Goal: Transaction & Acquisition: Book appointment/travel/reservation

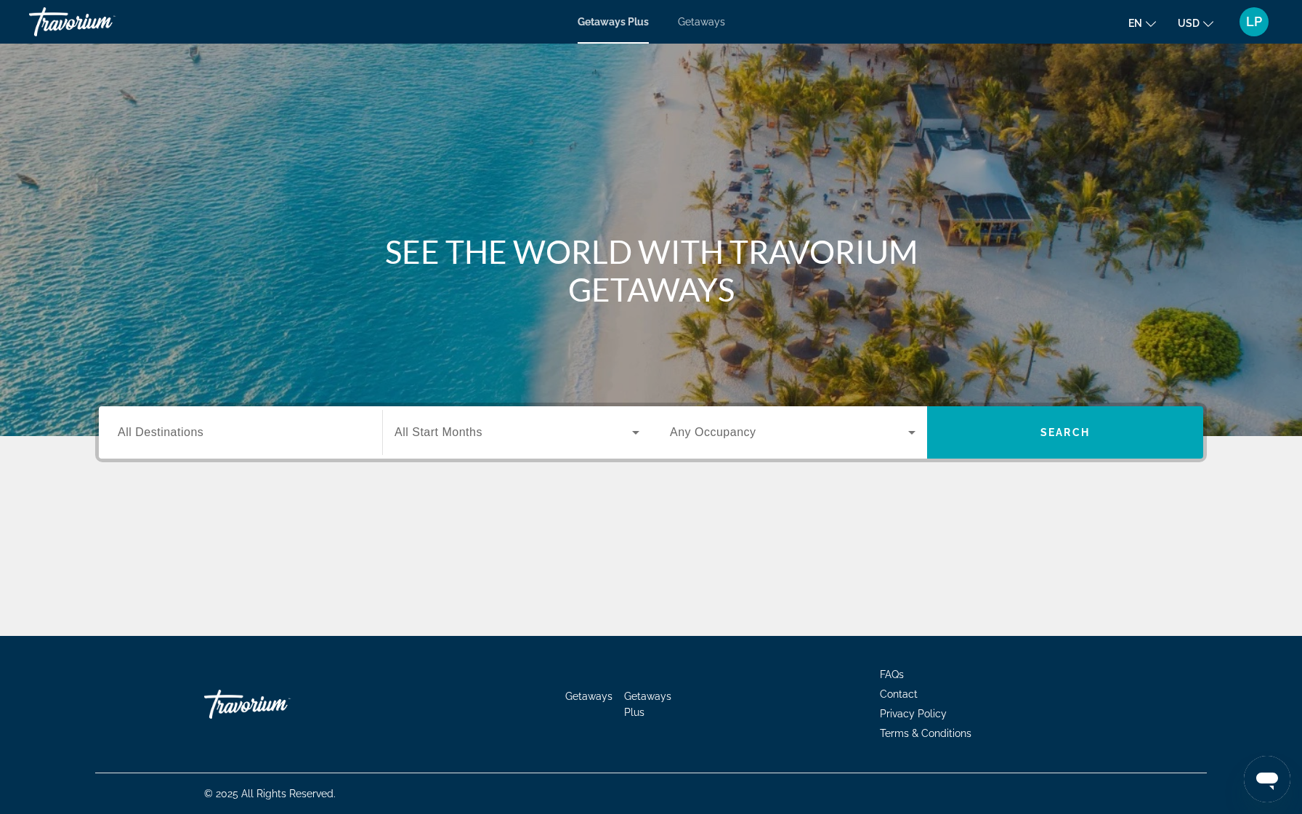
click at [173, 443] on div "Search widget" at bounding box center [241, 432] width 246 height 41
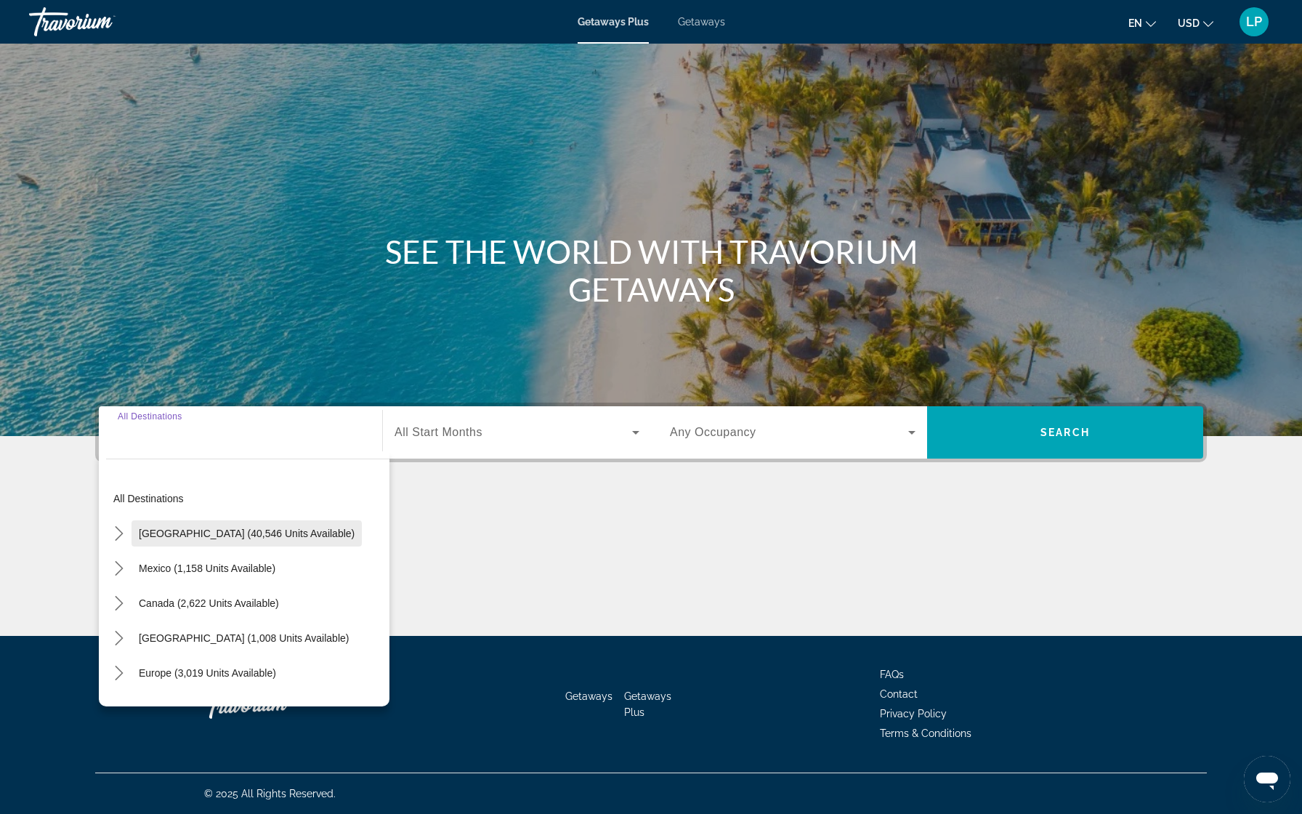
click at [192, 531] on span "United States (40,546 units available)" at bounding box center [247, 534] width 216 height 12
type input "**********"
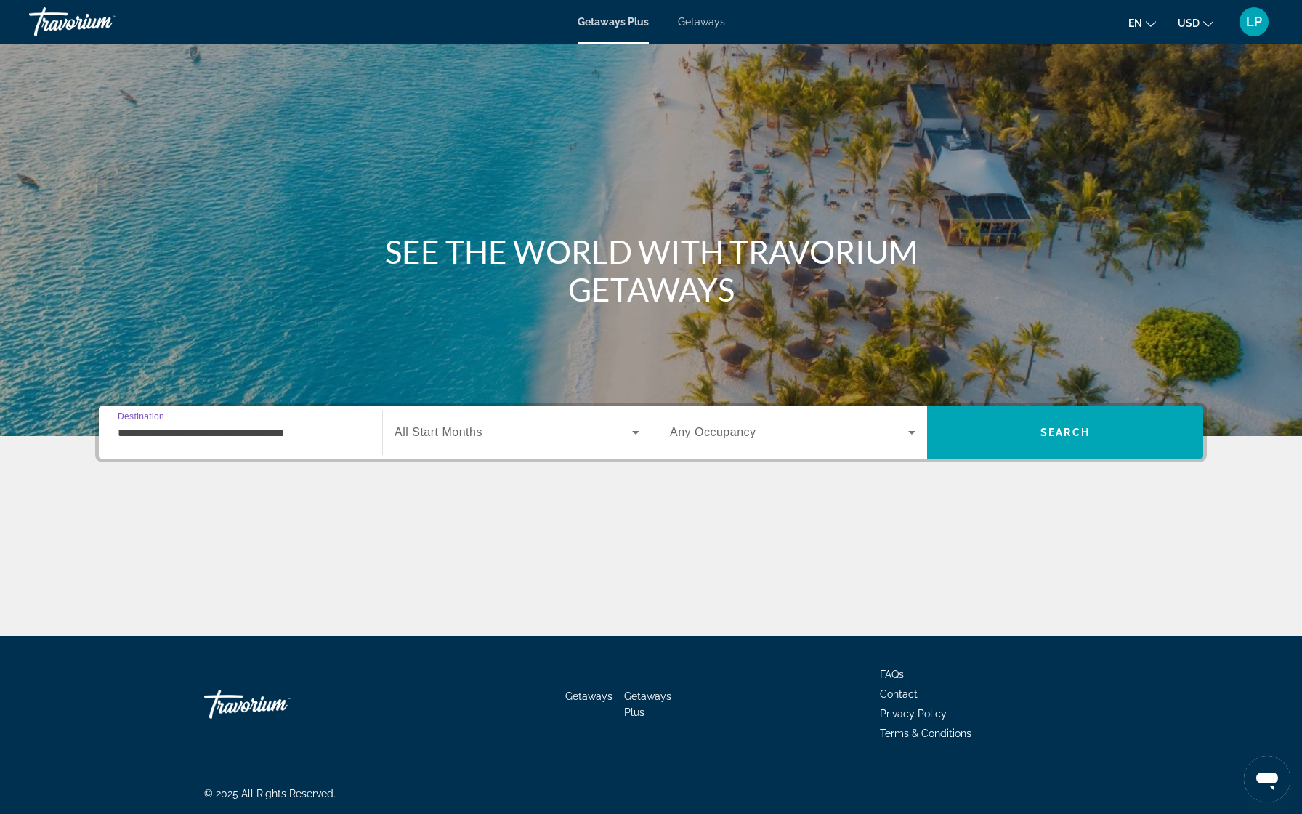
click at [462, 425] on span "Search widget" at bounding box center [514, 432] width 238 height 17
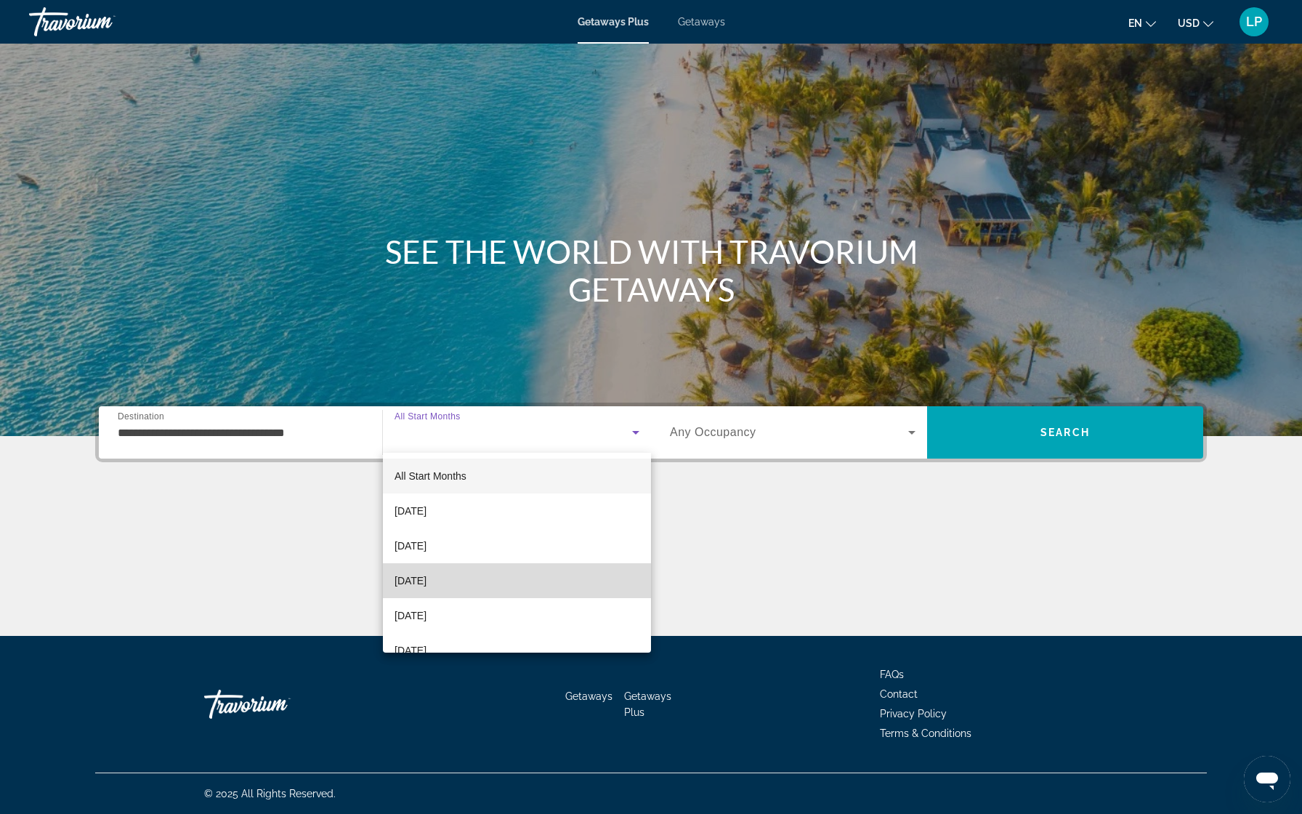
click at [427, 586] on span "December 2025" at bounding box center [411, 580] width 32 height 17
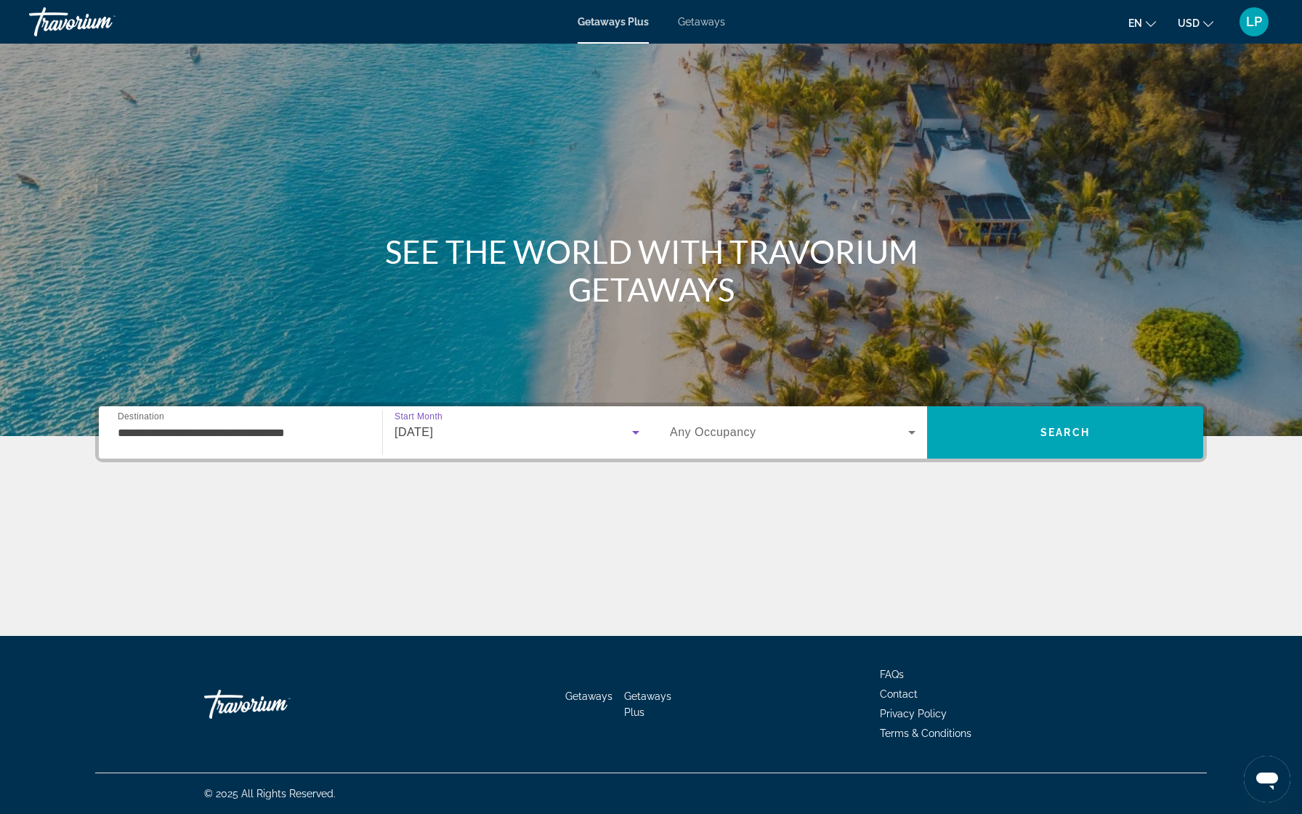
click at [777, 442] on div "Search widget" at bounding box center [793, 432] width 246 height 41
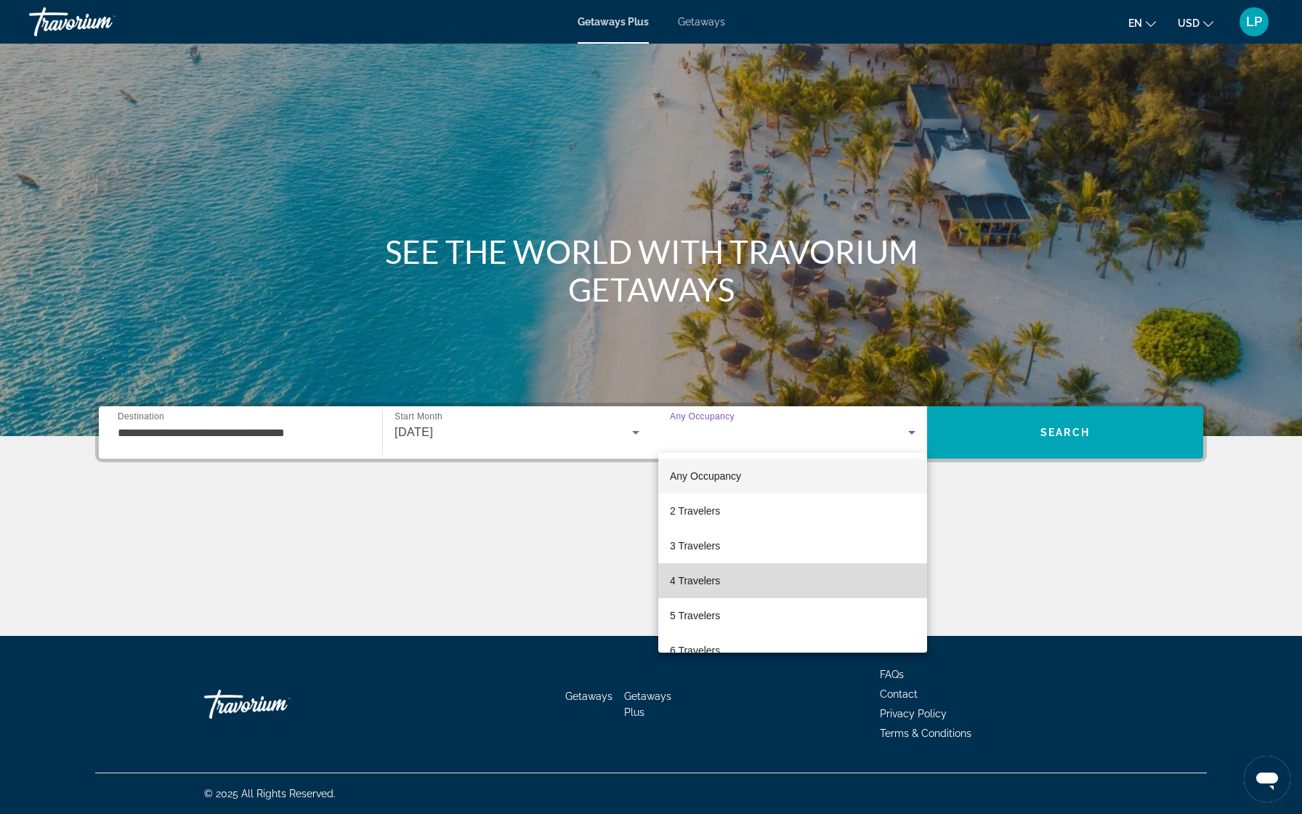
click at [743, 573] on mat-option "4 Travelers" at bounding box center [792, 580] width 269 height 35
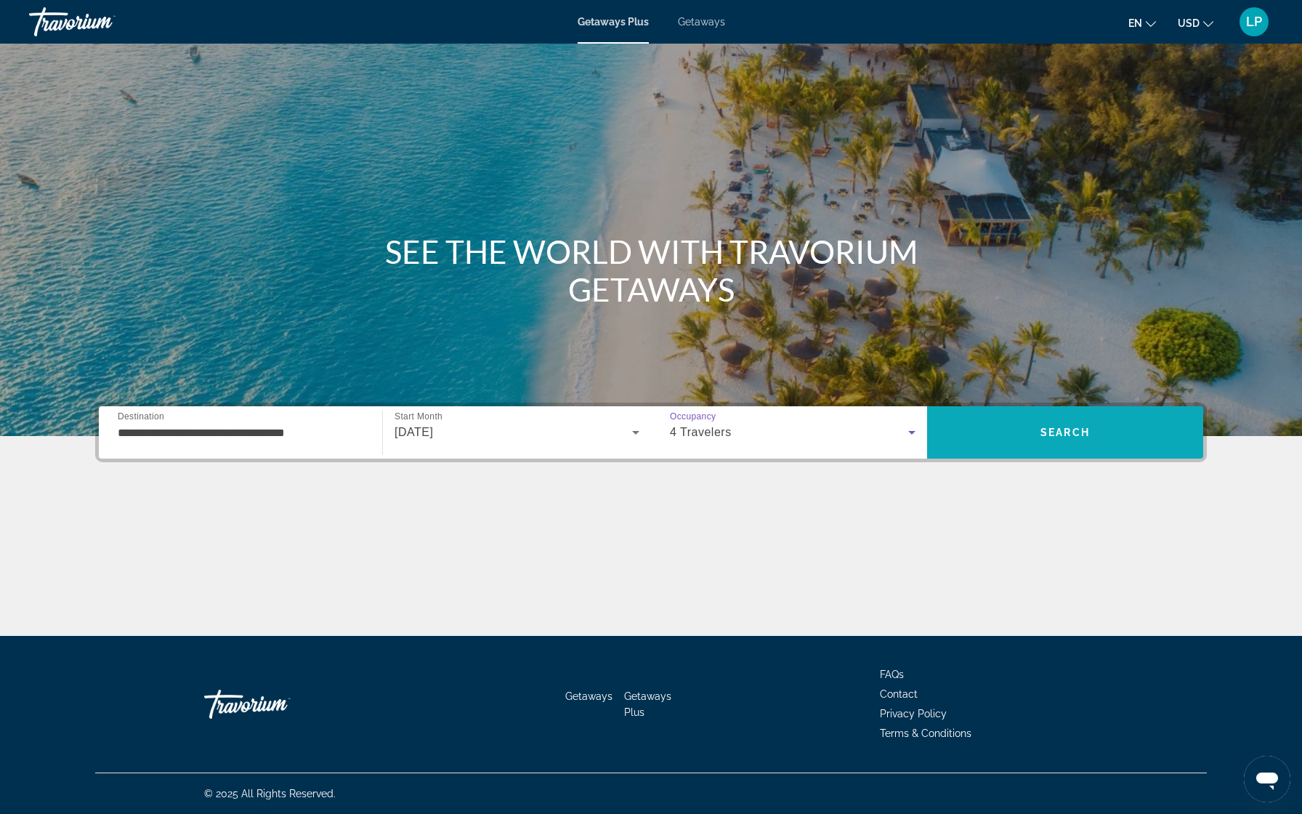
click at [987, 431] on span "Search" at bounding box center [1065, 432] width 276 height 35
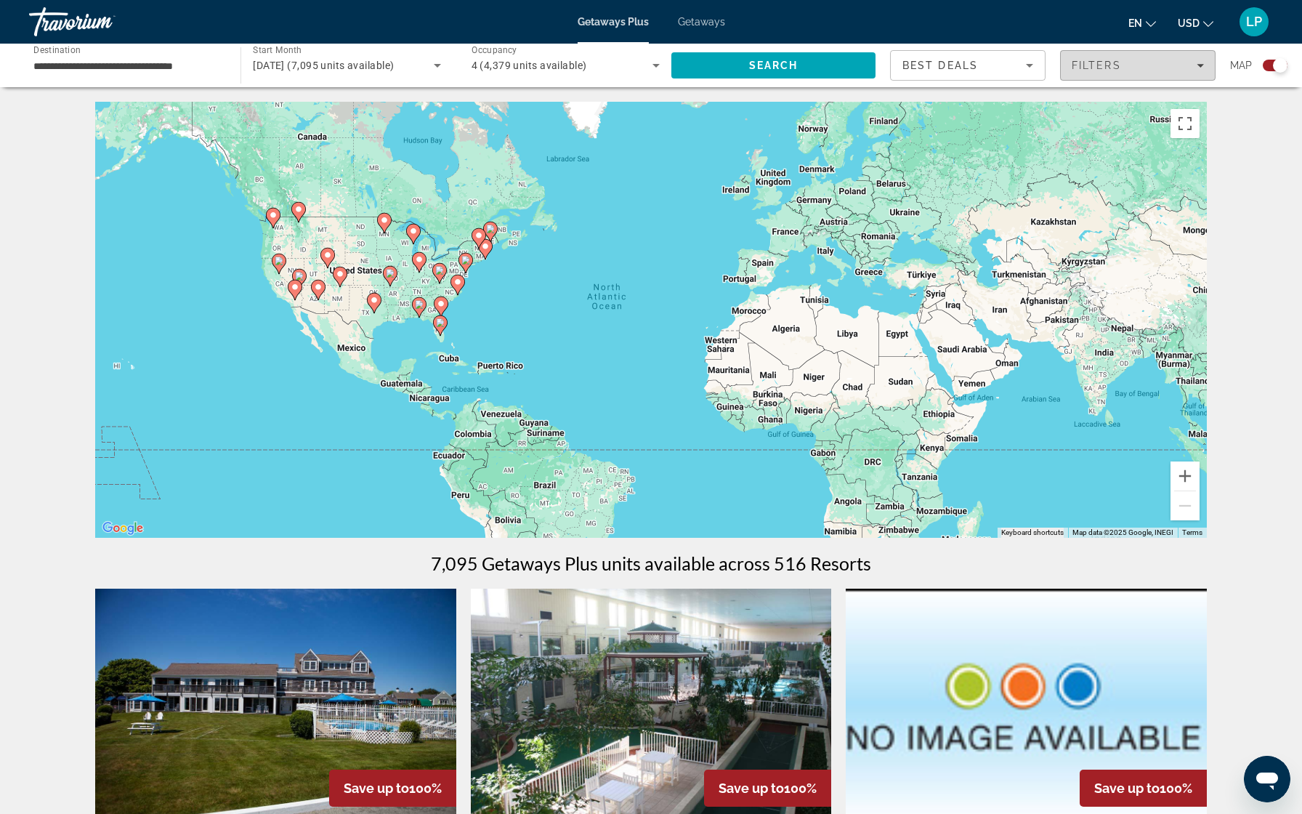
click at [1161, 61] on div "Filters" at bounding box center [1138, 66] width 132 height 12
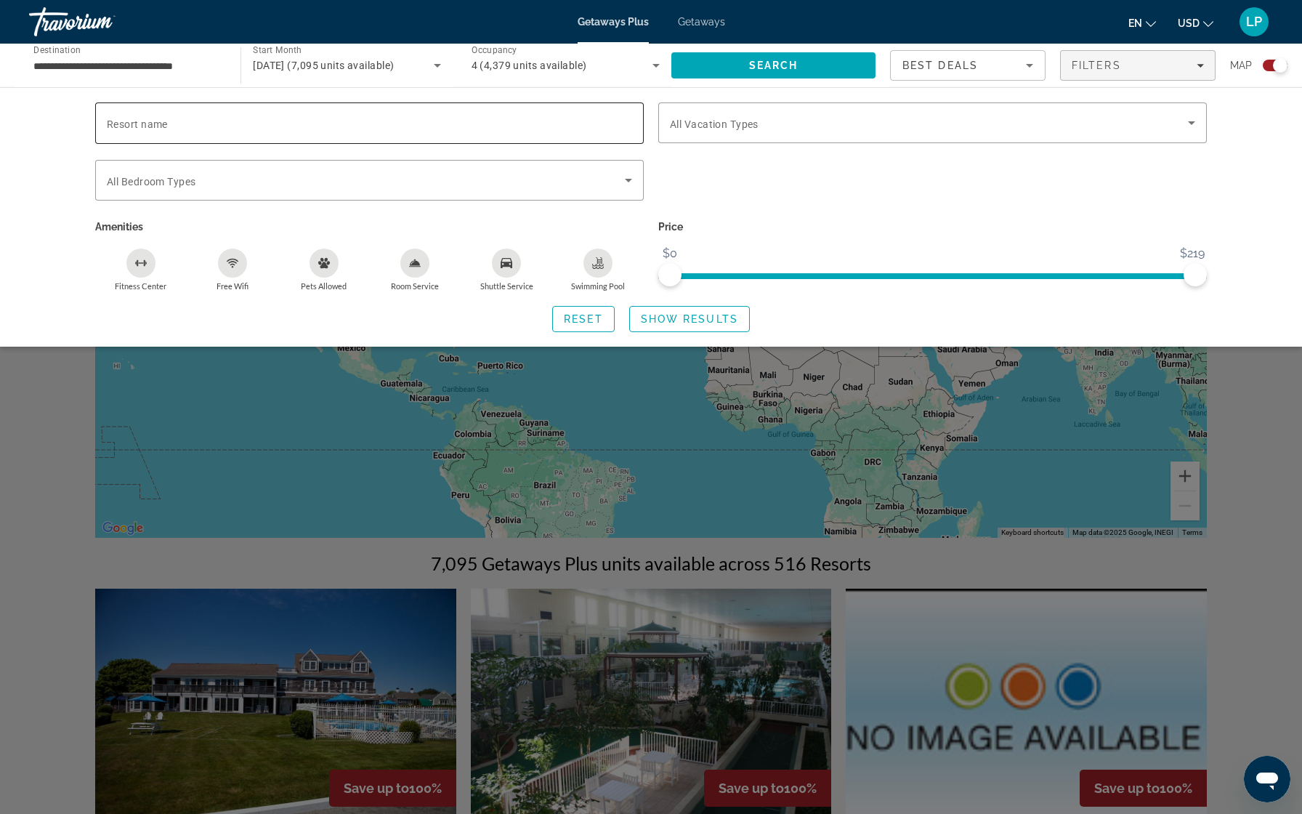
click at [274, 113] on div "Search widget" at bounding box center [369, 122] width 525 height 41
paste input "**********"
type input "**********"
click at [669, 325] on span "Show Results" at bounding box center [689, 319] width 97 height 12
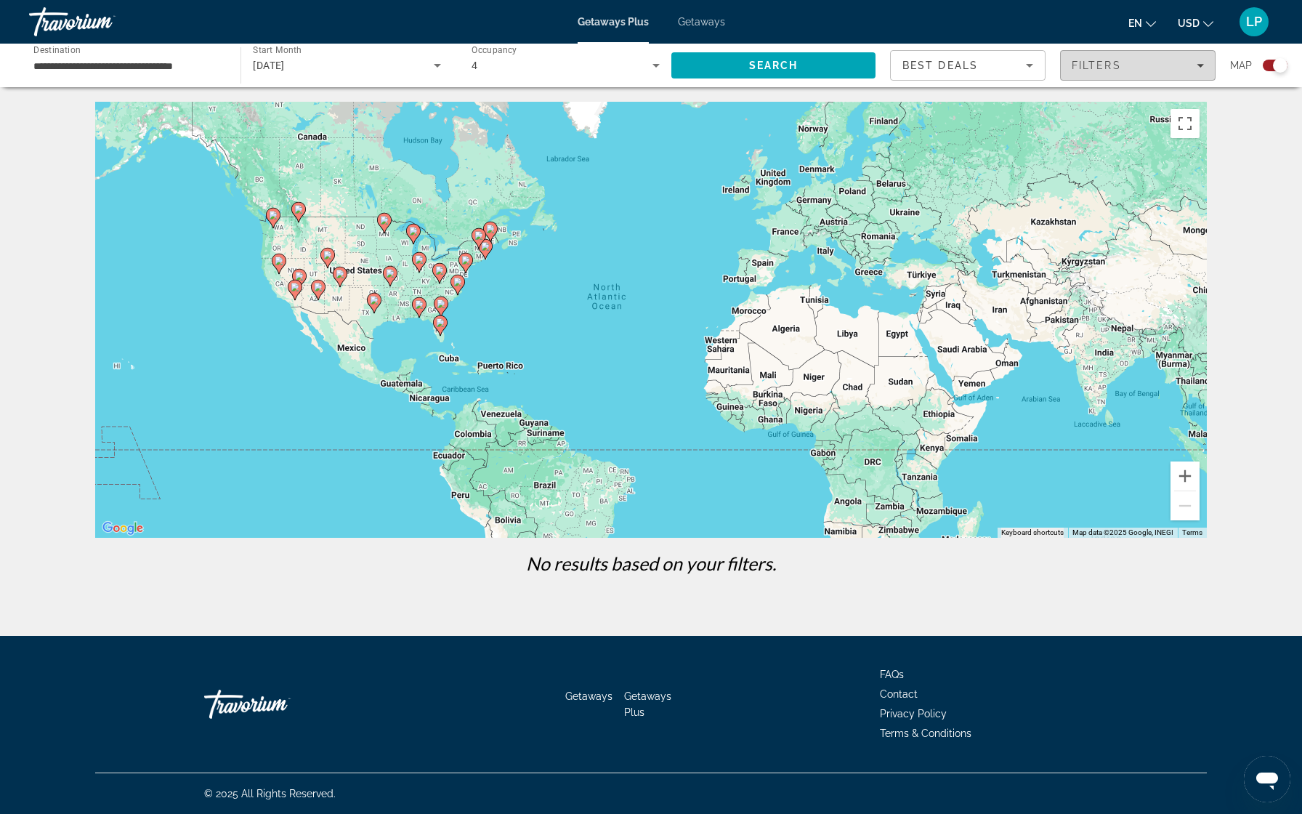
click at [1166, 70] on div "Filters" at bounding box center [1138, 66] width 132 height 12
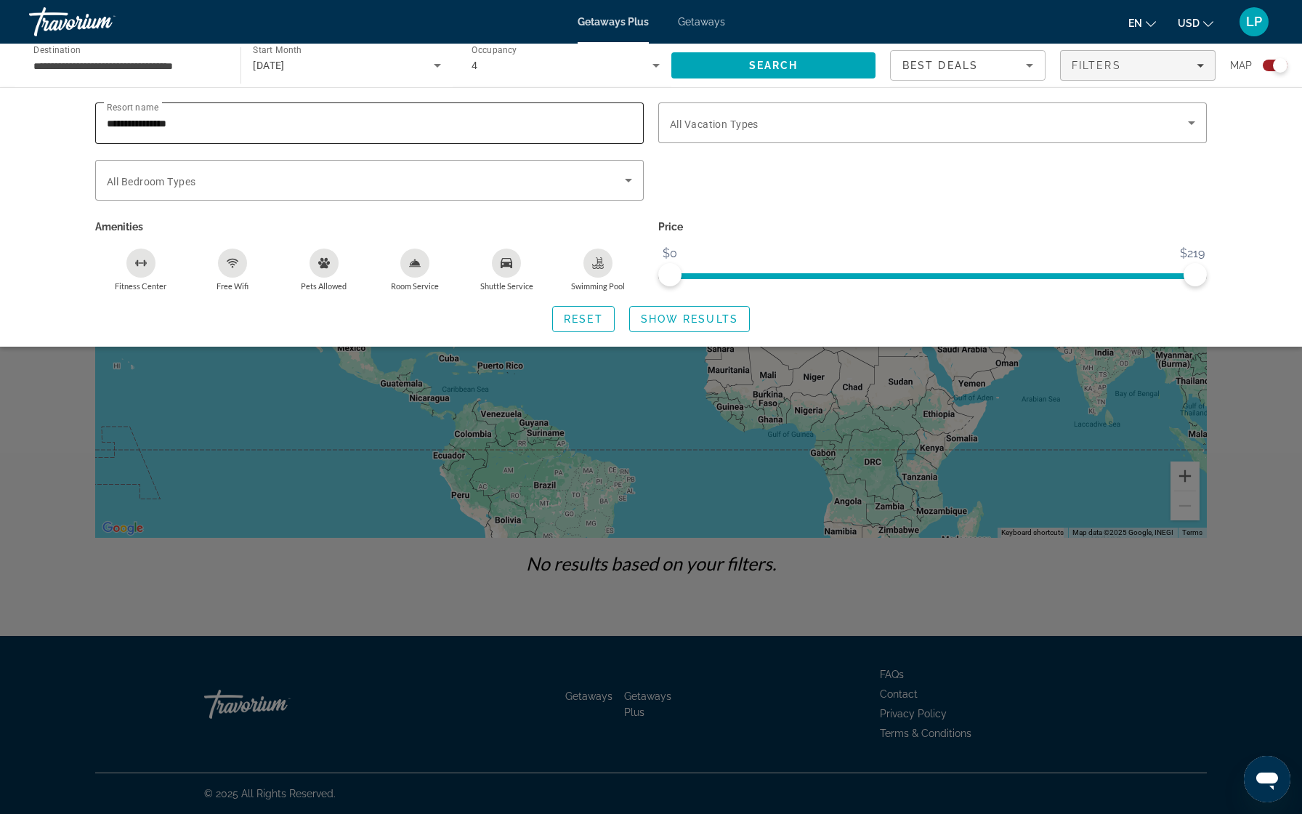
click at [240, 122] on input "**********" at bounding box center [369, 123] width 525 height 17
type input "*"
type input "********"
click at [746, 131] on span "Search widget" at bounding box center [929, 122] width 518 height 17
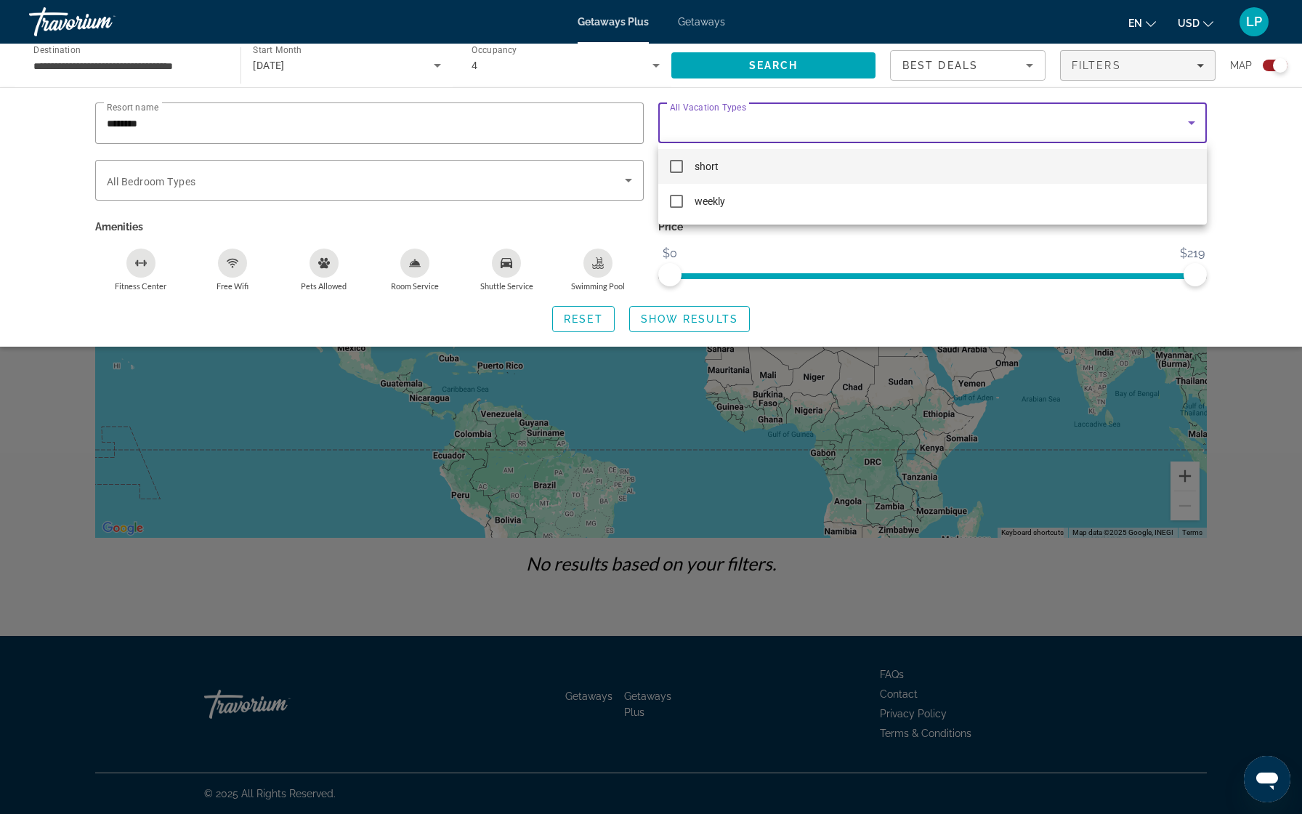
click at [480, 120] on div at bounding box center [651, 407] width 1302 height 814
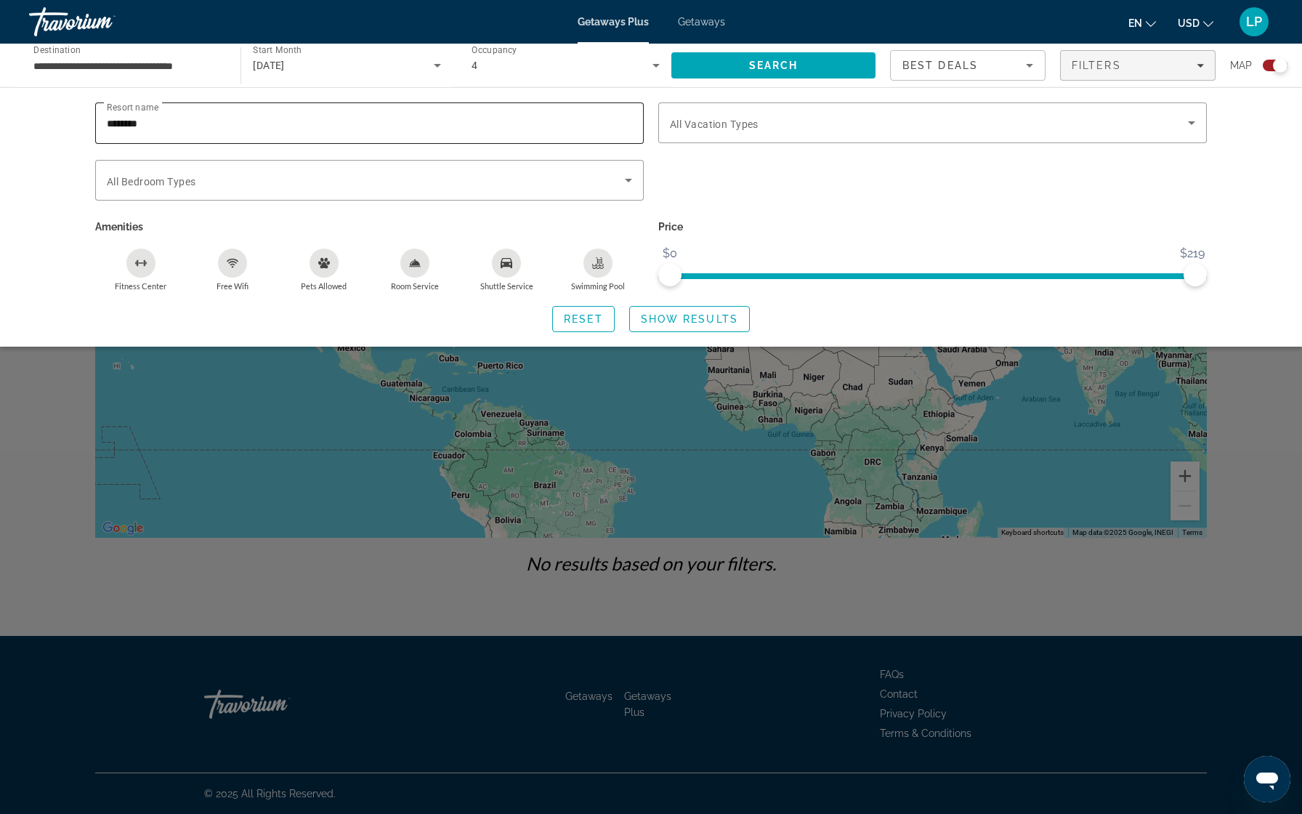
click at [480, 120] on input "********" at bounding box center [369, 123] width 525 height 17
click at [340, 115] on input "********" at bounding box center [369, 123] width 525 height 17
click at [278, 115] on input "********" at bounding box center [369, 123] width 525 height 17
click at [671, 320] on span "Show Results" at bounding box center [689, 319] width 97 height 12
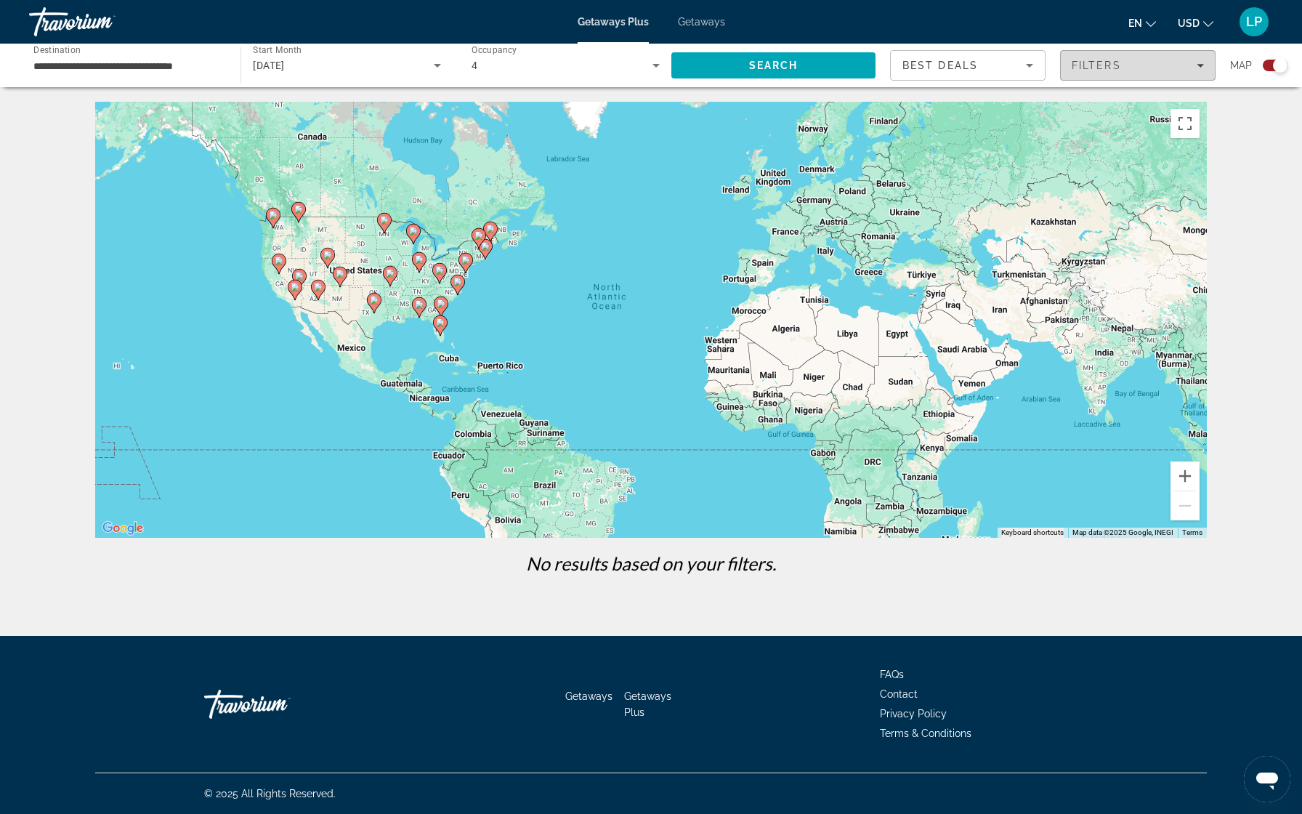
click at [1107, 76] on span "Filters" at bounding box center [1138, 65] width 154 height 35
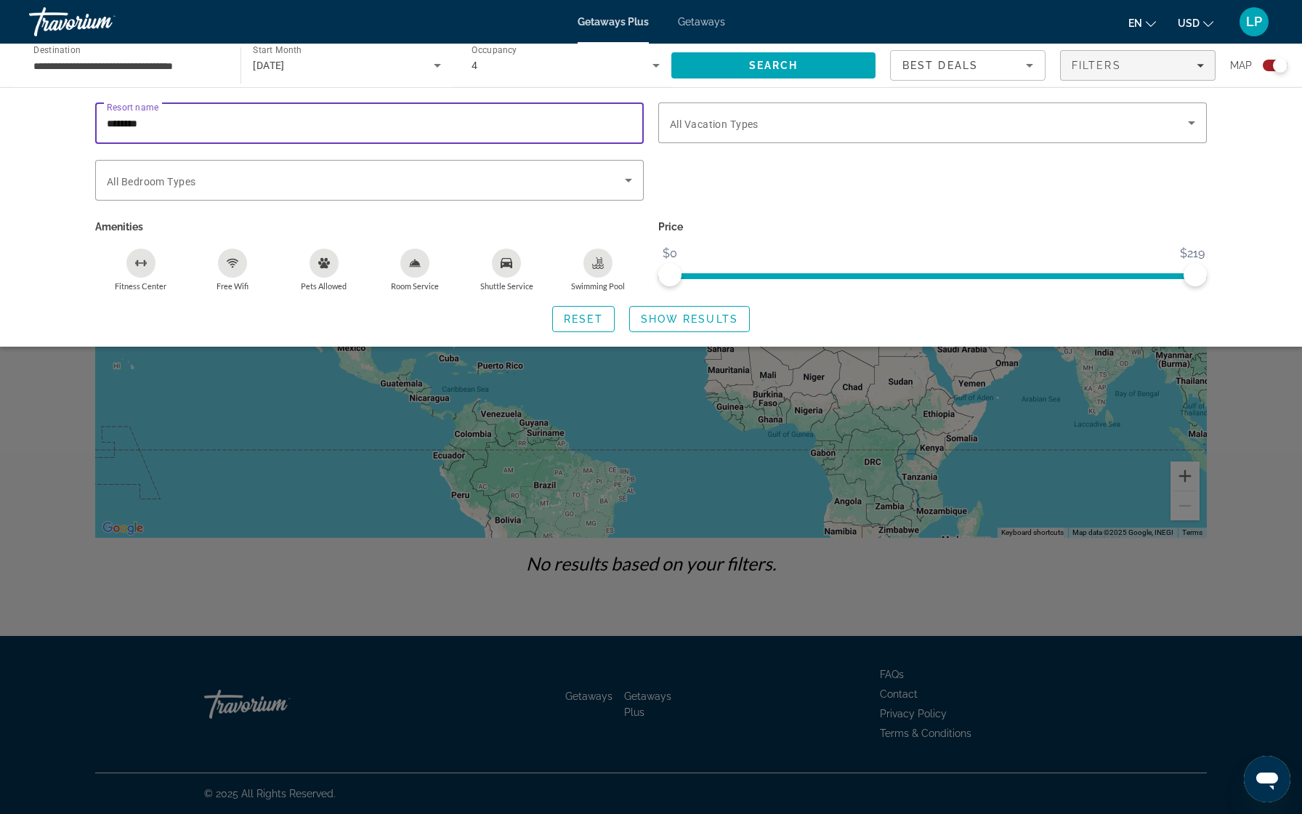
drag, startPoint x: 266, startPoint y: 127, endPoint x: 69, endPoint y: 126, distance: 196.9
click at [69, 126] on div "Resort name ******** Vacation Types All Vacation Types Bedroom Types All Bedroo…" at bounding box center [651, 217] width 1170 height 230
type input "****"
click at [657, 319] on span "Show Results" at bounding box center [689, 319] width 97 height 12
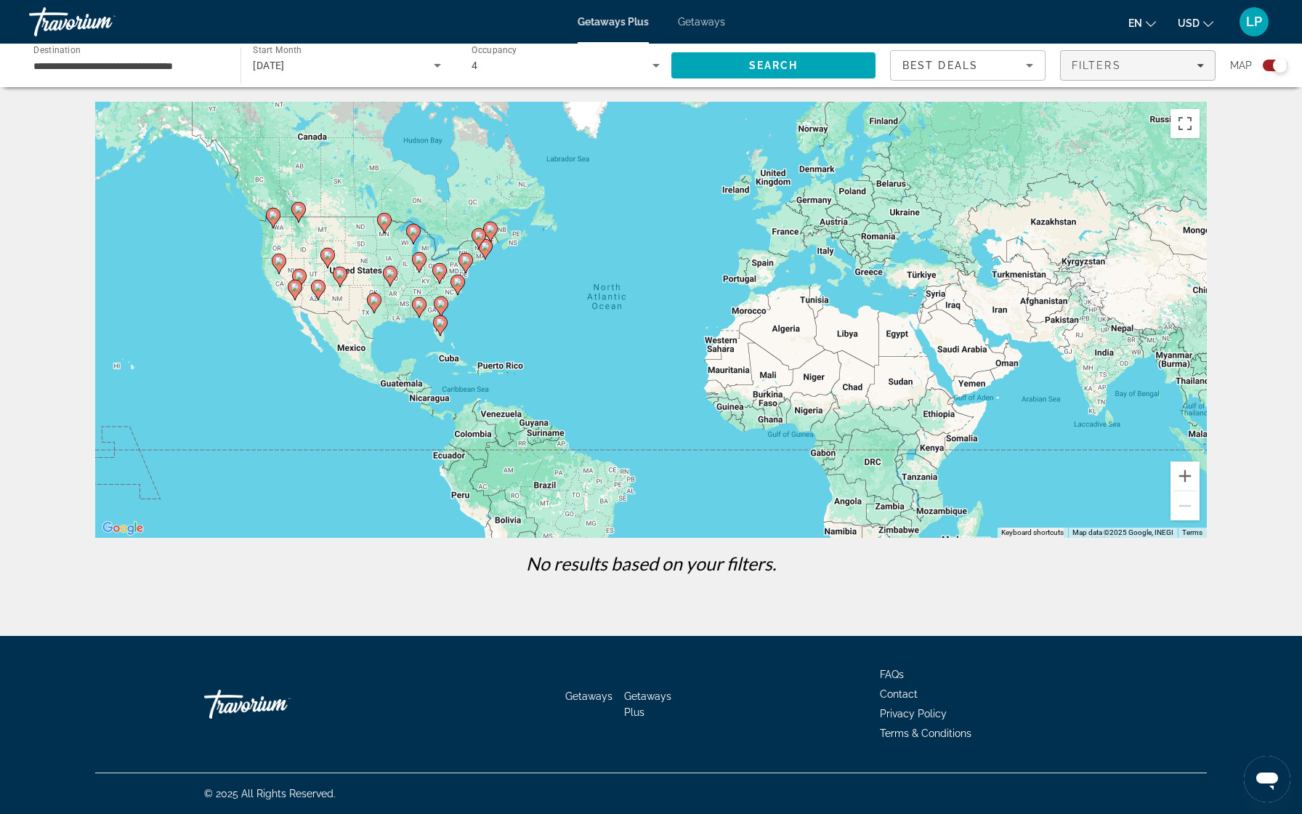
click at [1121, 71] on span "Filters" at bounding box center [1138, 65] width 154 height 35
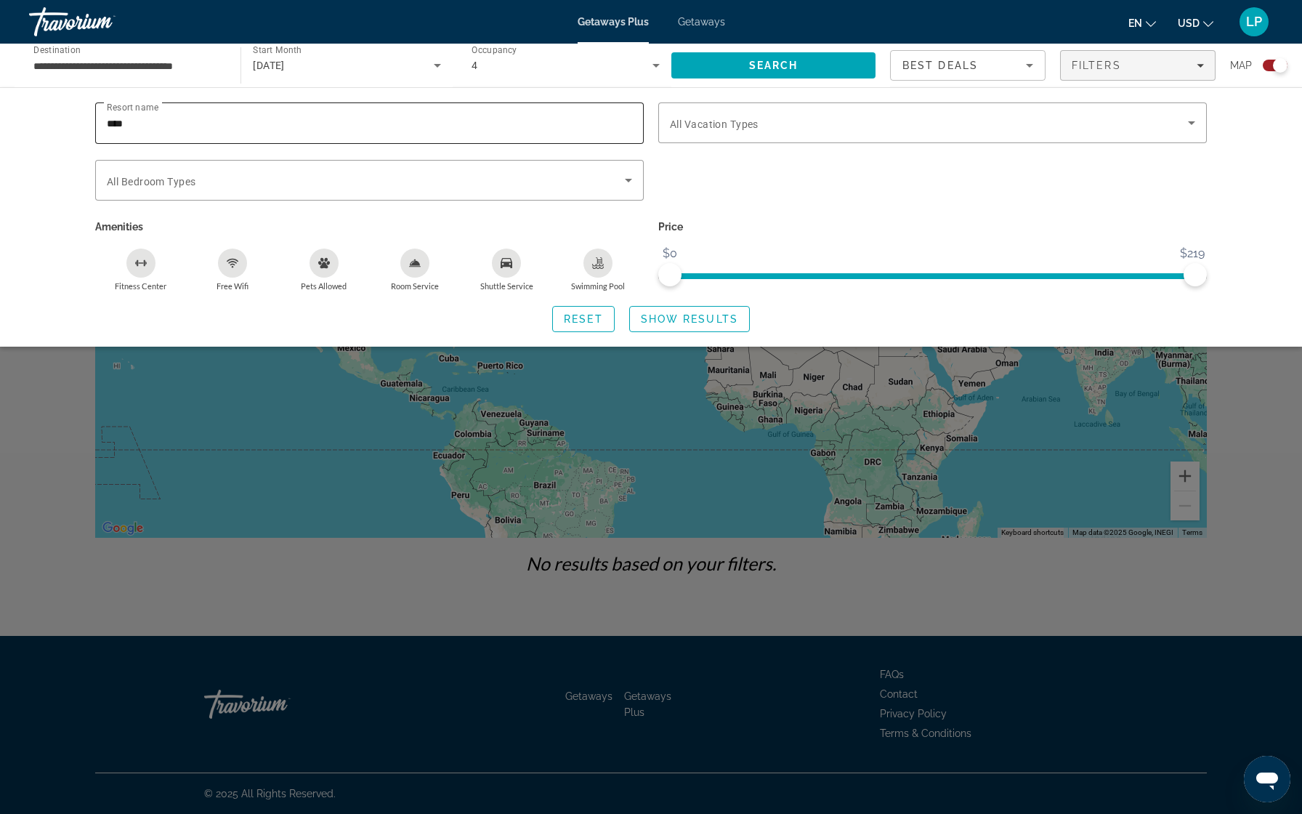
click at [227, 121] on input "****" at bounding box center [369, 123] width 525 height 17
type input "*"
click at [746, 65] on span "Search" at bounding box center [773, 65] width 204 height 35
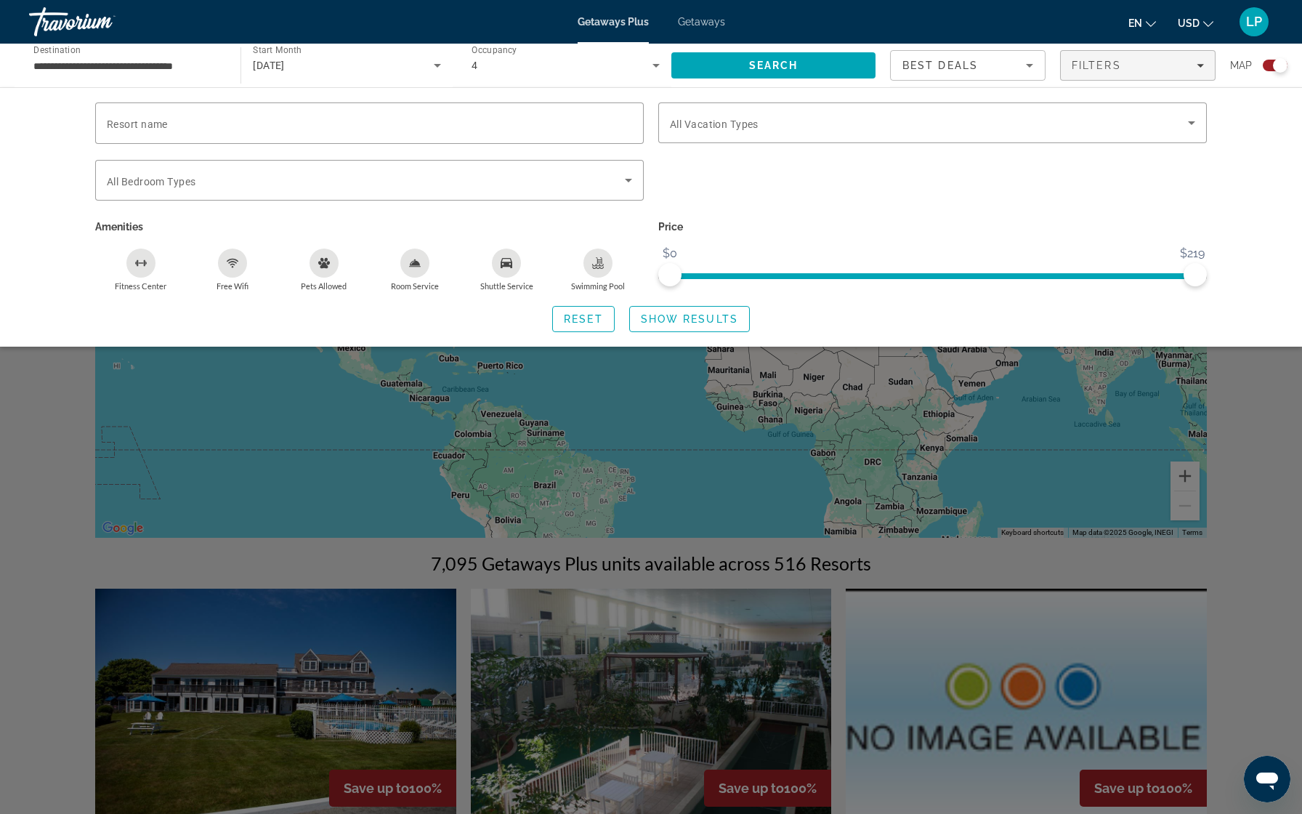
click at [1226, 514] on div "Search widget" at bounding box center [651, 516] width 1302 height 596
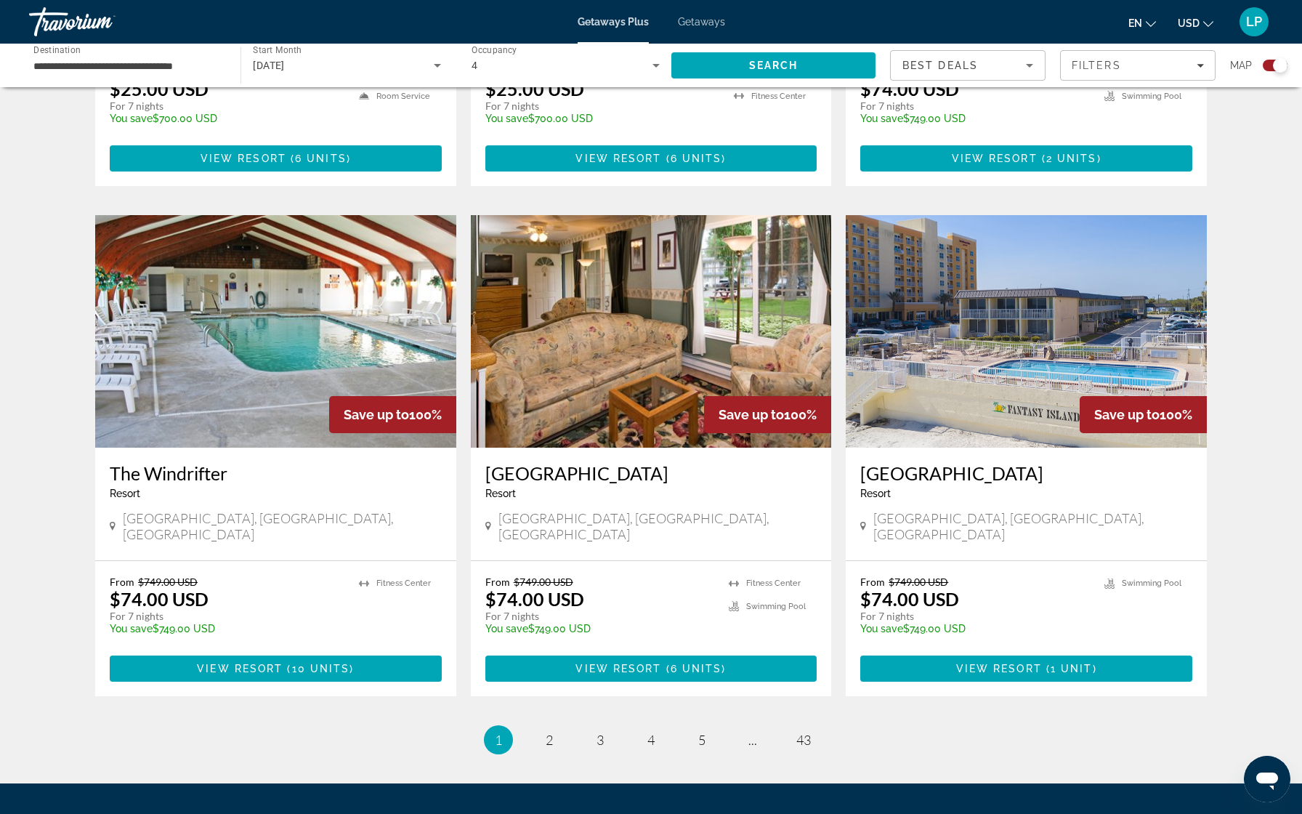
scroll to position [1889, 0]
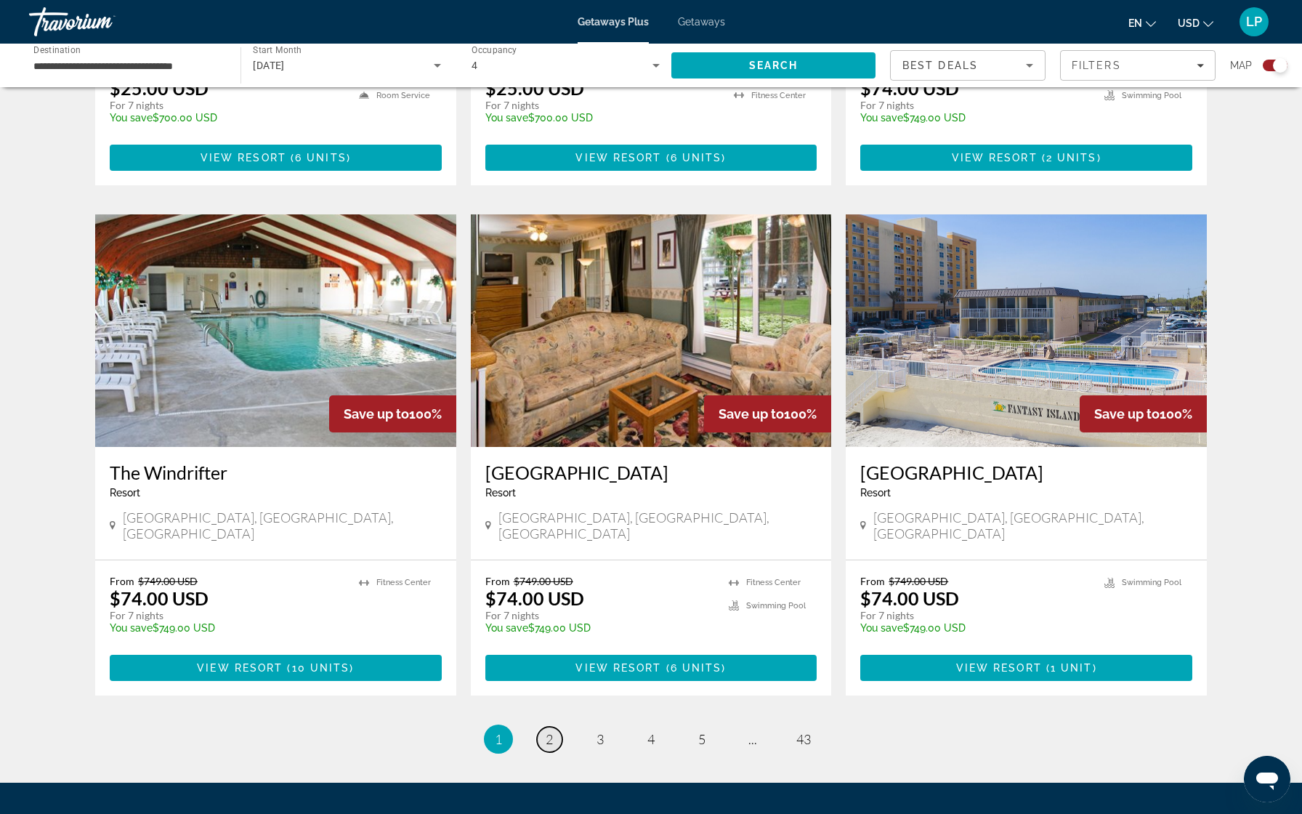
click at [550, 731] on span "2" at bounding box center [549, 739] width 7 height 16
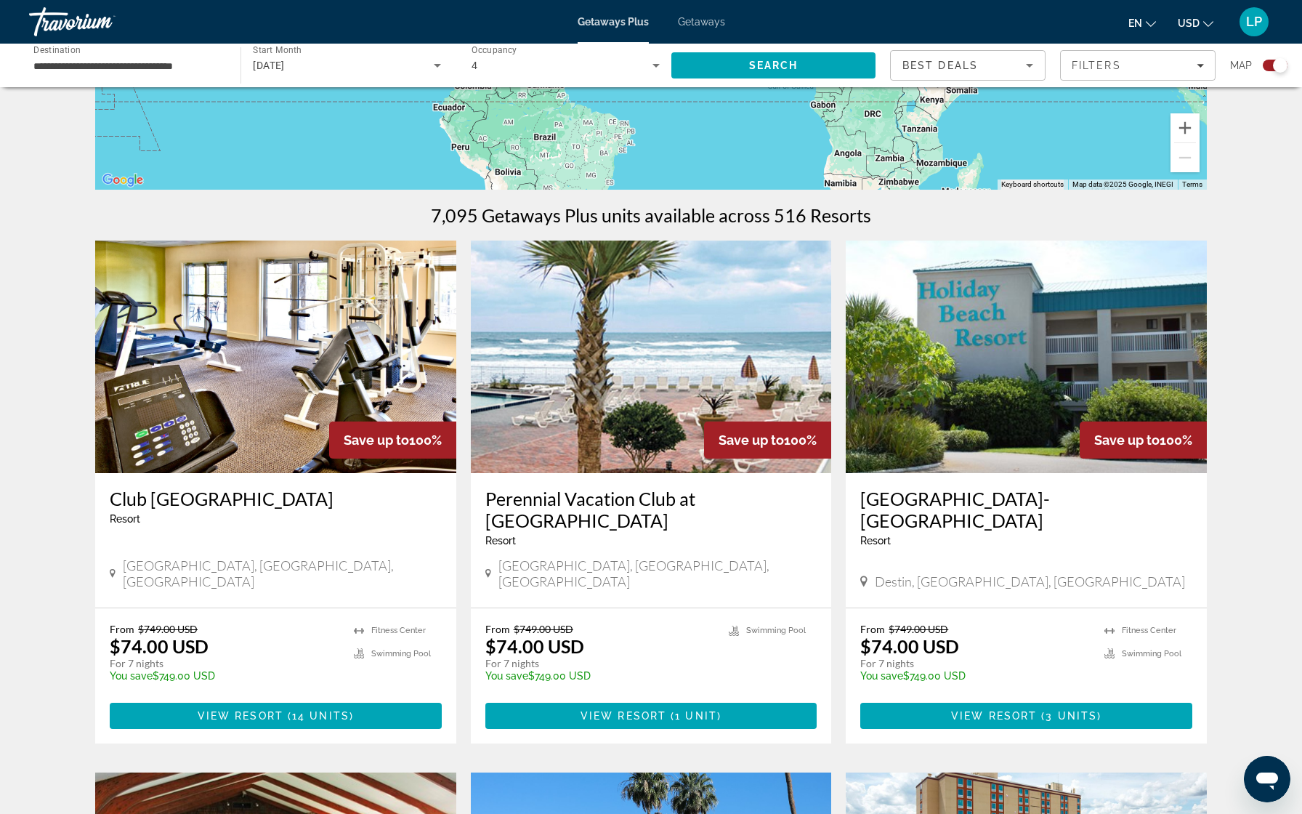
scroll to position [459, 0]
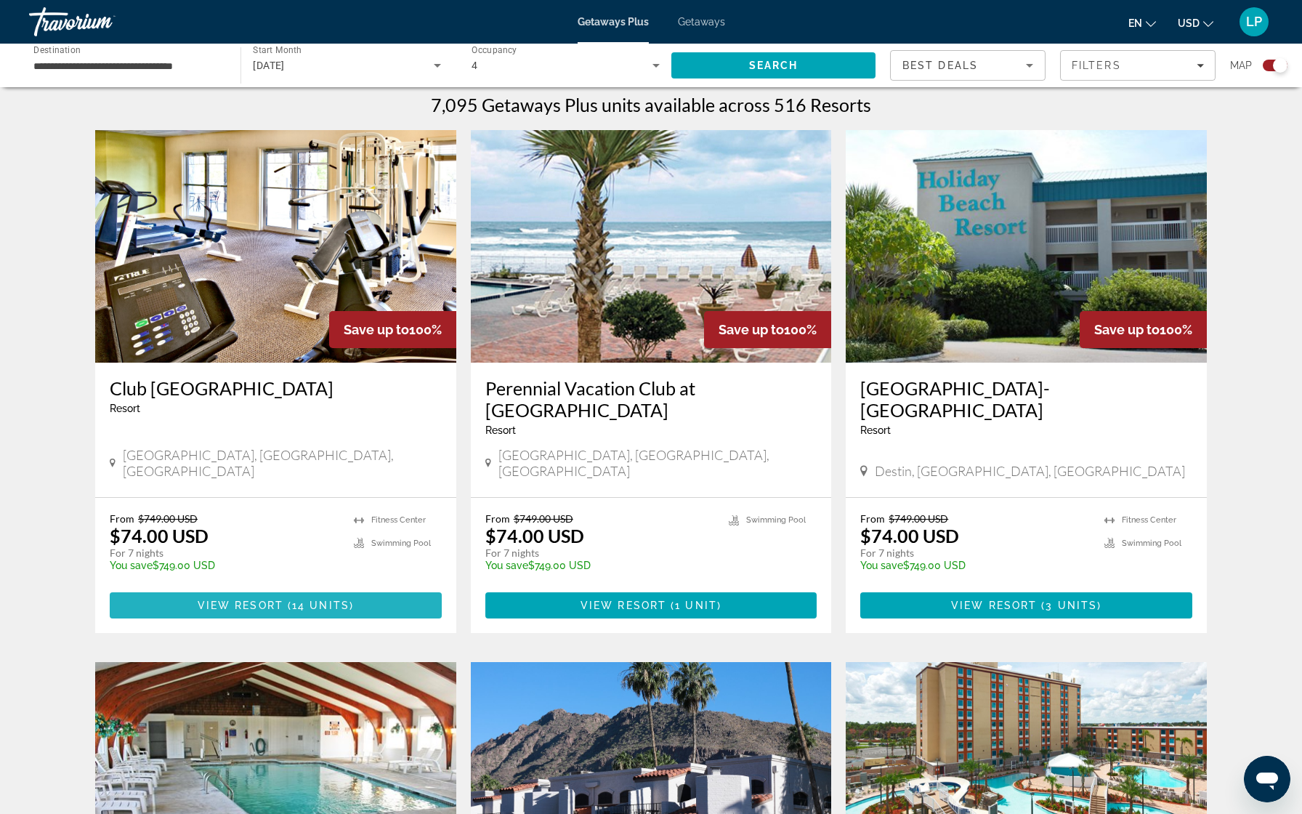
click at [289, 599] on span "( 14 units )" at bounding box center [318, 605] width 70 height 12
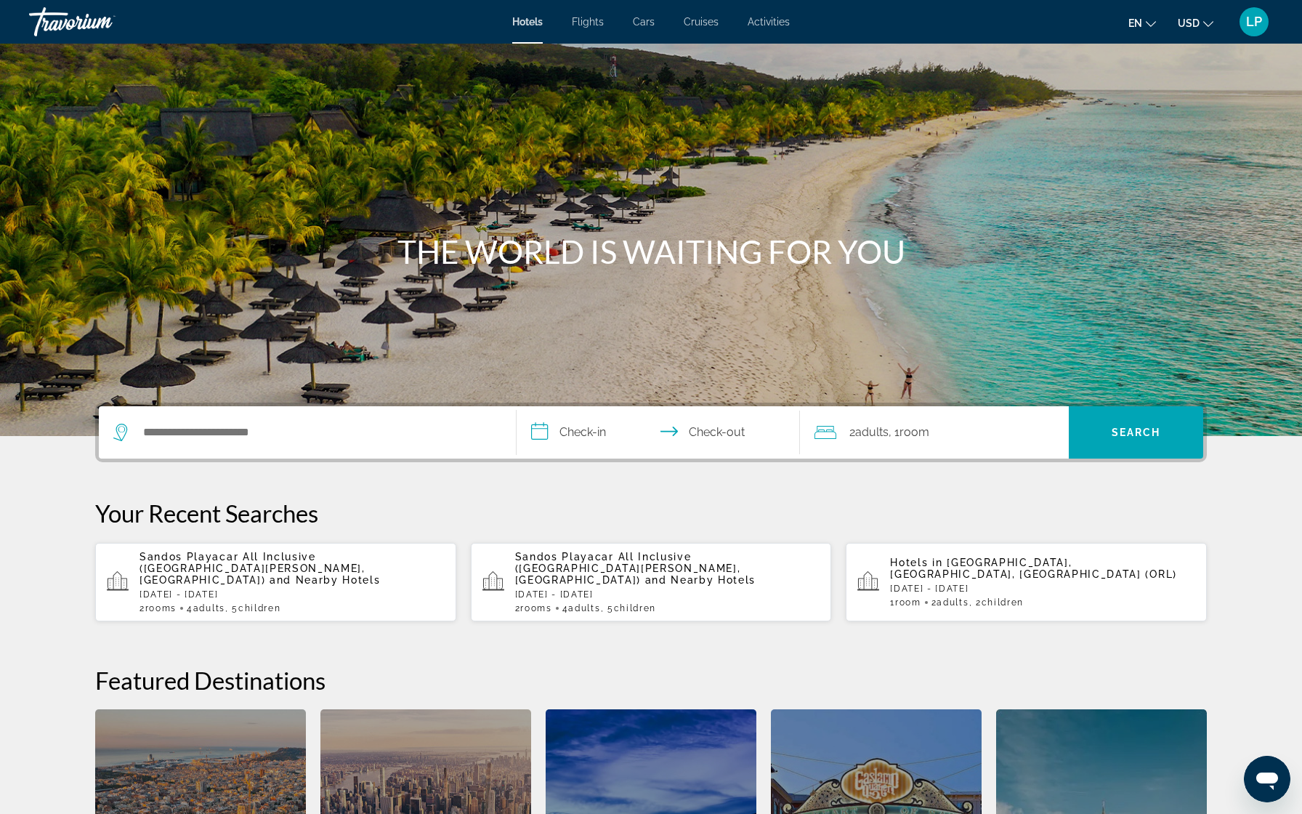
click at [216, 446] on div "Search widget" at bounding box center [307, 432] width 388 height 52
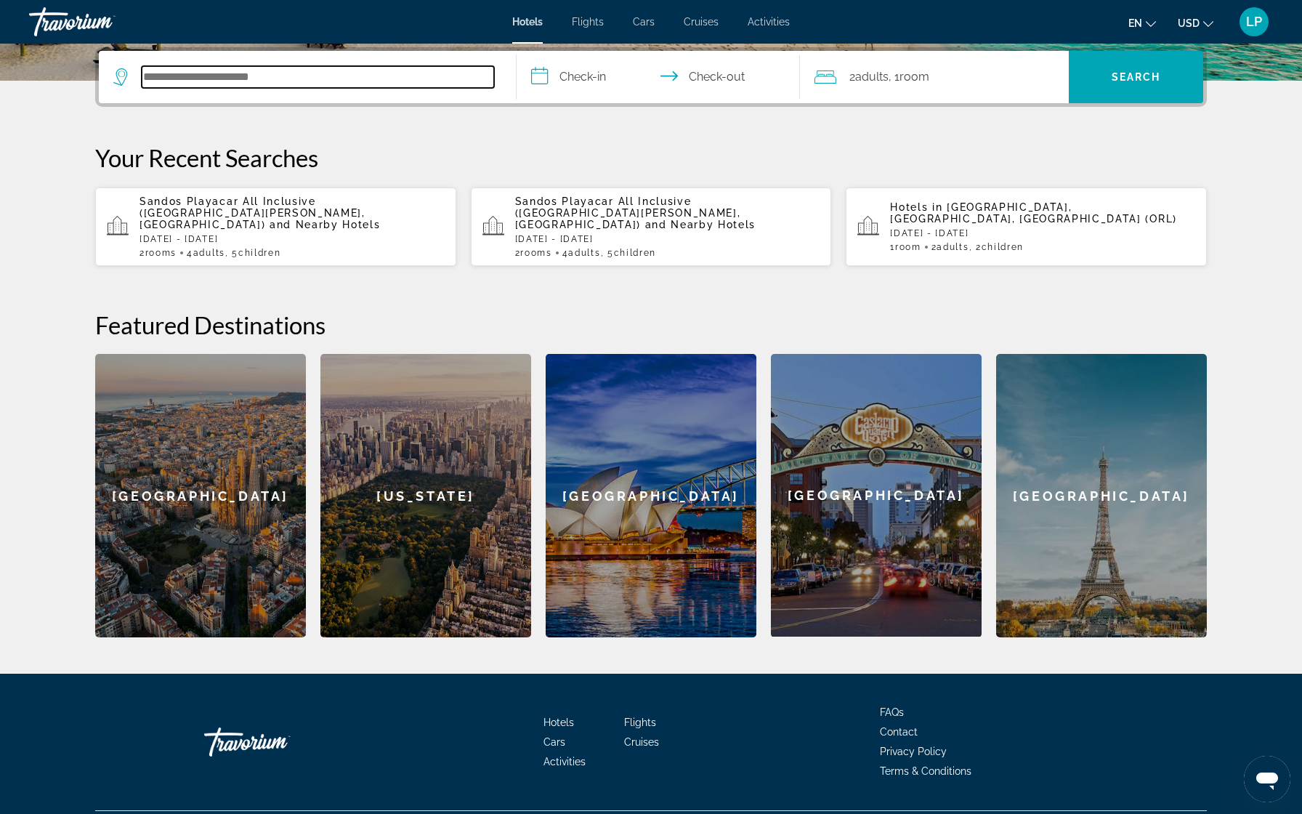
click at [209, 78] on input "Search hotel destination" at bounding box center [318, 77] width 352 height 22
paste input "**********"
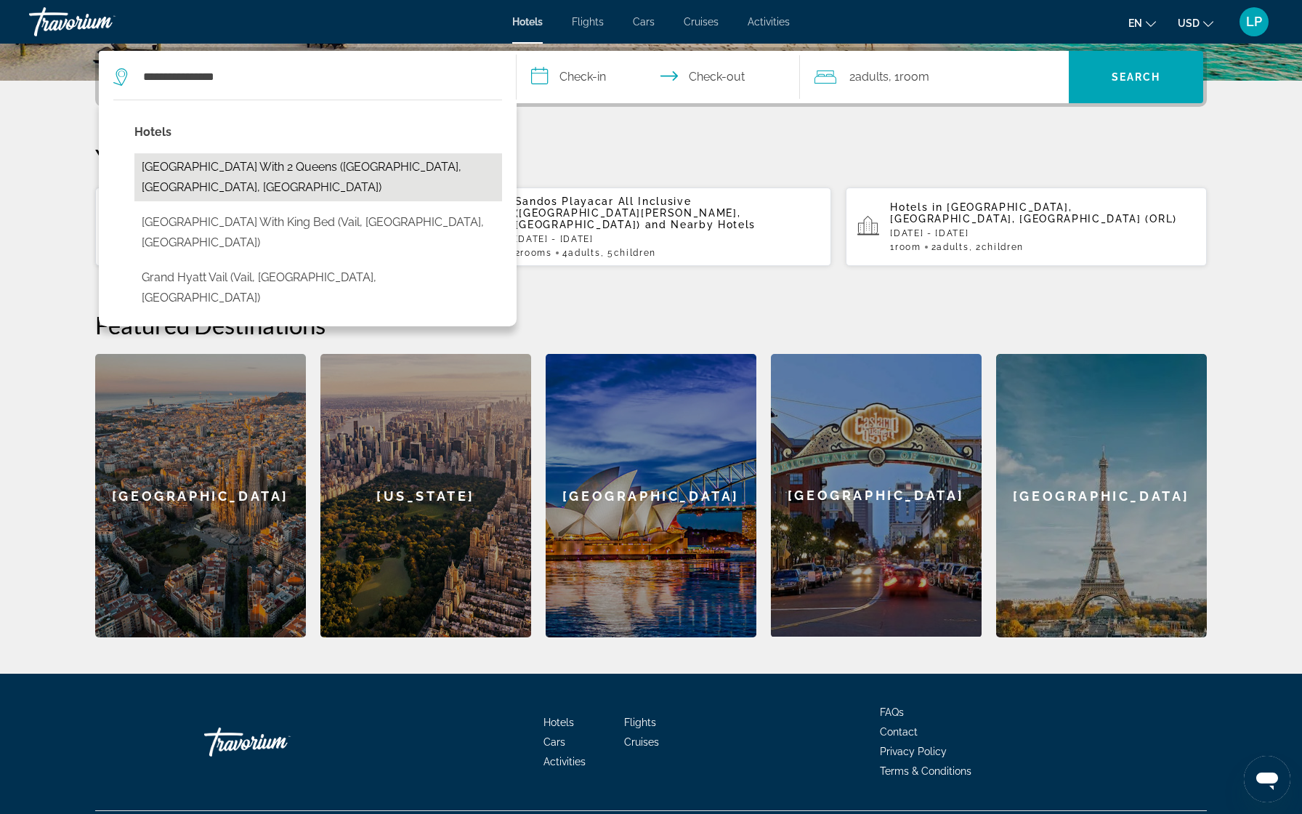
click at [333, 171] on button "[GEOGRAPHIC_DATA] With 2 Queens ([GEOGRAPHIC_DATA], [GEOGRAPHIC_DATA], [GEOGRAP…" at bounding box center [318, 177] width 368 height 48
type input "**********"
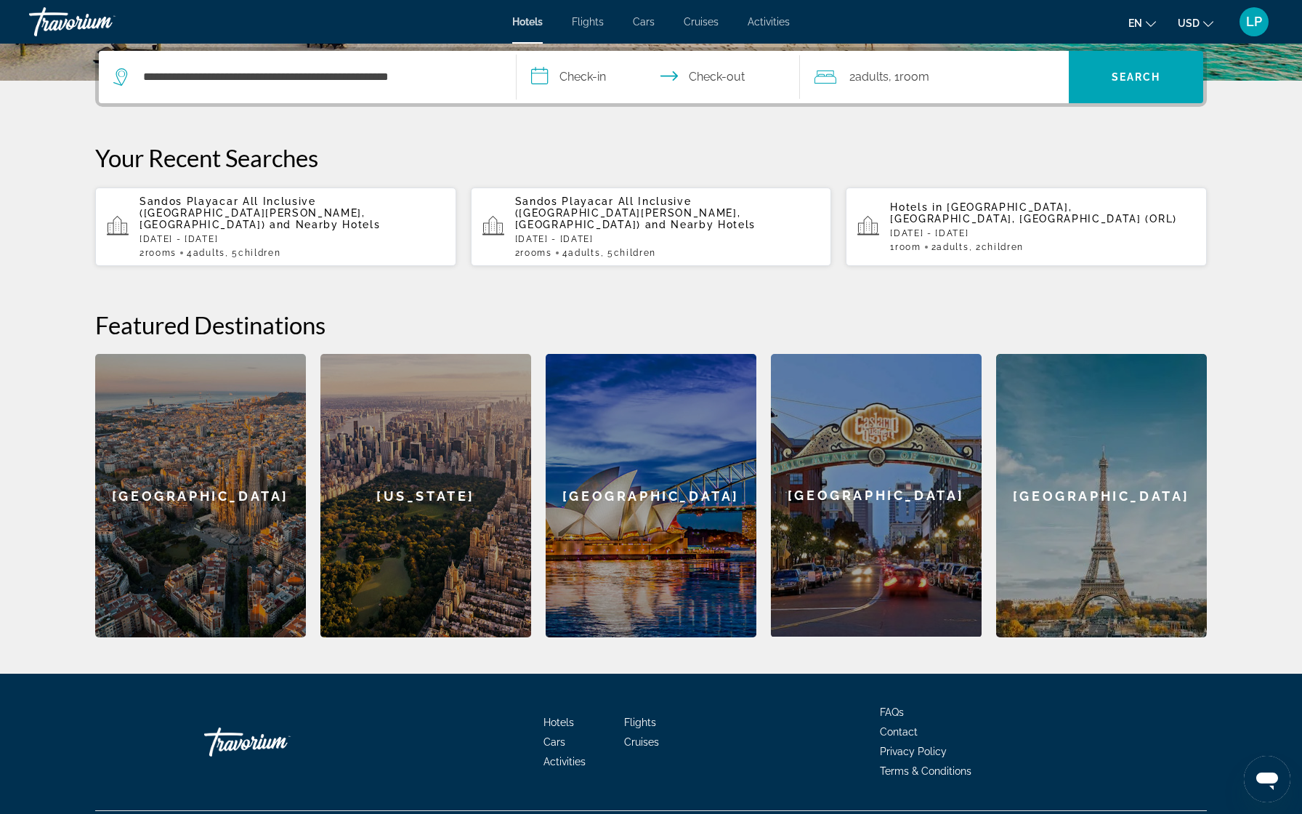
click at [610, 71] on input "**********" at bounding box center [661, 79] width 289 height 57
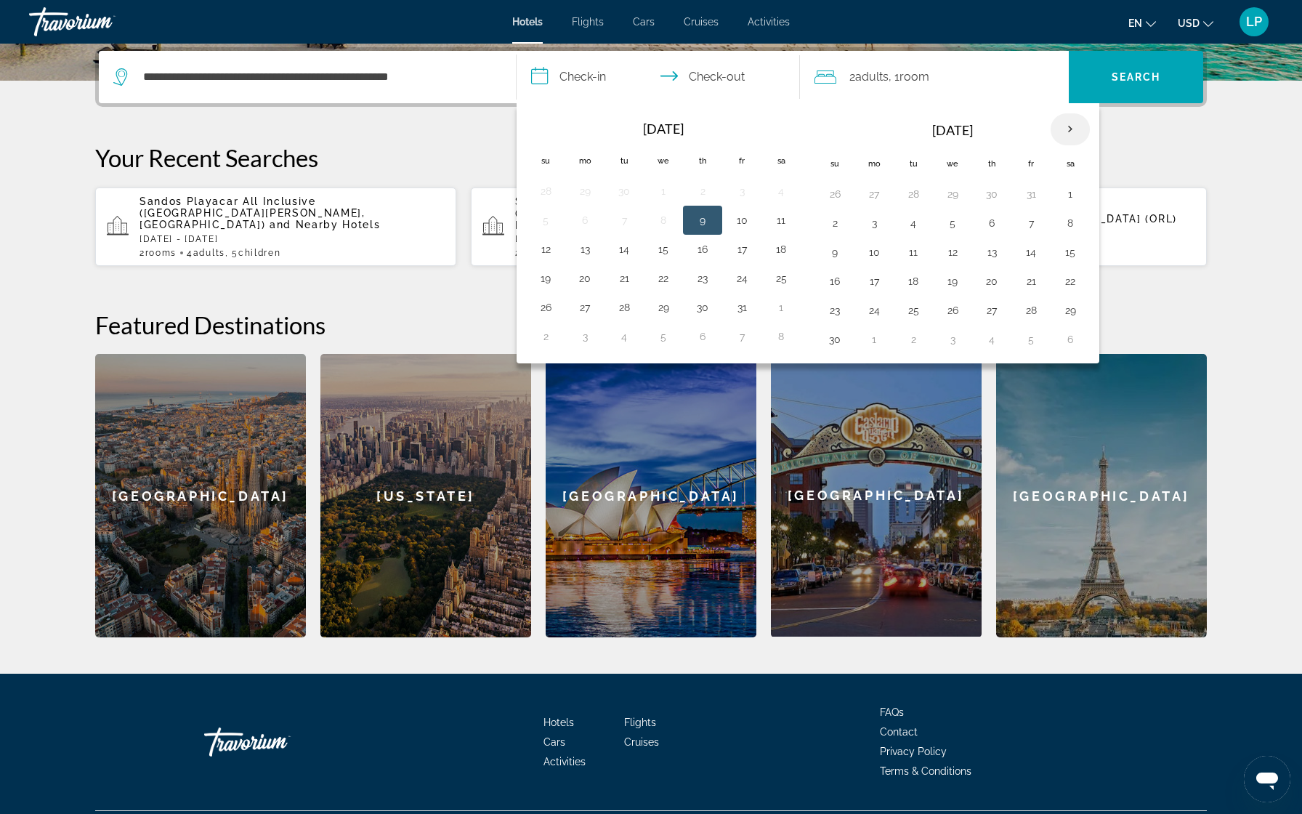
click at [1068, 126] on th "Next month" at bounding box center [1070, 129] width 39 height 32
click at [987, 257] on button "18" at bounding box center [991, 252] width 23 height 20
click at [877, 281] on button "22" at bounding box center [874, 281] width 23 height 20
type input "**********"
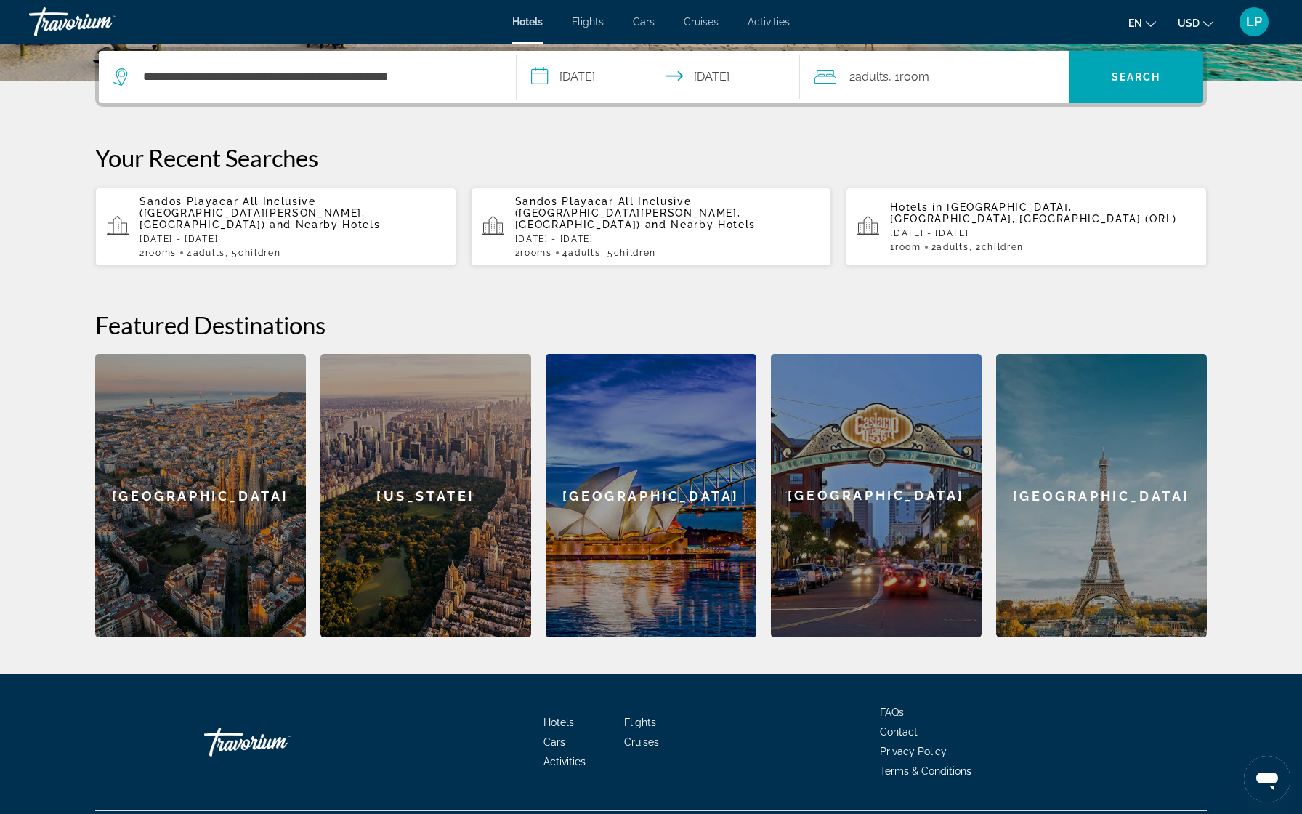
click at [907, 78] on span "Room" at bounding box center [915, 77] width 30 height 14
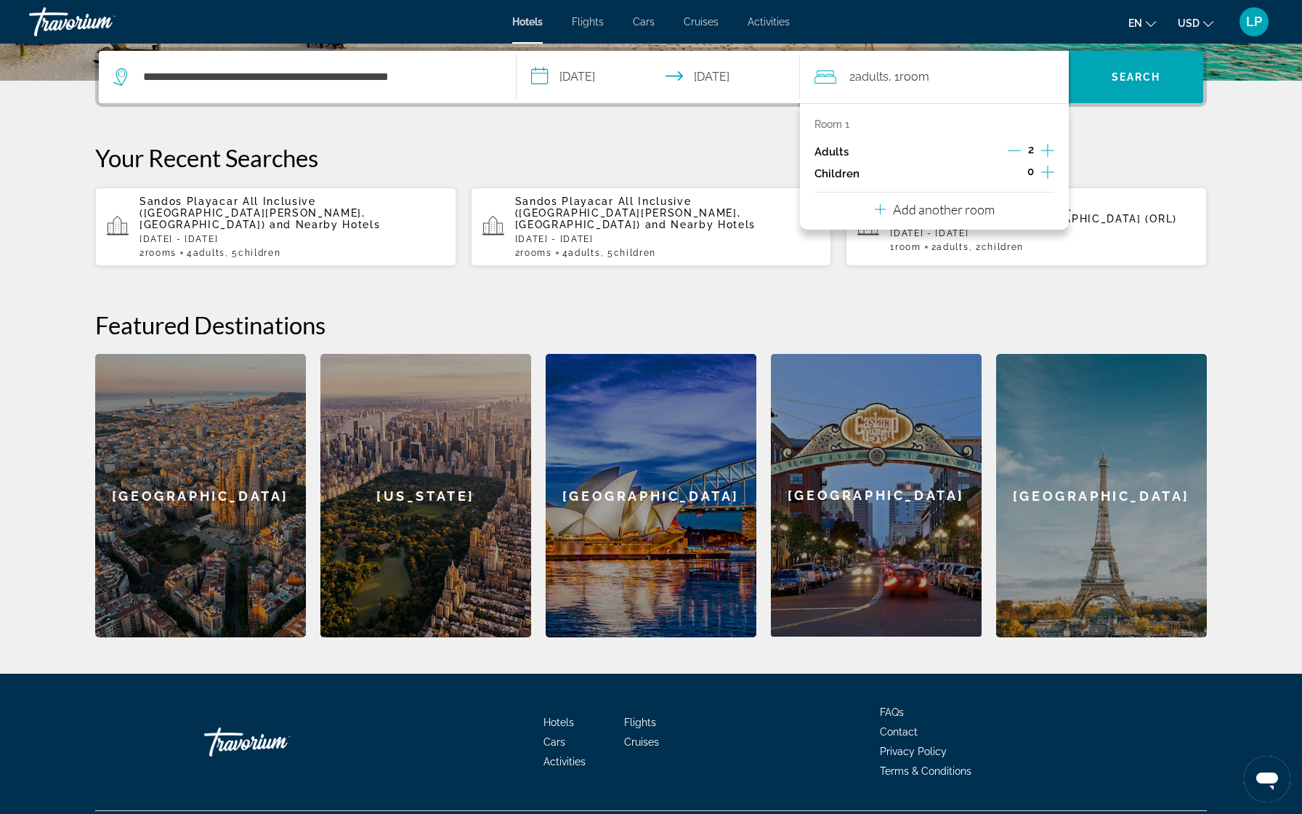
click at [1046, 153] on icon "Increment adults" at bounding box center [1047, 150] width 13 height 17
click at [1138, 73] on span "Search" at bounding box center [1136, 77] width 49 height 12
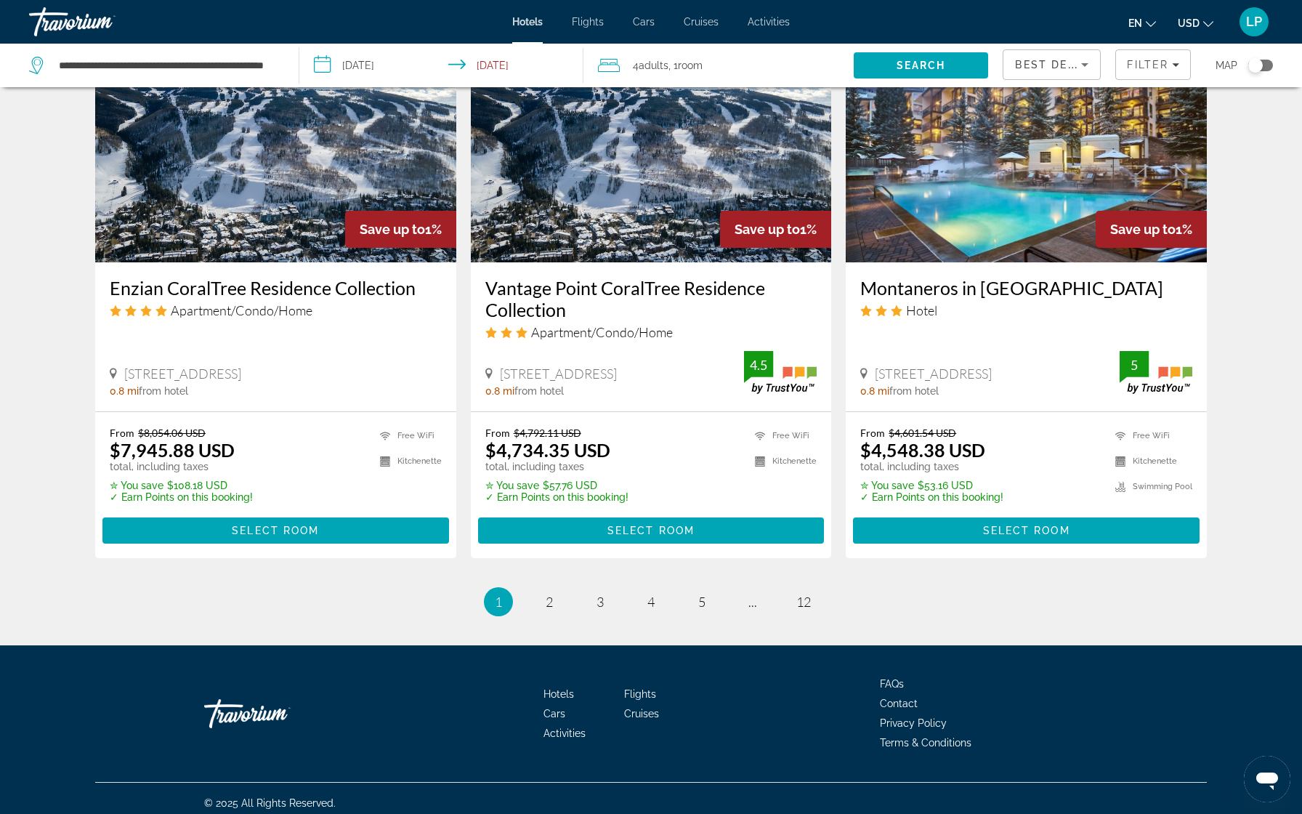
scroll to position [1746, 0]
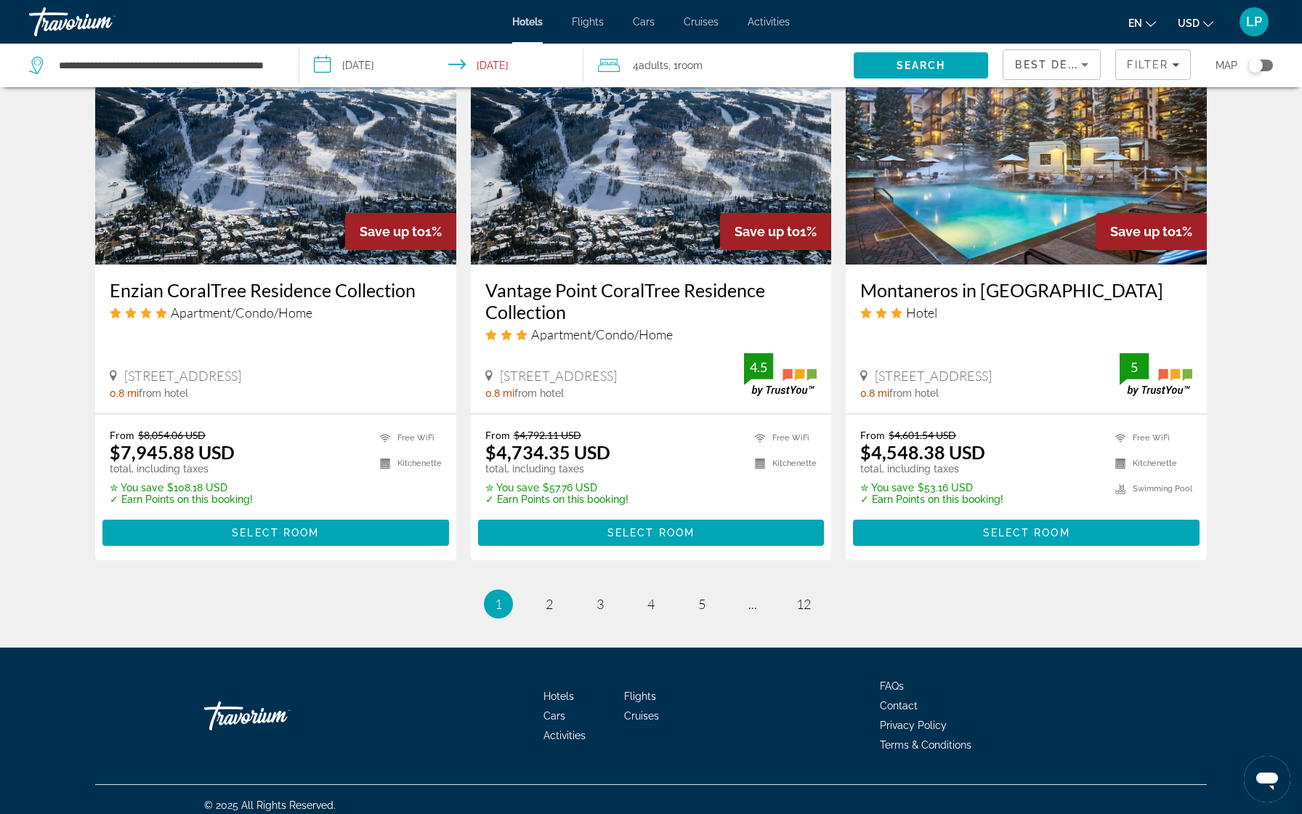
click at [493, 67] on input "**********" at bounding box center [444, 68] width 291 height 48
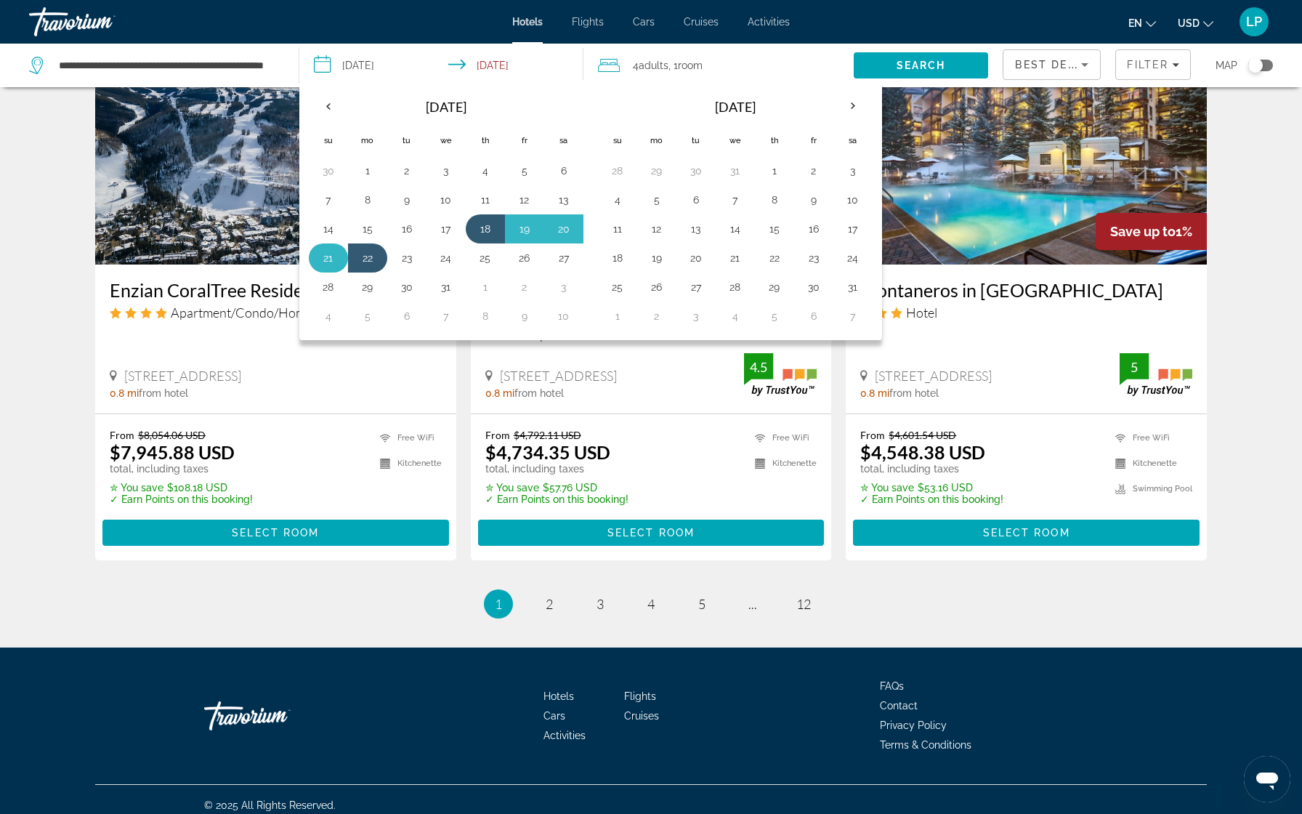
click at [331, 262] on button "21" at bounding box center [328, 258] width 23 height 20
click at [485, 230] on button "18" at bounding box center [485, 229] width 23 height 20
type input "**********"
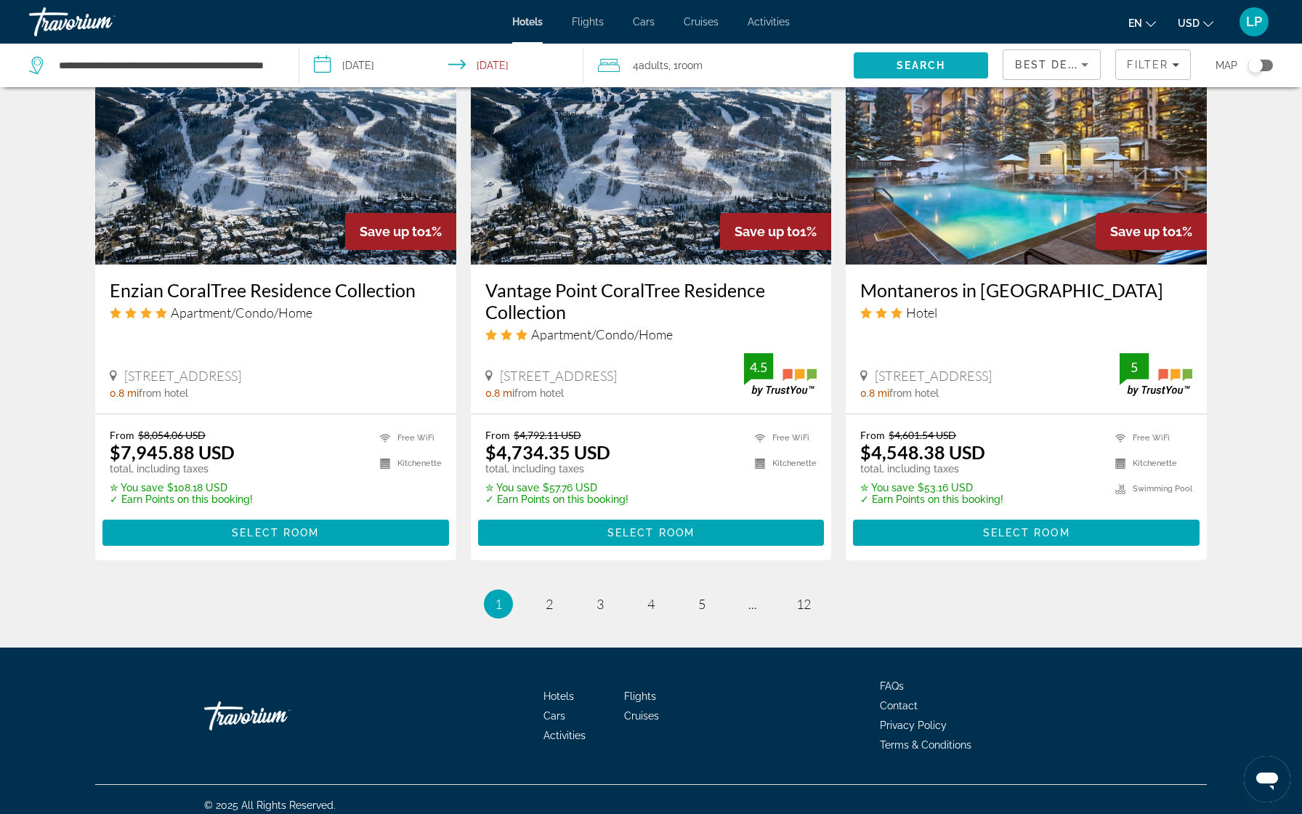
click at [895, 62] on span "Search" at bounding box center [921, 65] width 135 height 35
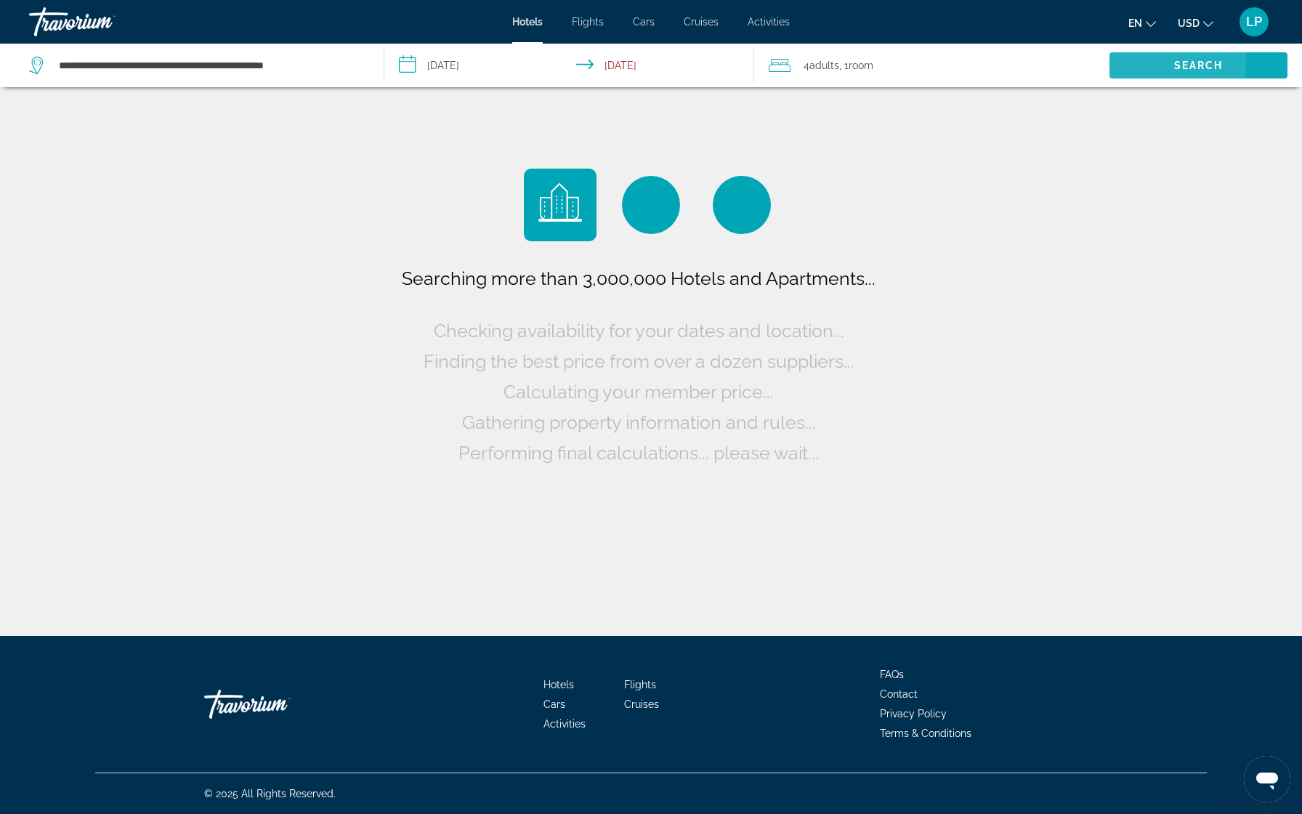
scroll to position [0, 0]
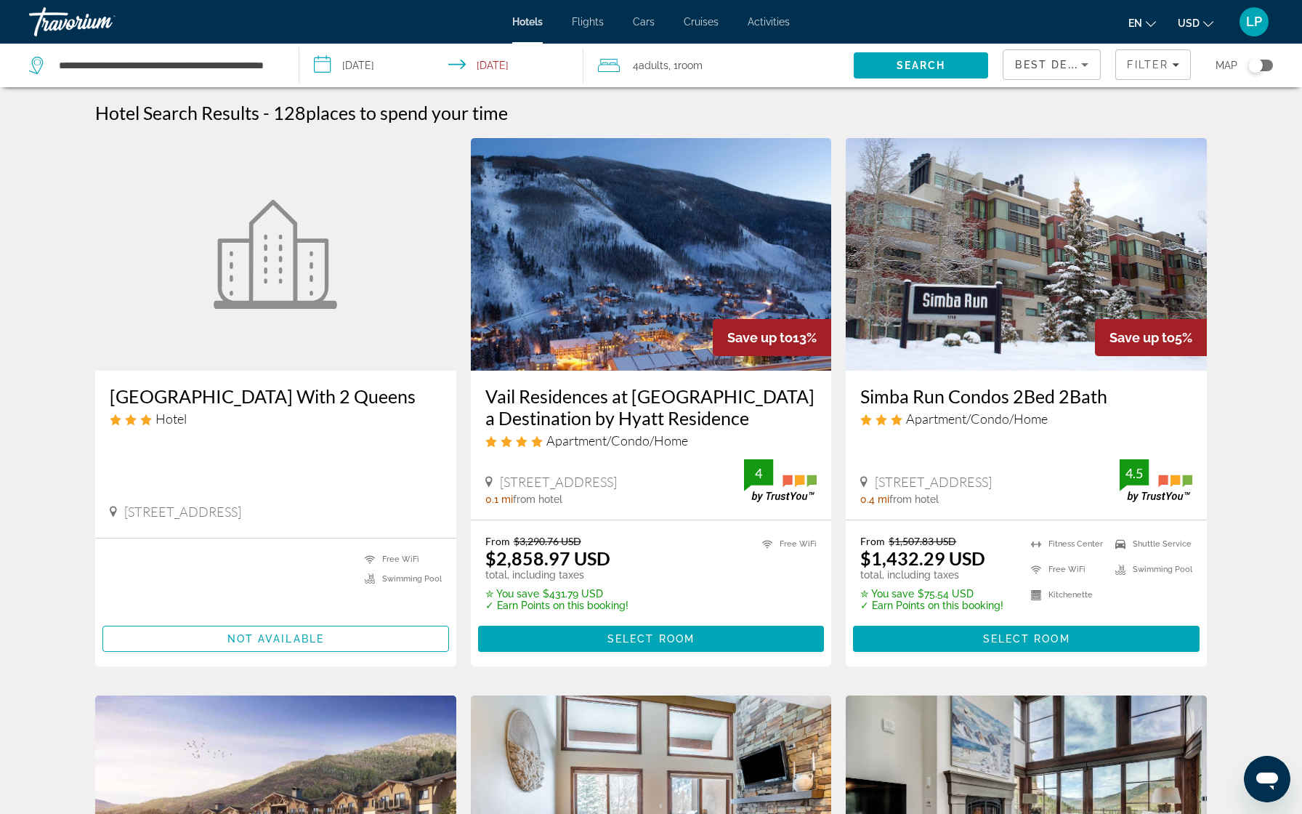
click at [233, 398] on h3 "[GEOGRAPHIC_DATA] With 2 Queens" at bounding box center [276, 396] width 332 height 22
click at [669, 64] on span "Adults" at bounding box center [654, 66] width 30 height 12
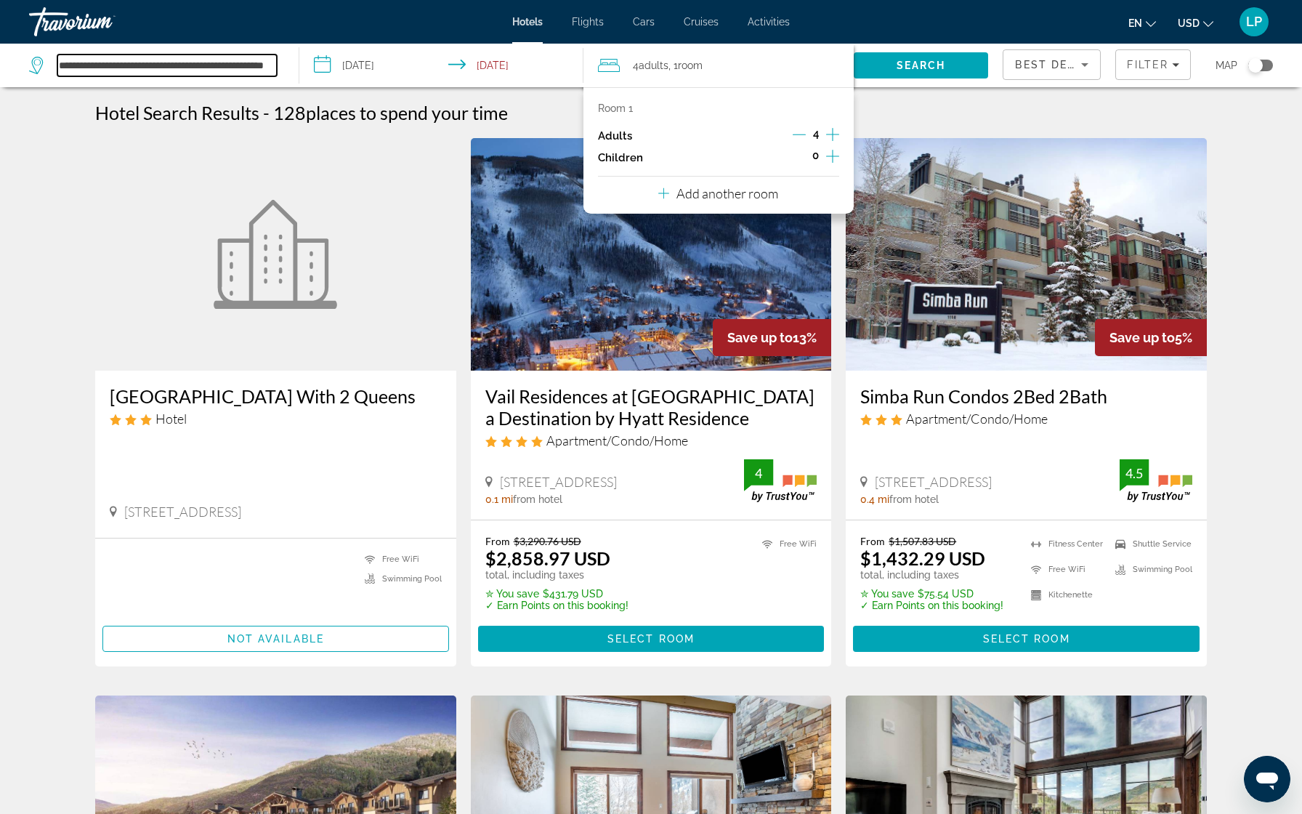
click at [235, 68] on input "**********" at bounding box center [166, 65] width 219 height 22
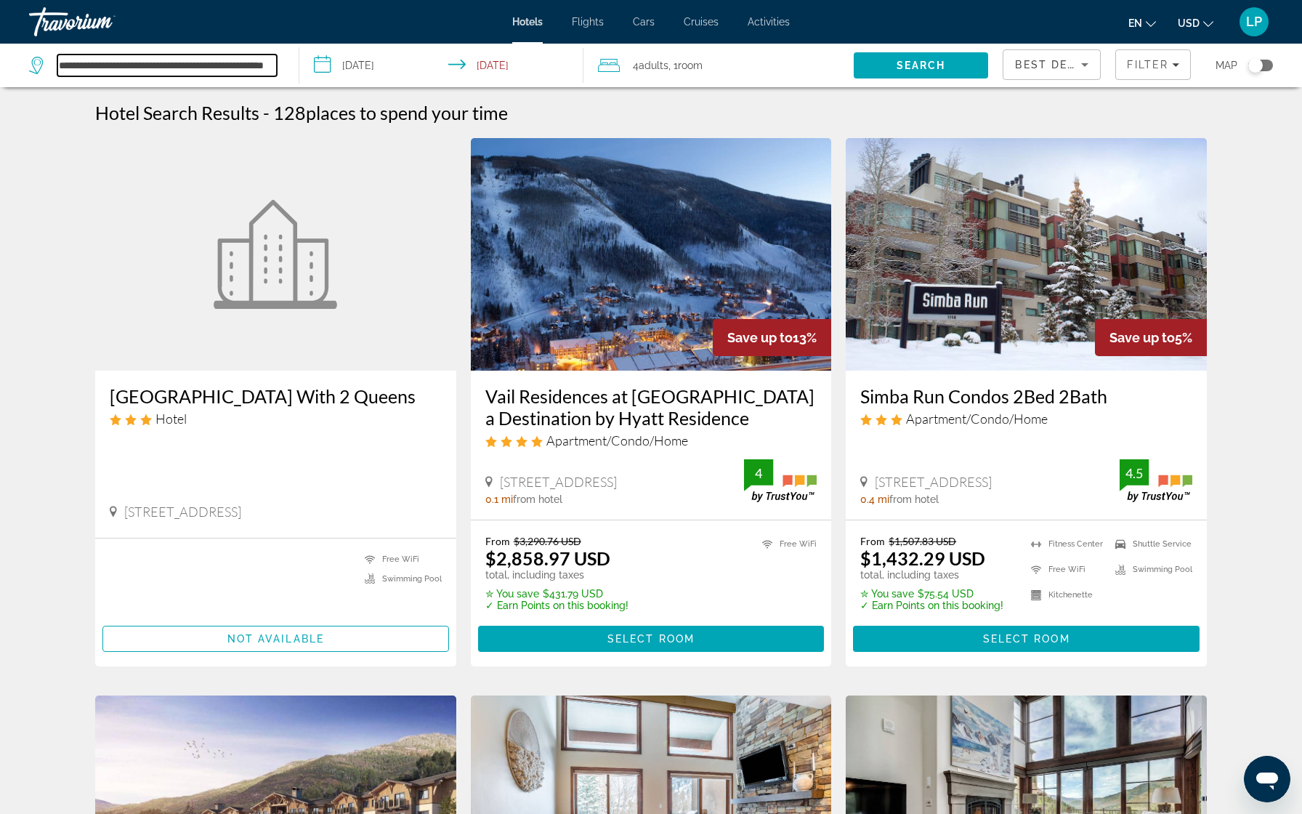
click at [262, 69] on input "**********" at bounding box center [166, 65] width 219 height 22
click at [287, 62] on app-destination-search "**********" at bounding box center [149, 66] width 299 height 44
click at [259, 67] on input "**********" at bounding box center [166, 65] width 219 height 22
click at [275, 70] on input "**********" at bounding box center [166, 65] width 219 height 22
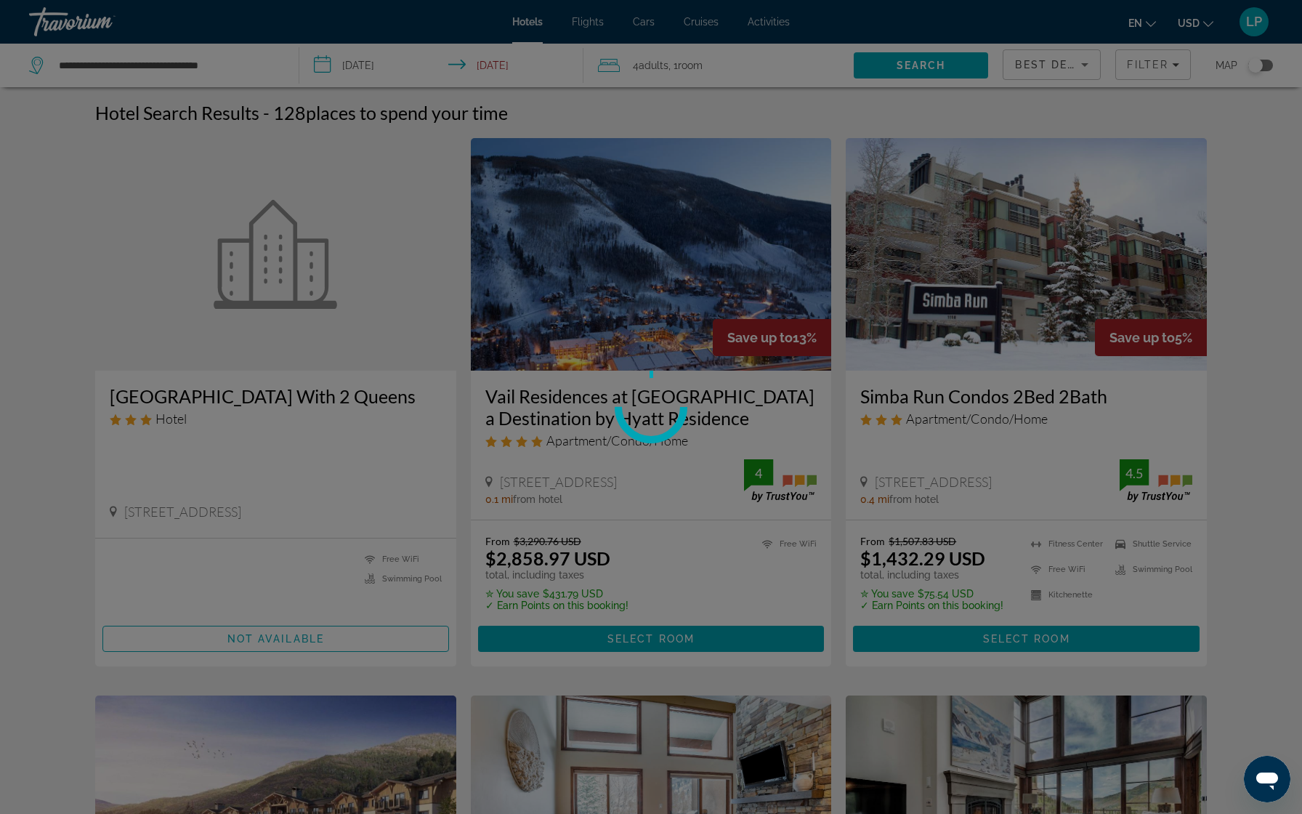
click at [198, 65] on div at bounding box center [651, 407] width 1302 height 814
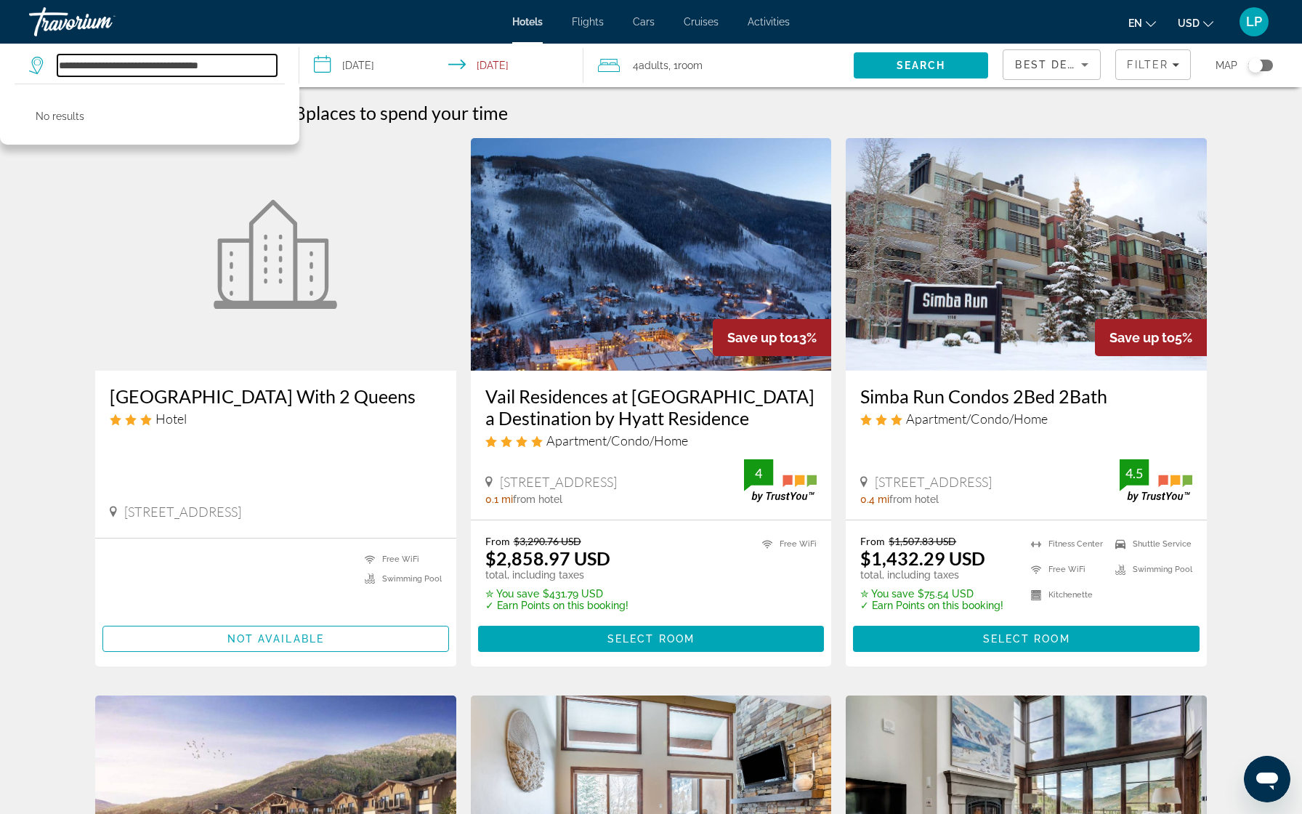
click at [198, 67] on input "**********" at bounding box center [166, 65] width 219 height 22
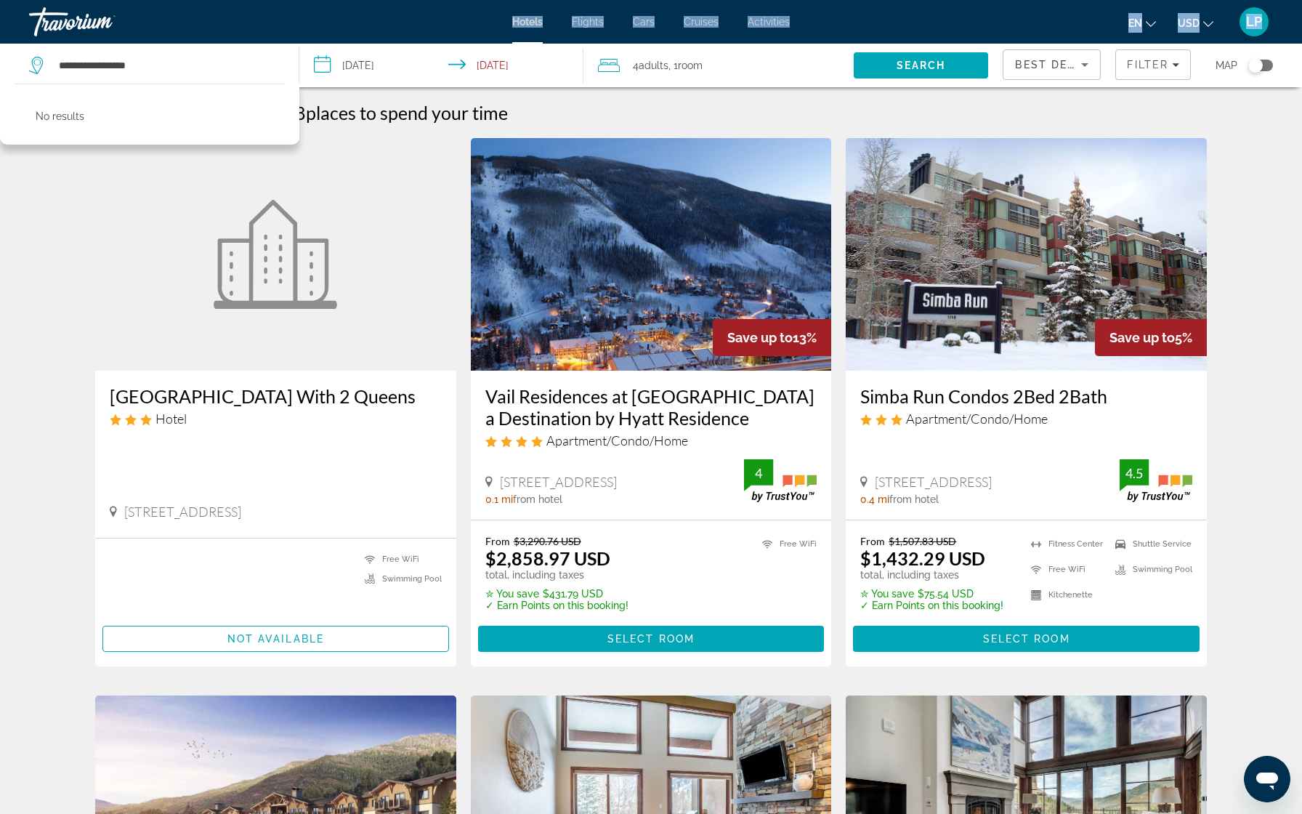
drag, startPoint x: 203, startPoint y: 66, endPoint x: 92, endPoint y: 59, distance: 112.1
click at [92, 59] on div "**********" at bounding box center [651, 407] width 1302 height 814
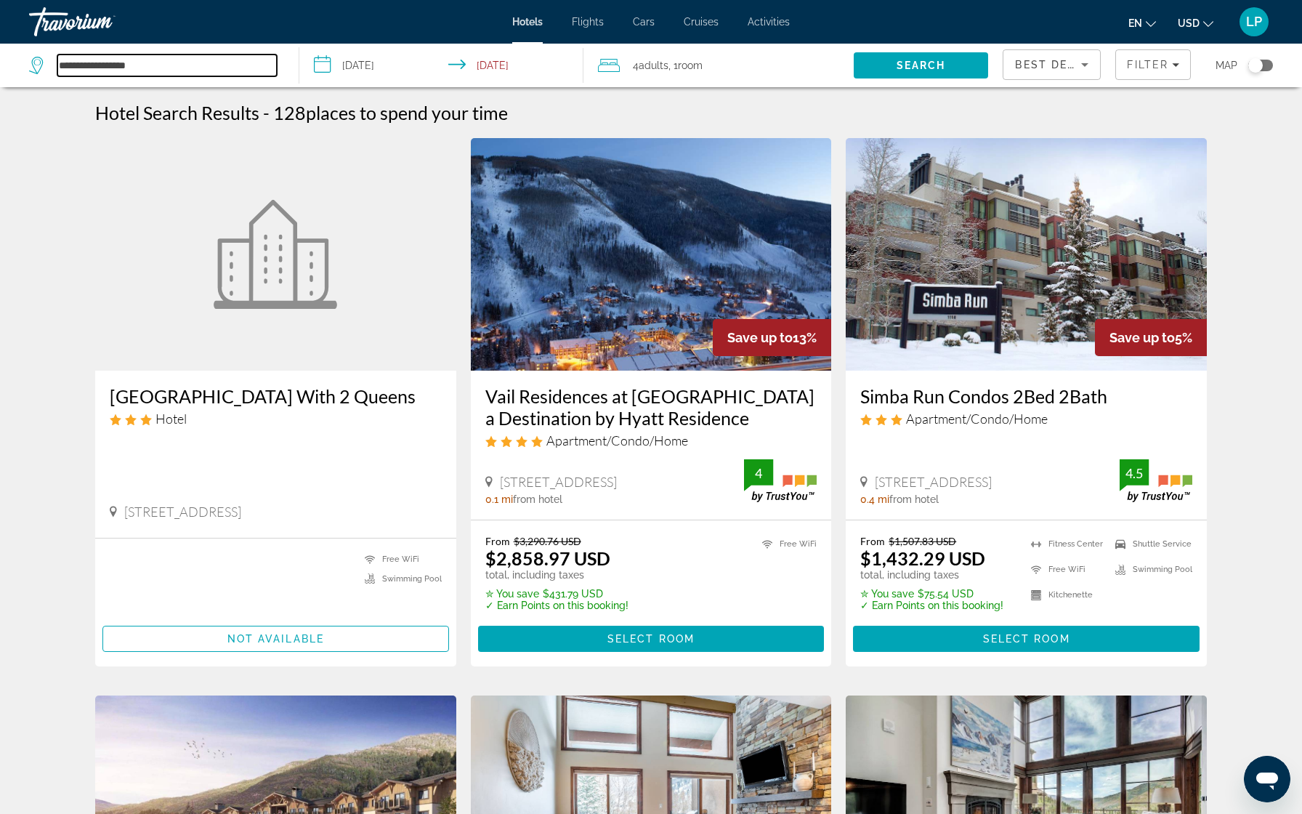
click at [163, 65] on input "**********" at bounding box center [166, 65] width 219 height 22
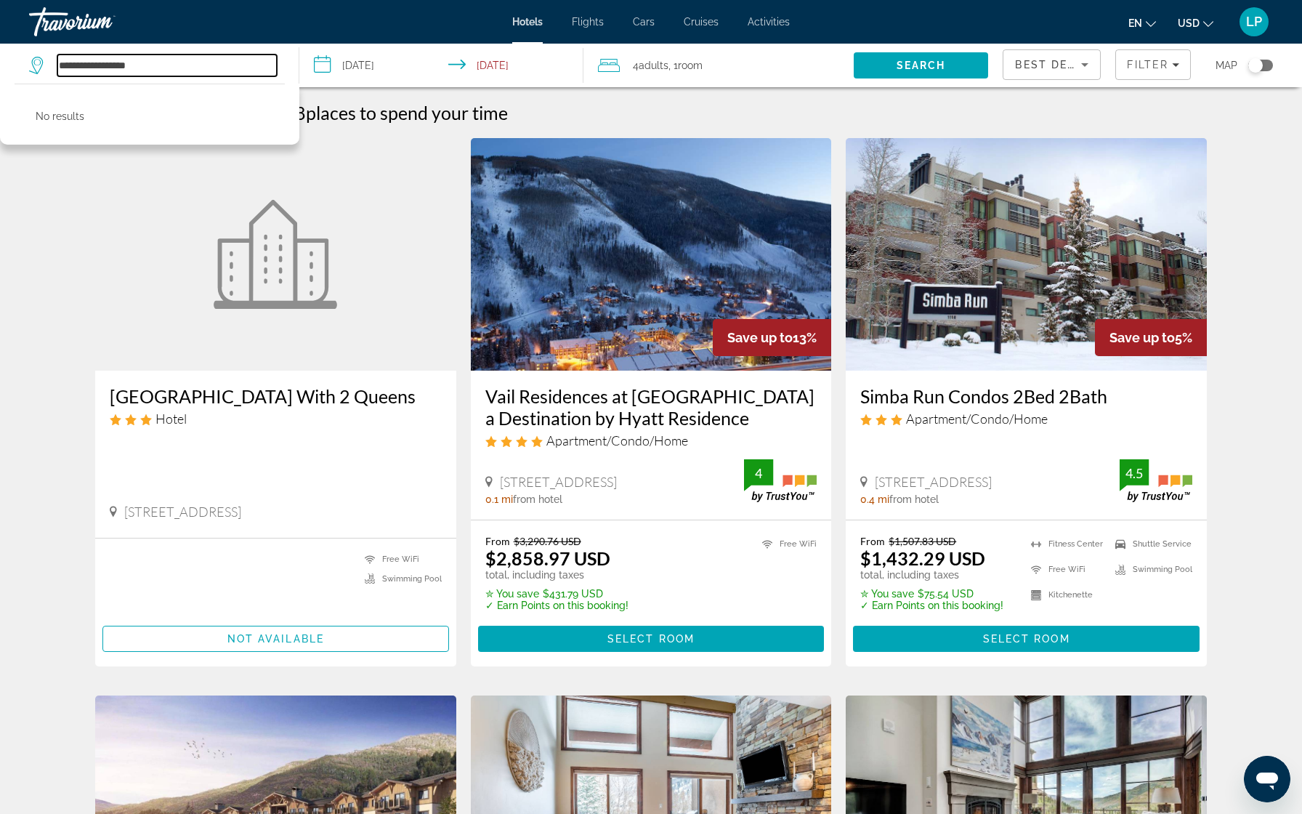
drag, startPoint x: 163, startPoint y: 65, endPoint x: 63, endPoint y: 63, distance: 100.3
click at [63, 63] on input "**********" at bounding box center [166, 65] width 219 height 22
paste input "Search hotel destination"
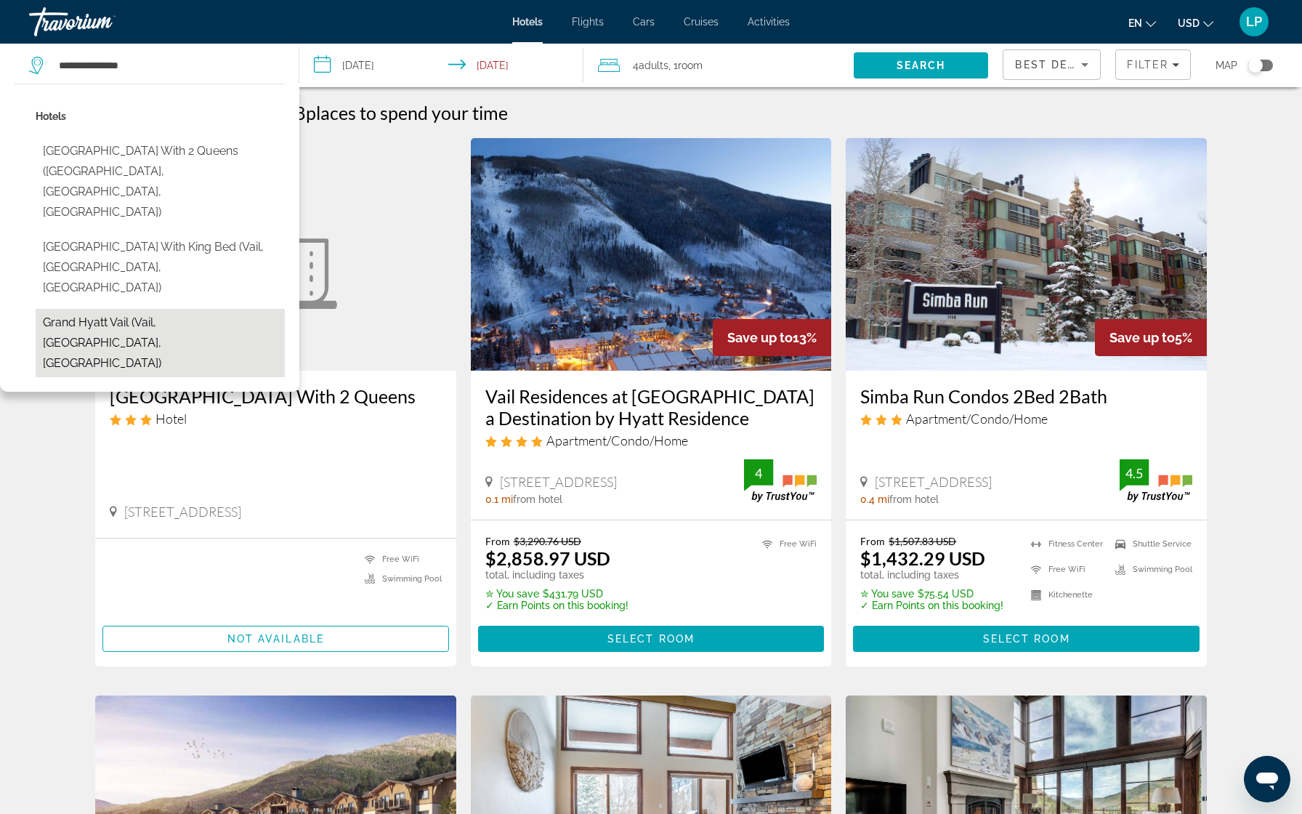
click at [114, 309] on button "Grand Hyatt Vail (Vail, [GEOGRAPHIC_DATA], [GEOGRAPHIC_DATA])" at bounding box center [160, 343] width 249 height 68
type input "**********"
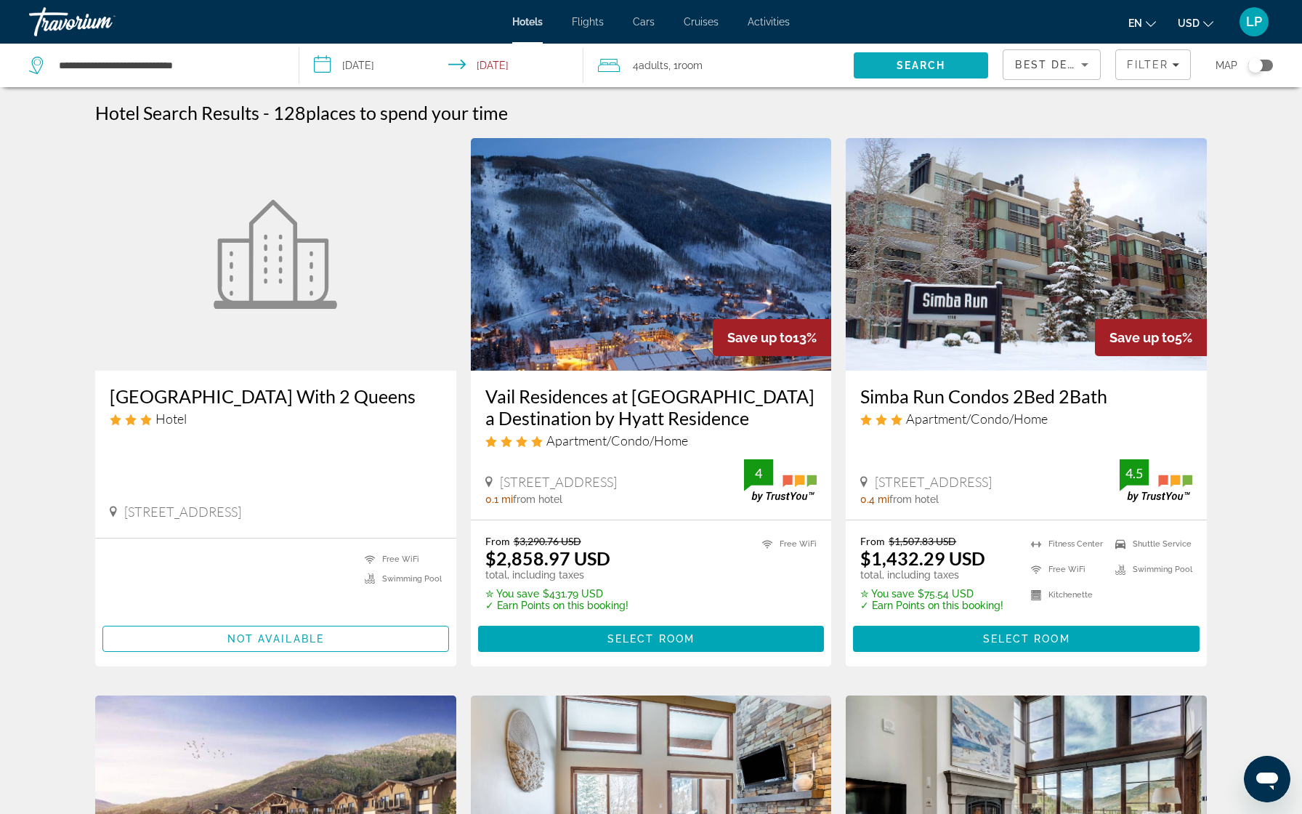
click at [912, 66] on span "Search" at bounding box center [921, 66] width 49 height 12
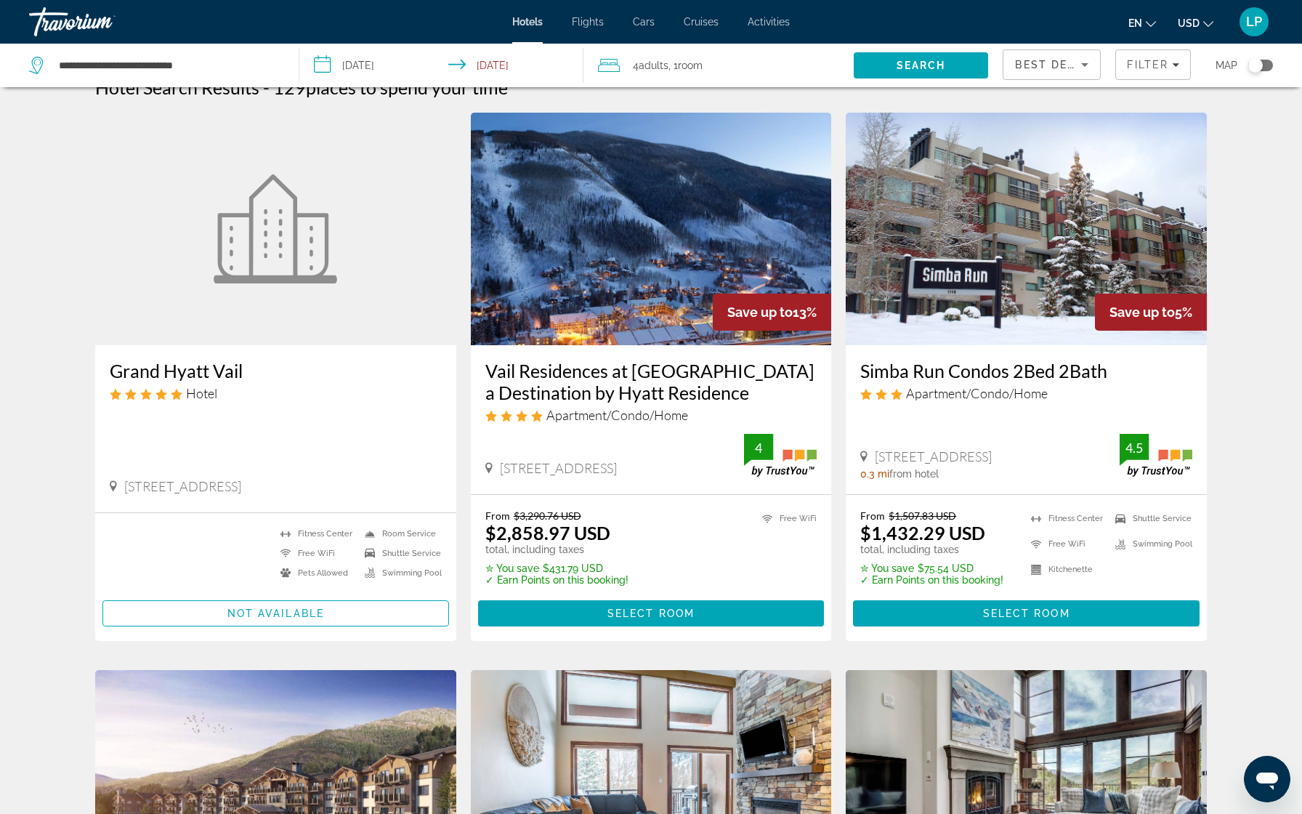
scroll to position [33, 0]
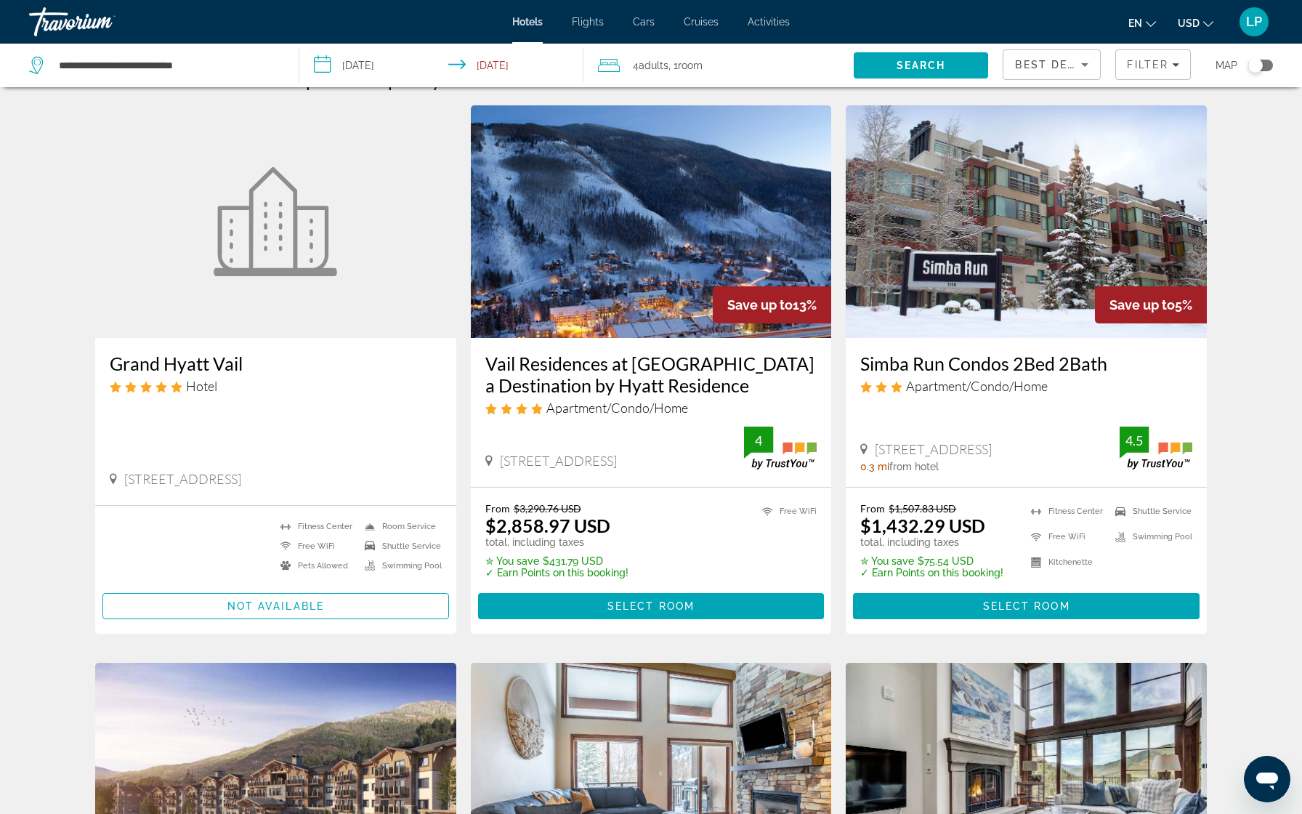
click at [1055, 215] on img "Main content" at bounding box center [1026, 221] width 361 height 233
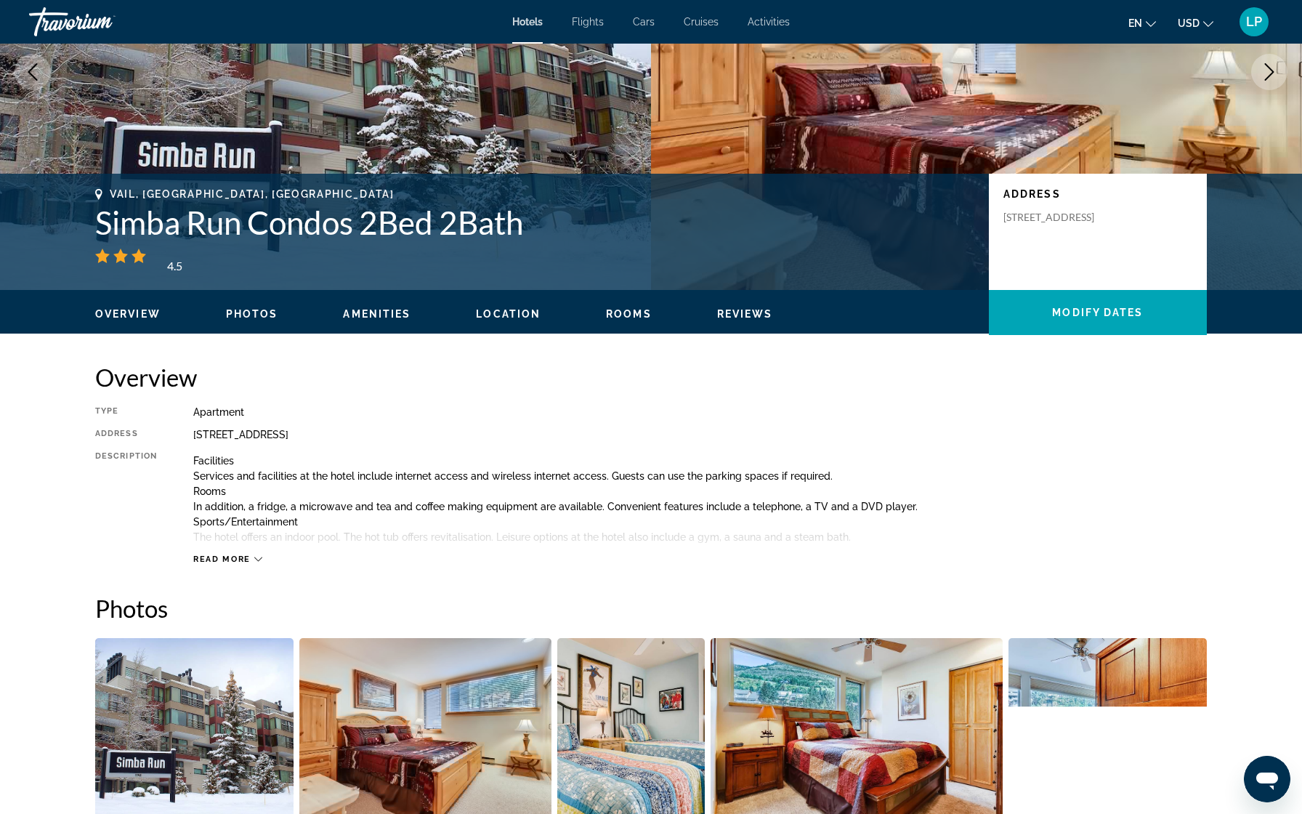
scroll to position [200, 0]
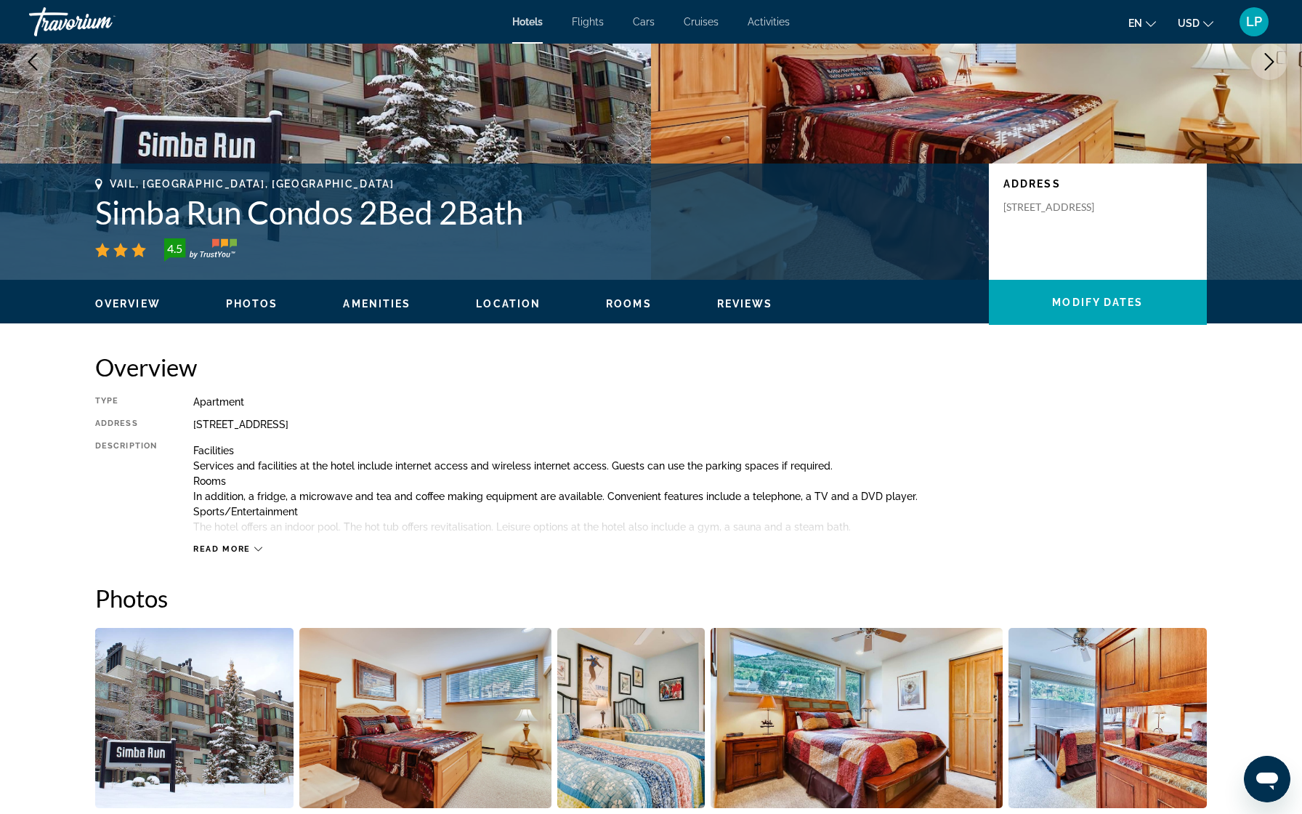
click at [254, 552] on div "Read more" at bounding box center [227, 548] width 69 height 9
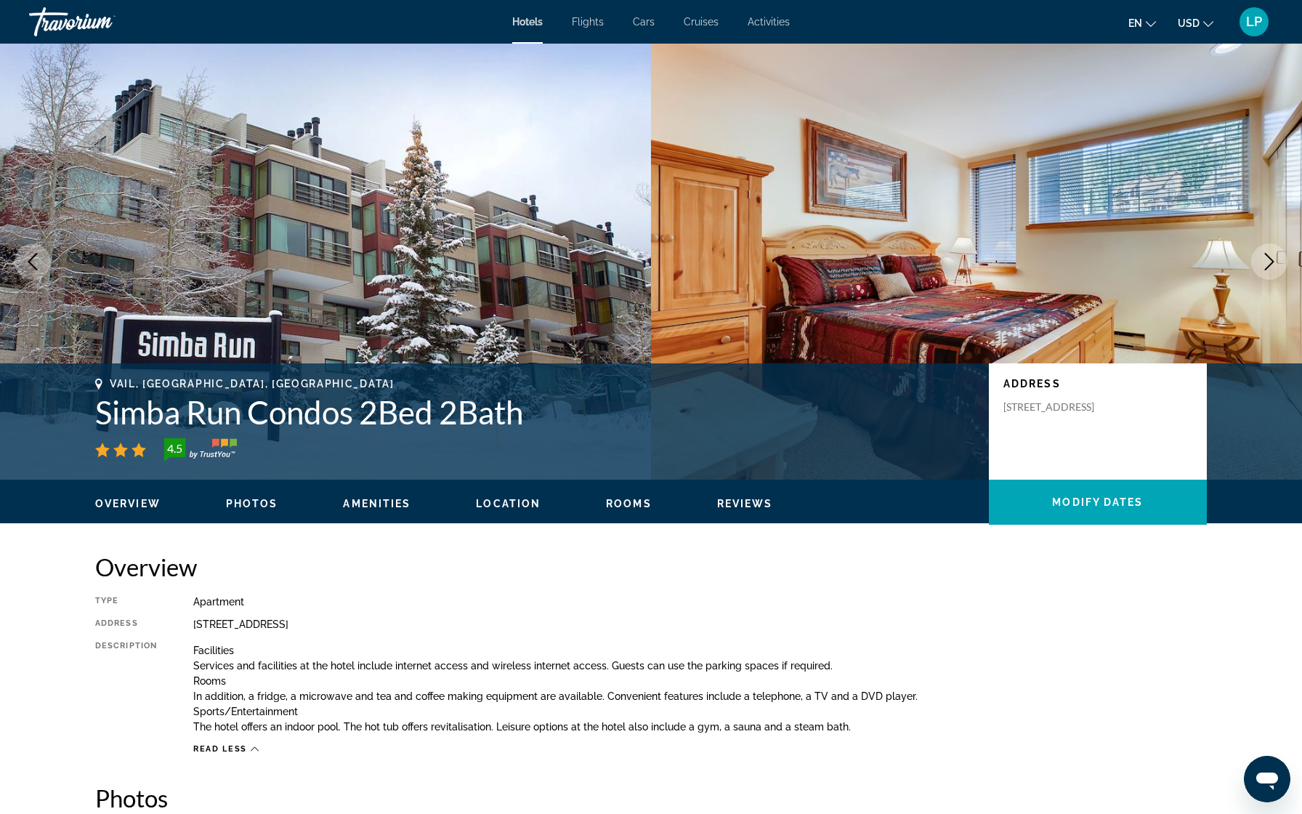
scroll to position [0, 0]
click at [245, 503] on span "Photos" at bounding box center [252, 504] width 52 height 12
click at [1266, 257] on icon "Next image" at bounding box center [1269, 261] width 17 height 17
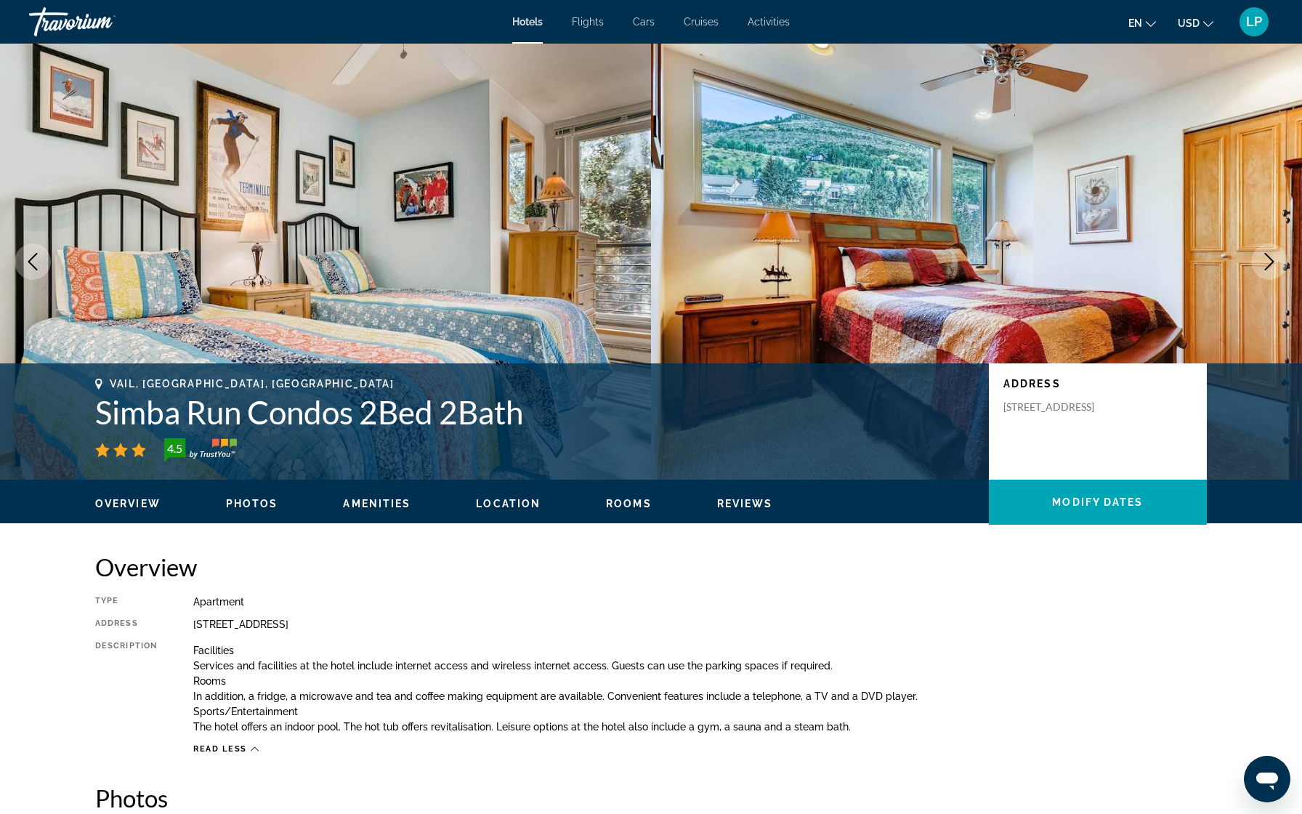
click at [1266, 257] on icon "Next image" at bounding box center [1269, 261] width 17 height 17
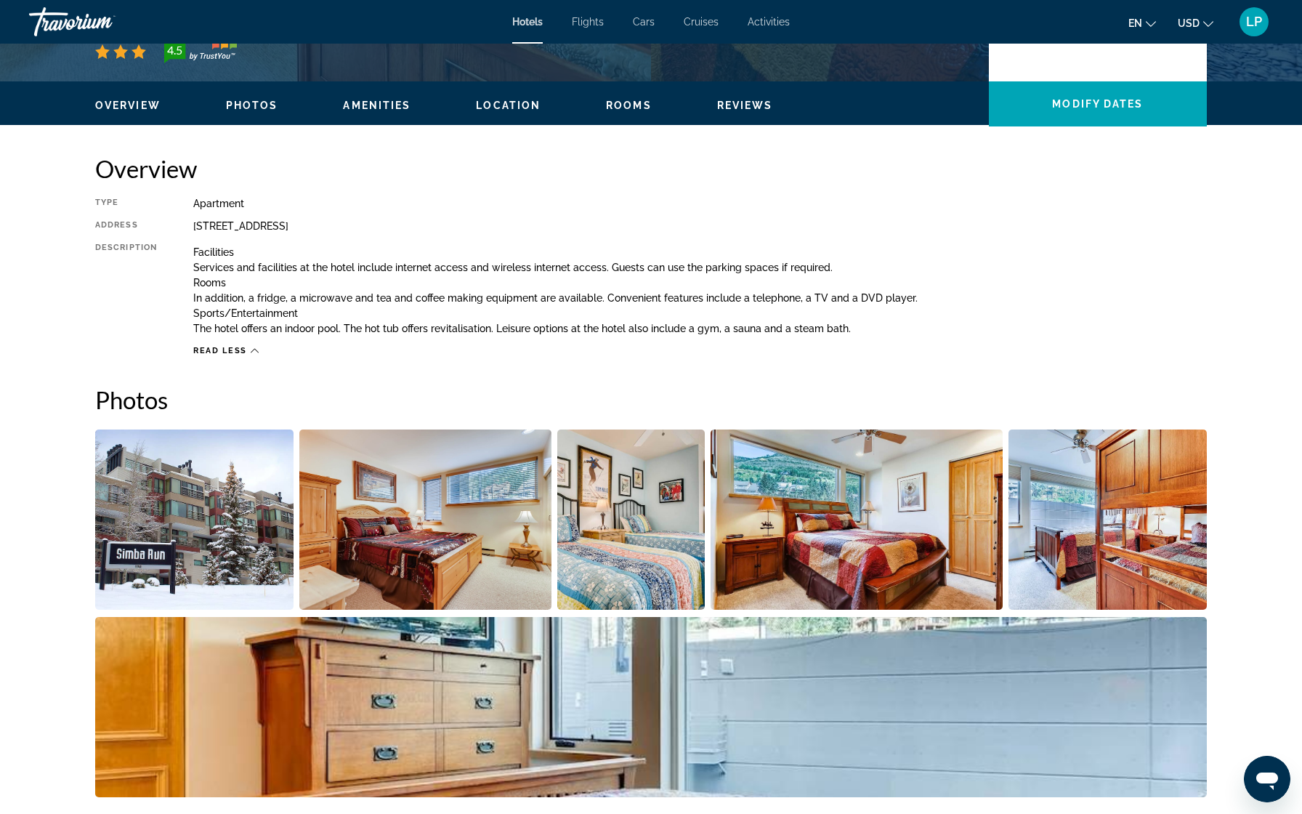
scroll to position [402, 0]
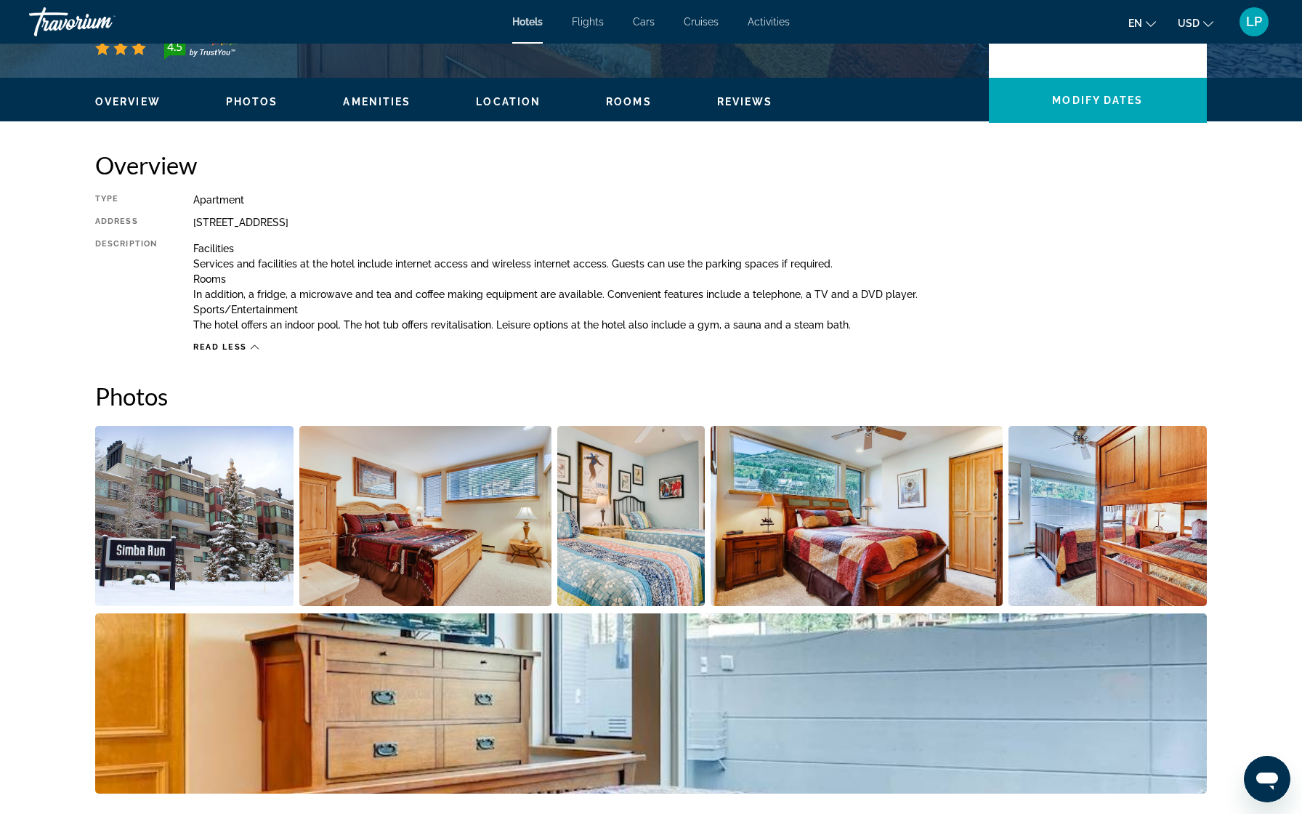
click at [361, 102] on span "Amenities" at bounding box center [377, 102] width 68 height 12
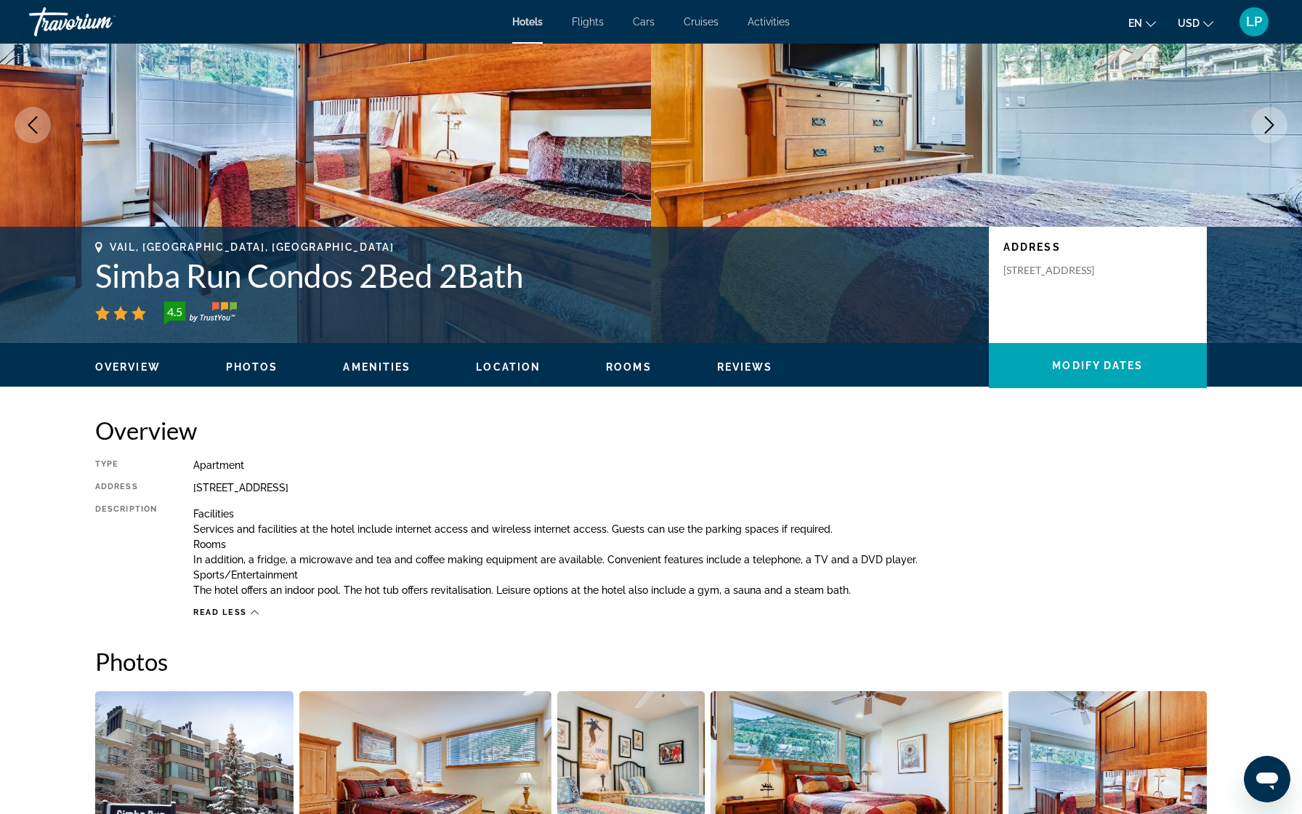
scroll to position [129, 0]
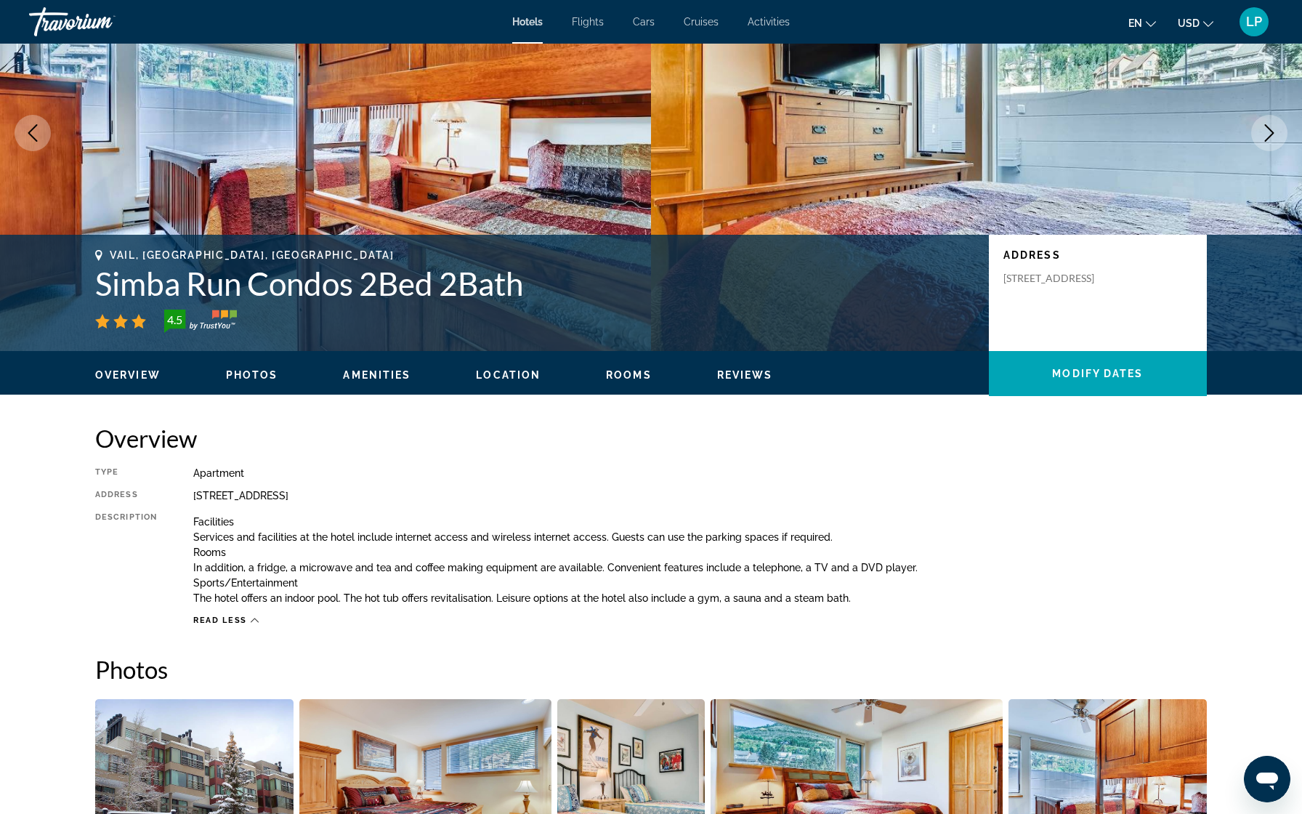
click at [508, 374] on span "Location" at bounding box center [508, 375] width 65 height 12
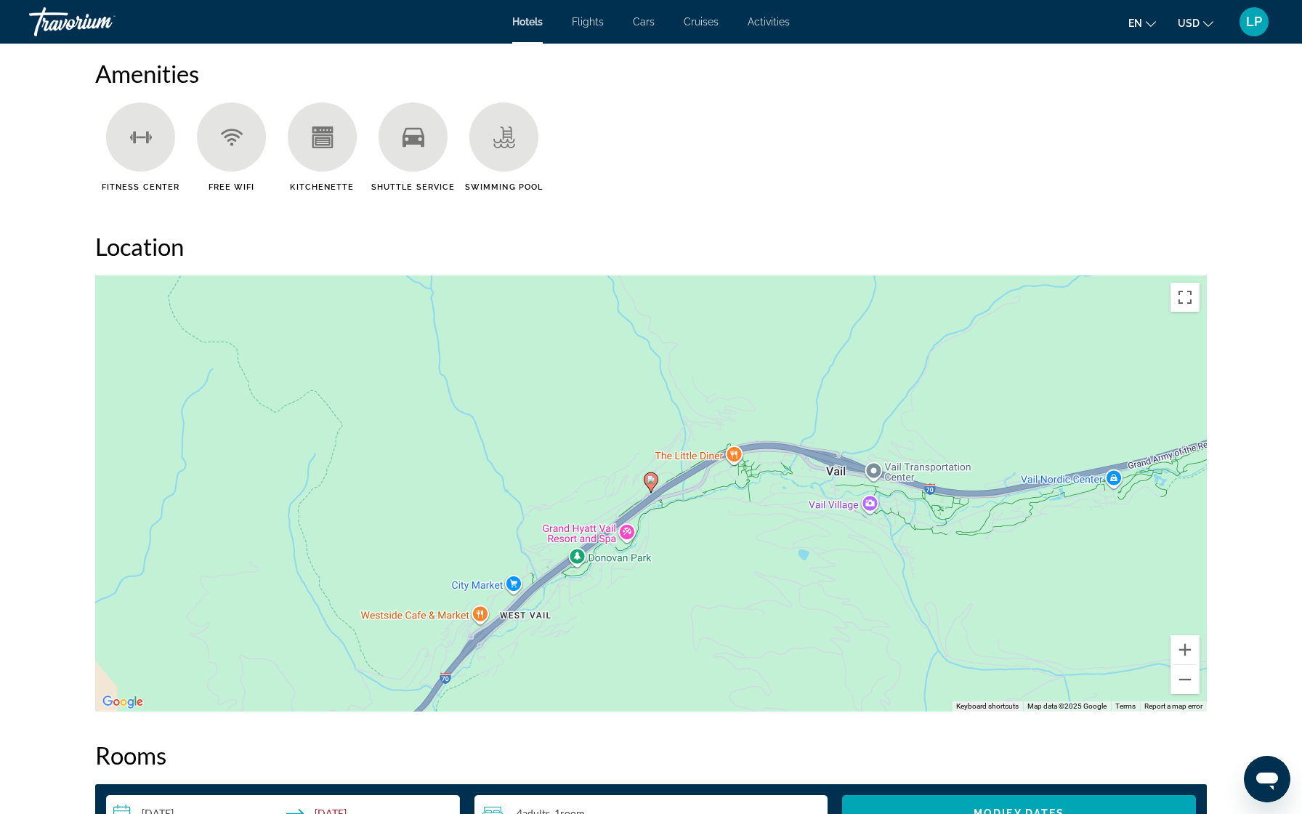
scroll to position [1317, 0]
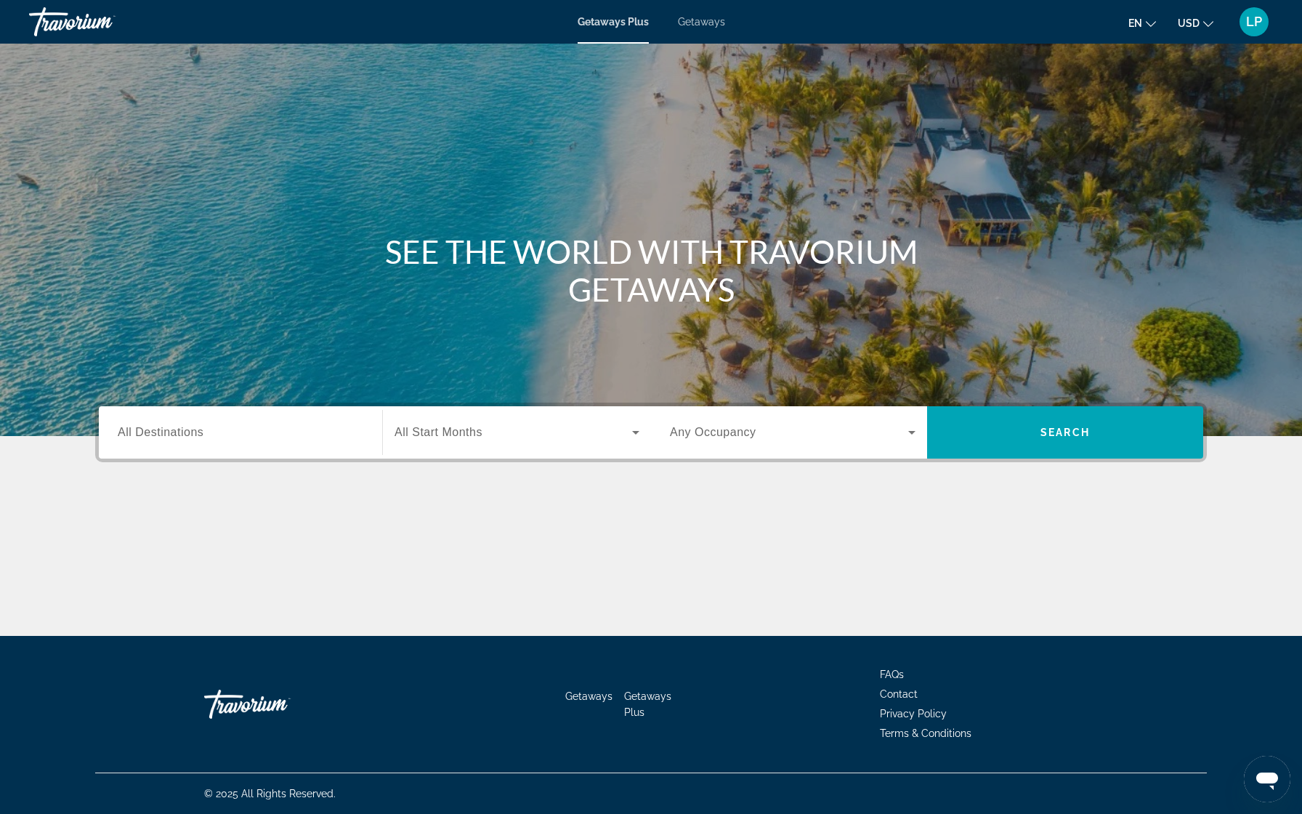
click at [178, 435] on span "All Destinations" at bounding box center [161, 432] width 86 height 12
click at [178, 435] on input "Destination All Destinations" at bounding box center [241, 432] width 246 height 17
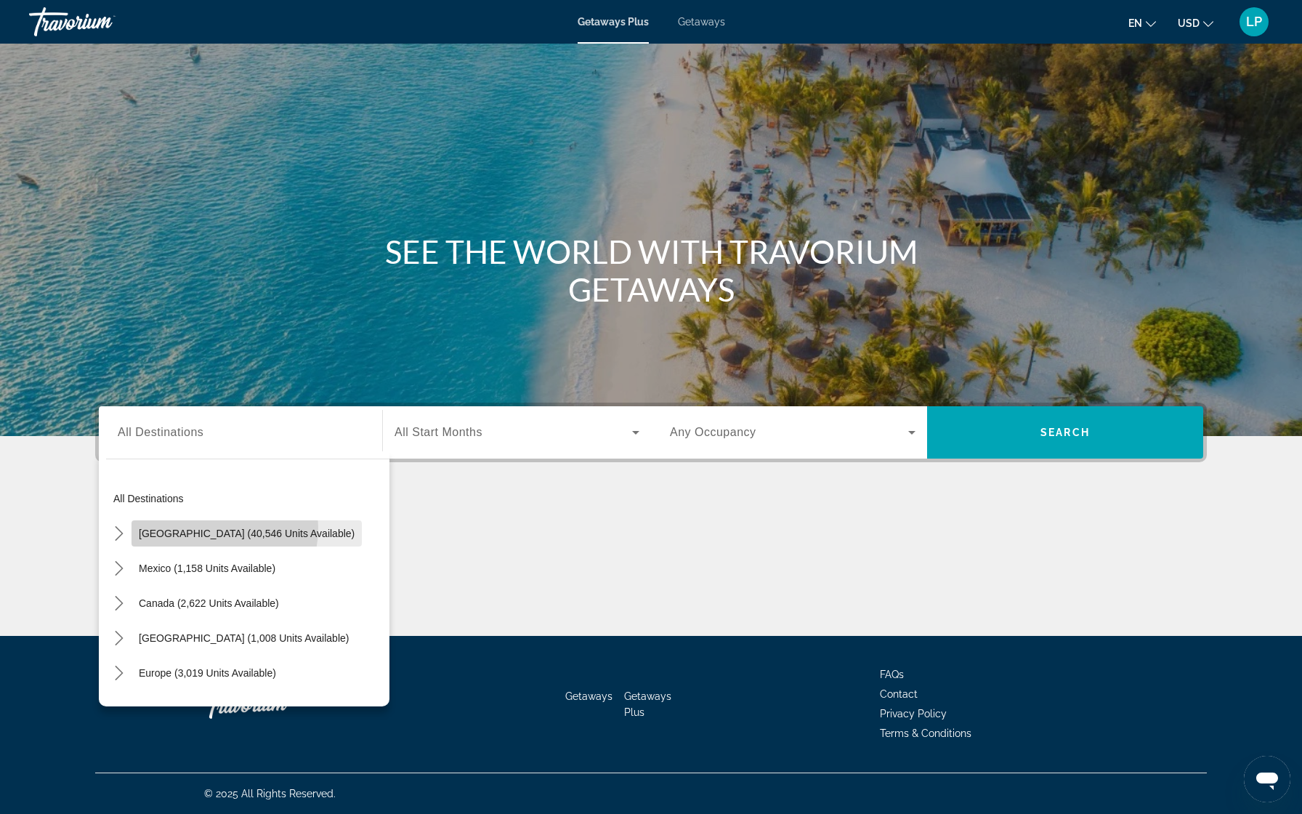
click at [196, 528] on span "United States (40,546 units available)" at bounding box center [247, 534] width 216 height 12
type input "**********"
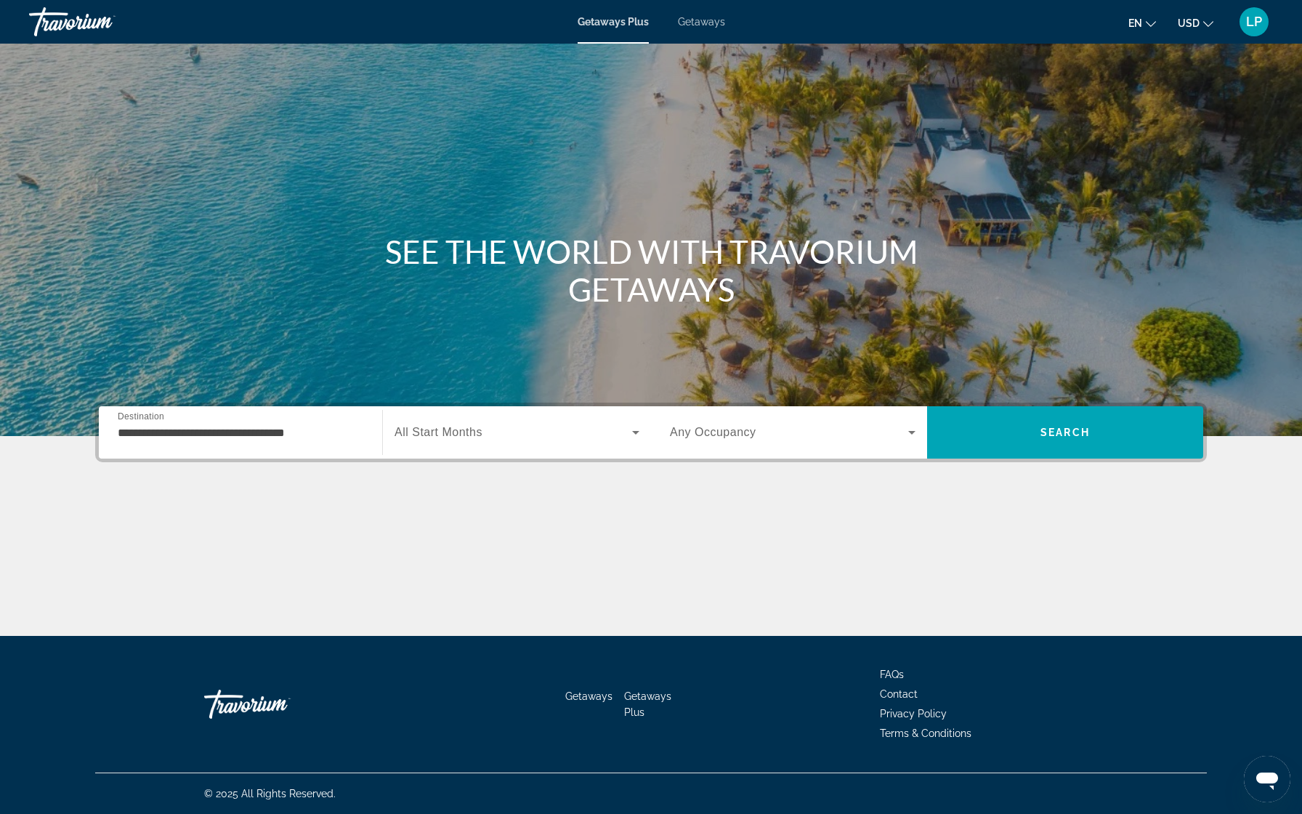
click at [724, 434] on span "Any Occupancy" at bounding box center [713, 432] width 86 height 12
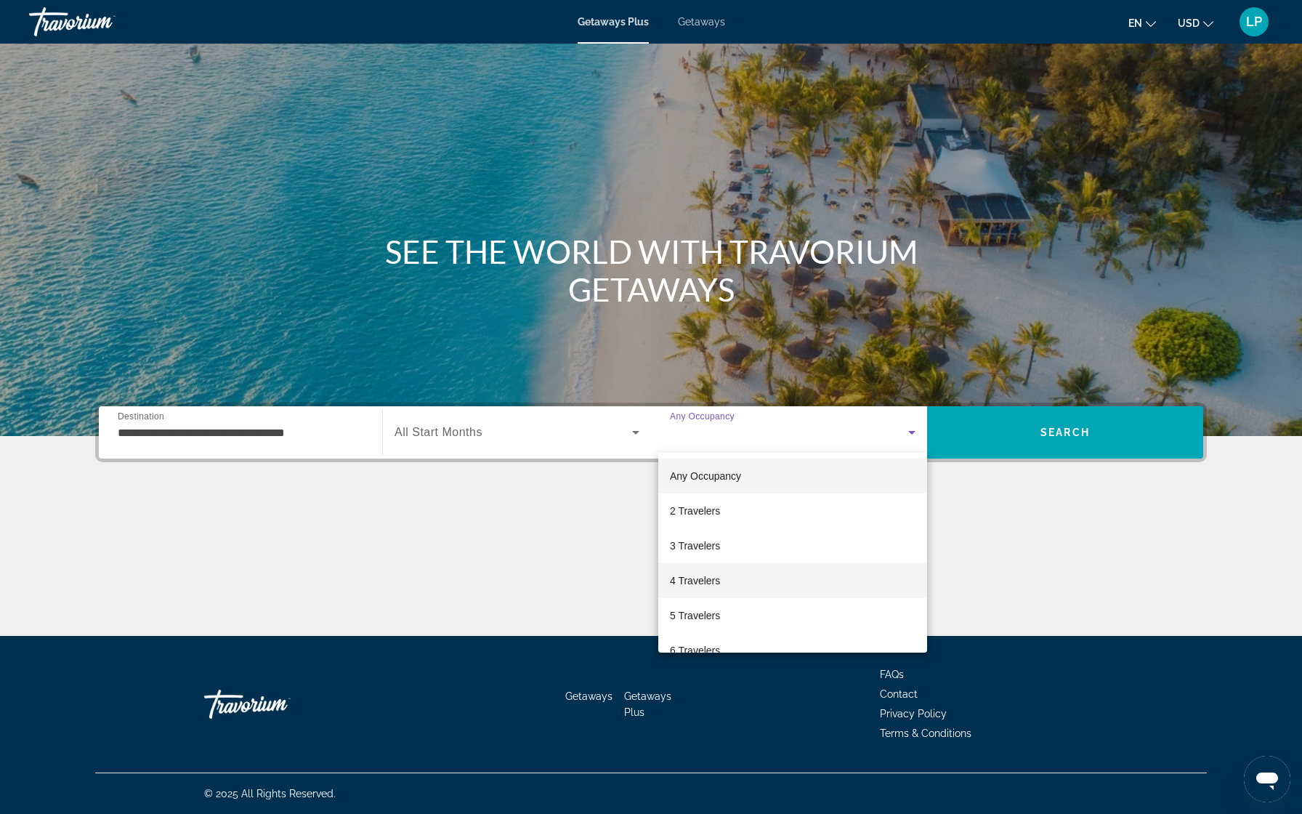
click at [720, 573] on span "4 Travelers" at bounding box center [695, 580] width 50 height 17
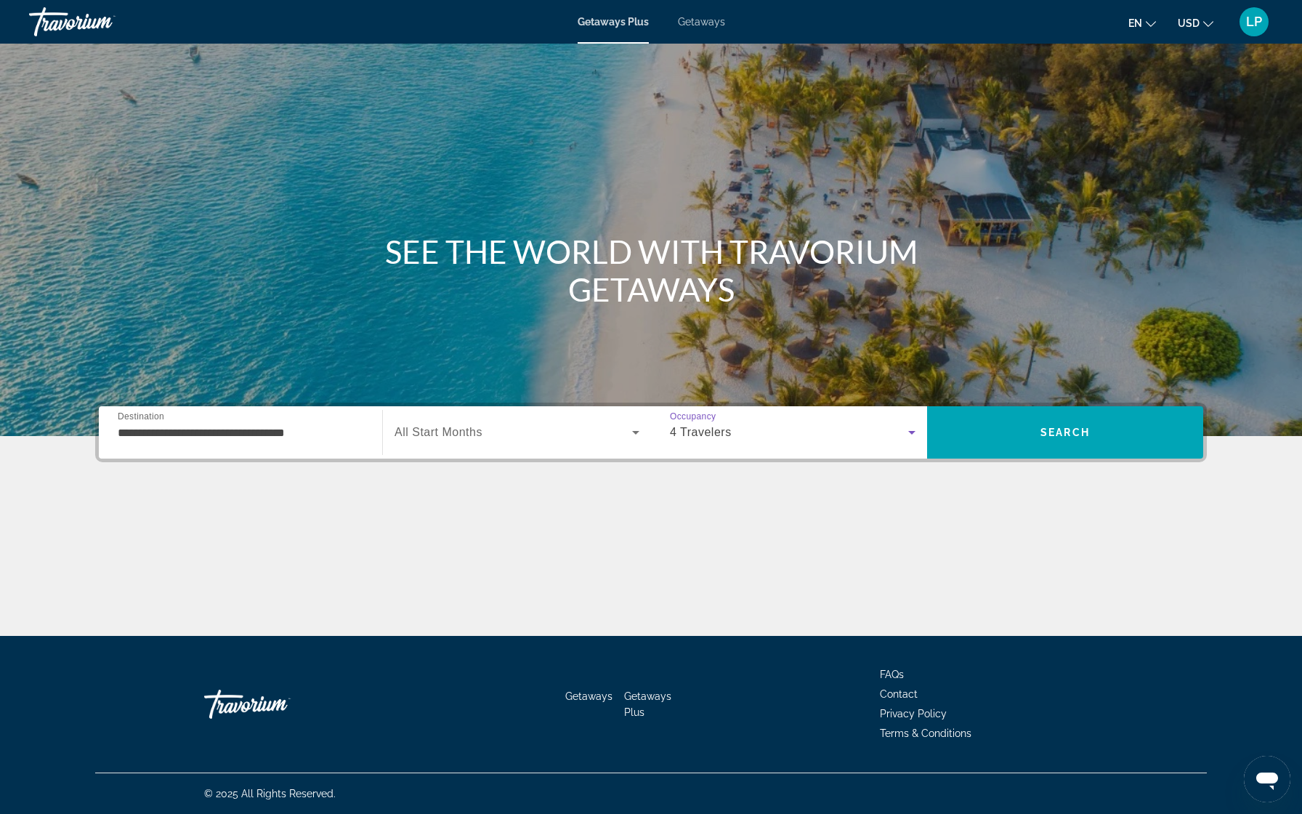
click at [494, 419] on div "Search widget" at bounding box center [517, 432] width 245 height 41
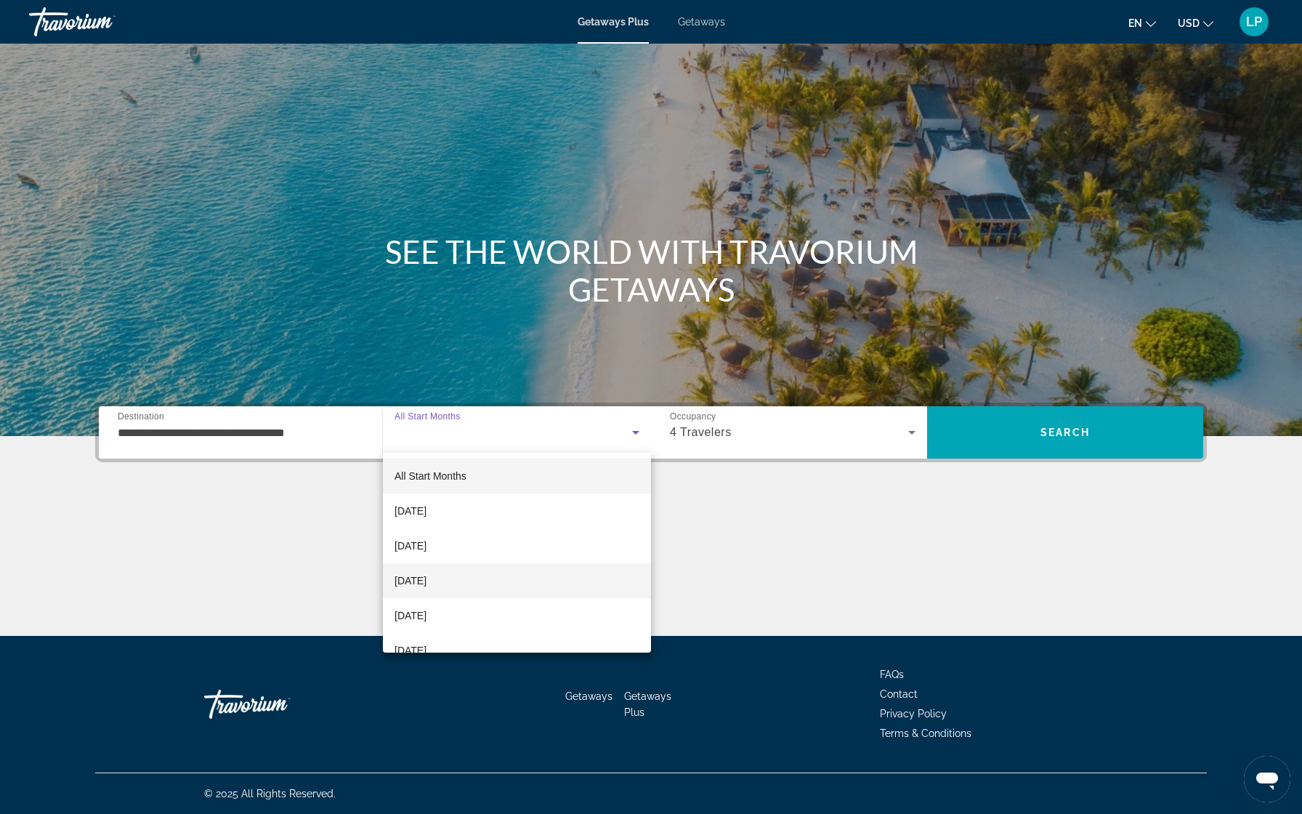
click at [484, 578] on mat-option "December 2025" at bounding box center [517, 580] width 268 height 35
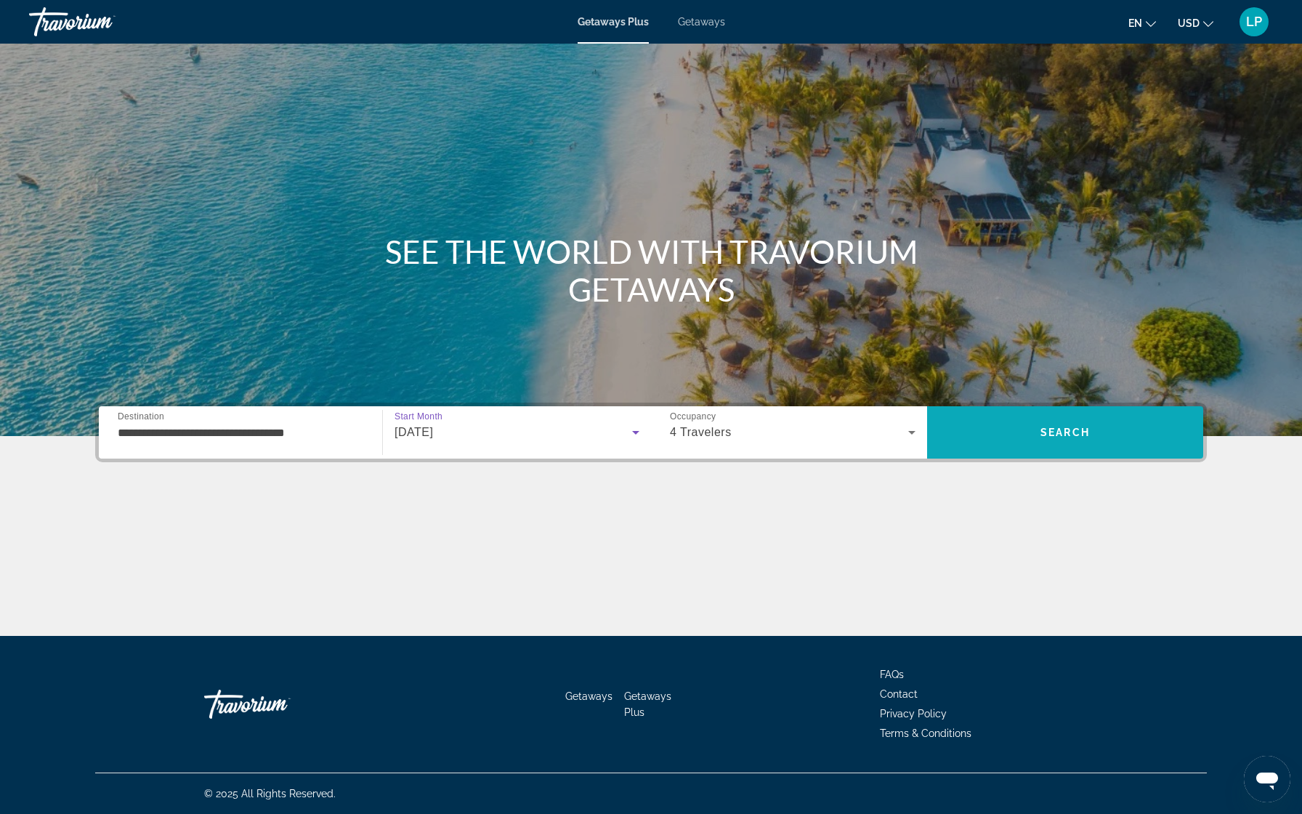
click at [1057, 430] on span "Search" at bounding box center [1065, 433] width 49 height 12
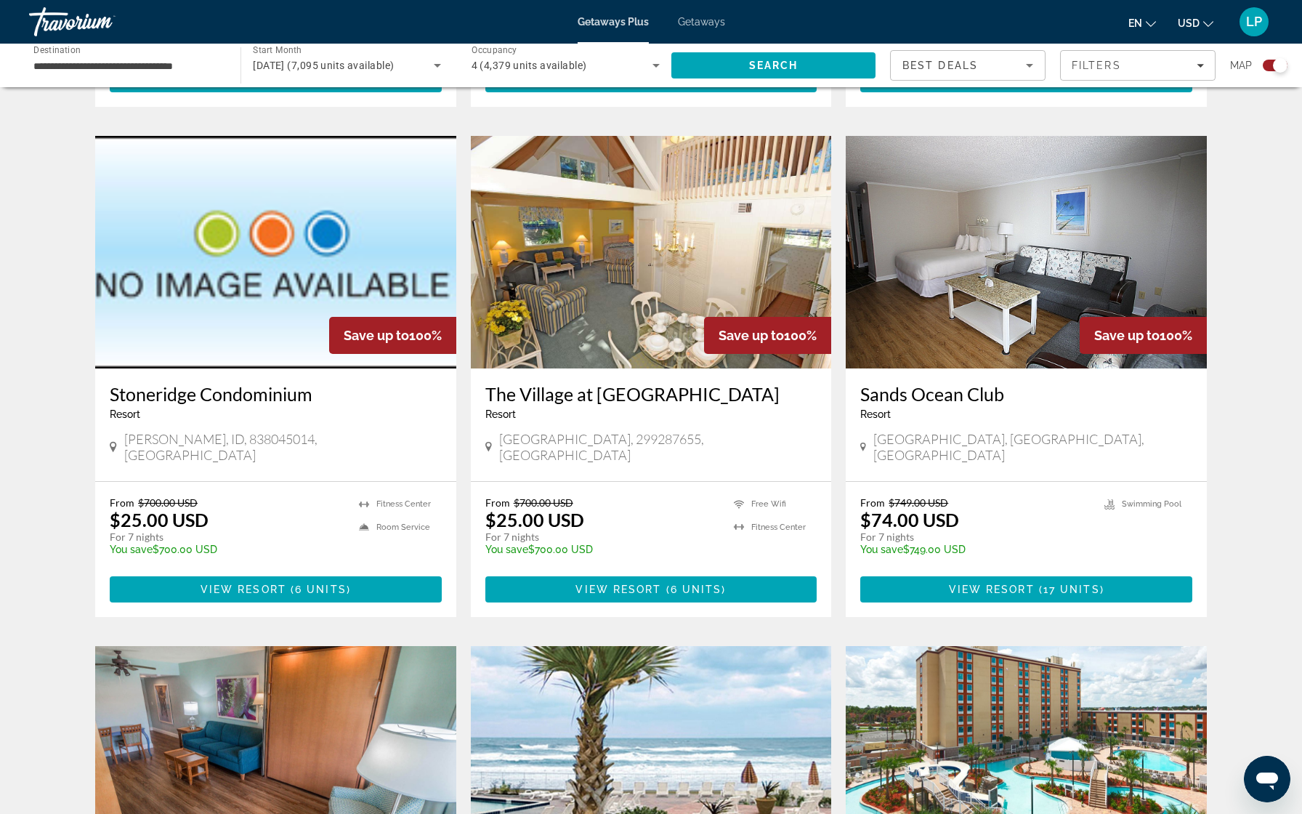
scroll to position [1456, 0]
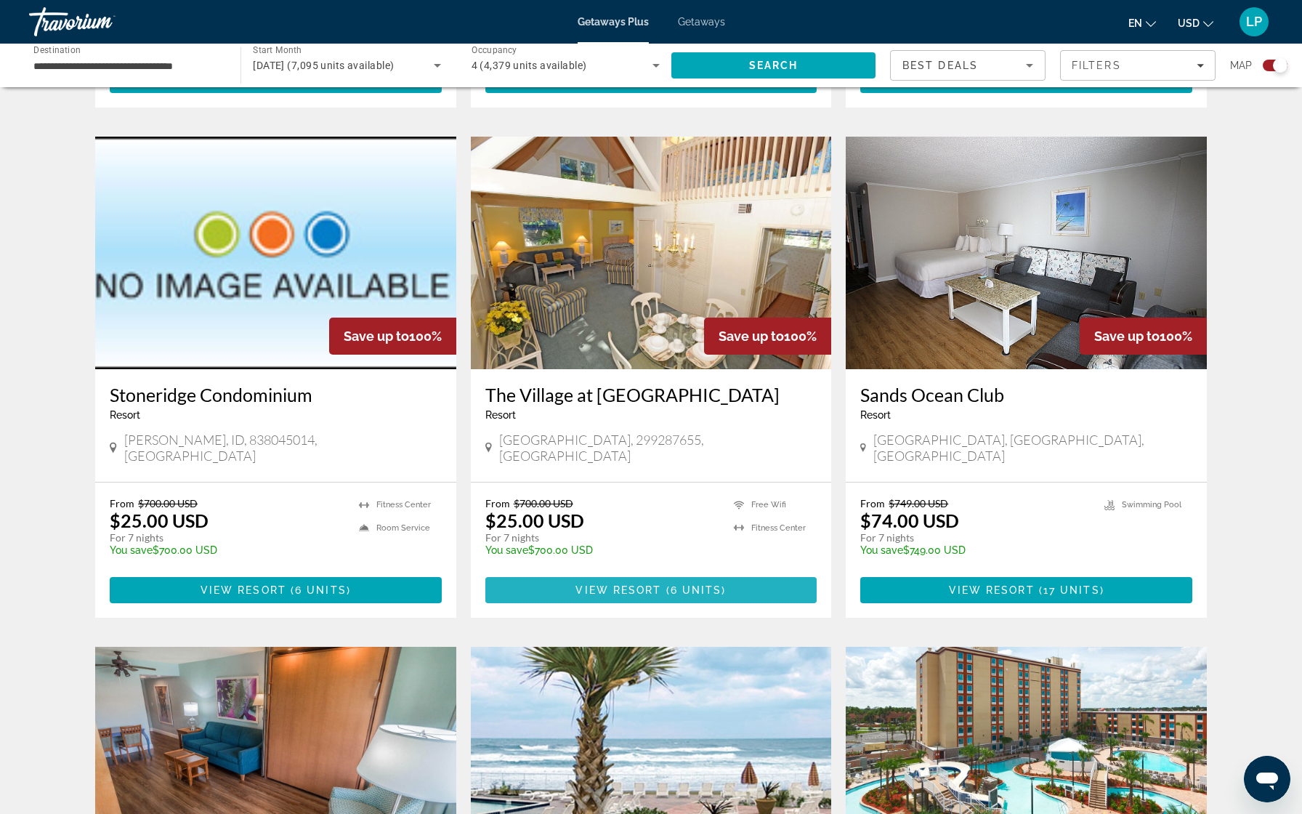
click at [658, 584] on span "View Resort" at bounding box center [619, 590] width 86 height 12
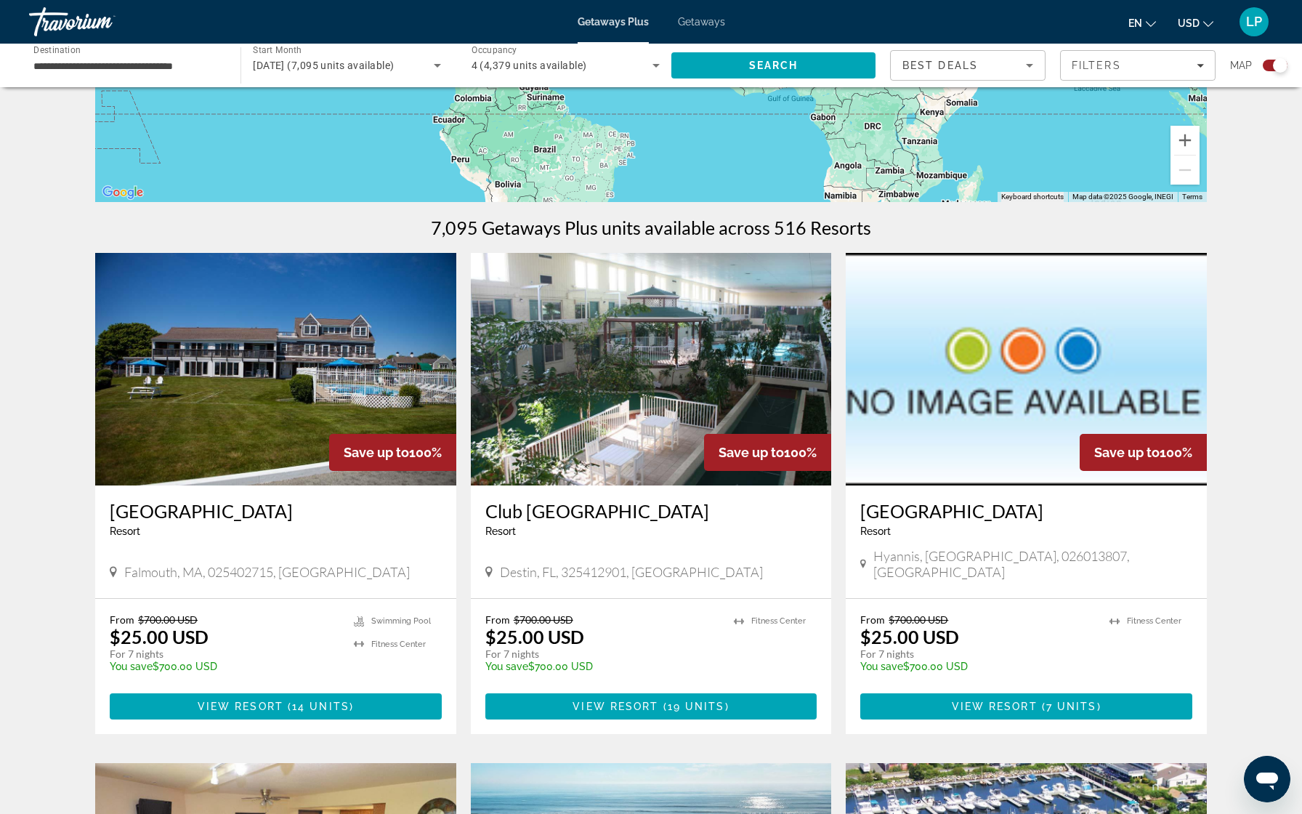
scroll to position [384, 0]
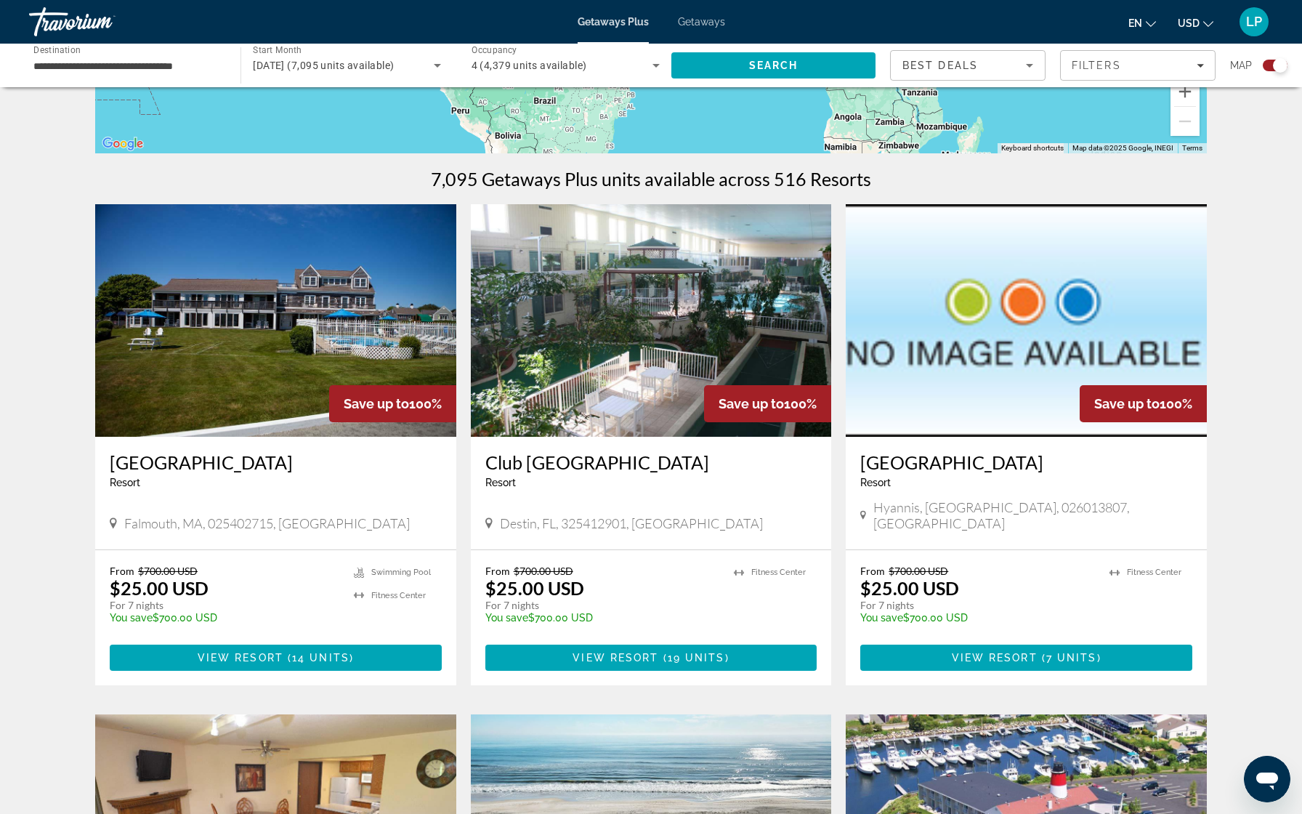
click at [599, 324] on img "Main content" at bounding box center [651, 320] width 361 height 233
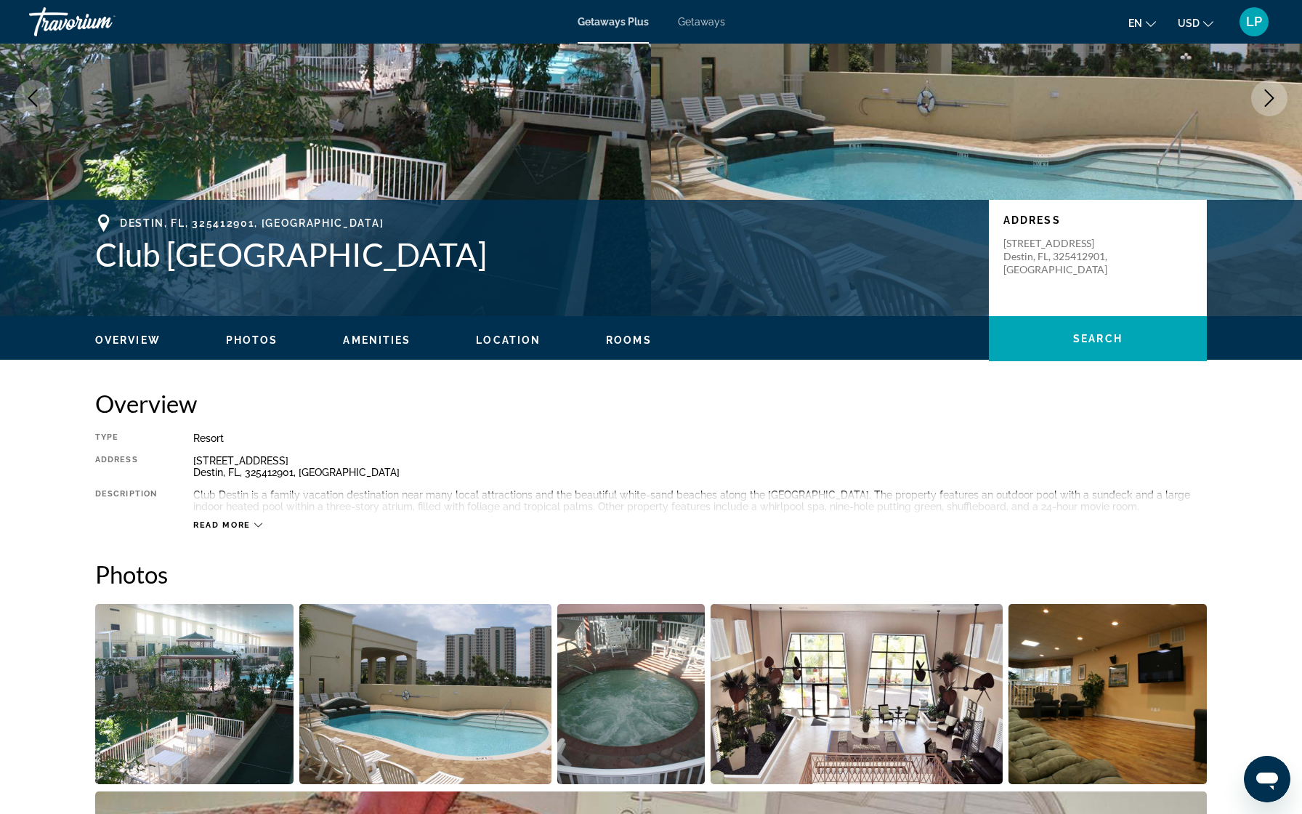
scroll to position [139, 0]
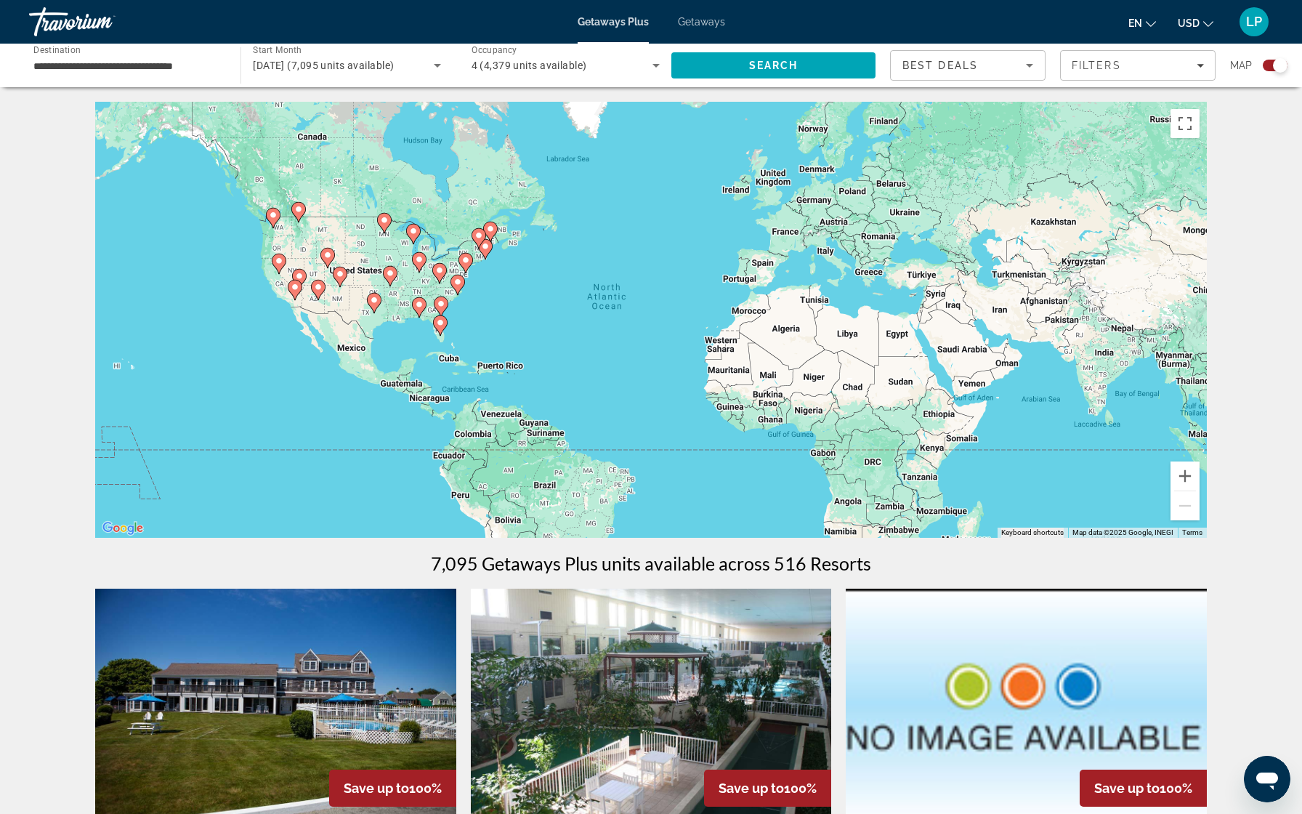
click at [318, 286] on image "Main content" at bounding box center [318, 287] width 9 height 9
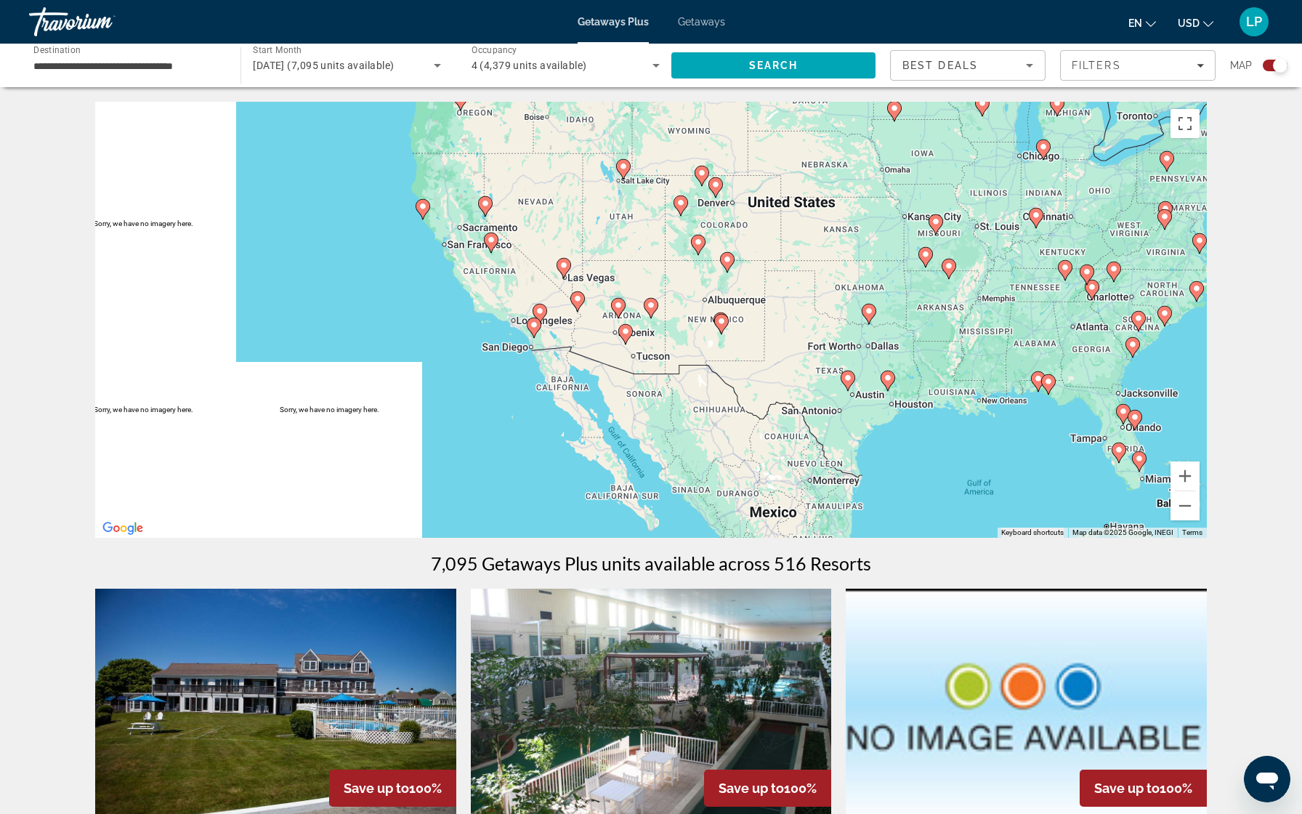
click at [615, 299] on icon "Main content" at bounding box center [618, 308] width 13 height 19
click at [642, 302] on div "To activate drag with keyboard, press Alt + Enter. Once in keyboard drag state,…" at bounding box center [651, 320] width 1112 height 436
click at [610, 305] on div "To activate drag with keyboard, press Alt + Enter. Once in keyboard drag state,…" at bounding box center [651, 320] width 1112 height 436
click at [616, 307] on image "Main content" at bounding box center [618, 305] width 9 height 9
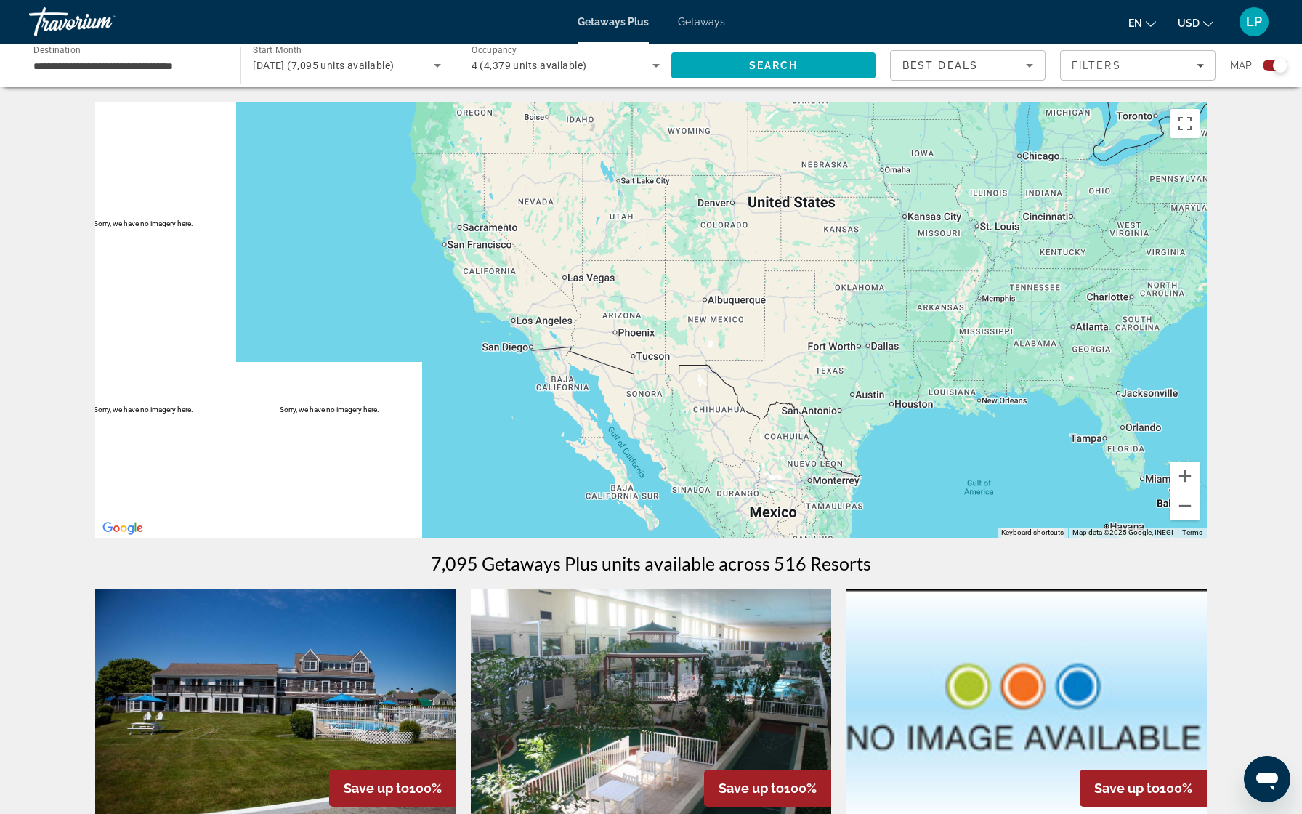
type input "**********"
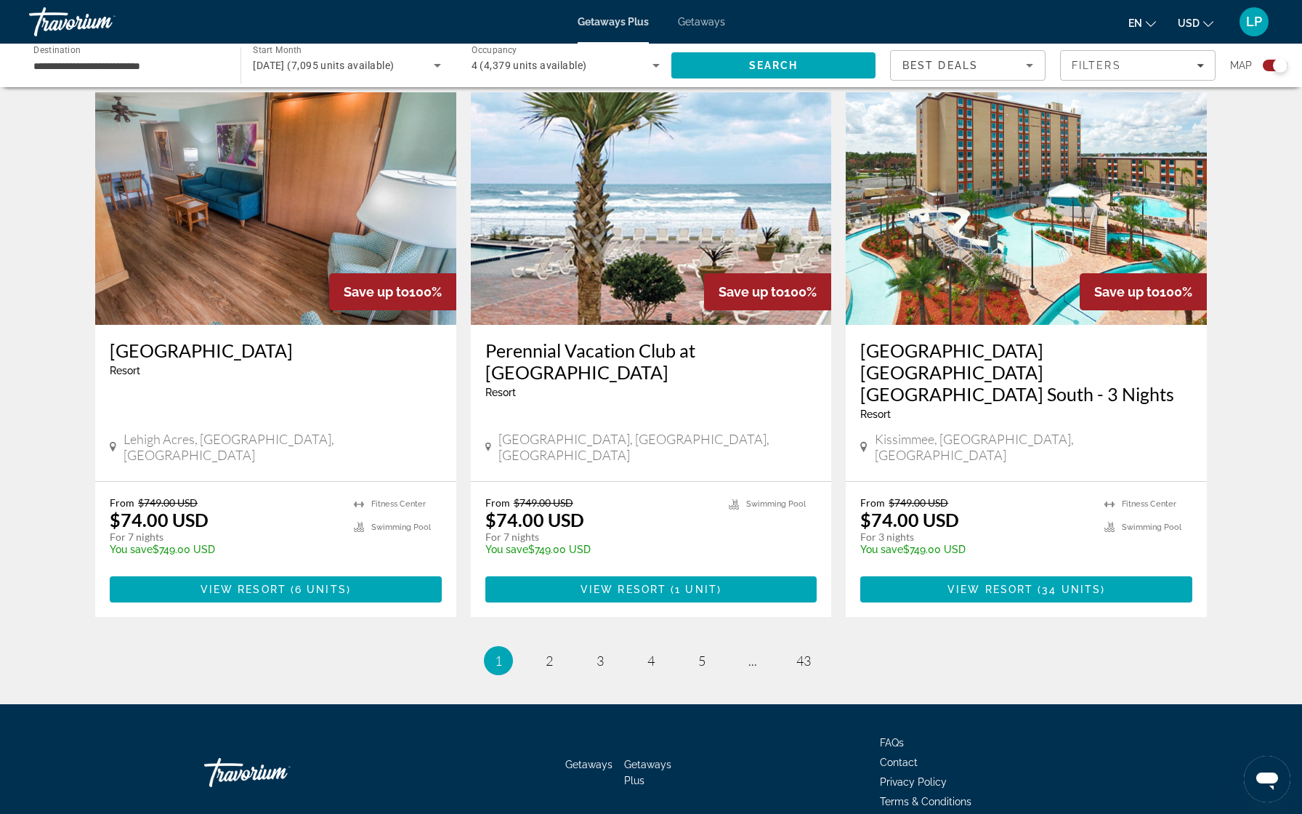
scroll to position [2010, 0]
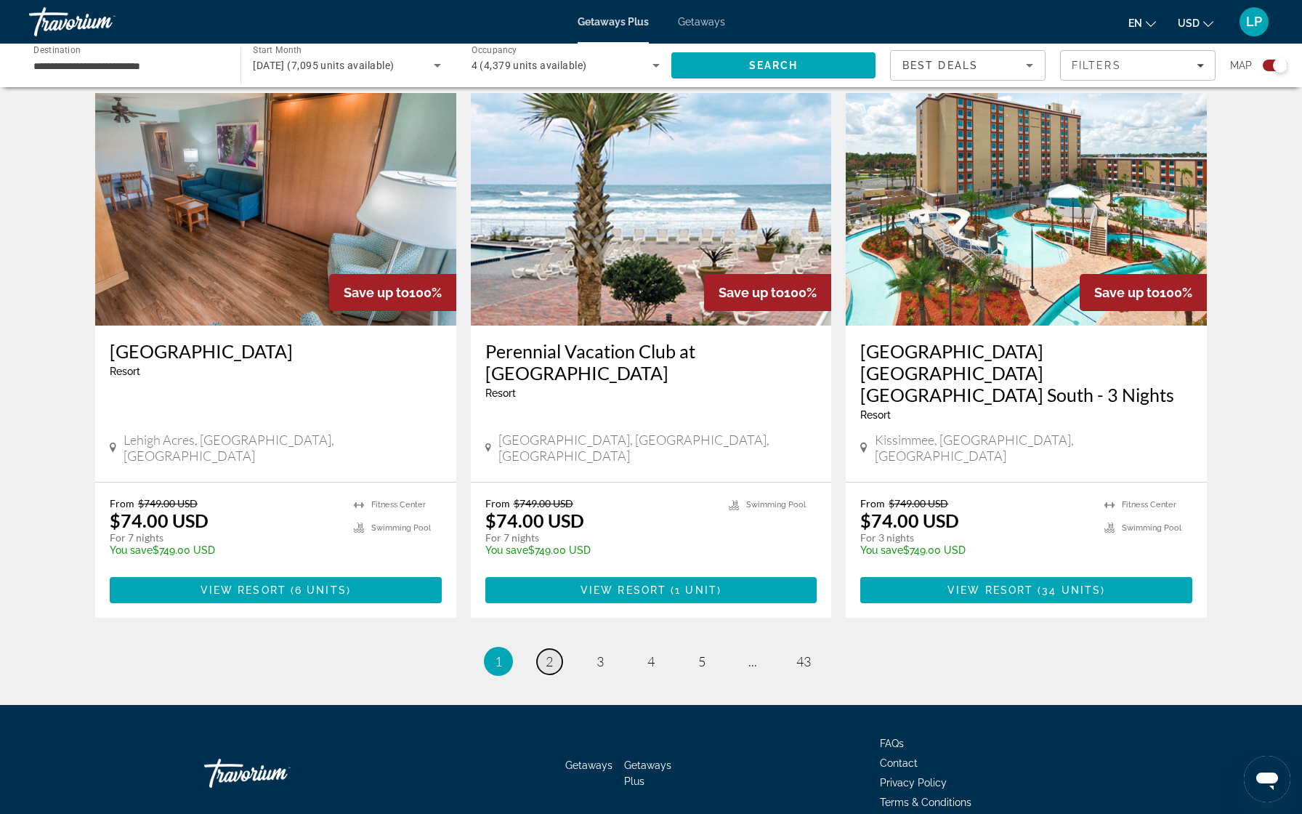
click at [544, 649] on link "page 2" at bounding box center [549, 661] width 25 height 25
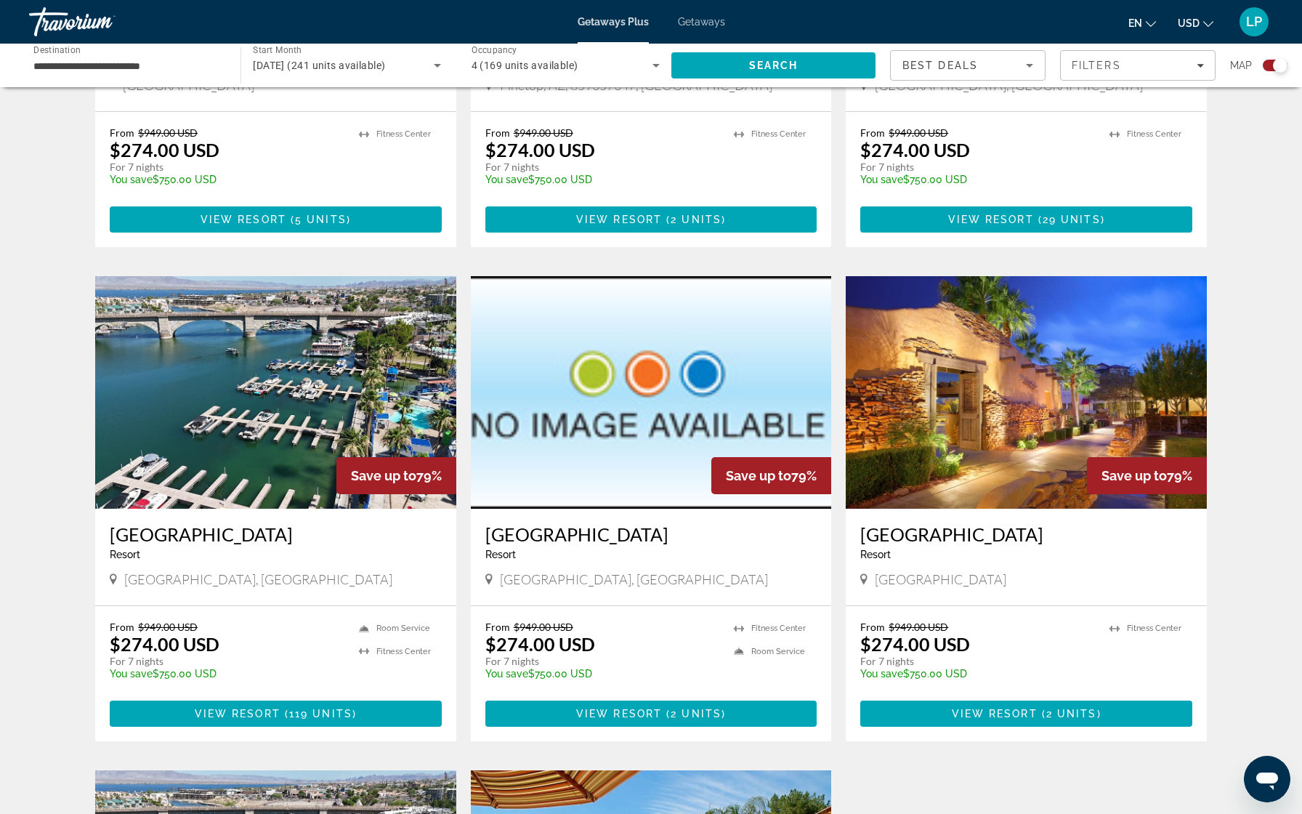
scroll to position [1373, 0]
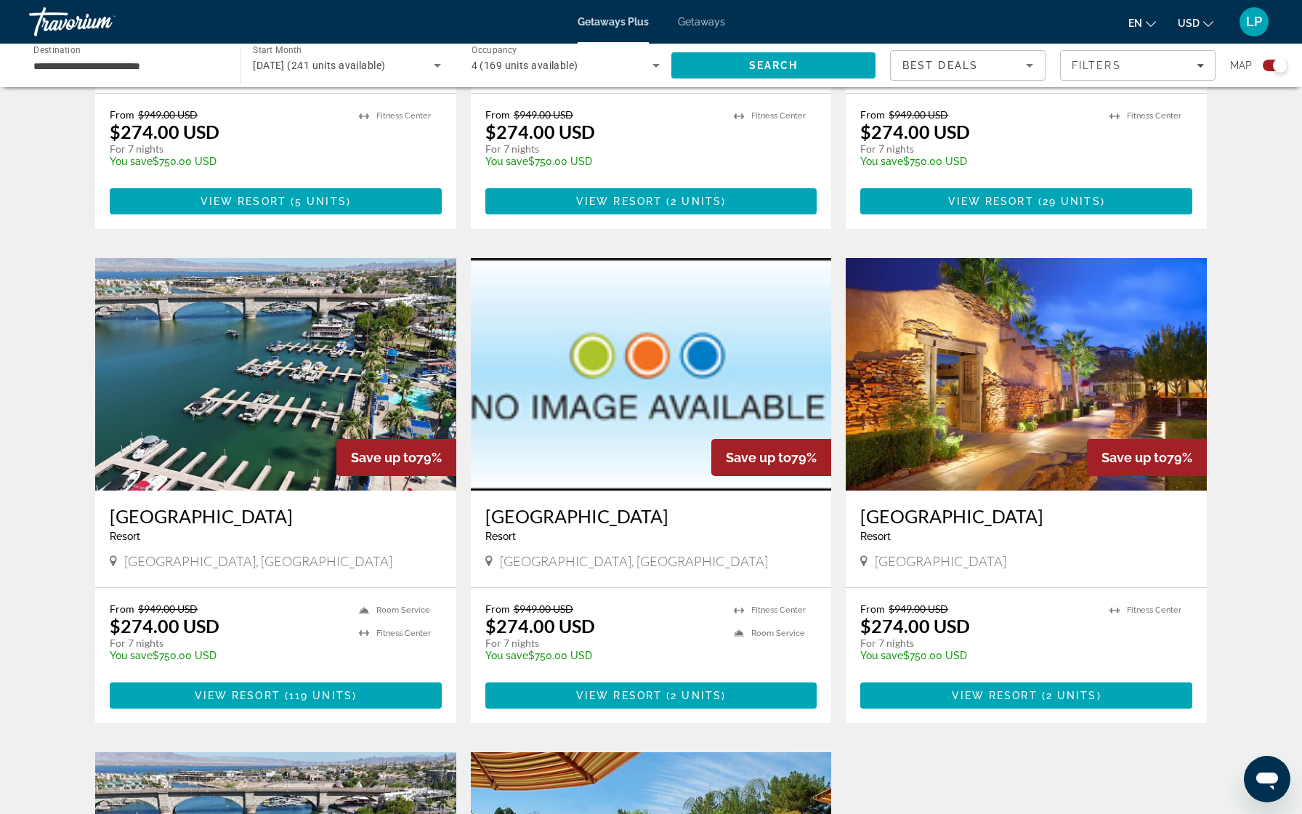
click at [952, 355] on img "Main content" at bounding box center [1026, 374] width 361 height 233
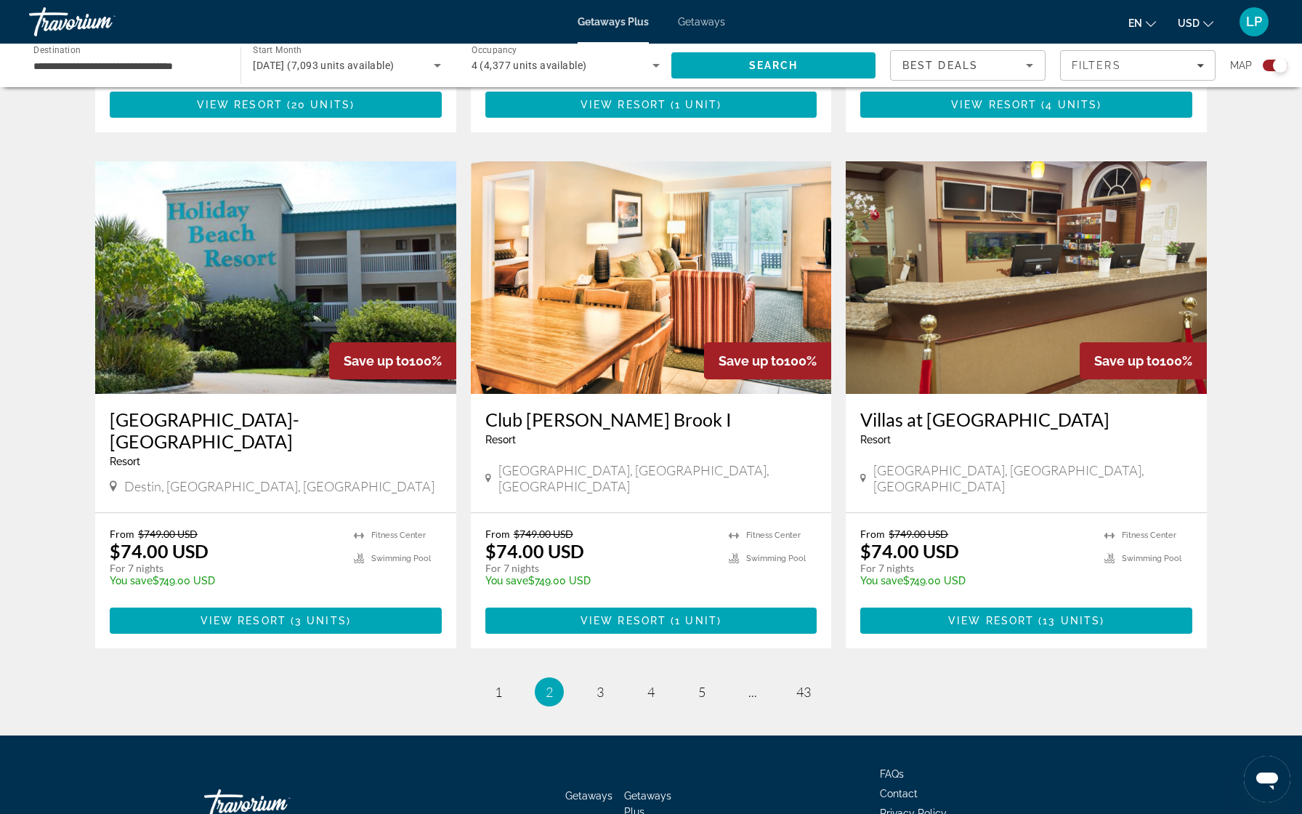
scroll to position [2024, 0]
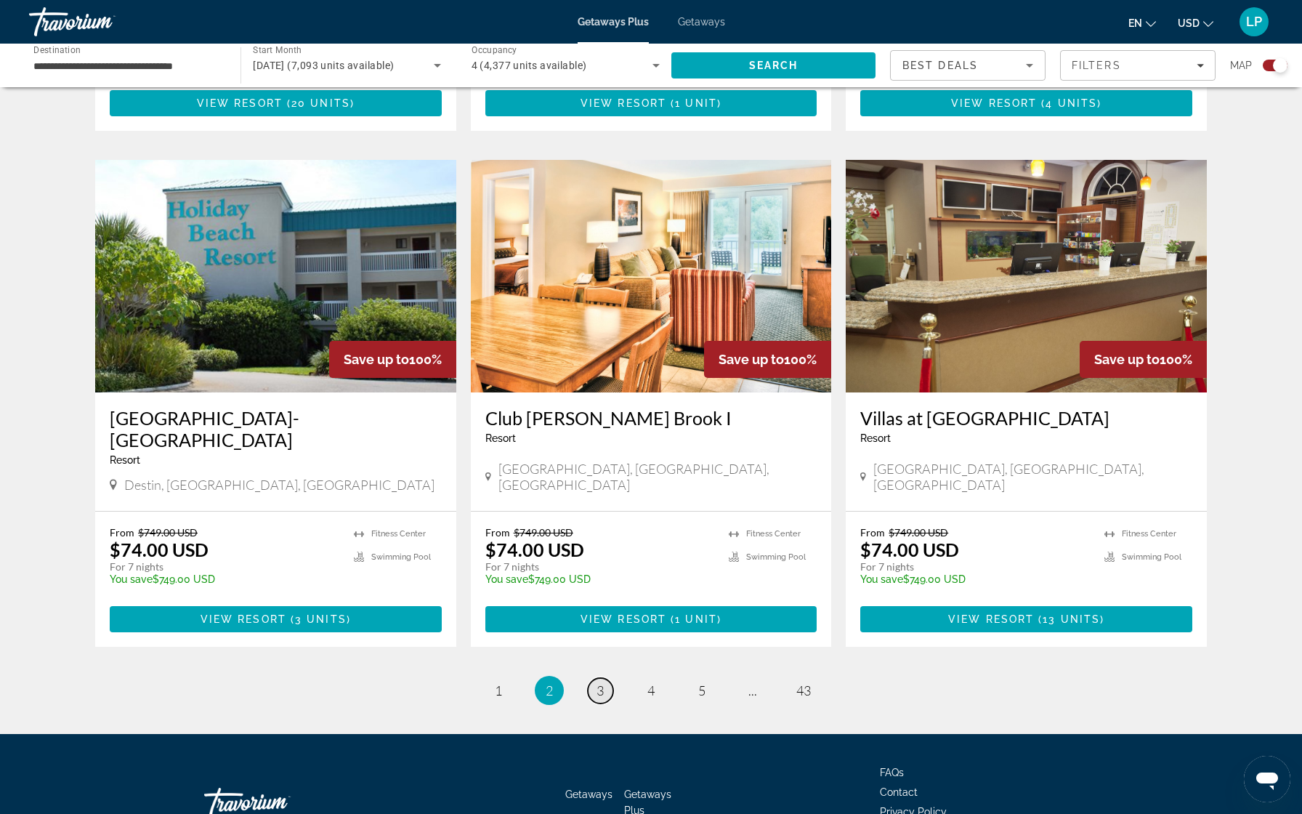
click at [601, 682] on span "3" at bounding box center [600, 690] width 7 height 16
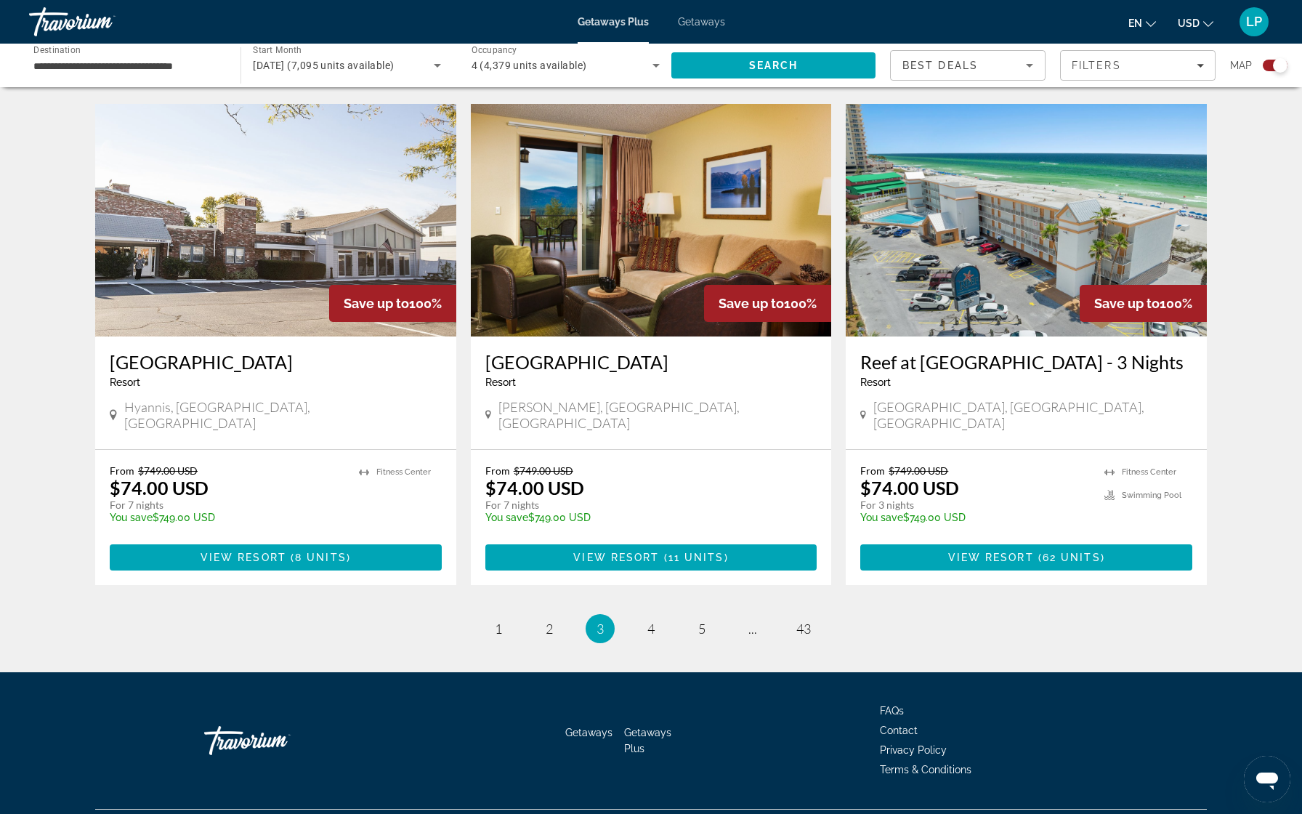
scroll to position [2032, 0]
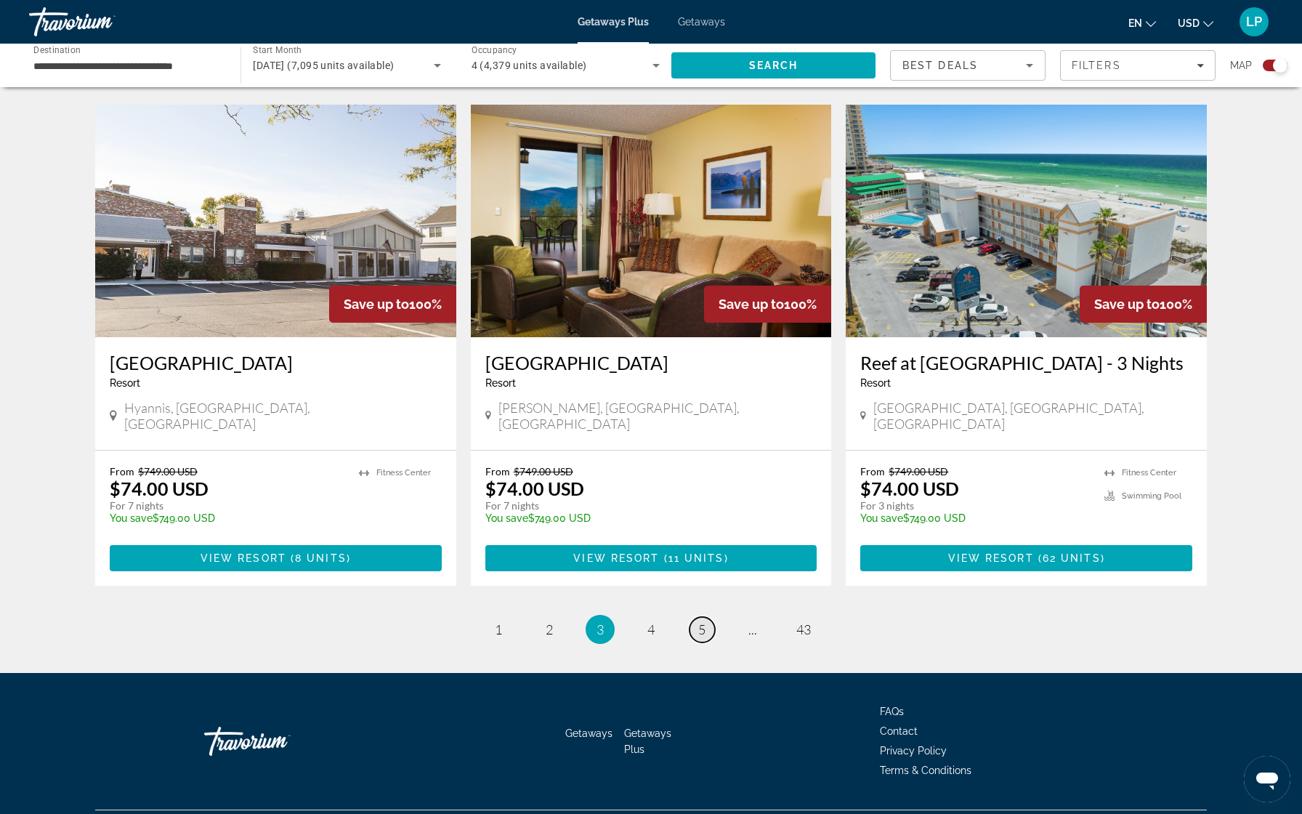
click at [703, 617] on link "page 5" at bounding box center [702, 629] width 25 height 25
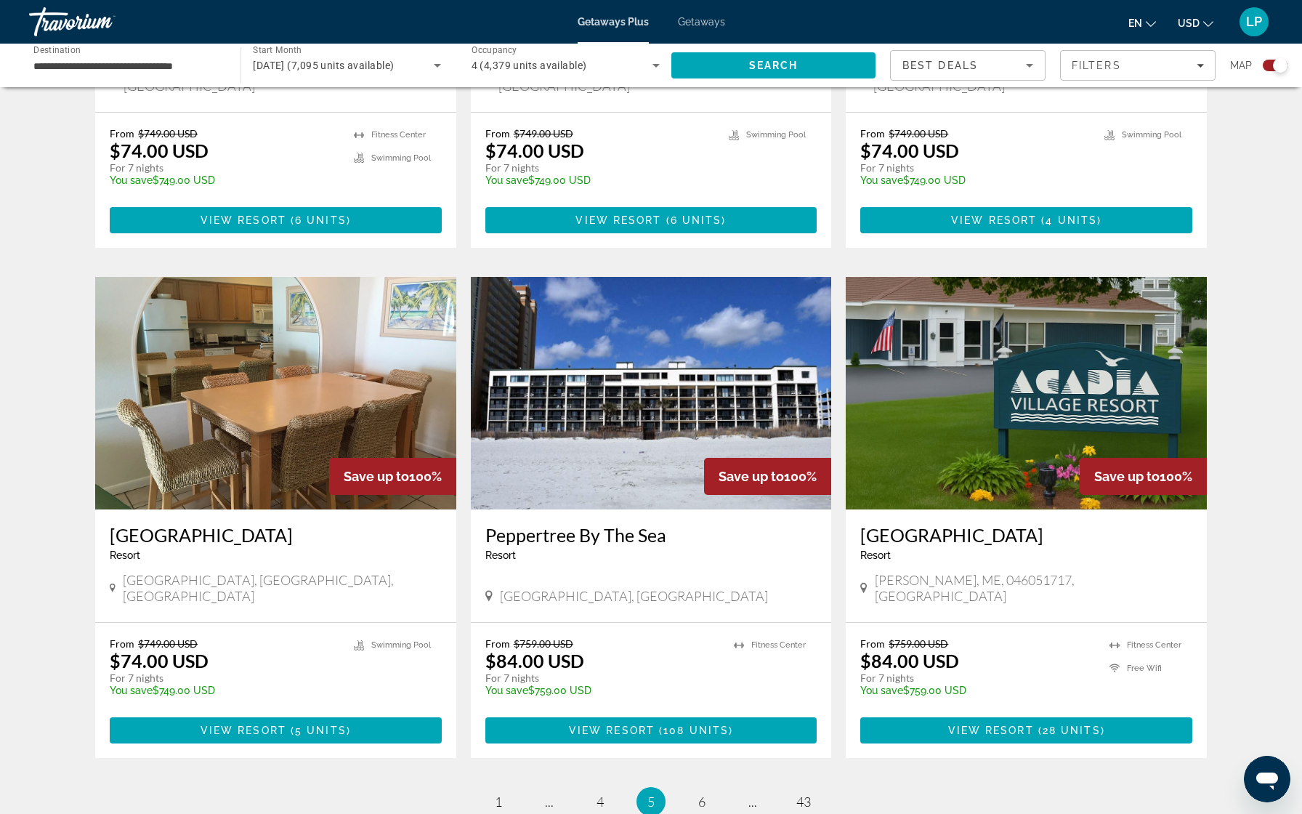
scroll to position [1934, 0]
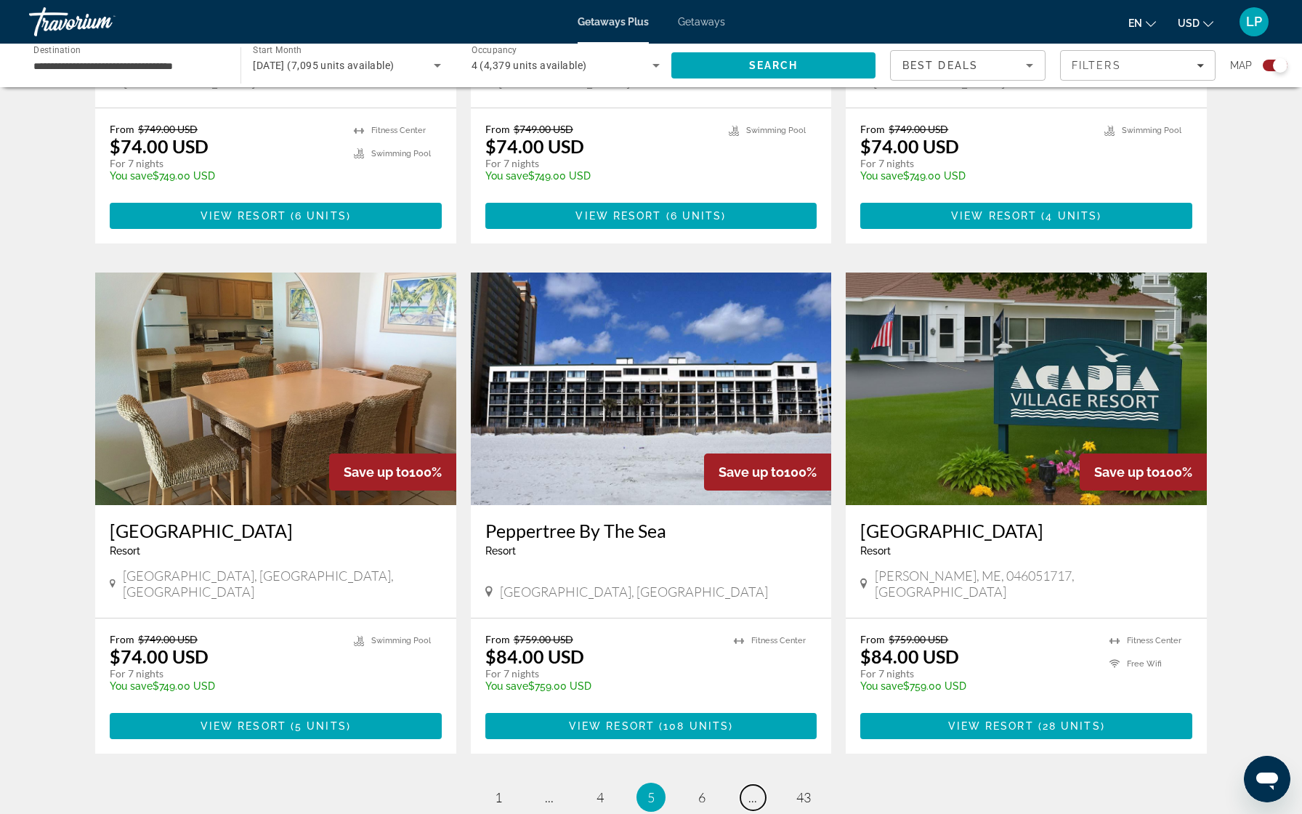
click at [752, 789] on span "..." at bounding box center [752, 797] width 9 height 16
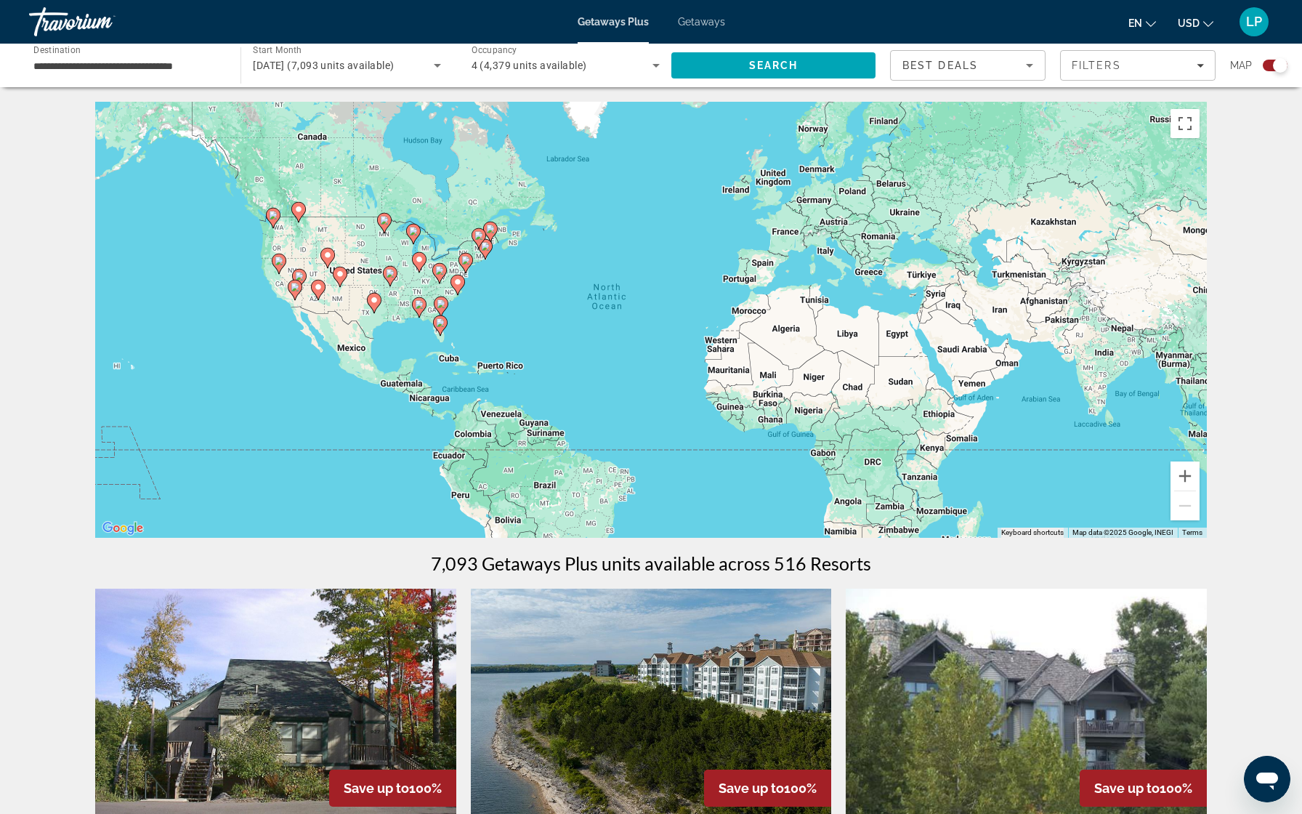
click at [494, 371] on div "To activate drag with keyboard, press Alt + Enter. Once in keyboard drag state,…" at bounding box center [651, 320] width 1112 height 436
click at [493, 371] on div "To activate drag with keyboard, press Alt + Enter. Once in keyboard drag state,…" at bounding box center [651, 320] width 1112 height 436
click at [738, 71] on span "Search" at bounding box center [773, 65] width 204 height 35
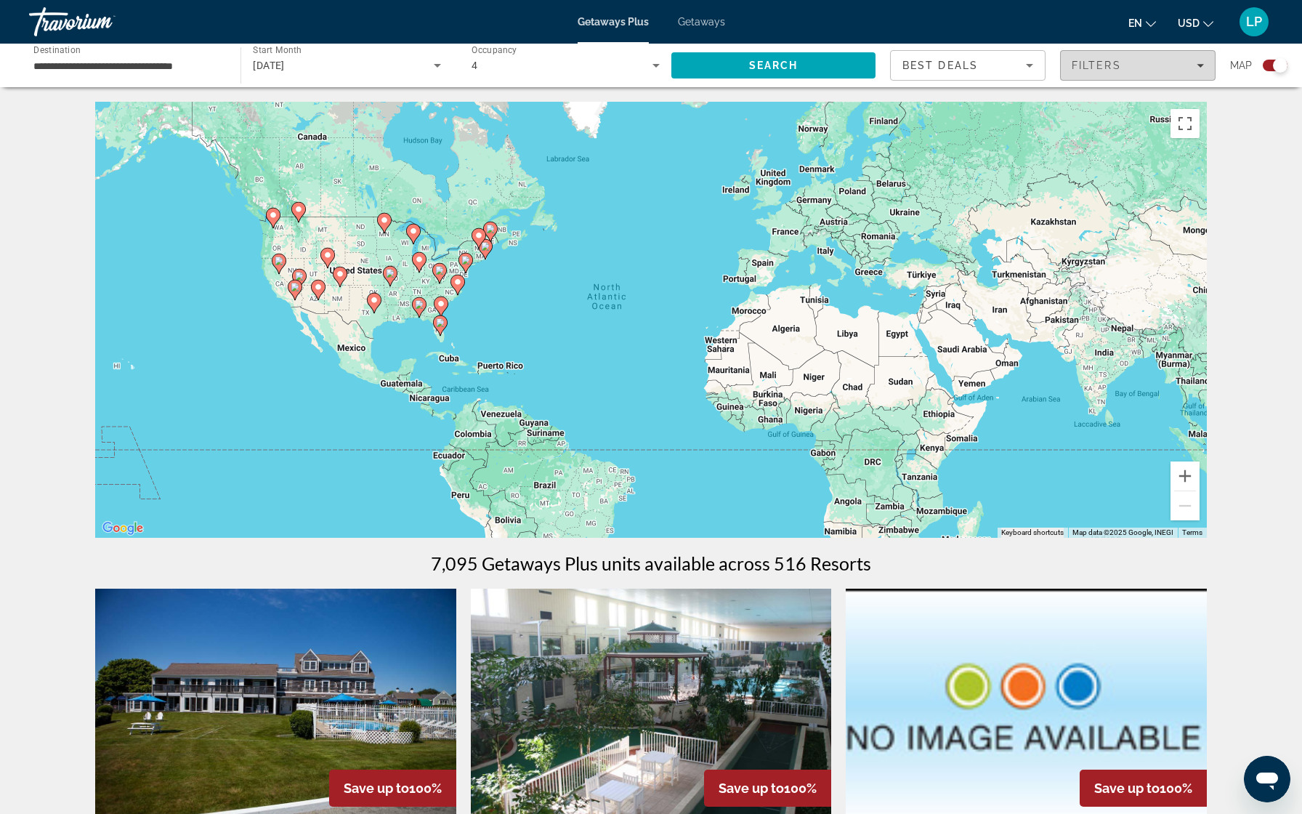
click at [1197, 69] on div "Filters" at bounding box center [1138, 66] width 132 height 12
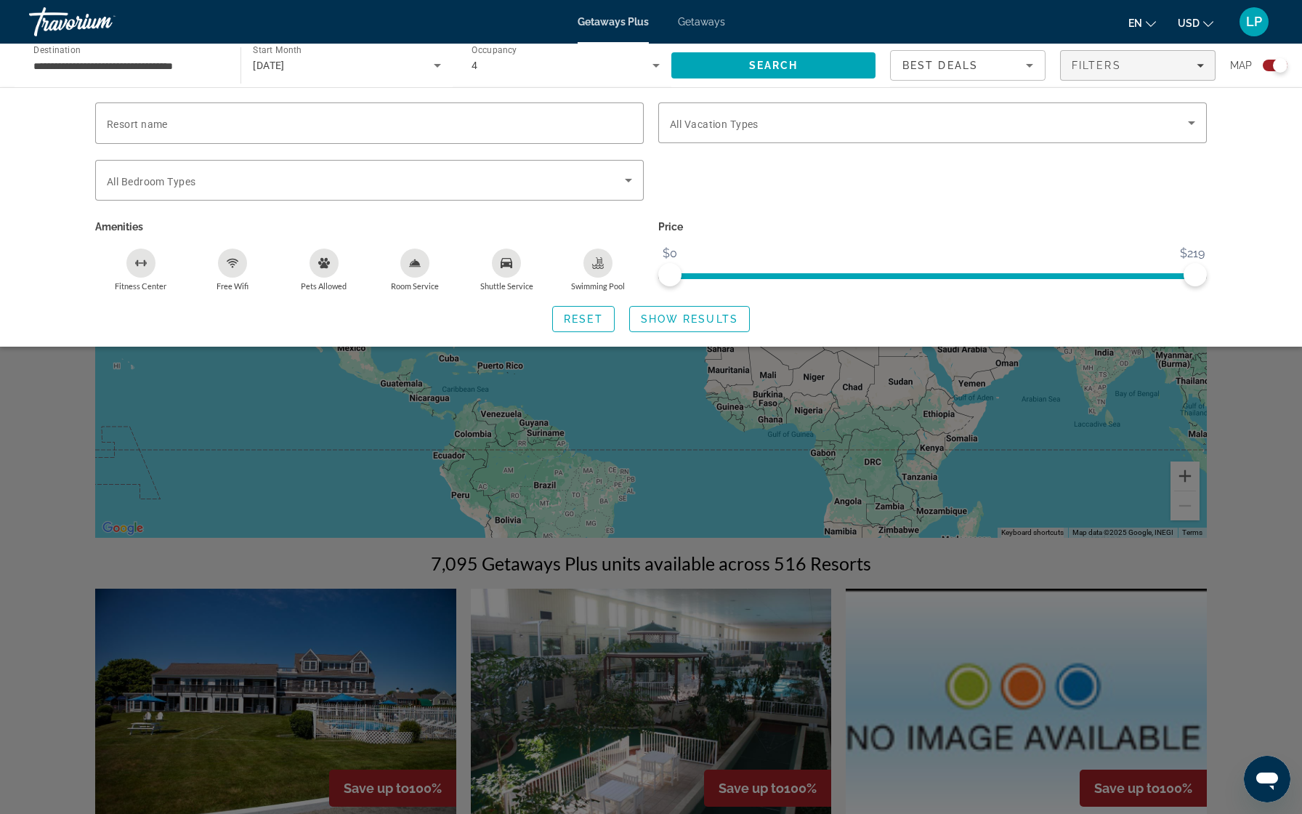
click at [73, 580] on div "Search widget" at bounding box center [651, 516] width 1302 height 596
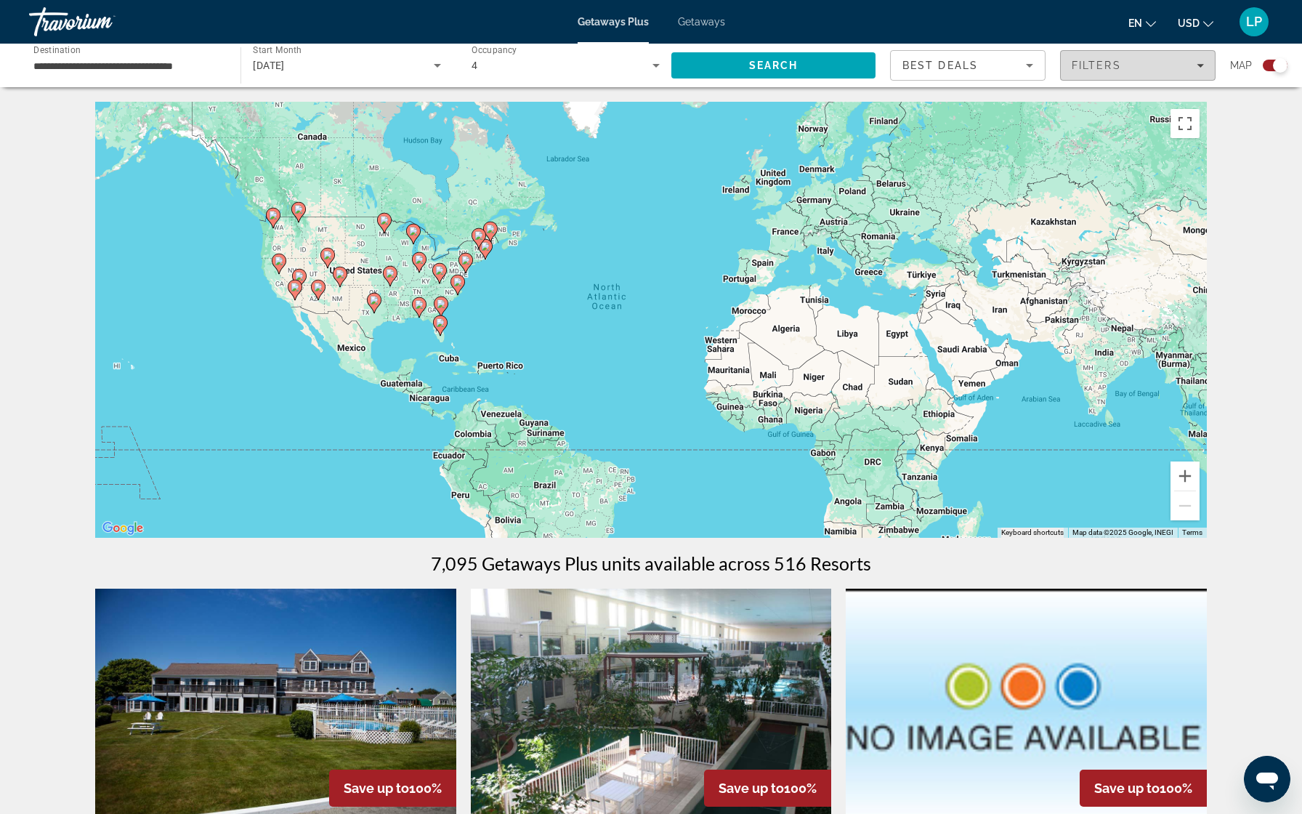
click at [1164, 68] on div "Filters" at bounding box center [1138, 66] width 132 height 12
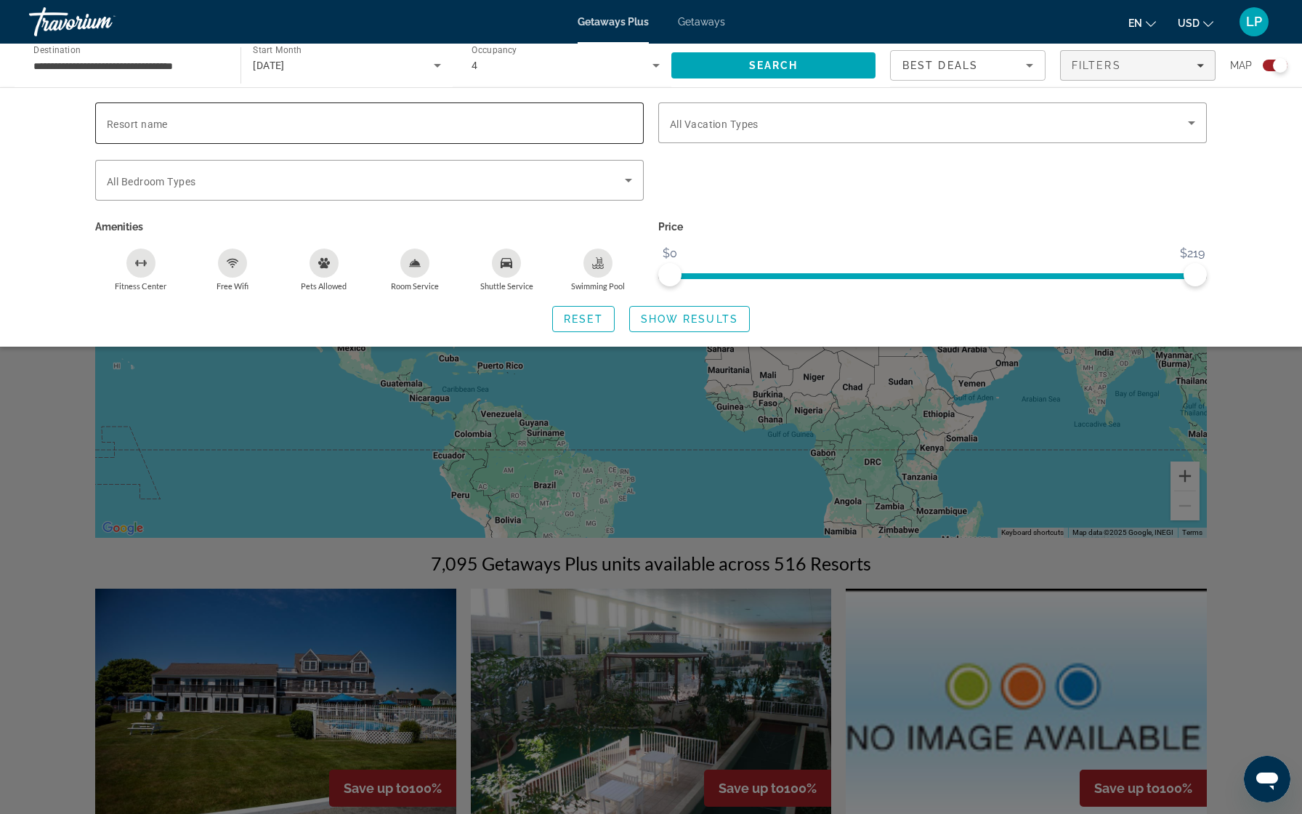
click at [403, 130] on div "Search widget" at bounding box center [369, 122] width 525 height 41
type input "******"
click at [694, 64] on span "Search" at bounding box center [773, 65] width 204 height 35
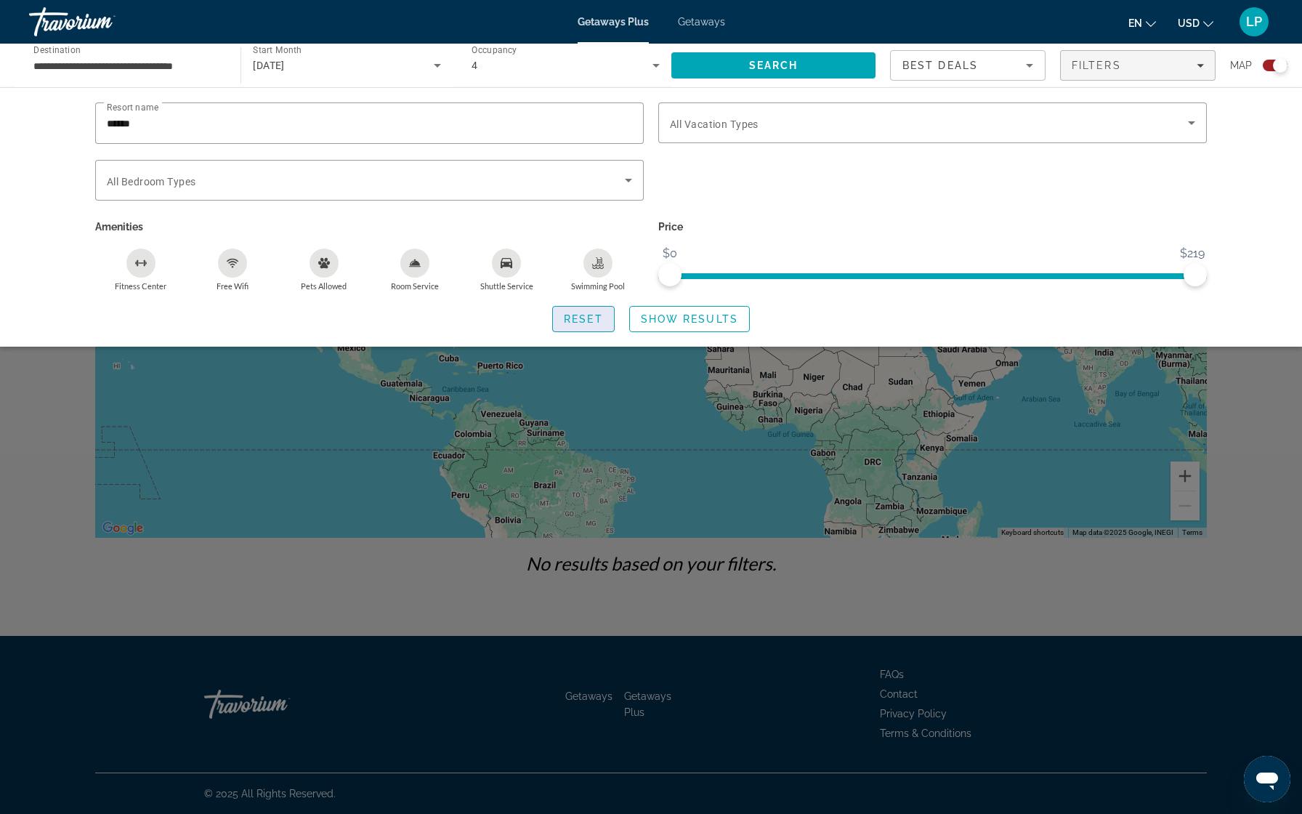
click at [575, 318] on span "Reset" at bounding box center [583, 319] width 39 height 12
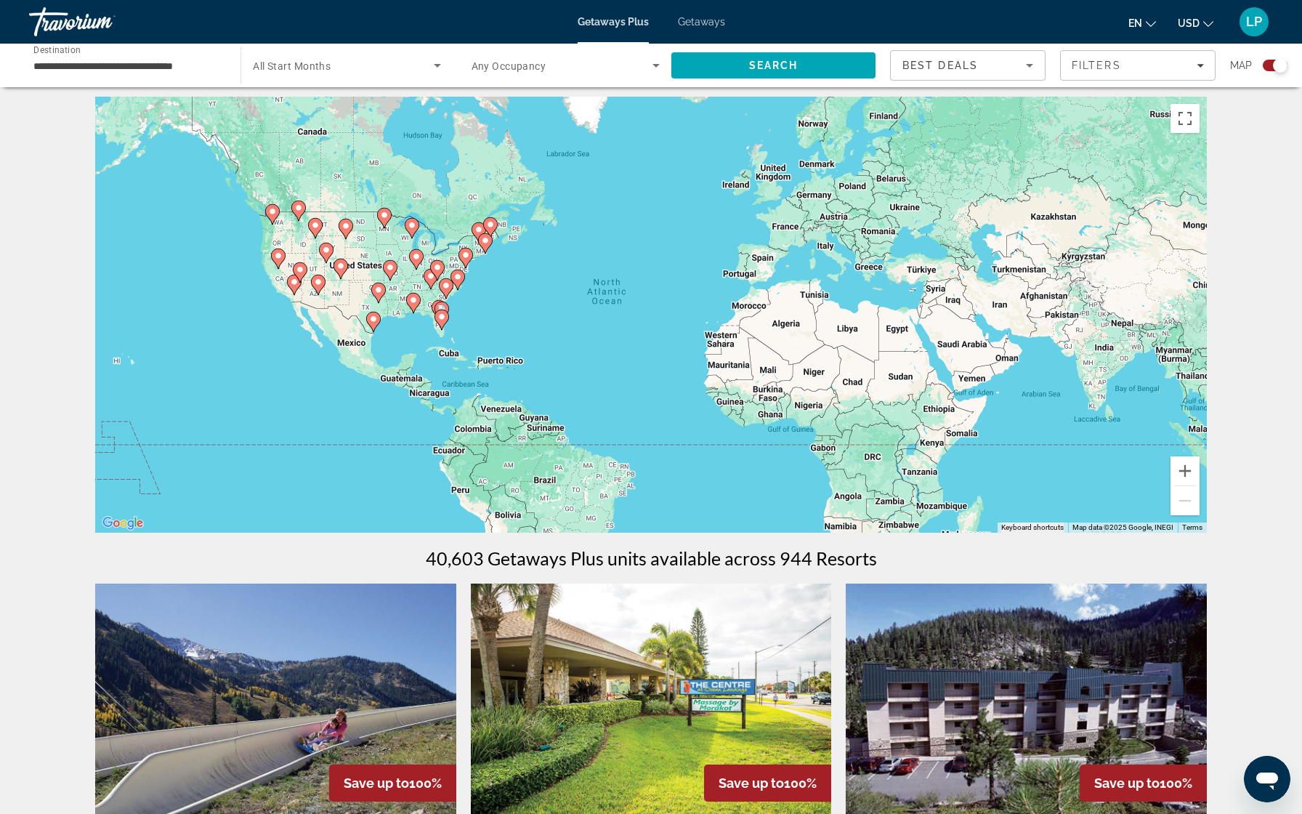
scroll to position [2, 0]
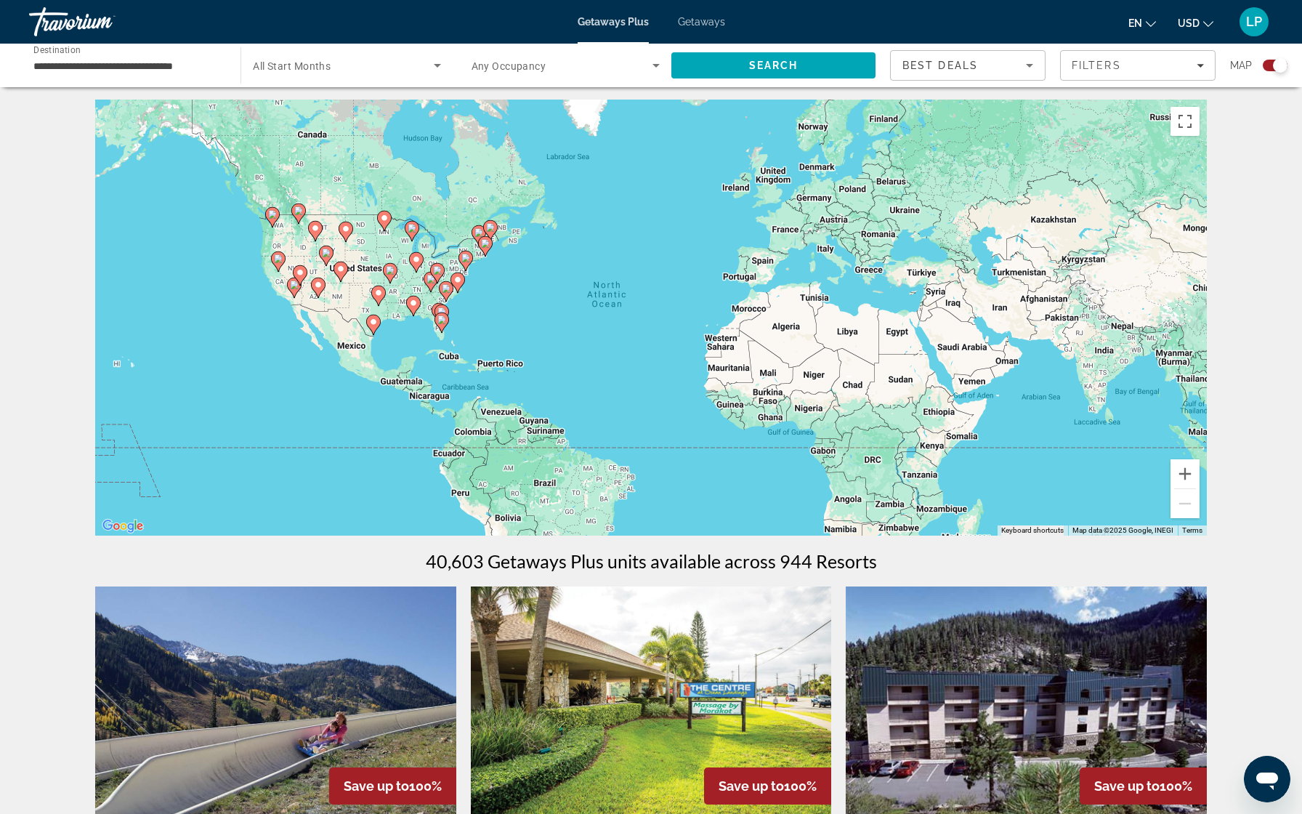
click at [443, 320] on image "Main content" at bounding box center [441, 319] width 9 height 9
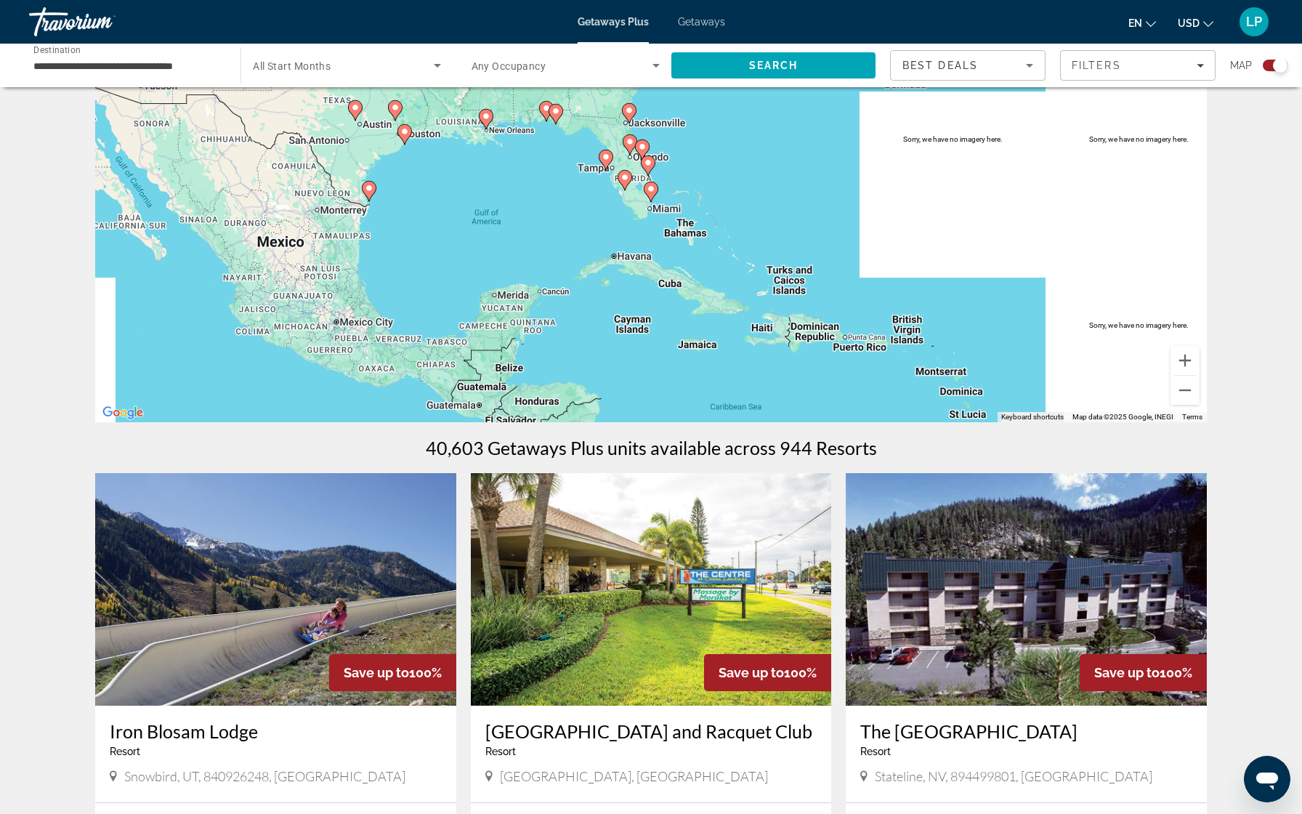
scroll to position [129, 0]
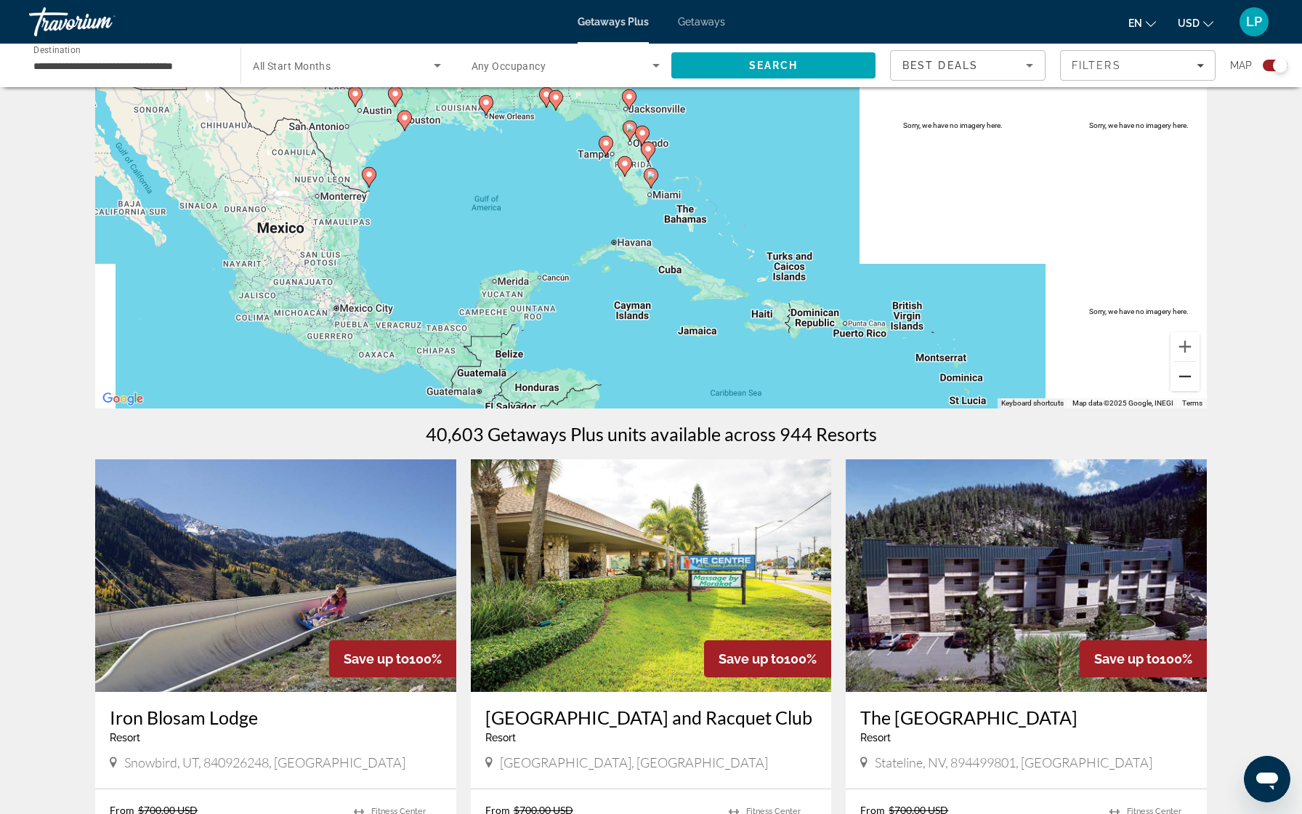
click at [1184, 372] on button "Zoom out" at bounding box center [1185, 376] width 29 height 29
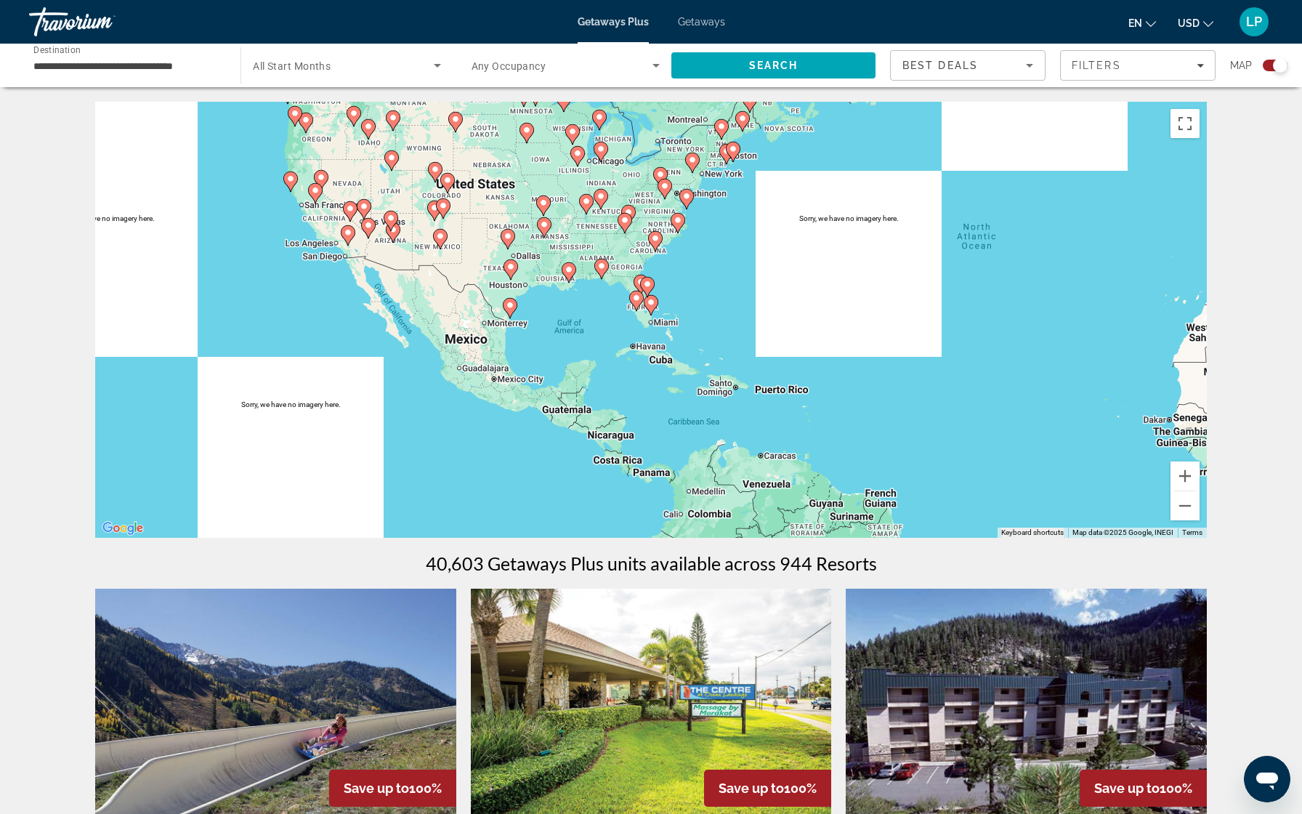
scroll to position [0, 0]
click at [1187, 475] on button "Zoom in" at bounding box center [1185, 475] width 29 height 29
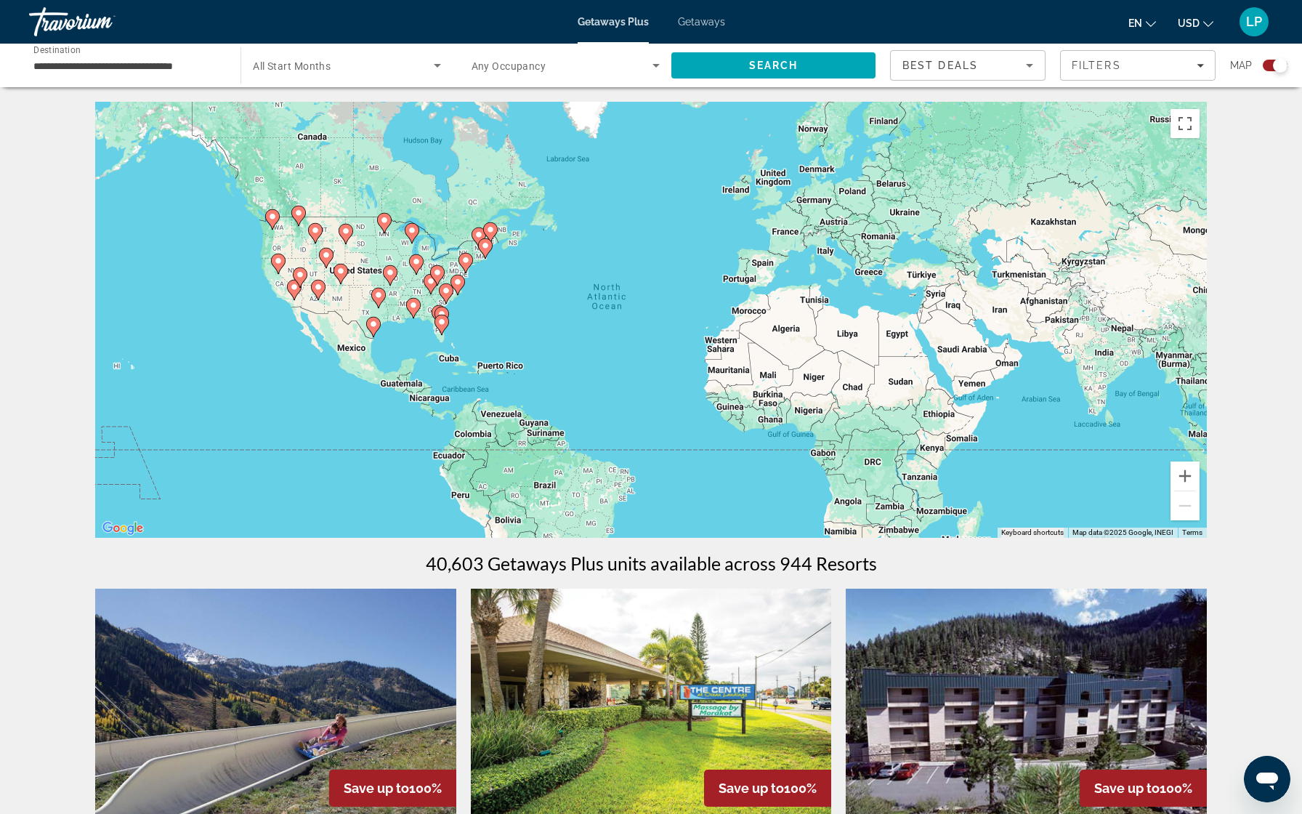
click at [120, 372] on div "To activate drag with keyboard, press Alt + Enter. Once in keyboard drag state,…" at bounding box center [651, 320] width 1112 height 436
click at [293, 290] on image "Main content" at bounding box center [294, 287] width 9 height 9
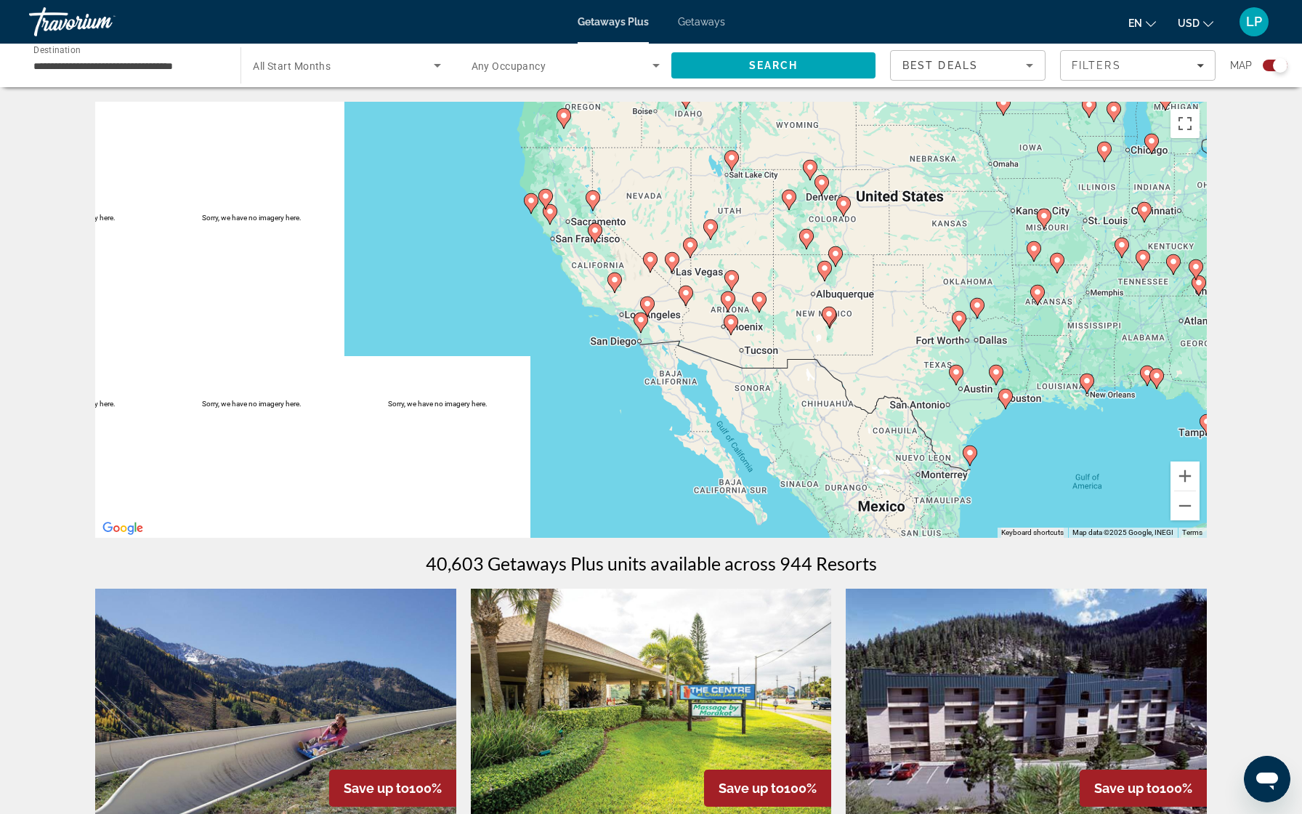
click at [1143, 257] on image "Main content" at bounding box center [1143, 257] width 9 height 9
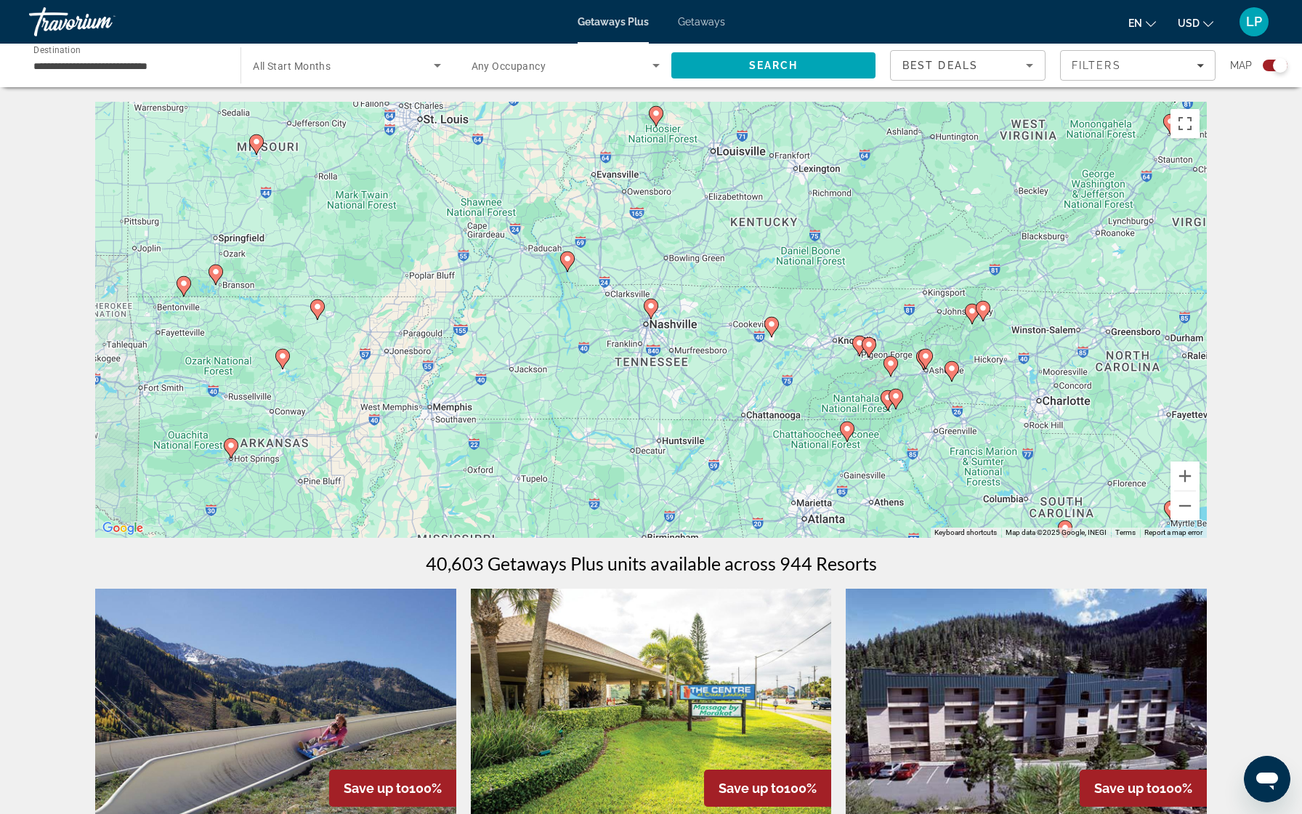
click at [866, 340] on image "Main content" at bounding box center [869, 344] width 9 height 9
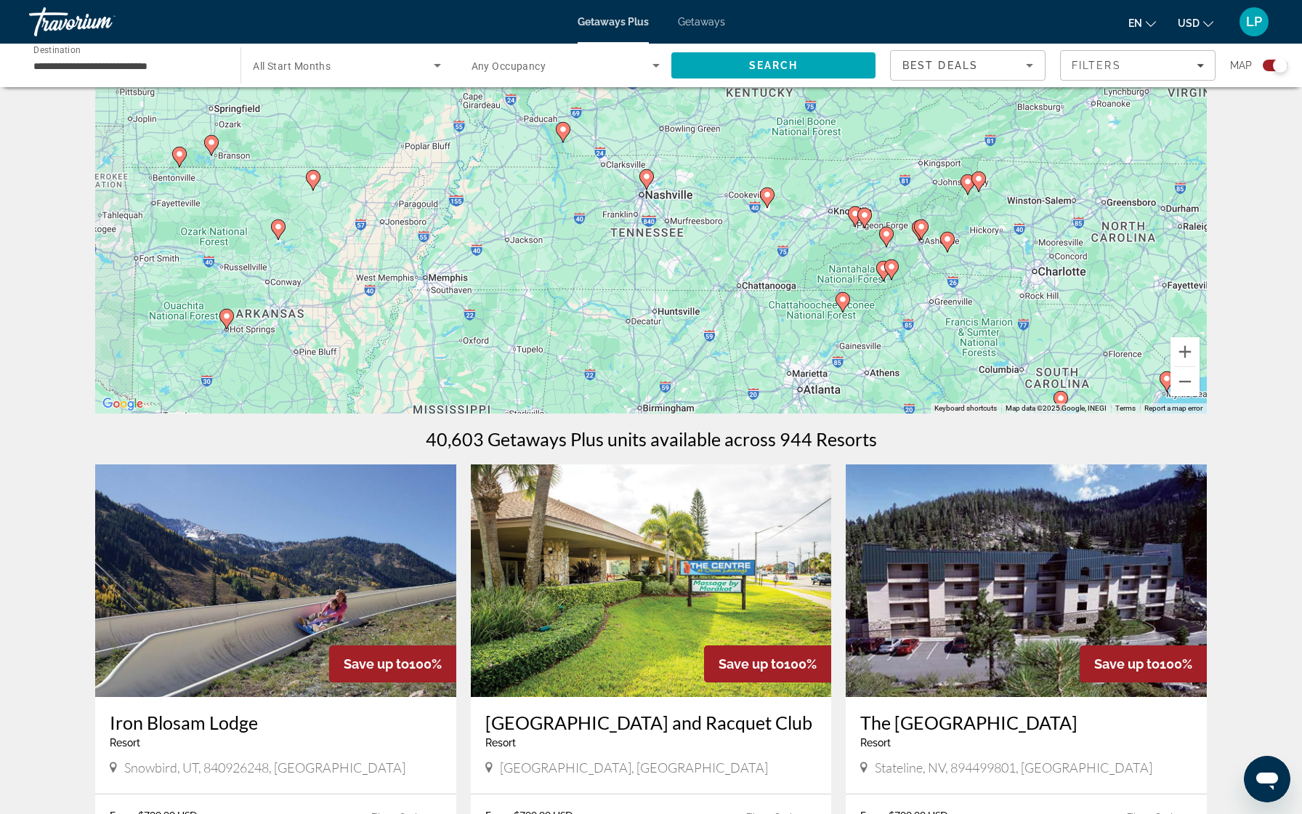
scroll to position [141, 0]
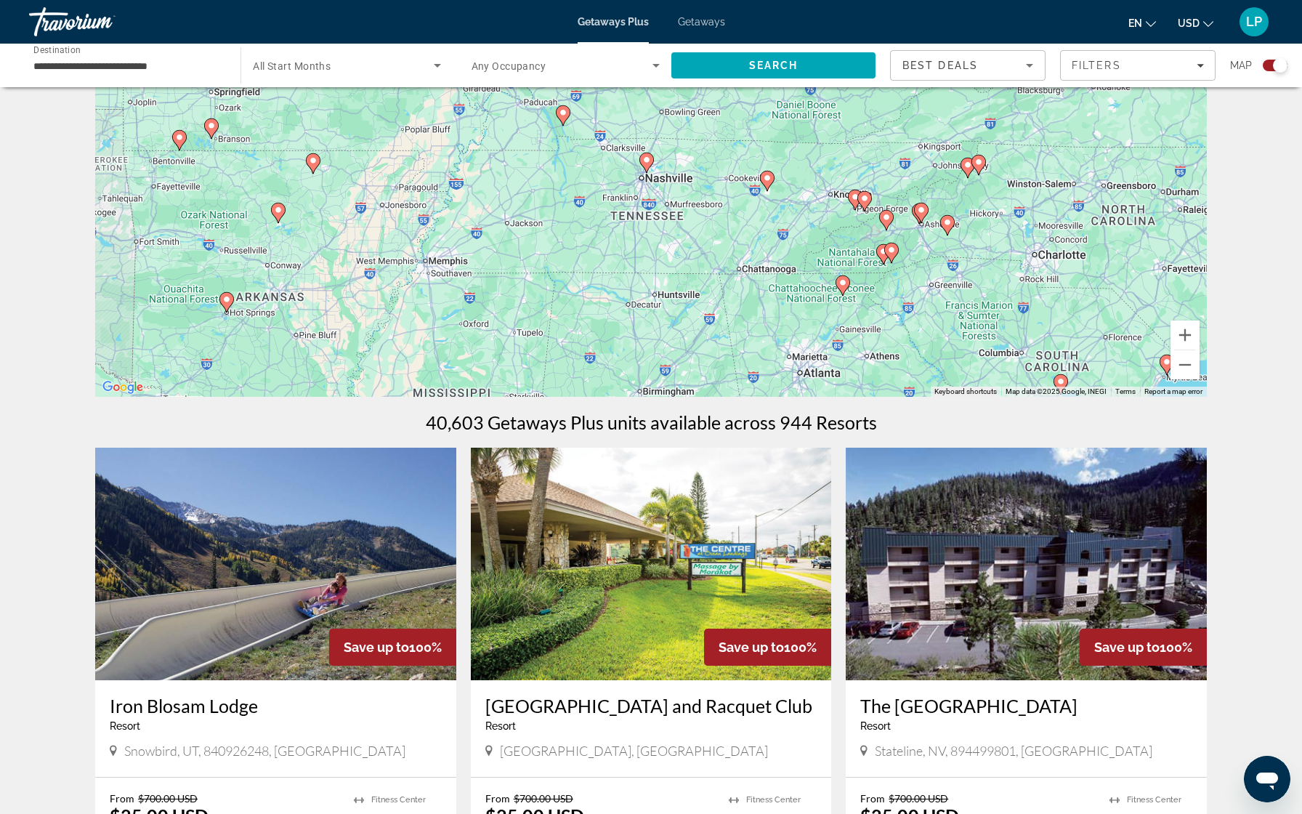
click at [844, 286] on image "Main content" at bounding box center [843, 282] width 9 height 9
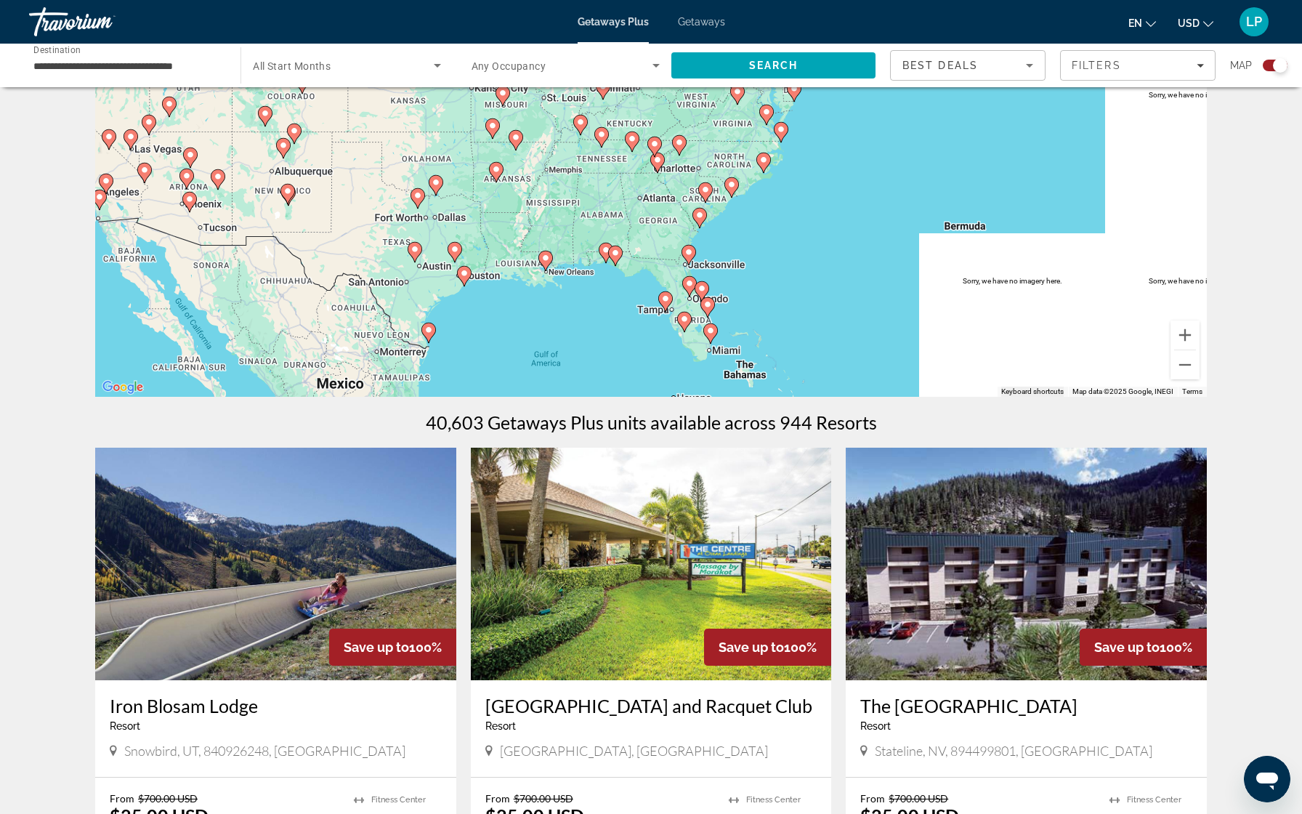
click at [711, 334] on image "Main content" at bounding box center [710, 330] width 9 height 9
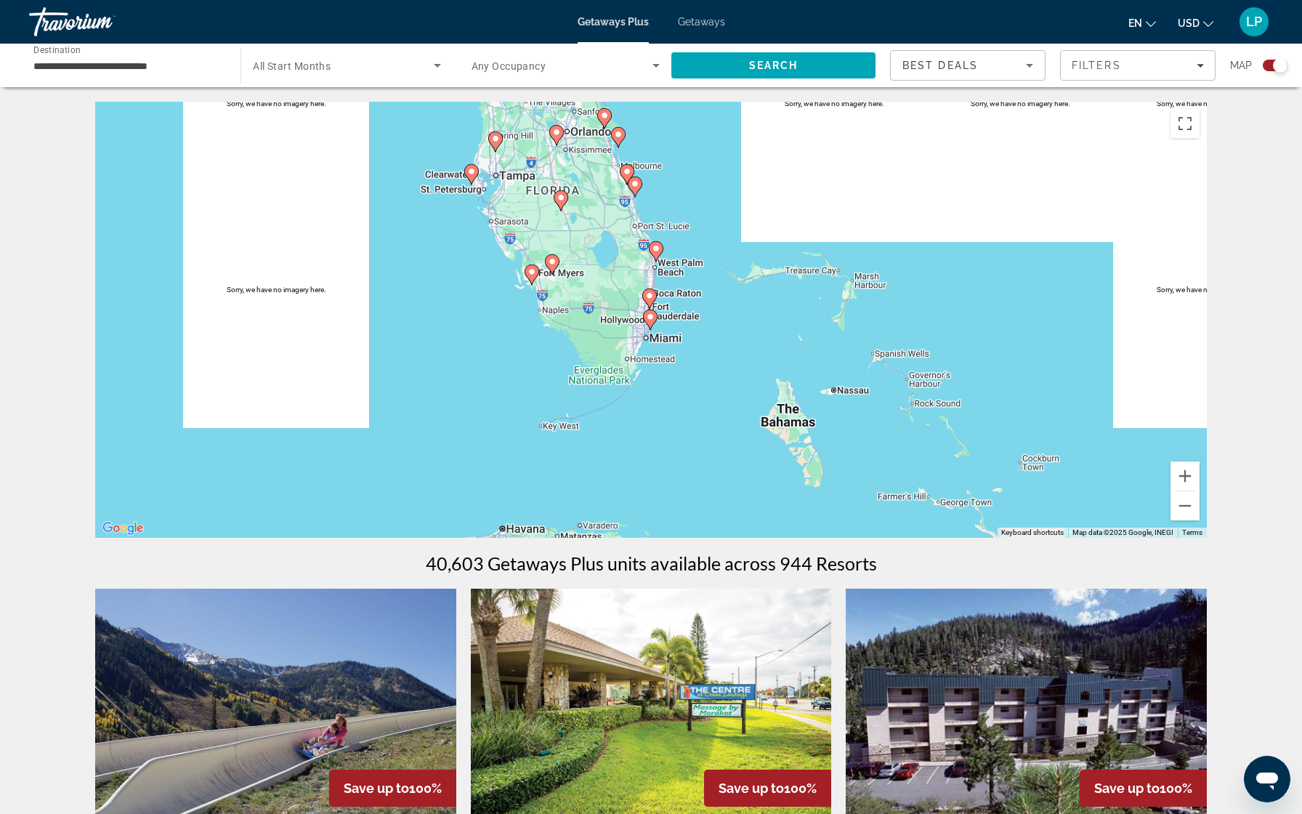
scroll to position [0, 0]
click at [559, 198] on image "Main content" at bounding box center [561, 197] width 9 height 9
type input "**********"
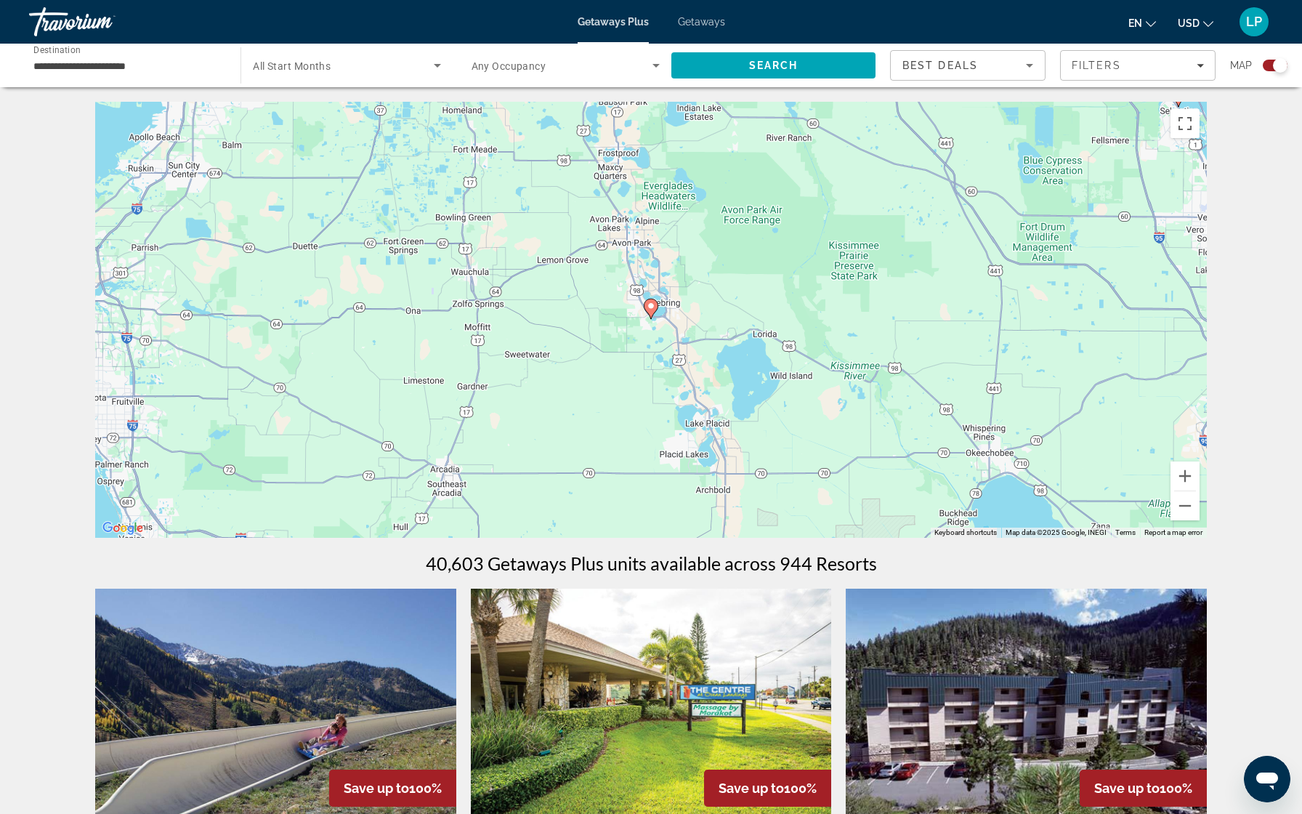
click at [650, 309] on image "Main content" at bounding box center [651, 306] width 9 height 9
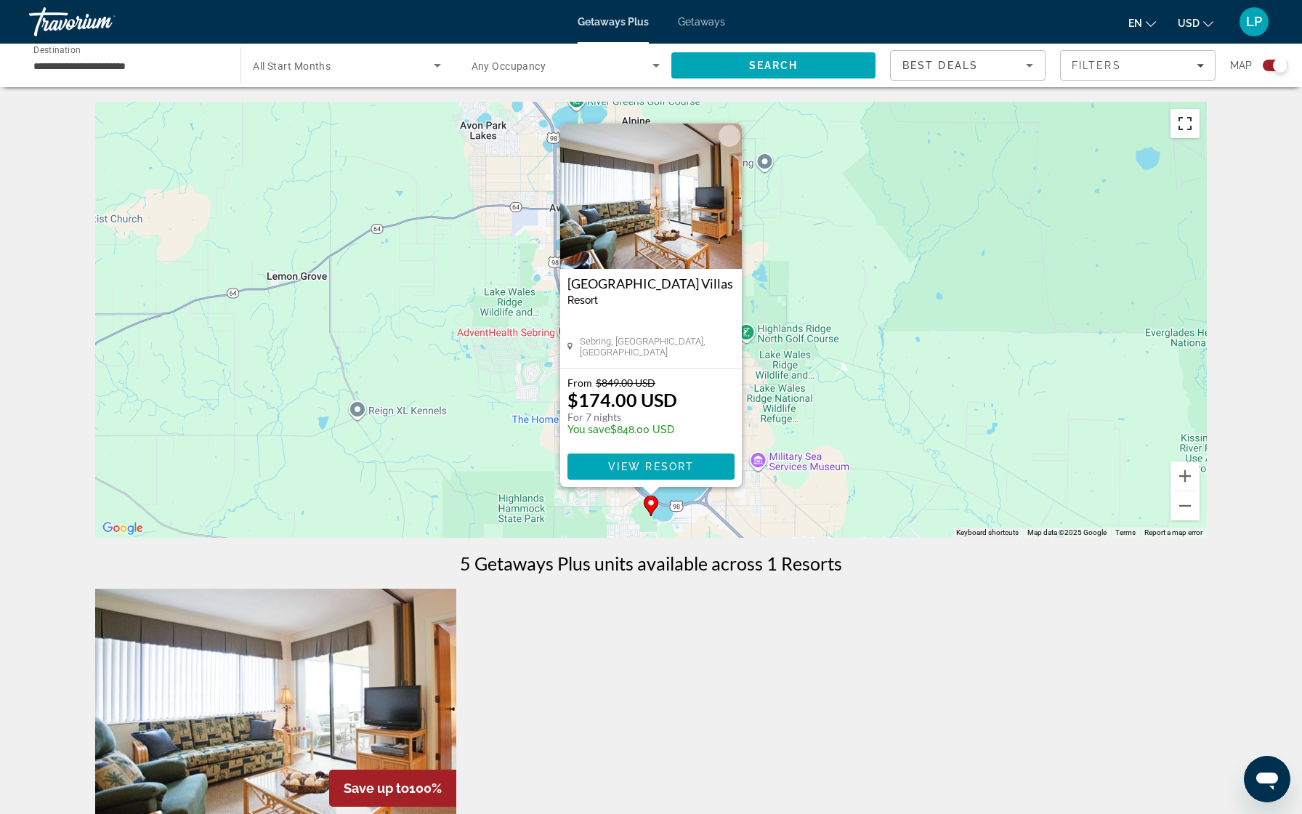
click at [1185, 130] on button "Toggle fullscreen view" at bounding box center [1185, 123] width 29 height 29
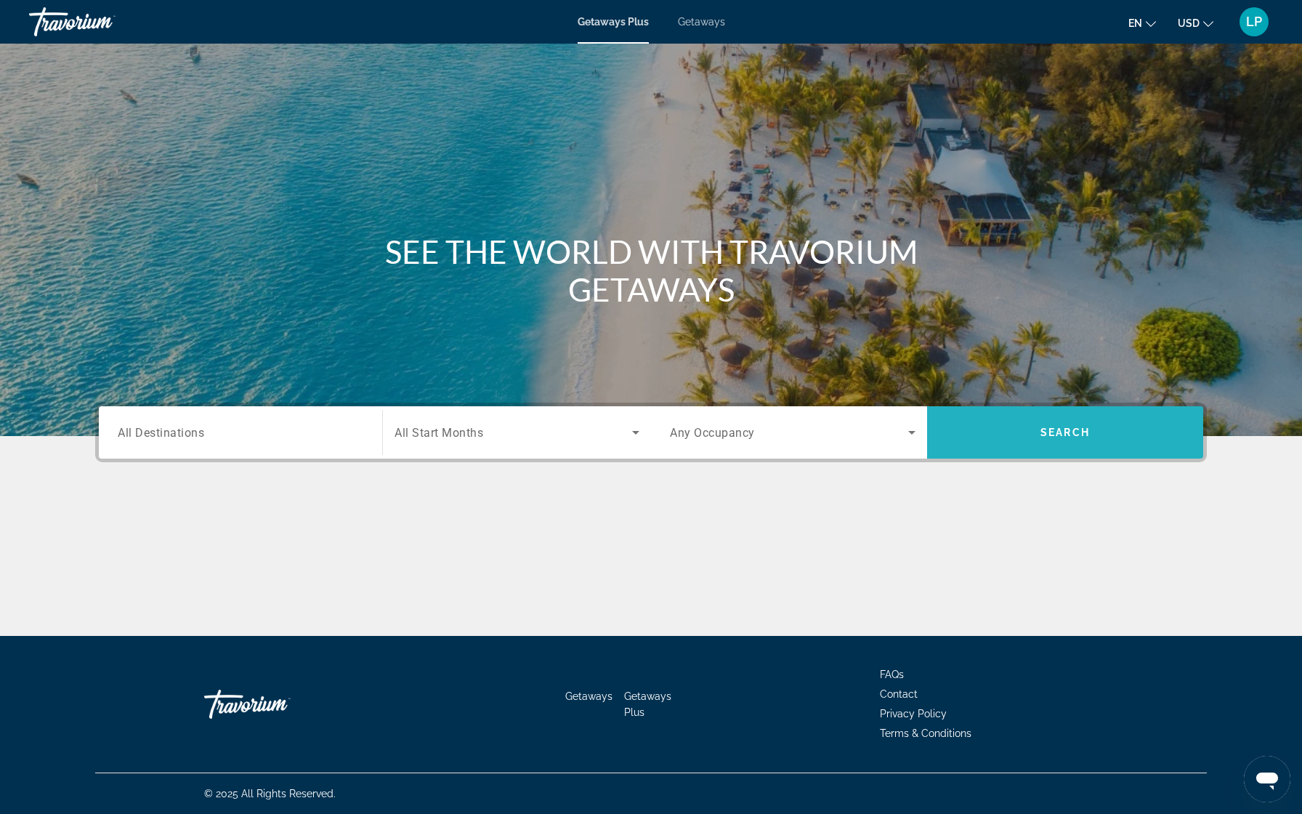
click at [1077, 431] on span "Search" at bounding box center [1065, 433] width 49 height 12
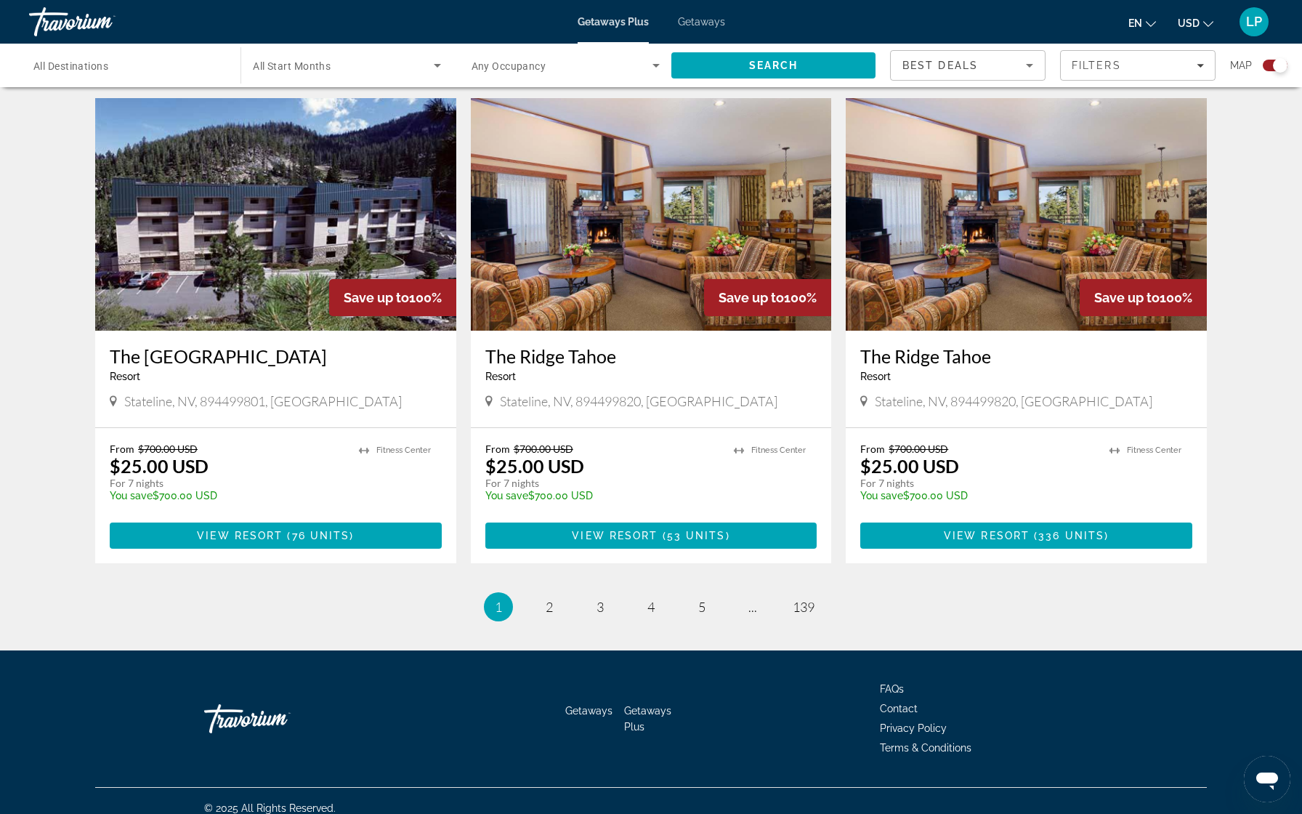
scroll to position [2010, 0]
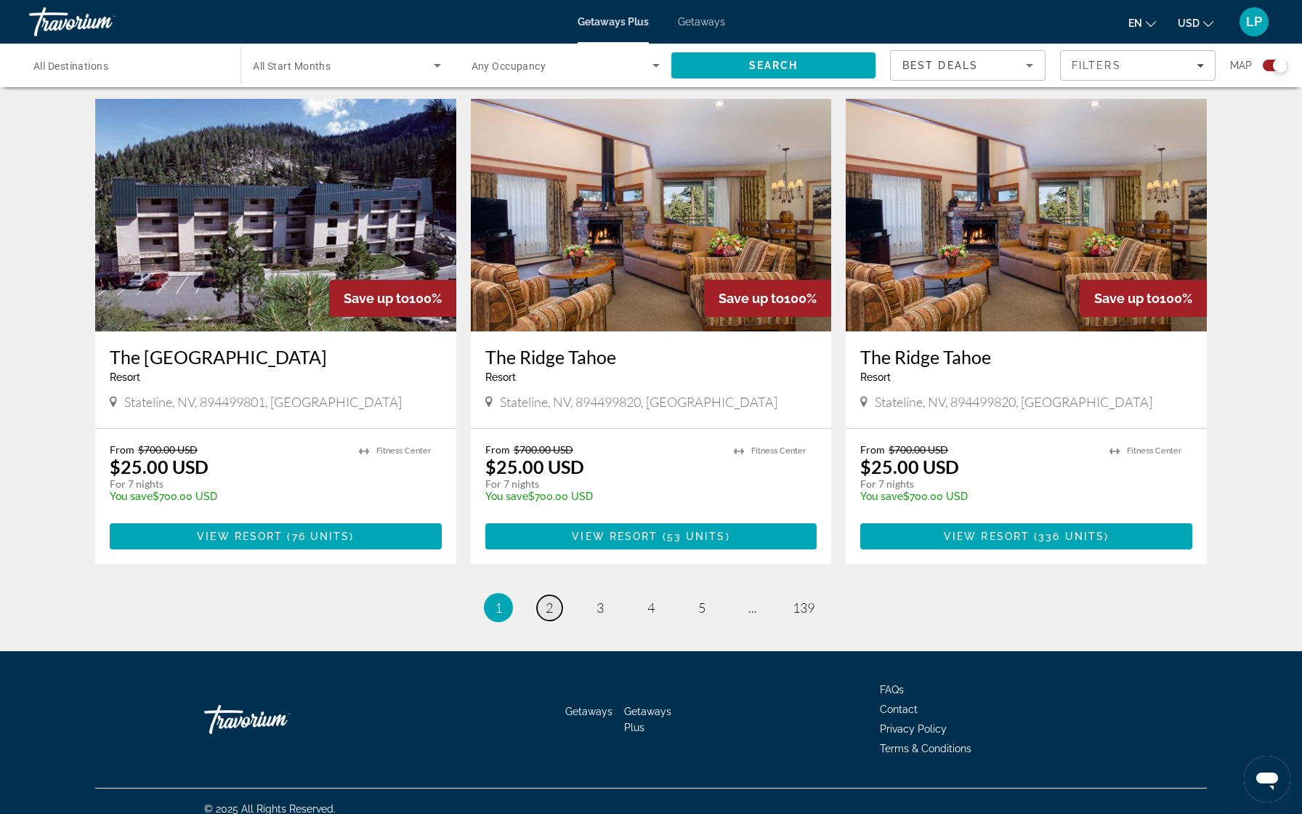
click at [550, 602] on link "page 2" at bounding box center [549, 607] width 25 height 25
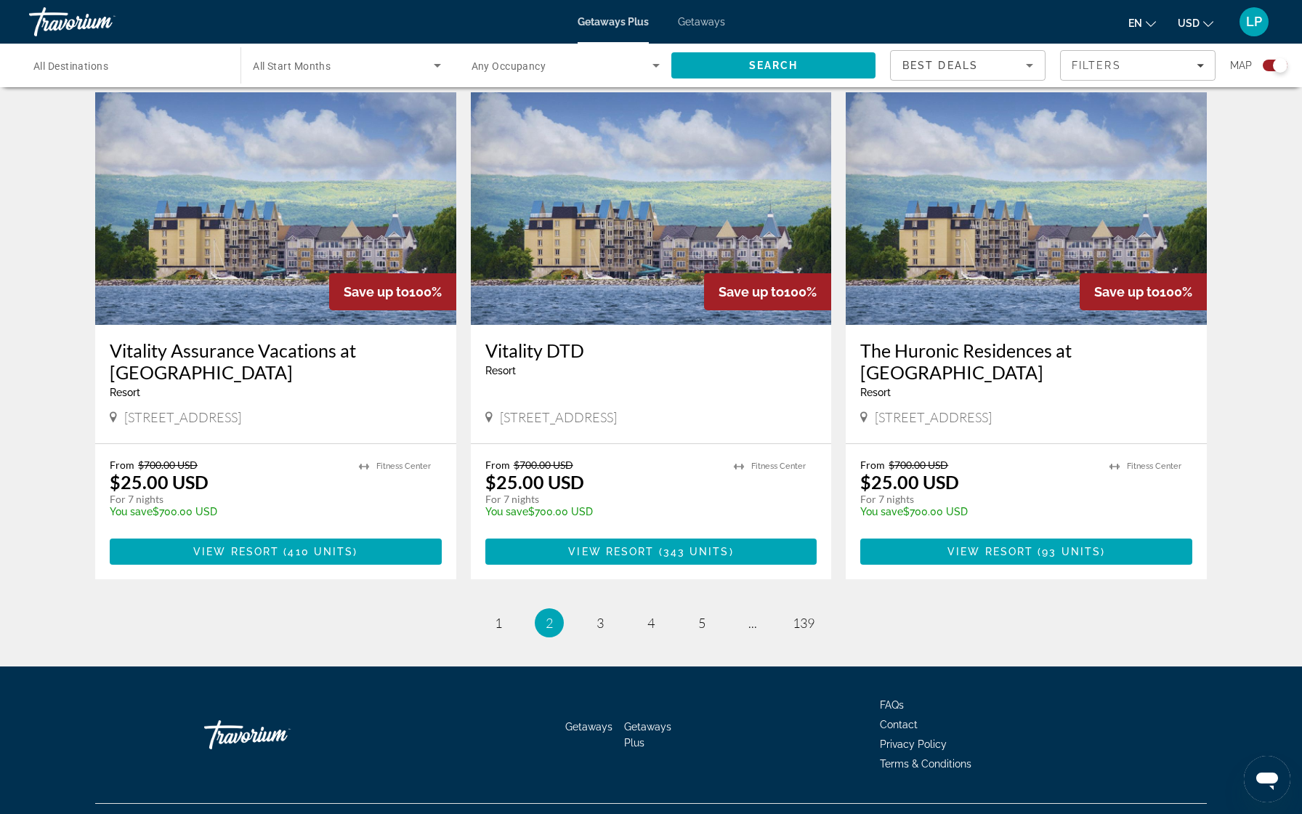
scroll to position [2032, 0]
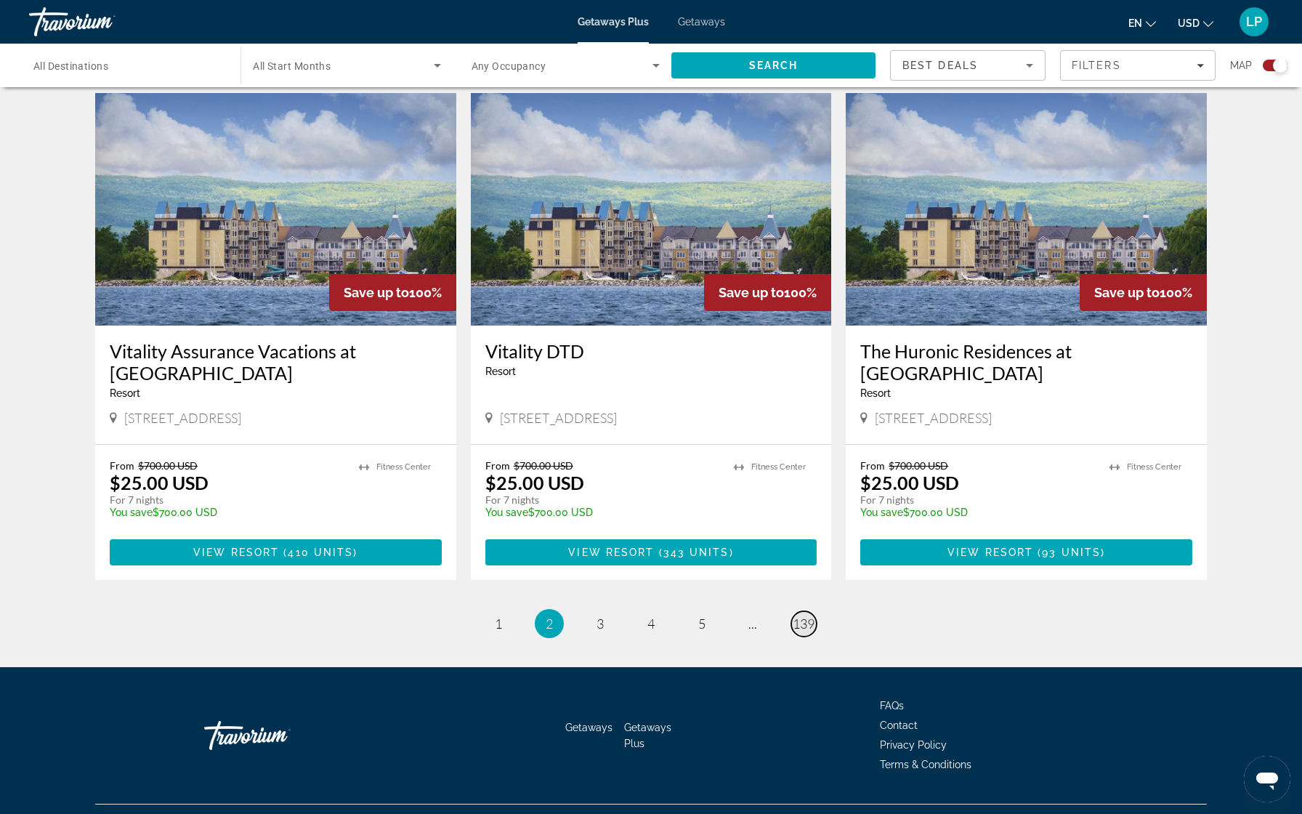
click at [796, 615] on span "139" at bounding box center [804, 623] width 22 height 16
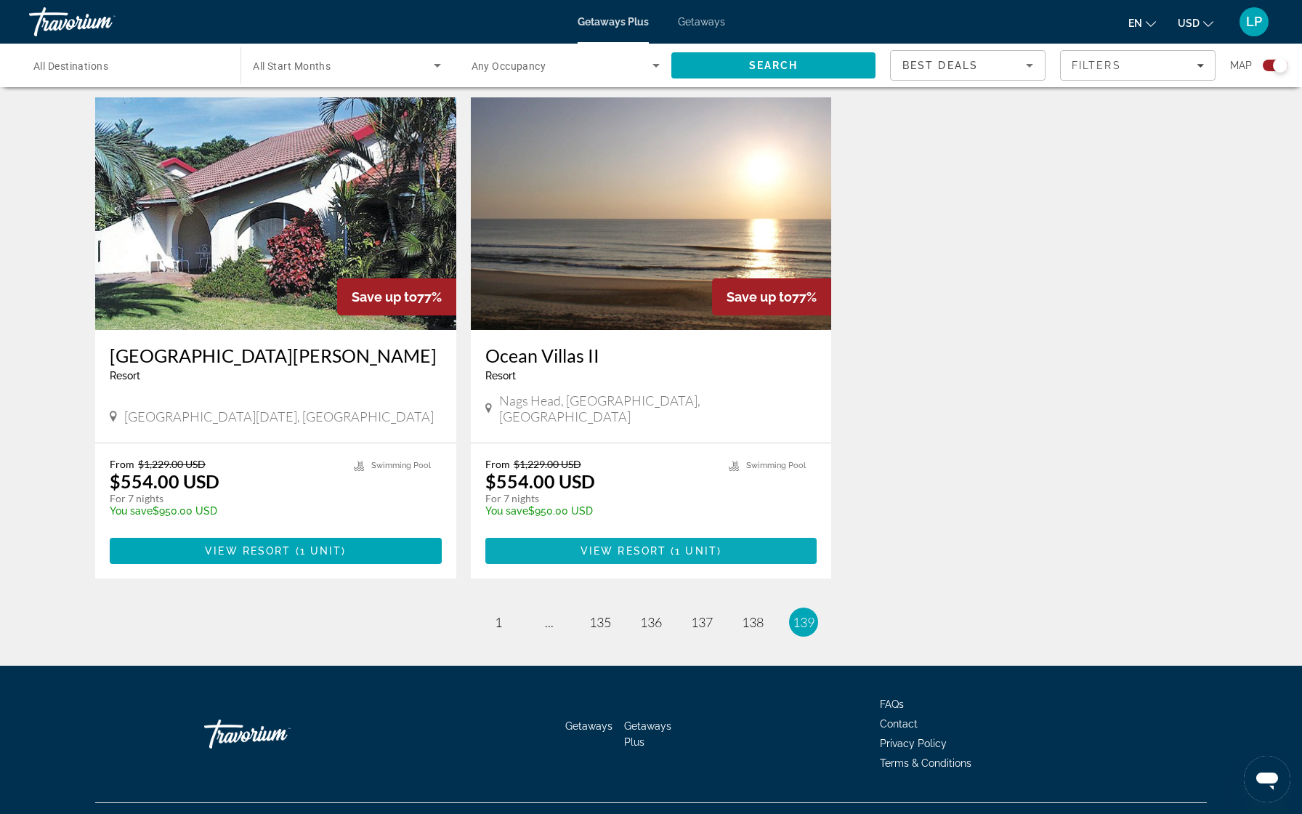
scroll to position [496, 0]
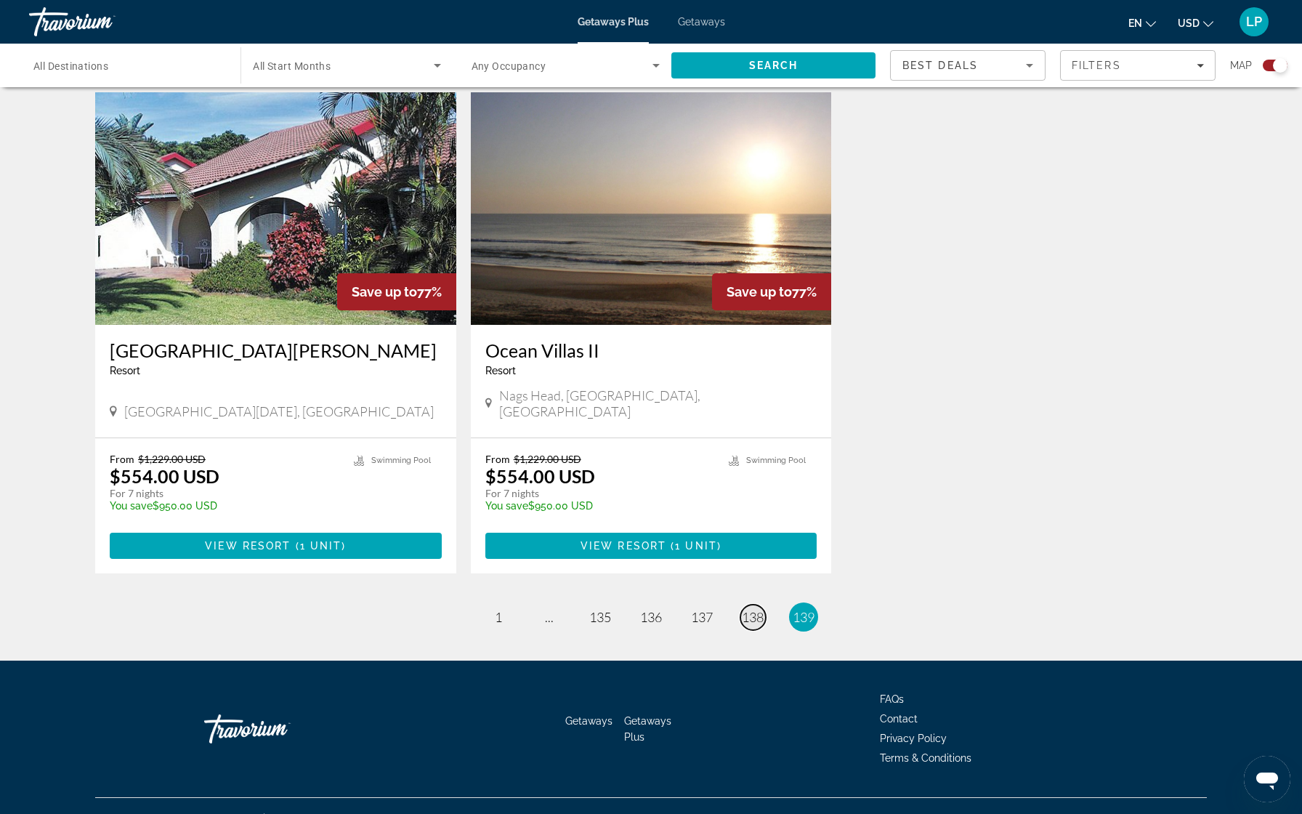
click at [750, 609] on span "138" at bounding box center [753, 617] width 22 height 16
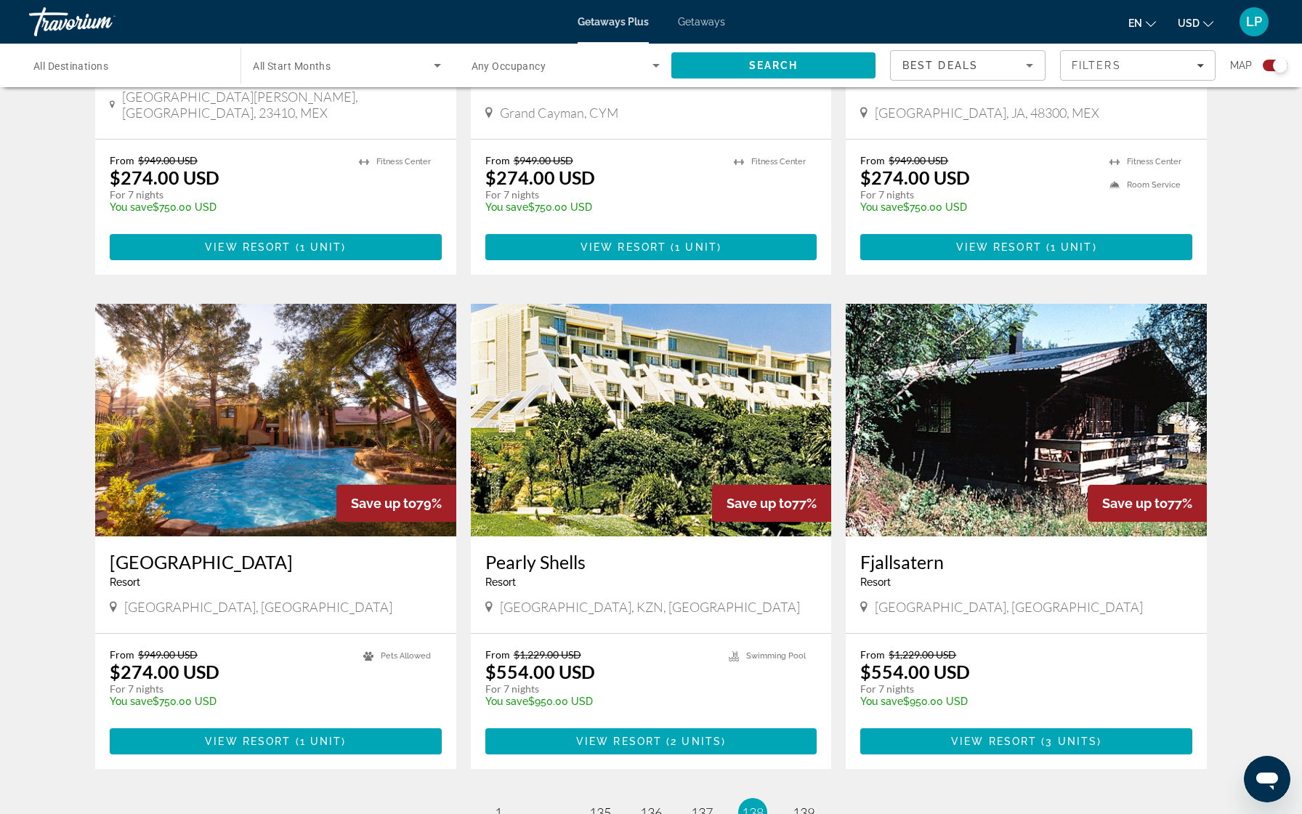
scroll to position [1853, 0]
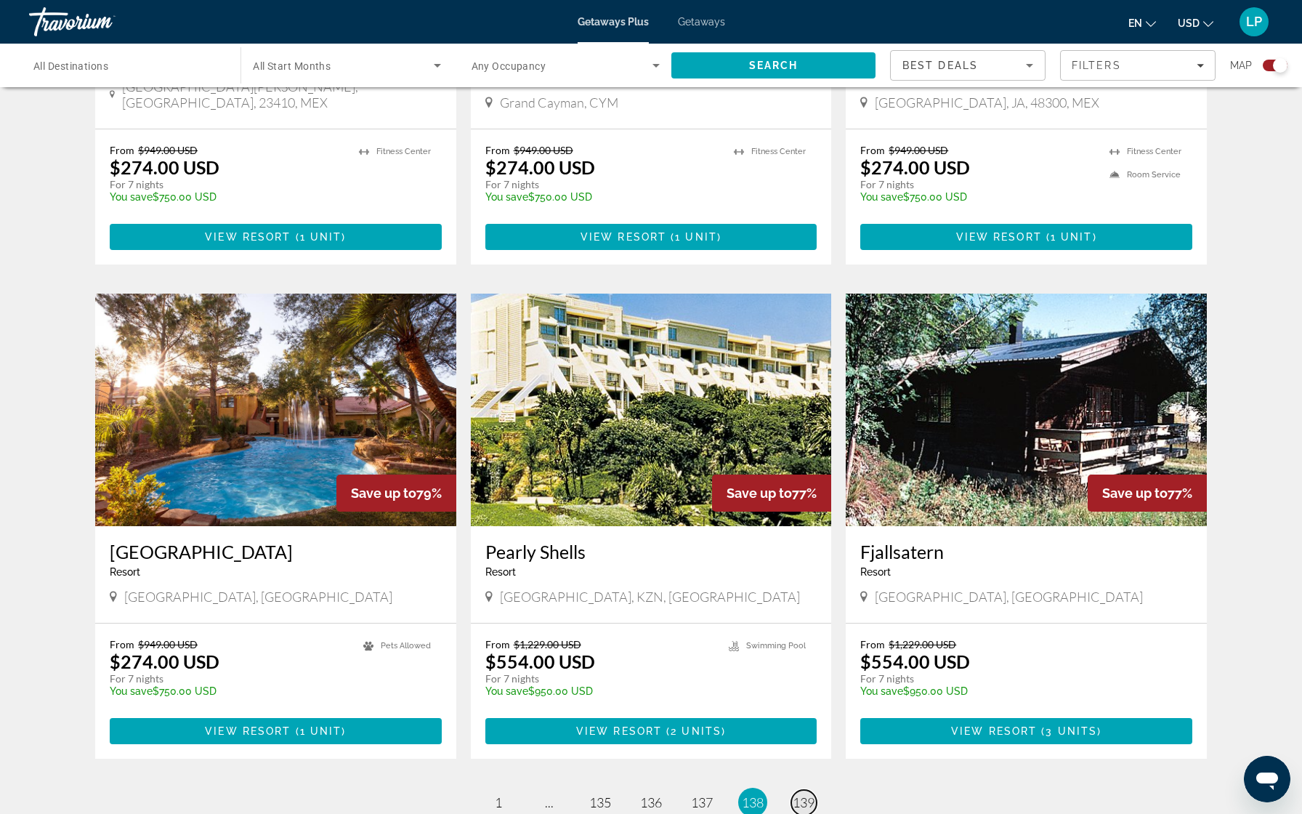
click at [793, 794] on span "139" at bounding box center [804, 802] width 22 height 16
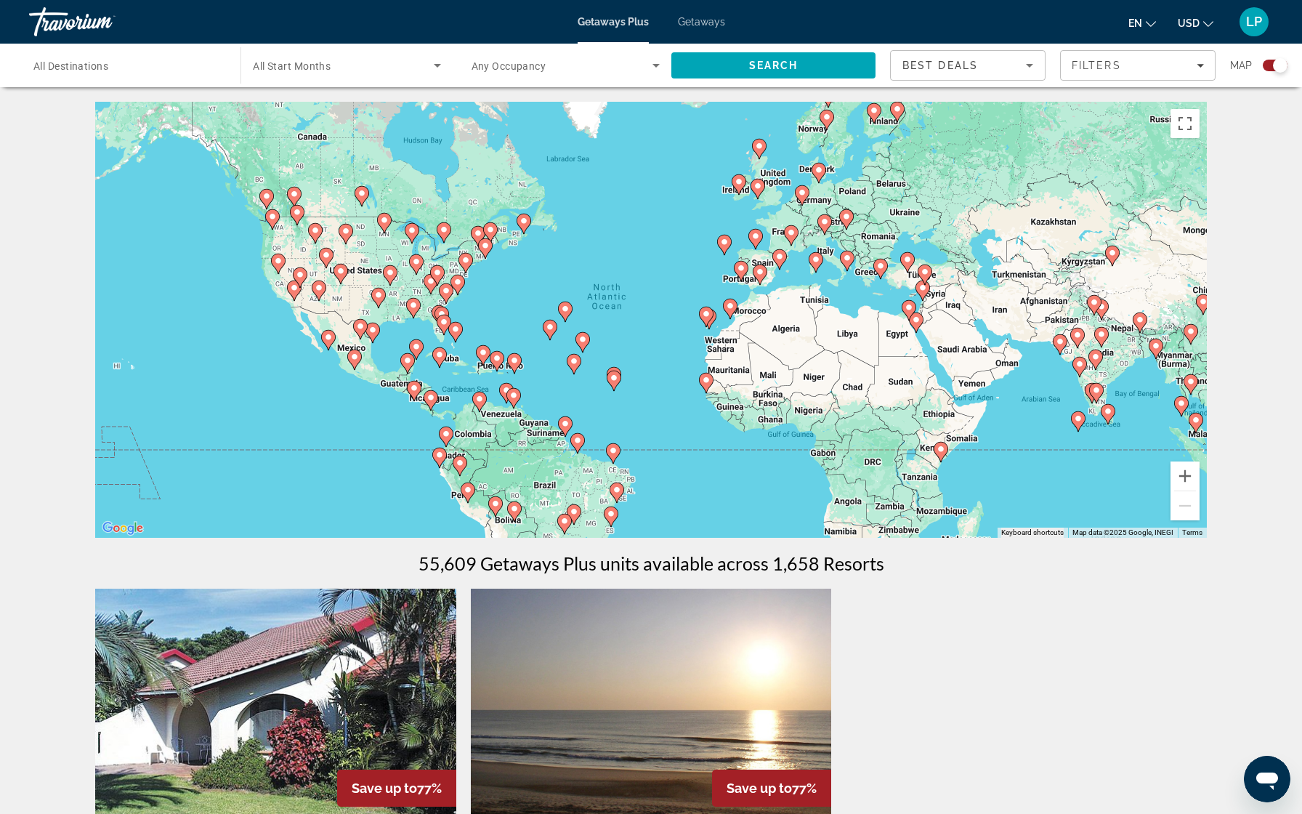
click at [316, 691] on img "Main content" at bounding box center [275, 705] width 361 height 233
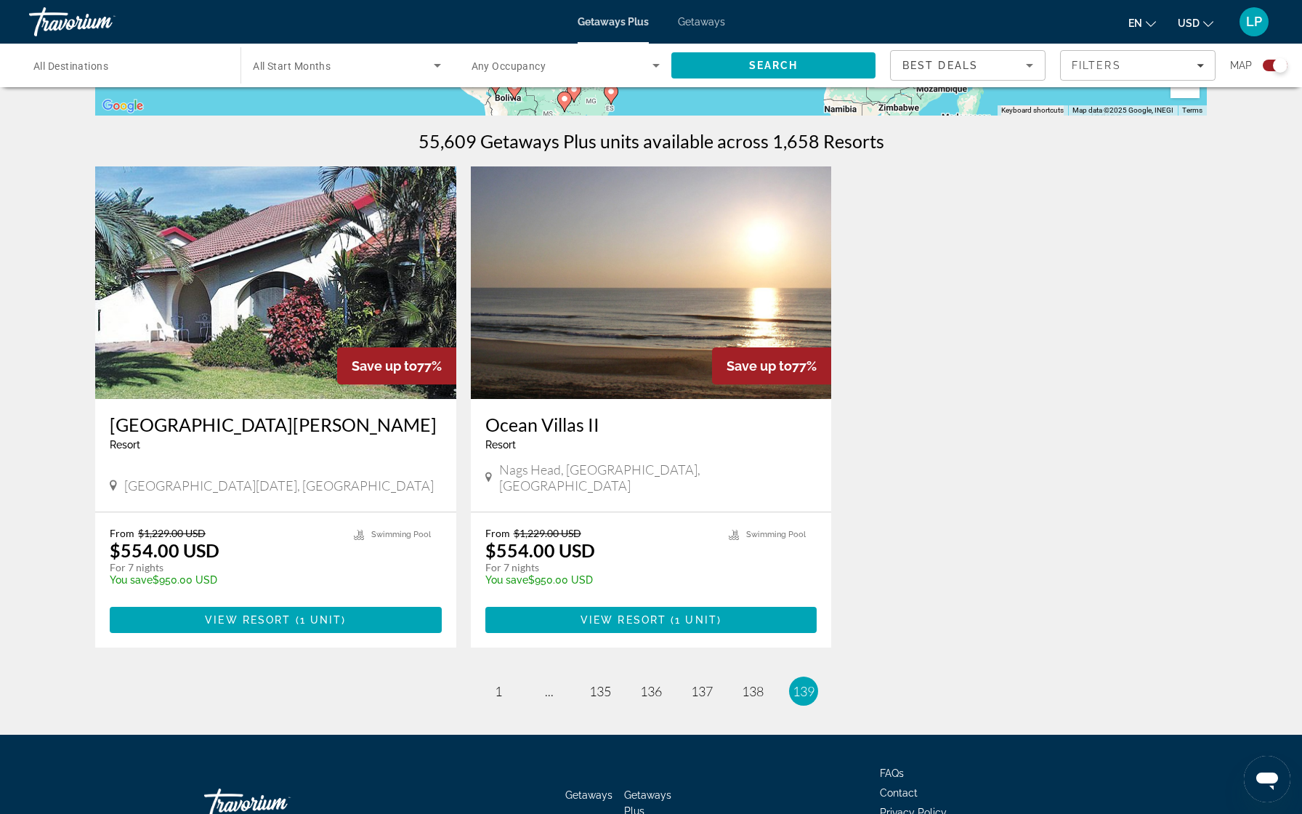
scroll to position [424, 0]
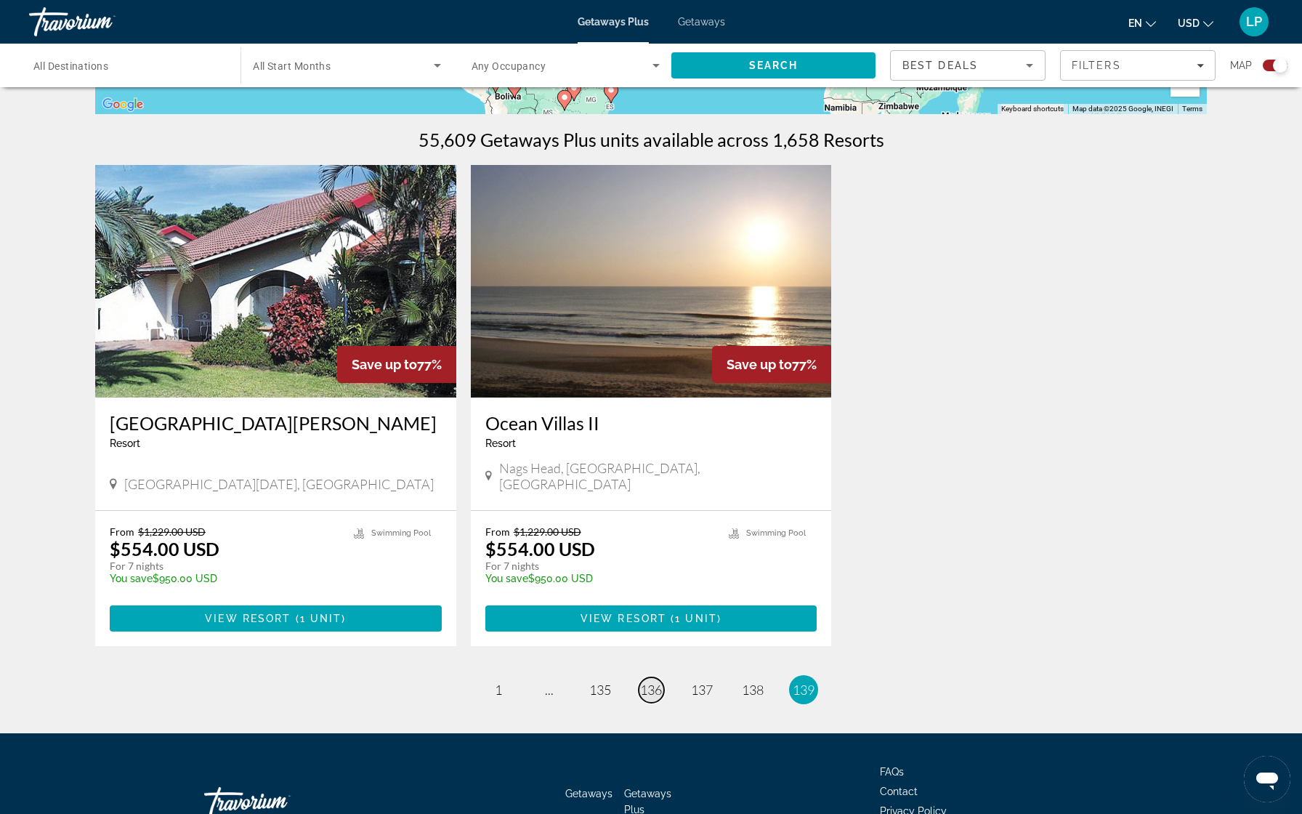
click at [658, 682] on span "136" at bounding box center [651, 690] width 22 height 16
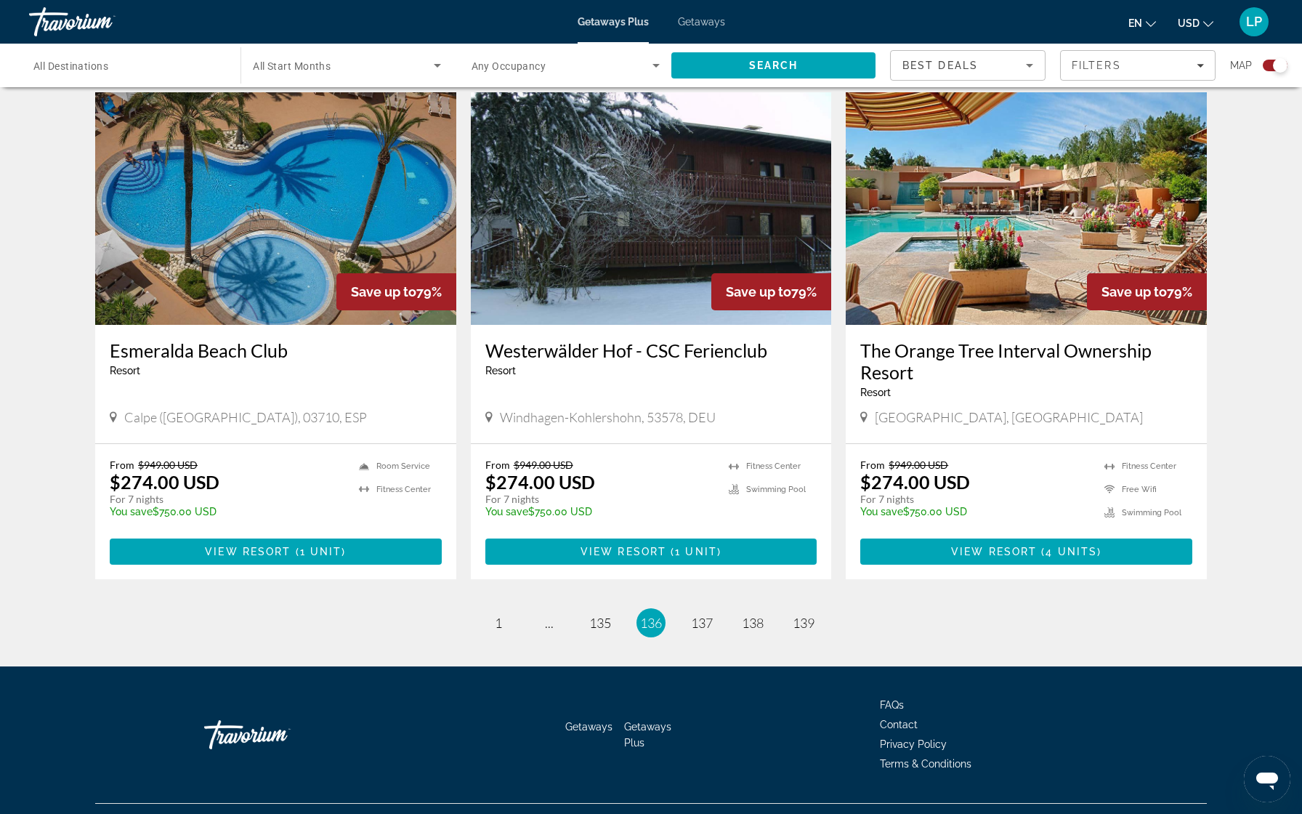
scroll to position [2032, 0]
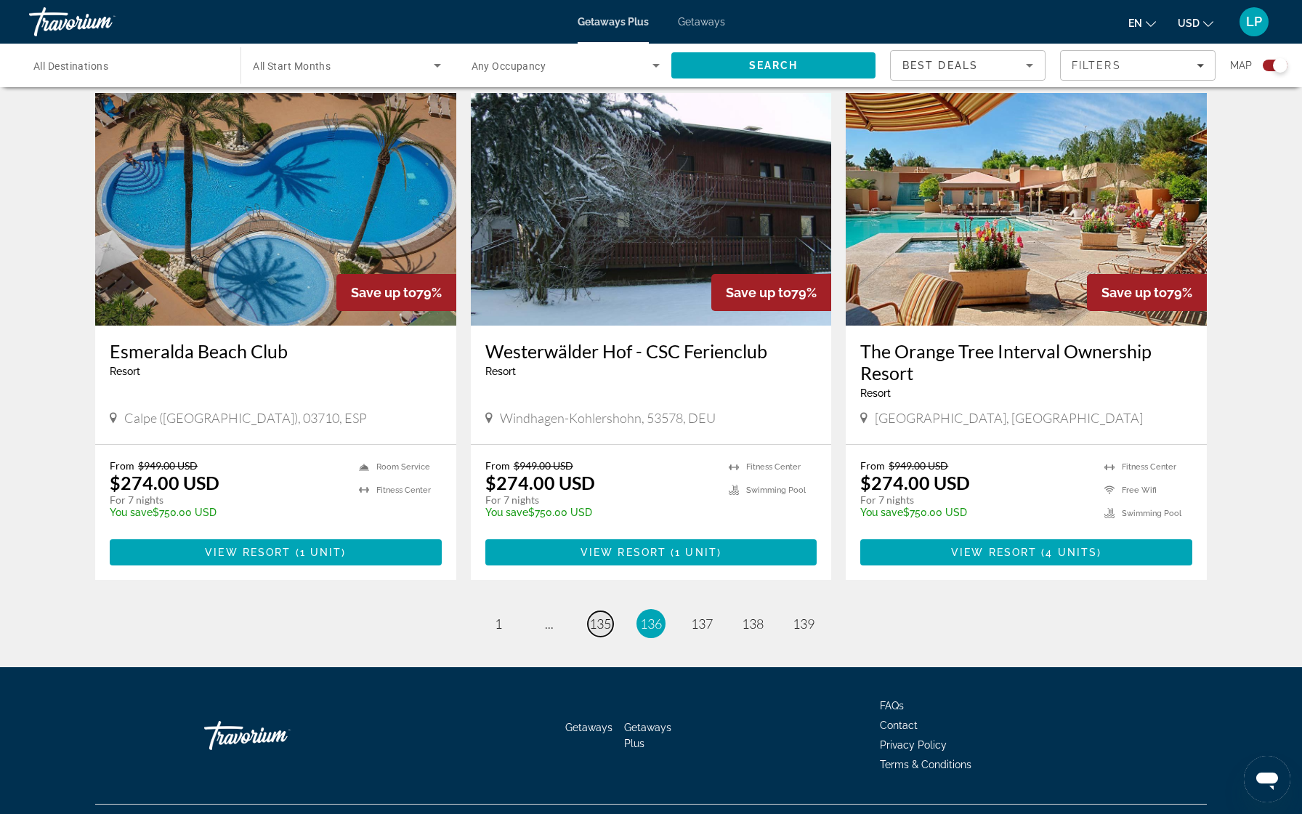
click at [598, 615] on span "135" at bounding box center [600, 623] width 22 height 16
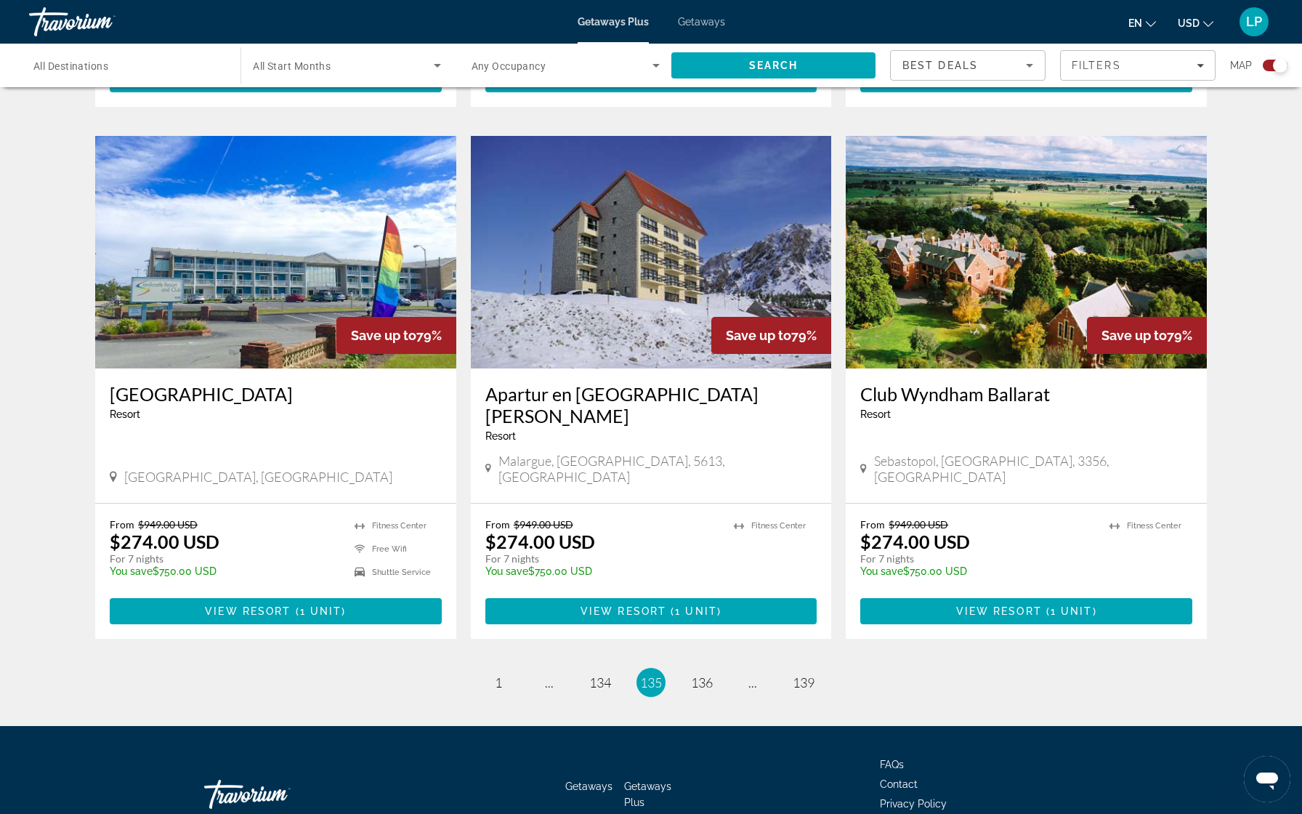
scroll to position [1988, 0]
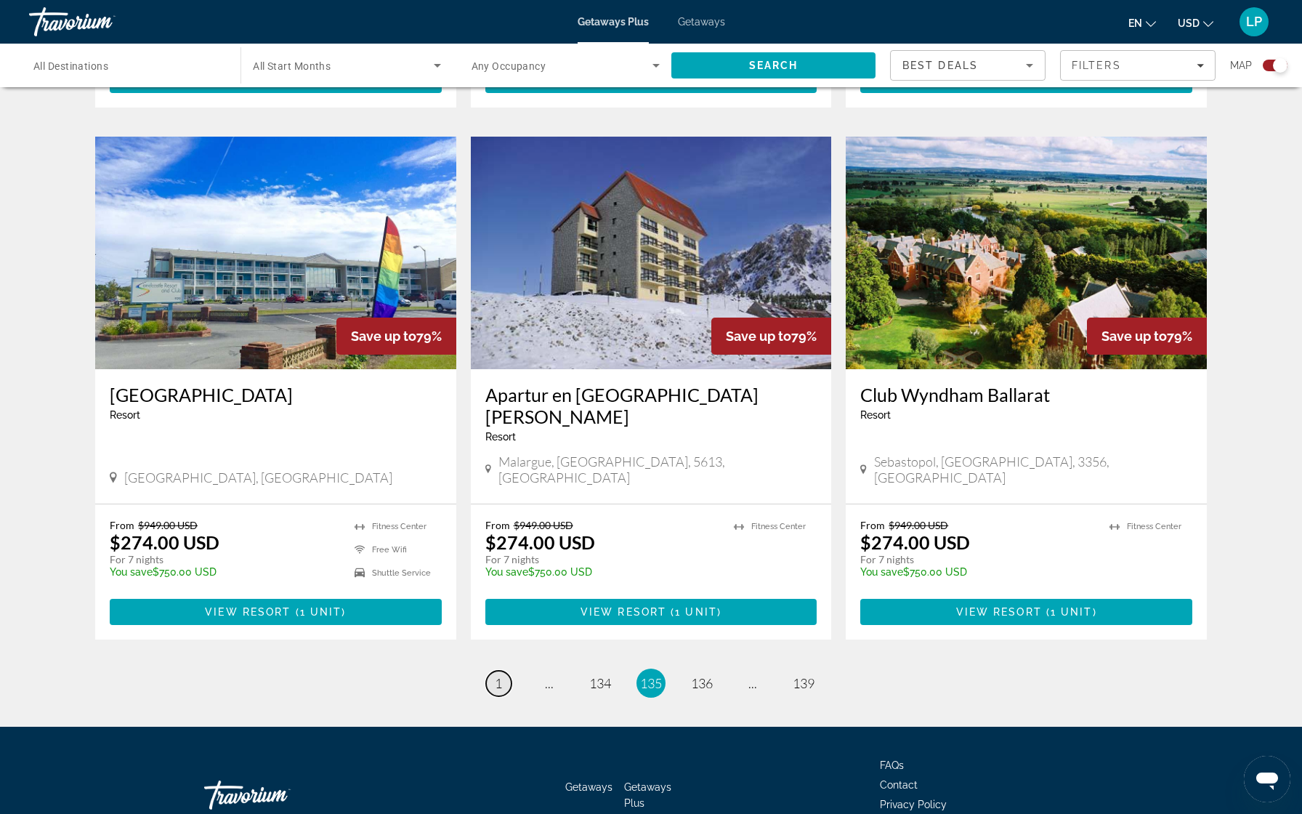
click at [500, 675] on span "1" at bounding box center [498, 683] width 7 height 16
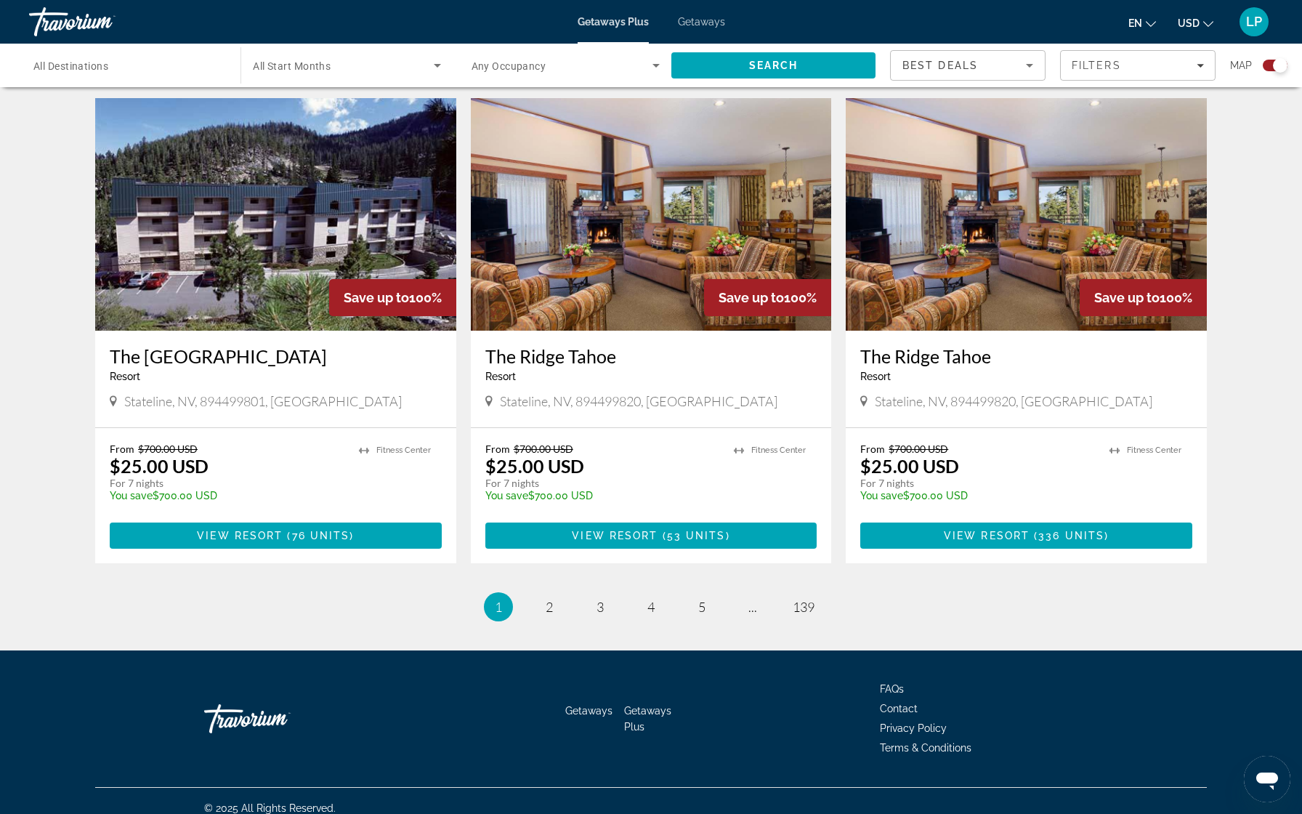
scroll to position [2010, 0]
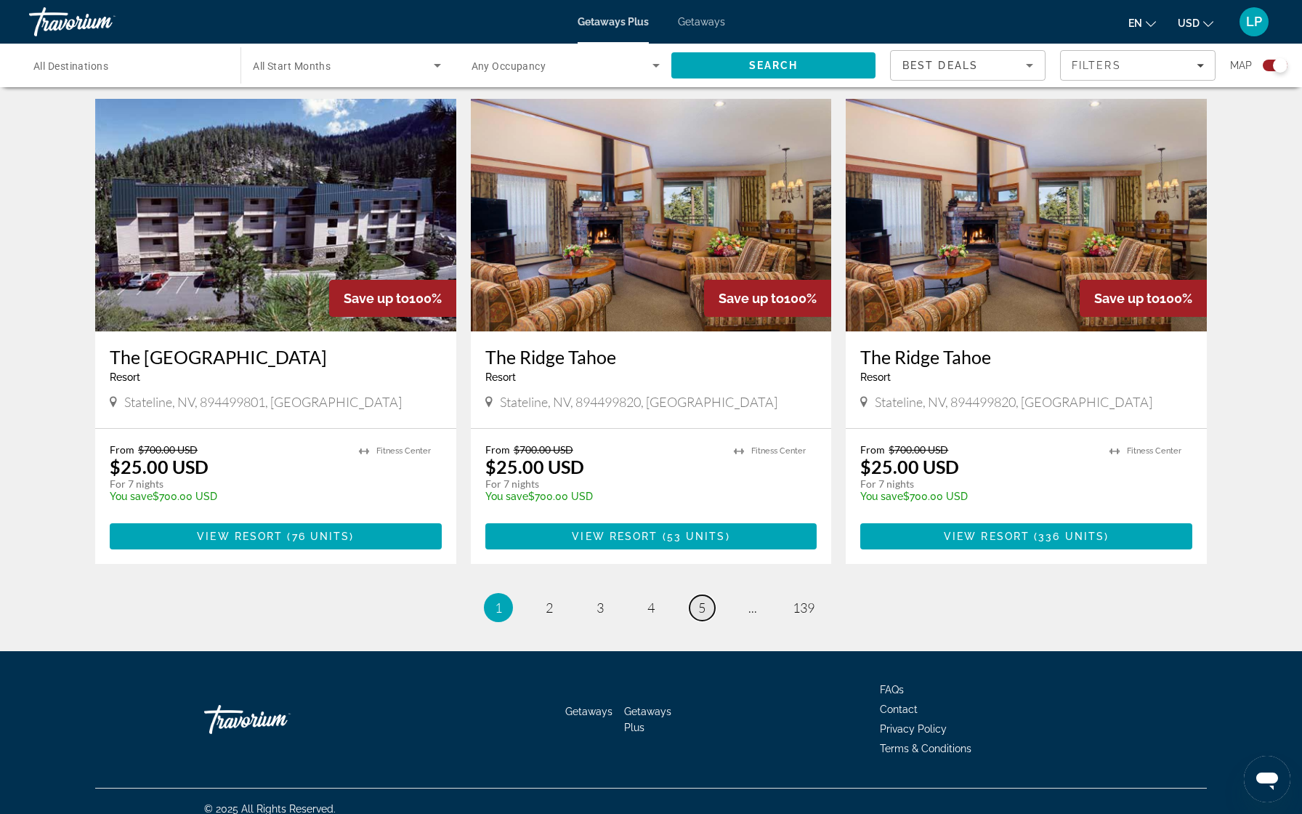
click at [698, 599] on span "5" at bounding box center [701, 607] width 7 height 16
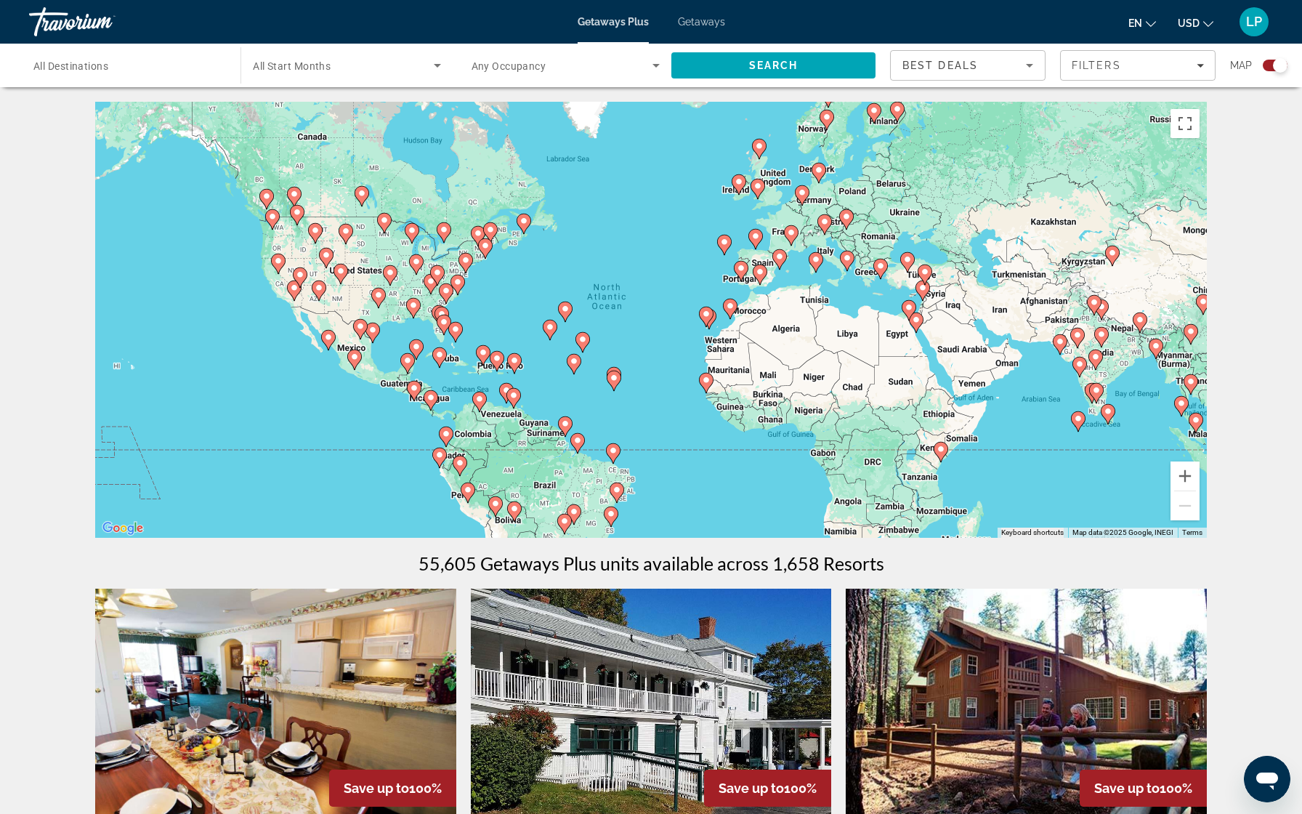
click at [494, 358] on image "Main content" at bounding box center [497, 358] width 9 height 9
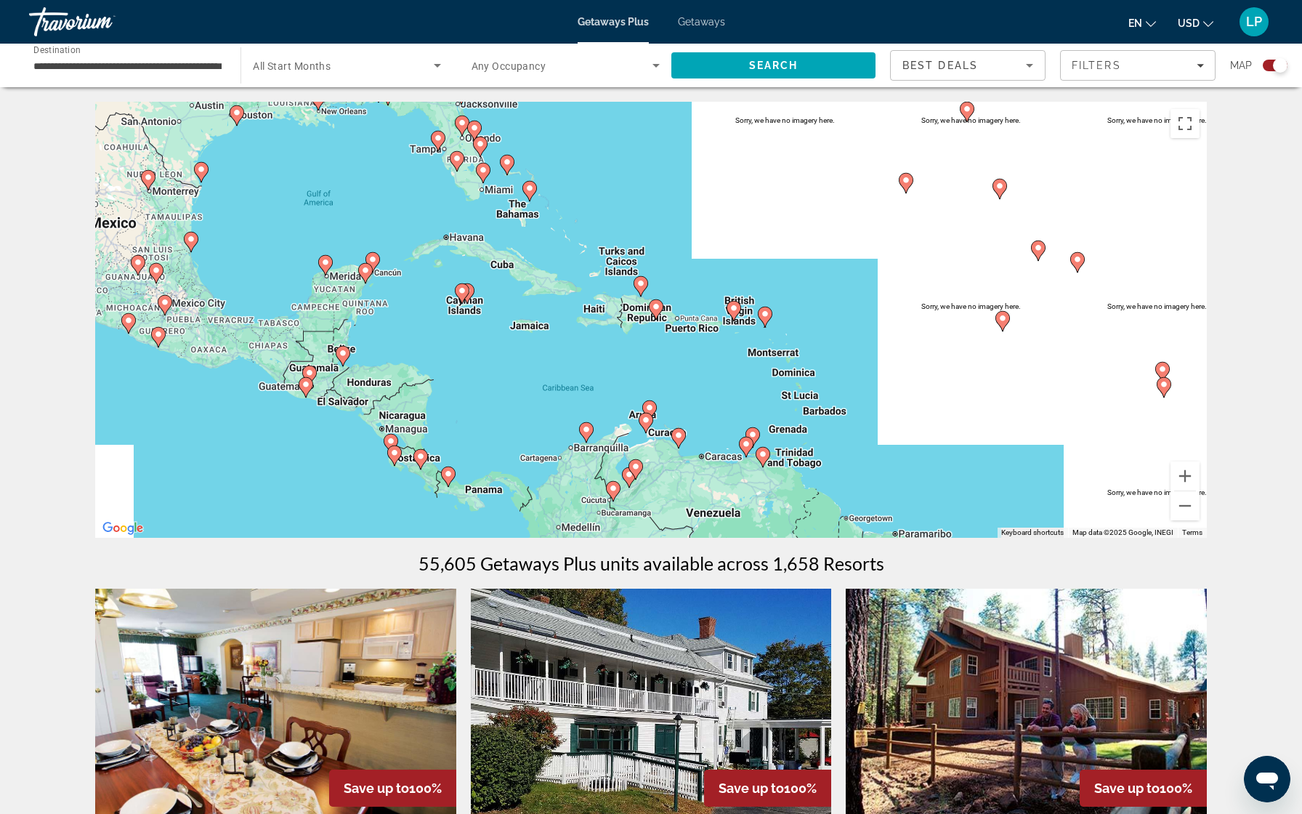
click at [732, 310] on image "Main content" at bounding box center [734, 308] width 9 height 9
type input "**********"
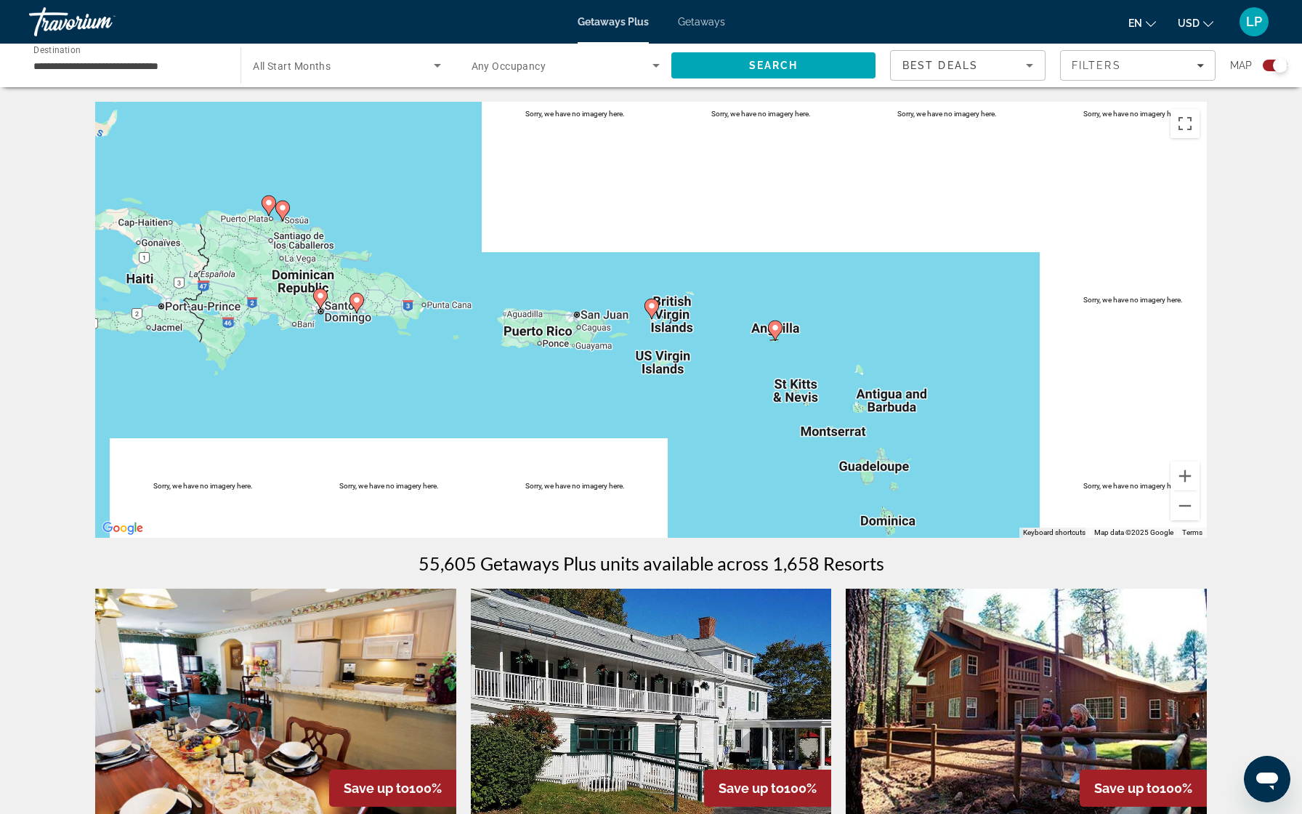
click at [652, 303] on image "Main content" at bounding box center [651, 306] width 9 height 9
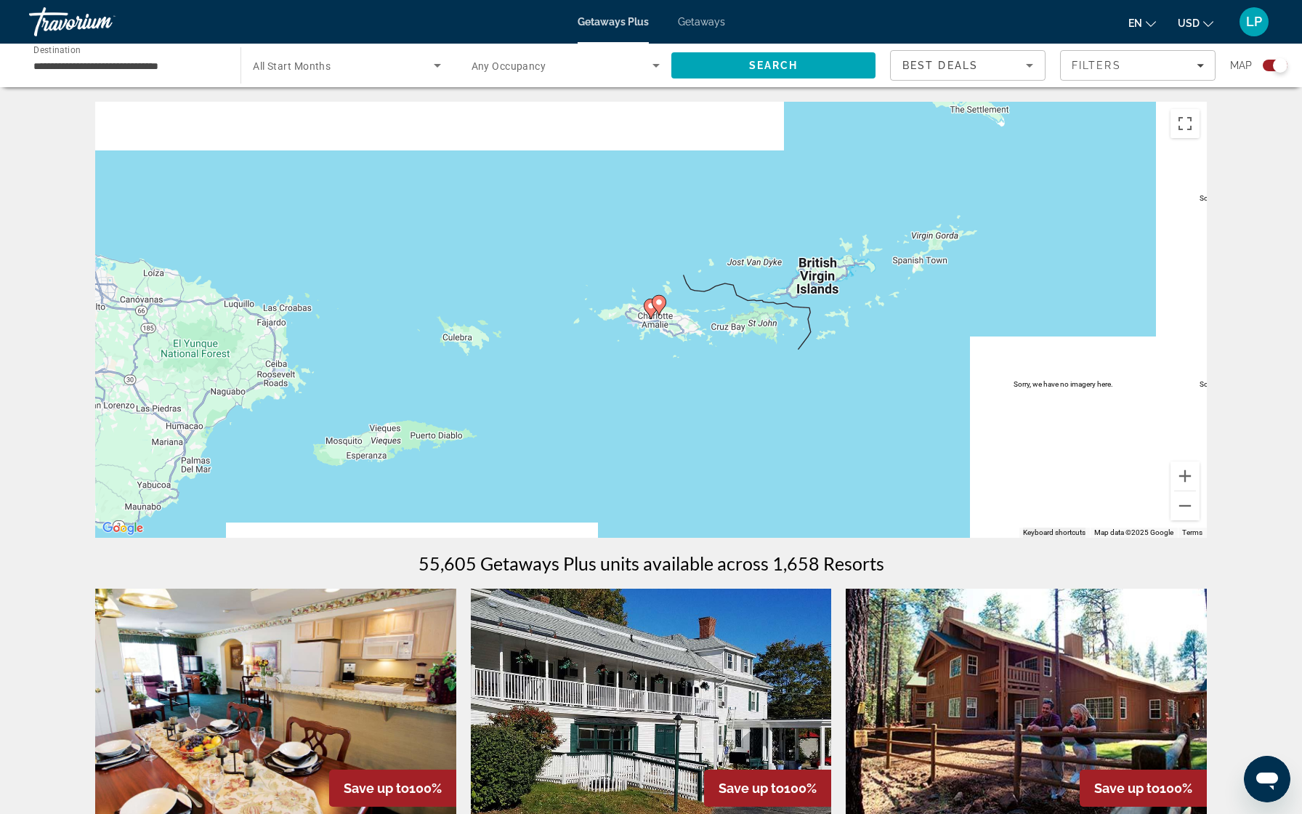
click at [656, 304] on image "Main content" at bounding box center [659, 302] width 9 height 9
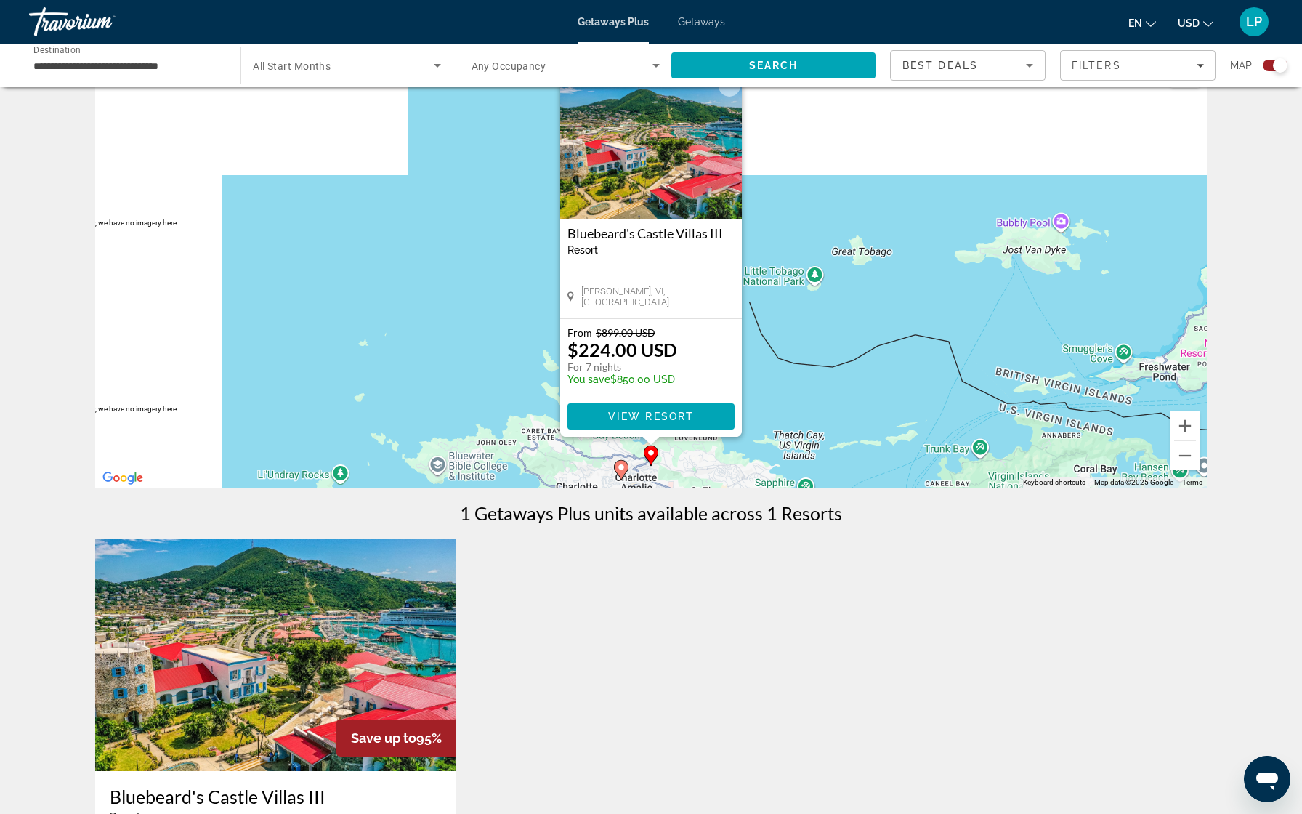
scroll to position [20, 0]
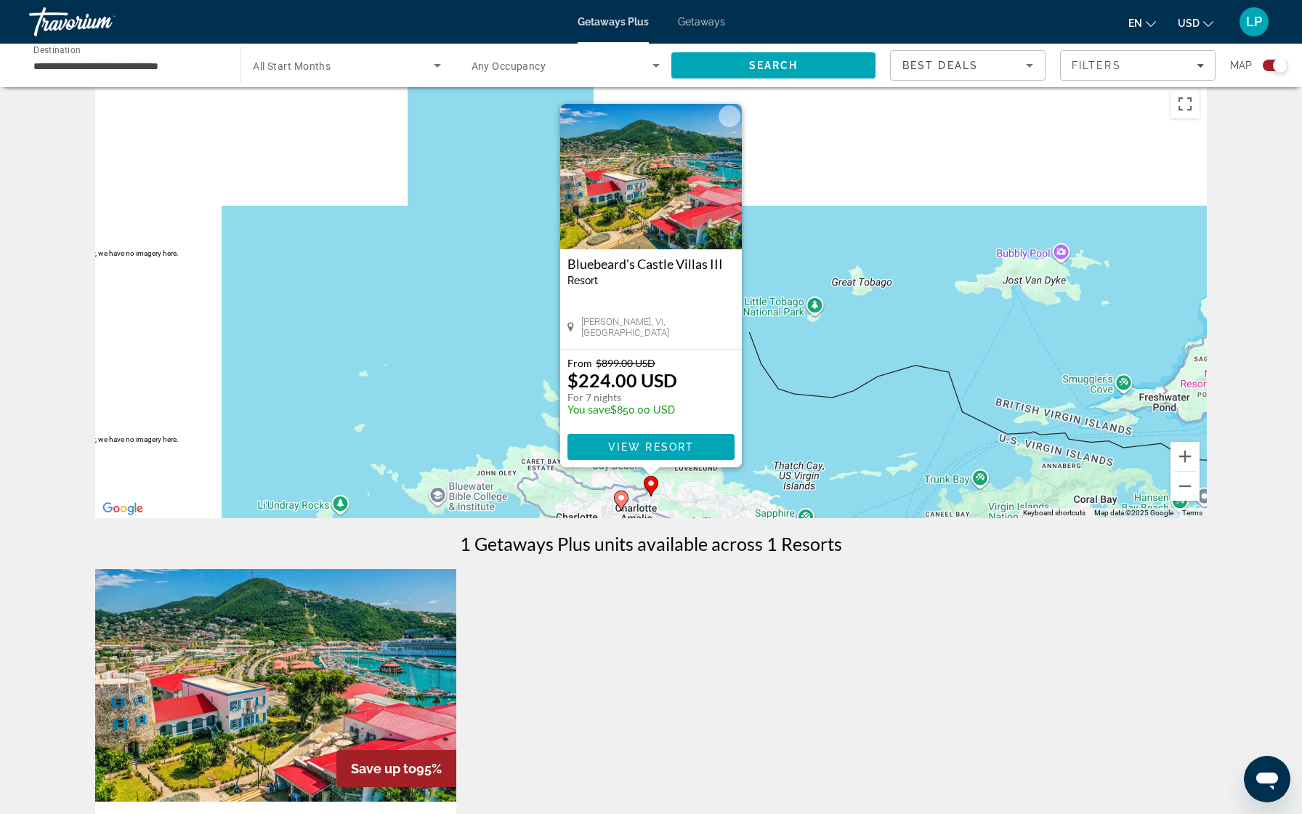
click at [624, 506] on gmp-advanced-marker "Main content" at bounding box center [621, 501] width 15 height 22
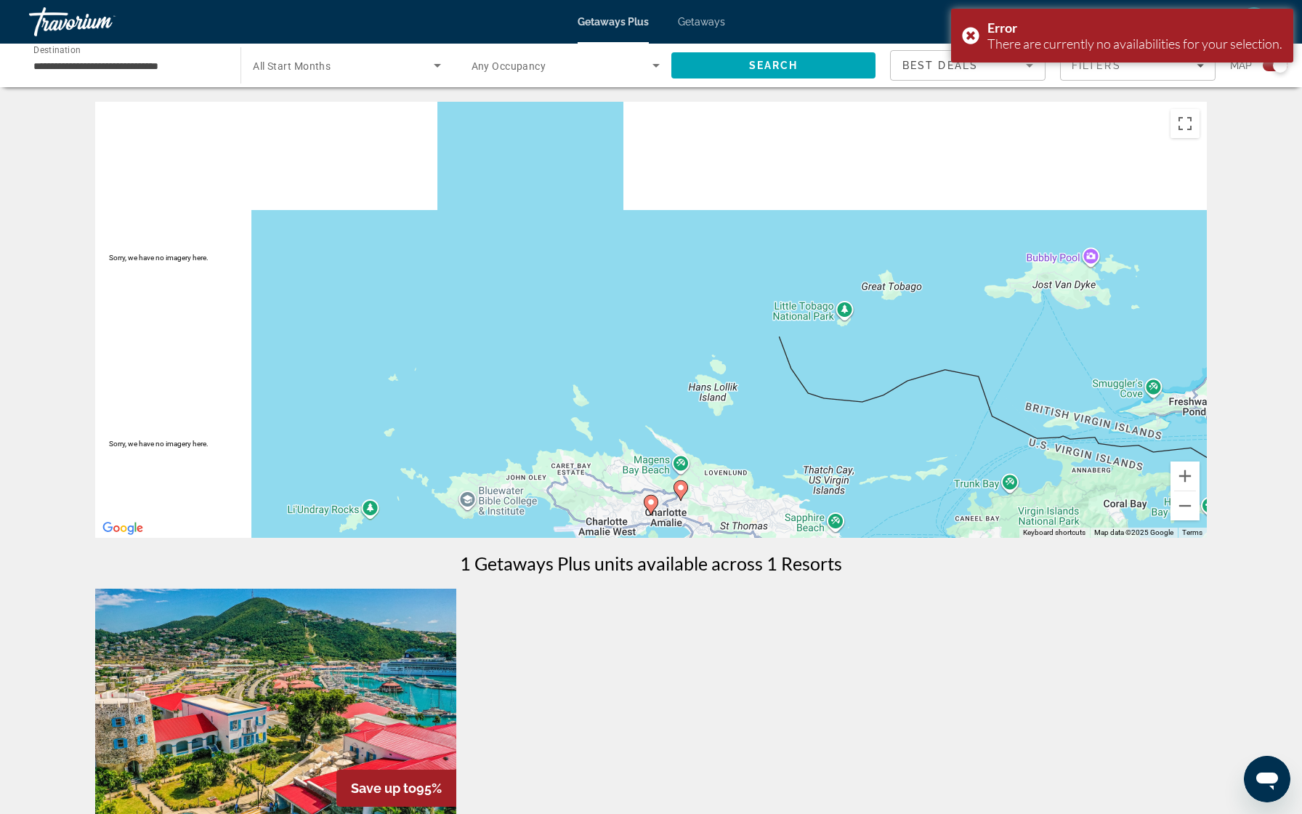
scroll to position [12, 0]
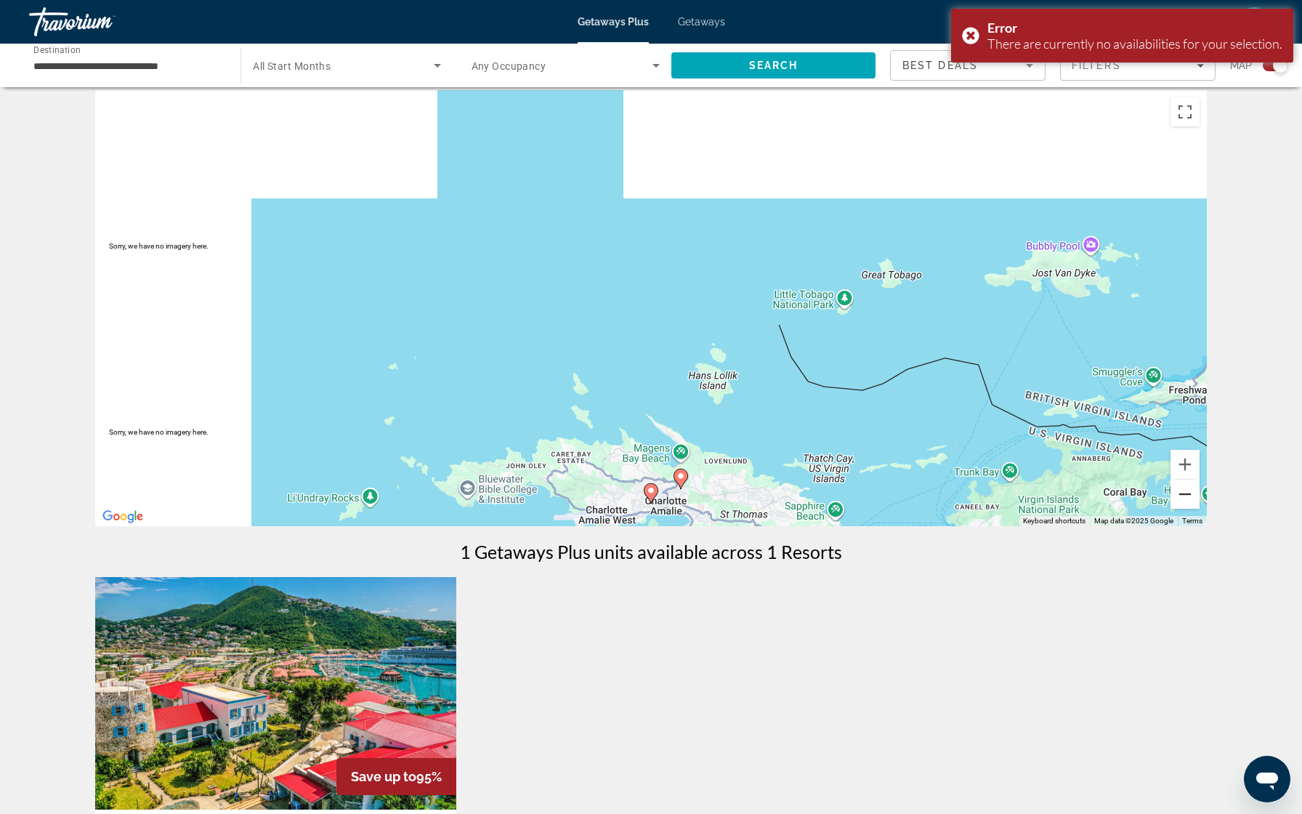
click at [1190, 490] on button "Zoom out" at bounding box center [1185, 494] width 29 height 29
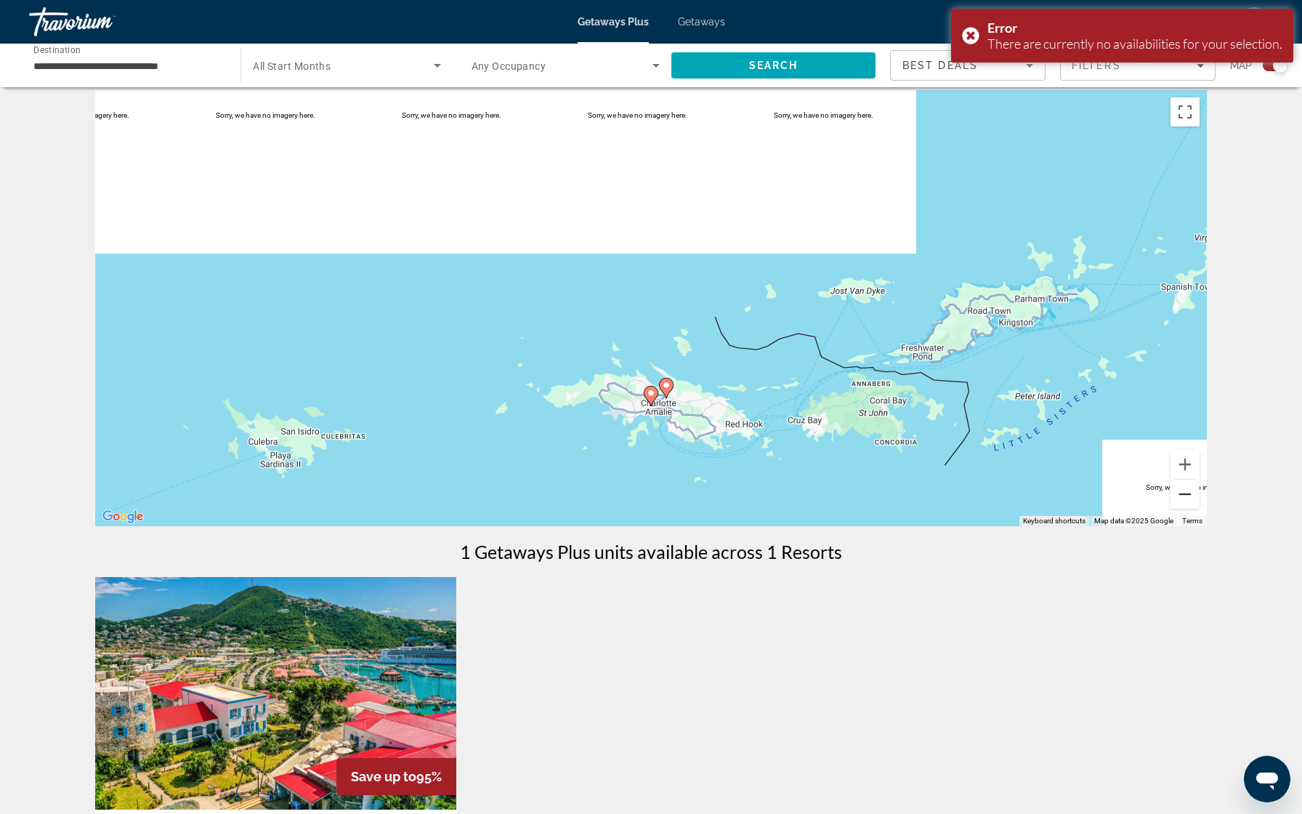
click at [1190, 490] on button "Zoom out" at bounding box center [1185, 494] width 29 height 29
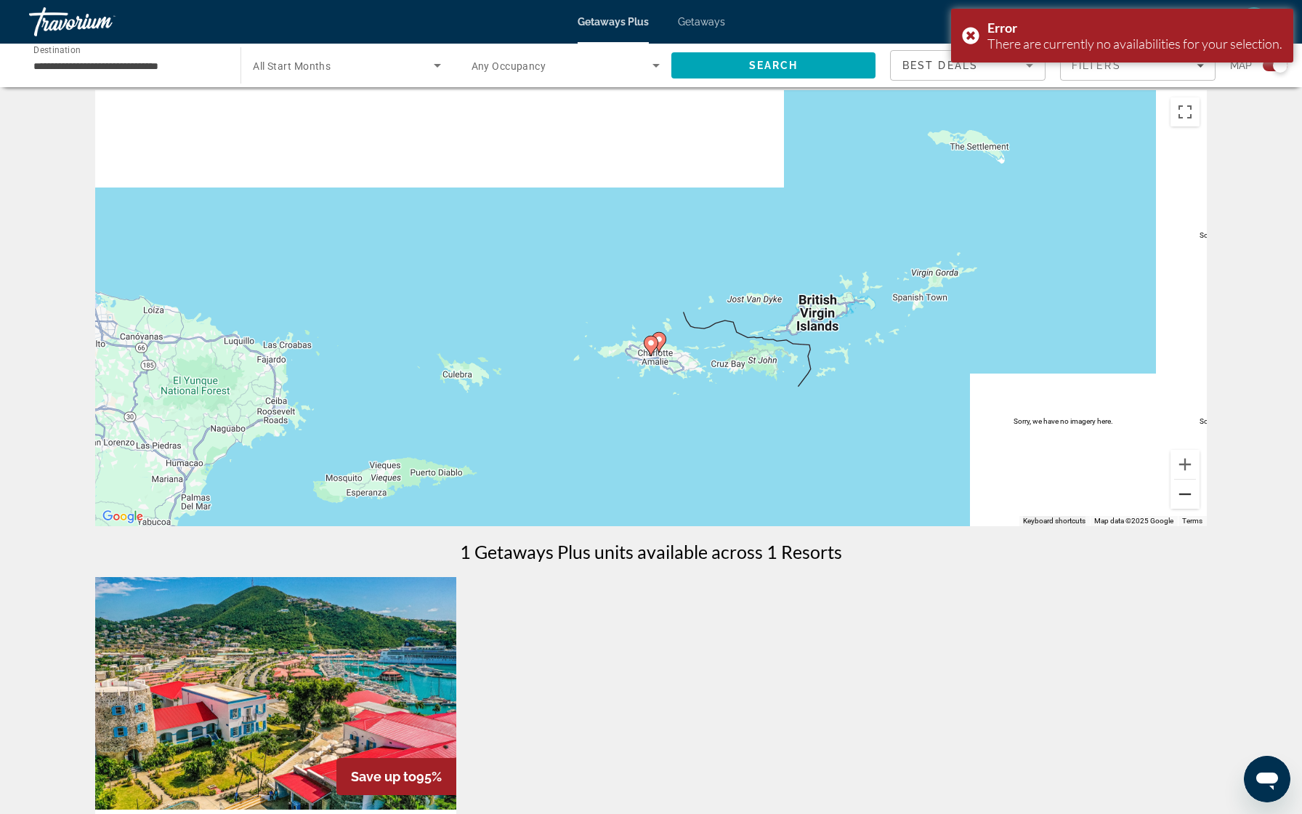
click at [1190, 490] on button "Zoom out" at bounding box center [1185, 494] width 29 height 29
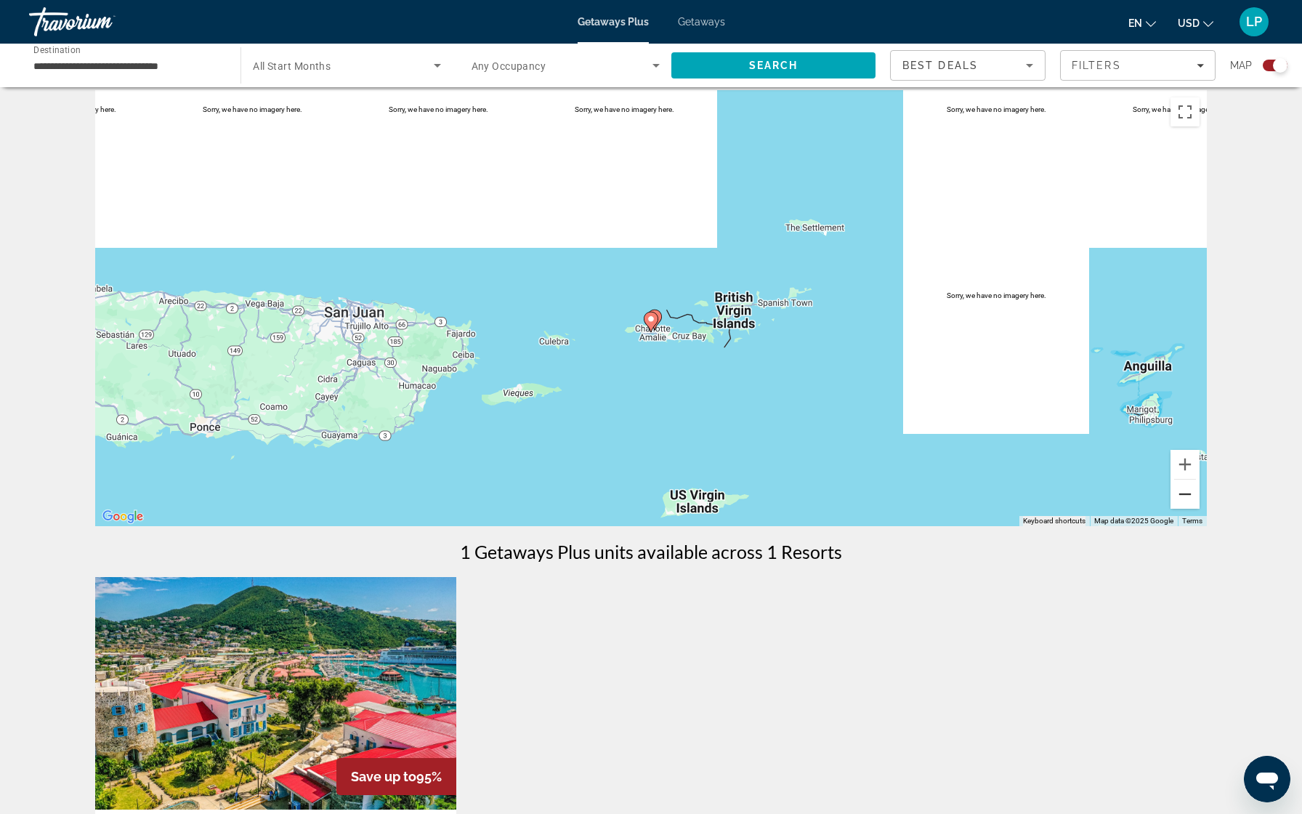
click at [1190, 490] on button "Zoom out" at bounding box center [1185, 494] width 29 height 29
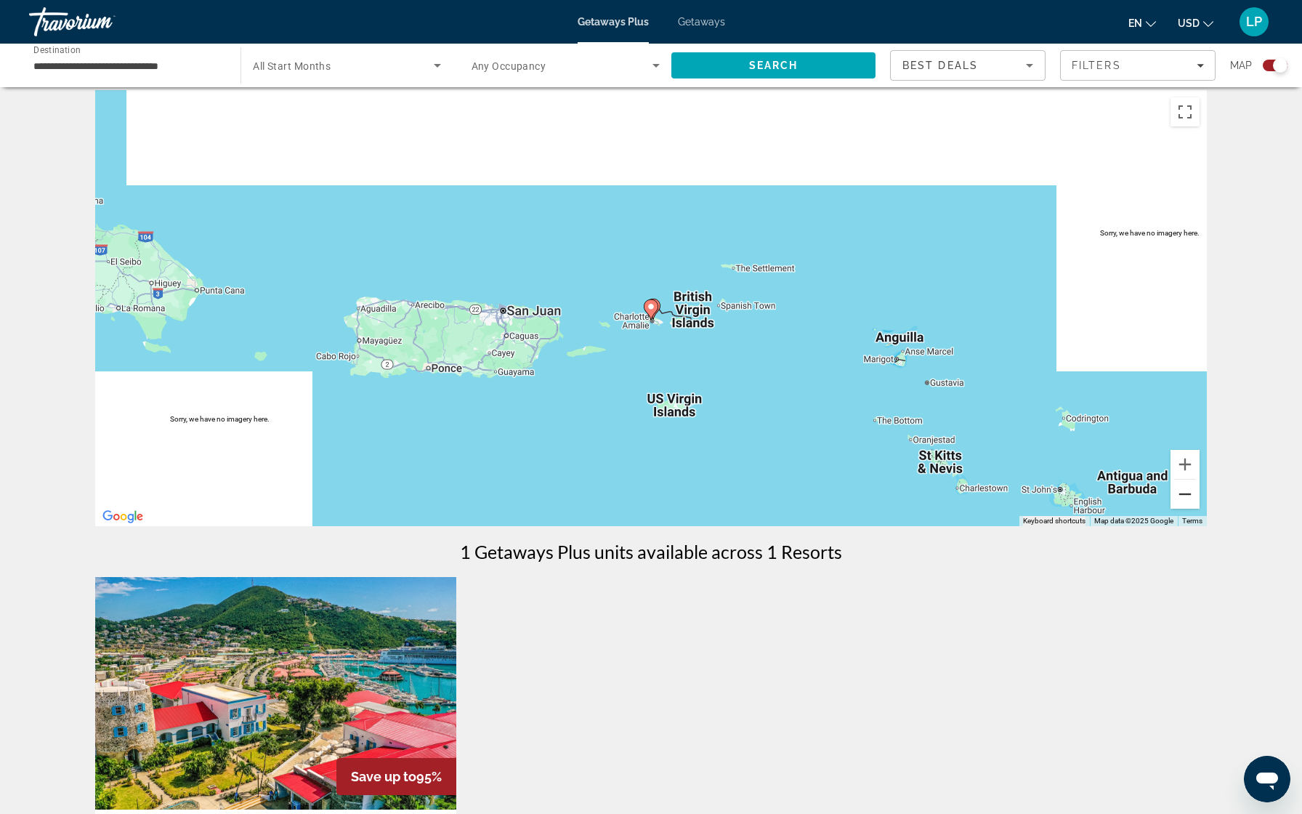
click at [1192, 486] on button "Zoom out" at bounding box center [1185, 494] width 29 height 29
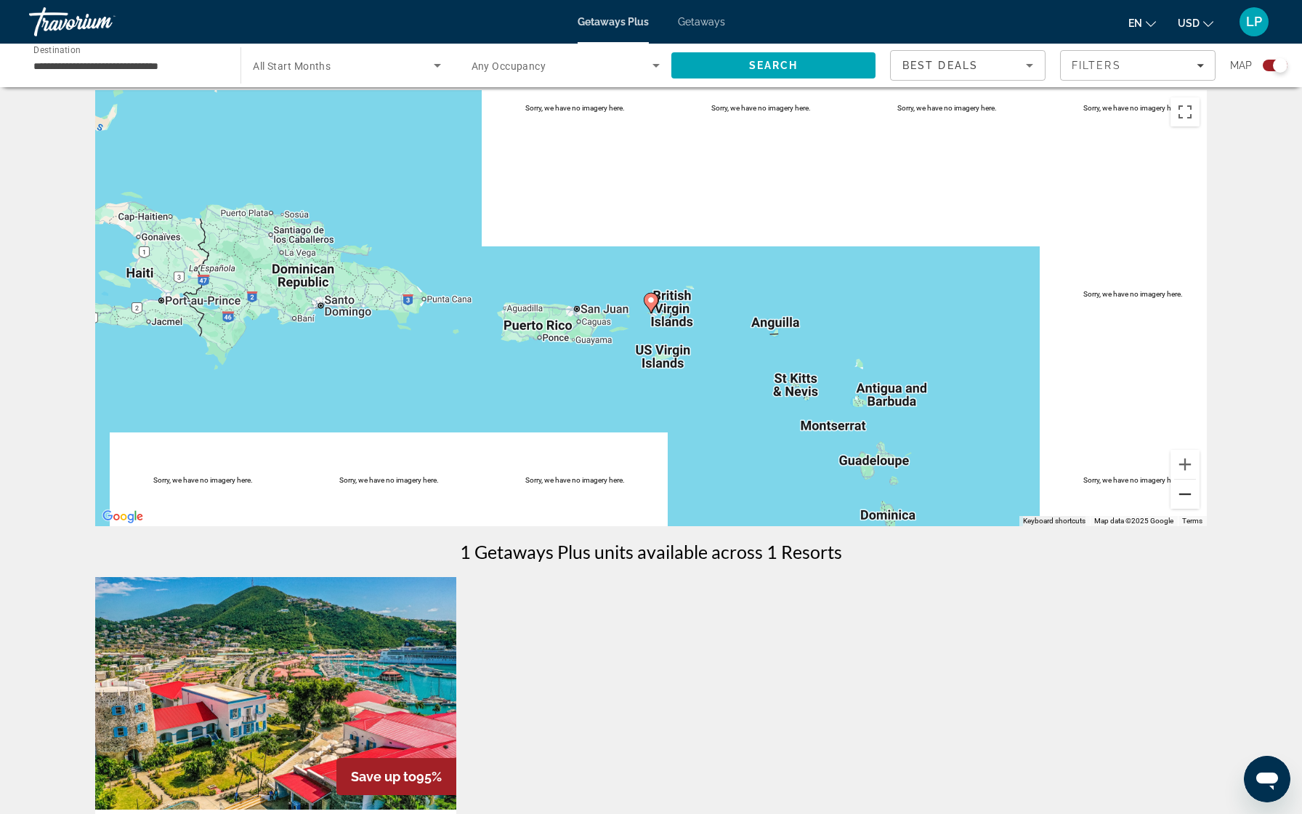
click at [1192, 486] on button "Zoom out" at bounding box center [1185, 494] width 29 height 29
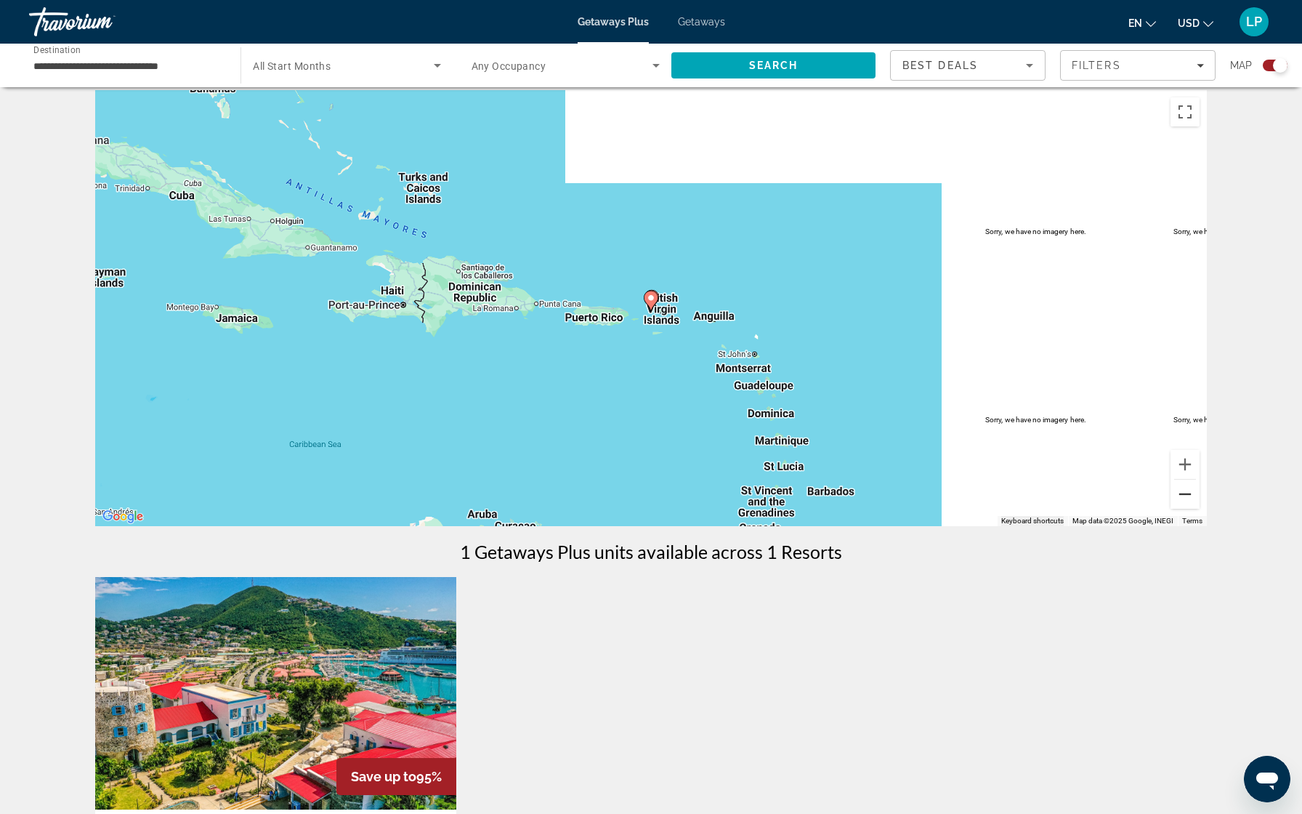
click at [1192, 486] on button "Zoom out" at bounding box center [1185, 494] width 29 height 29
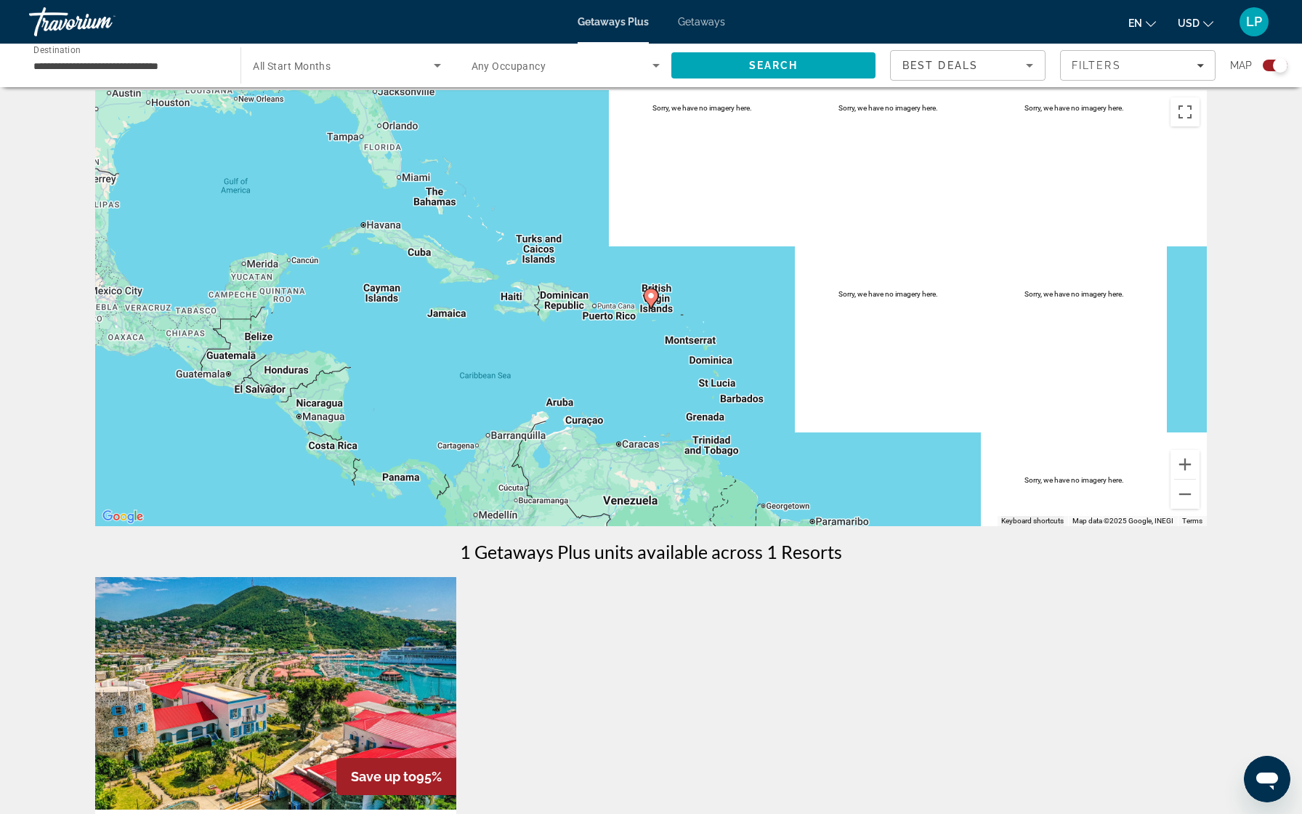
click at [437, 203] on div "To navigate, press the arrow keys. To activate drag with keyboard, press Alt + …" at bounding box center [651, 308] width 1112 height 436
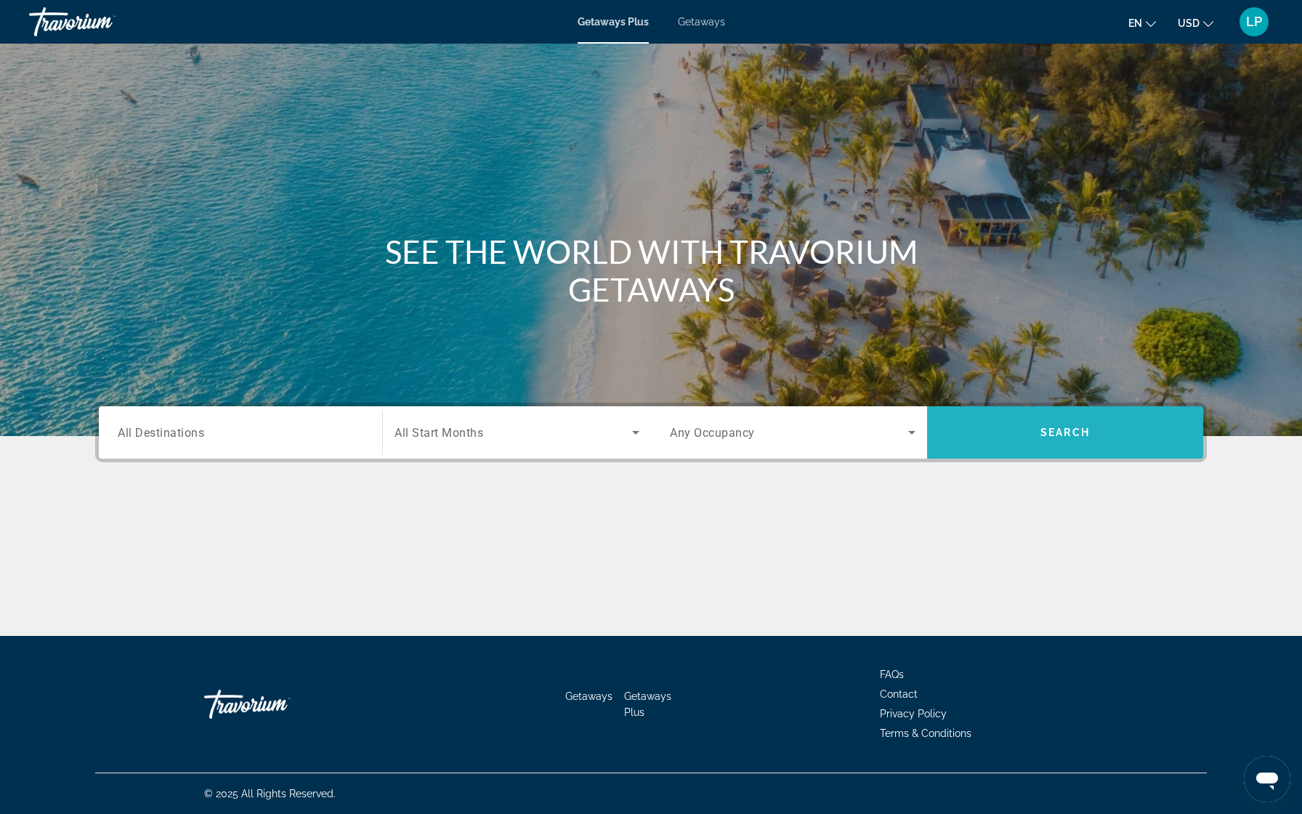
click at [1002, 427] on span "Search" at bounding box center [1065, 432] width 276 height 35
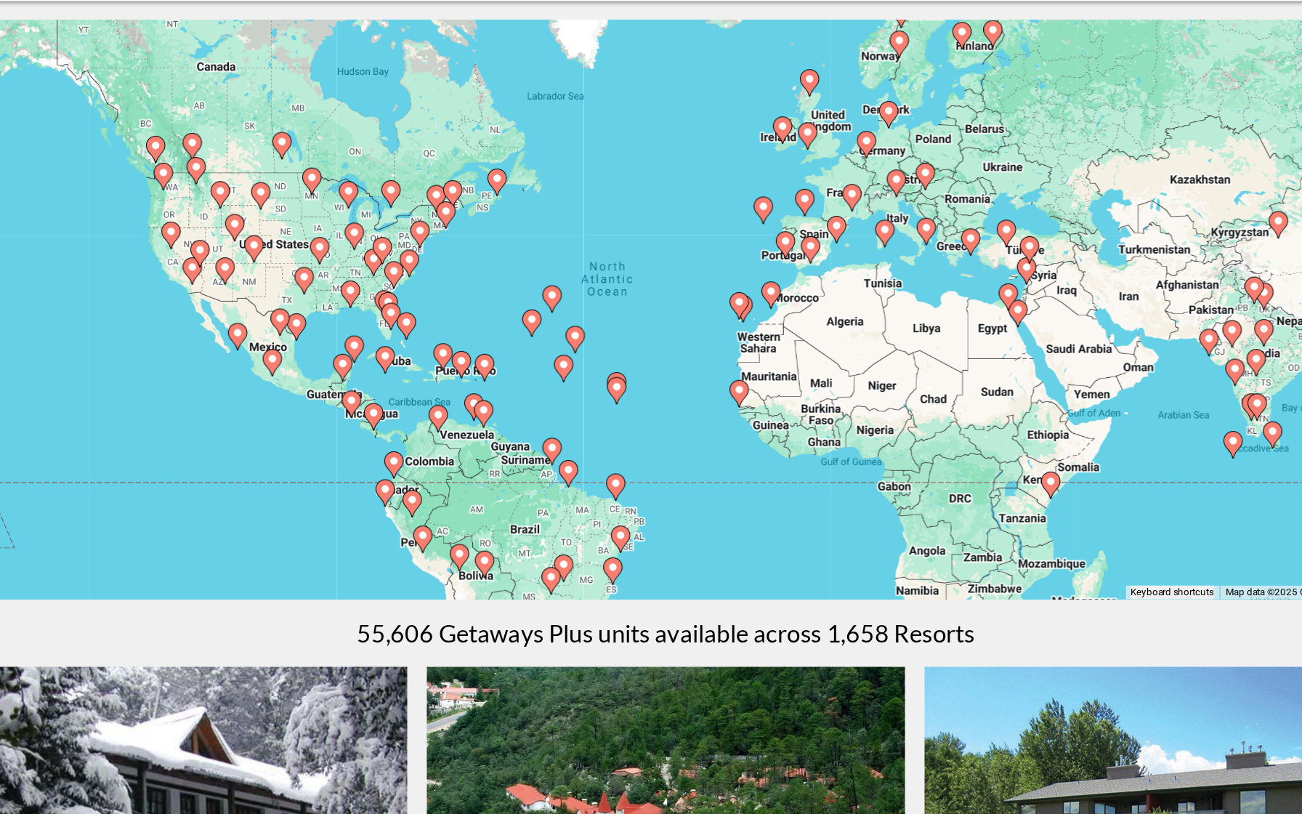
scroll to position [11, 0]
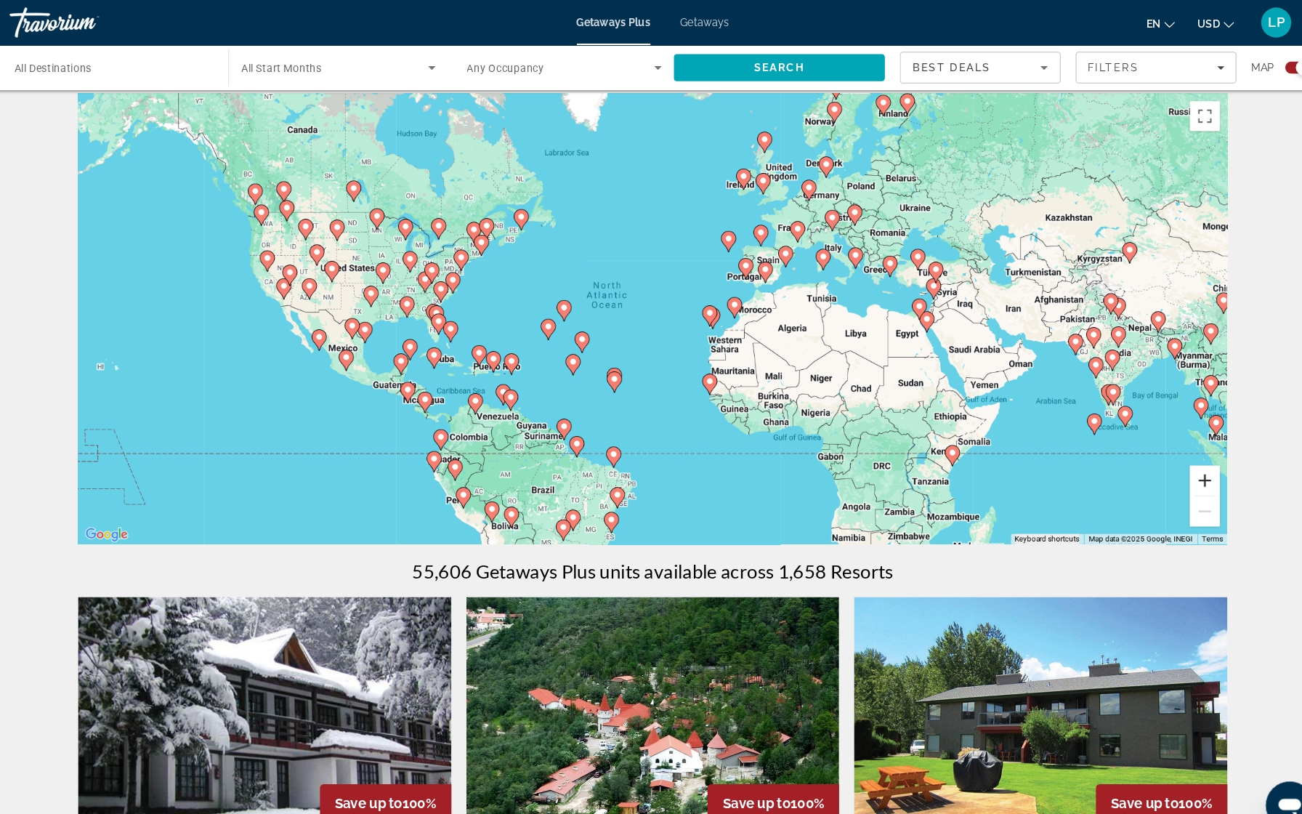
click at [1171, 457] on button "Zoom in" at bounding box center [1185, 465] width 29 height 29
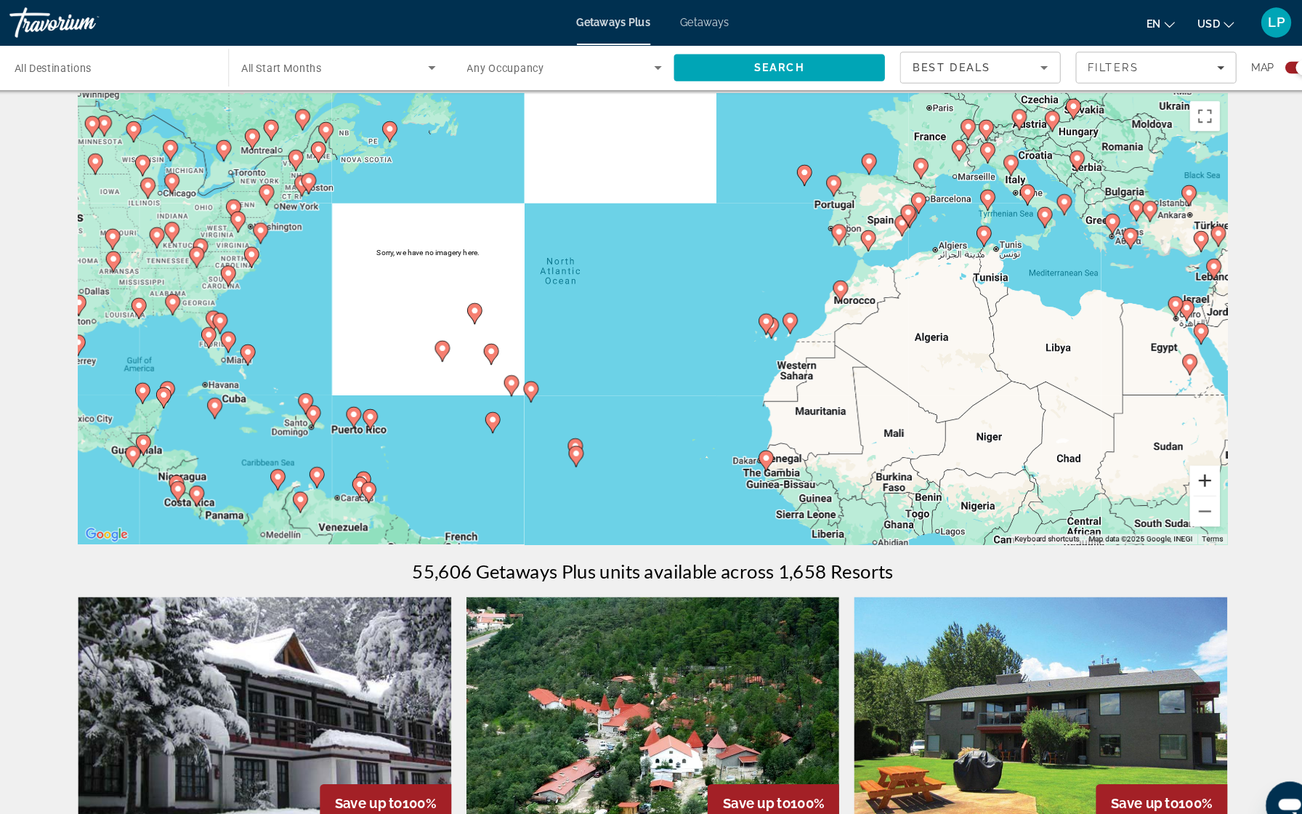
click at [1171, 457] on button "Zoom in" at bounding box center [1185, 465] width 29 height 29
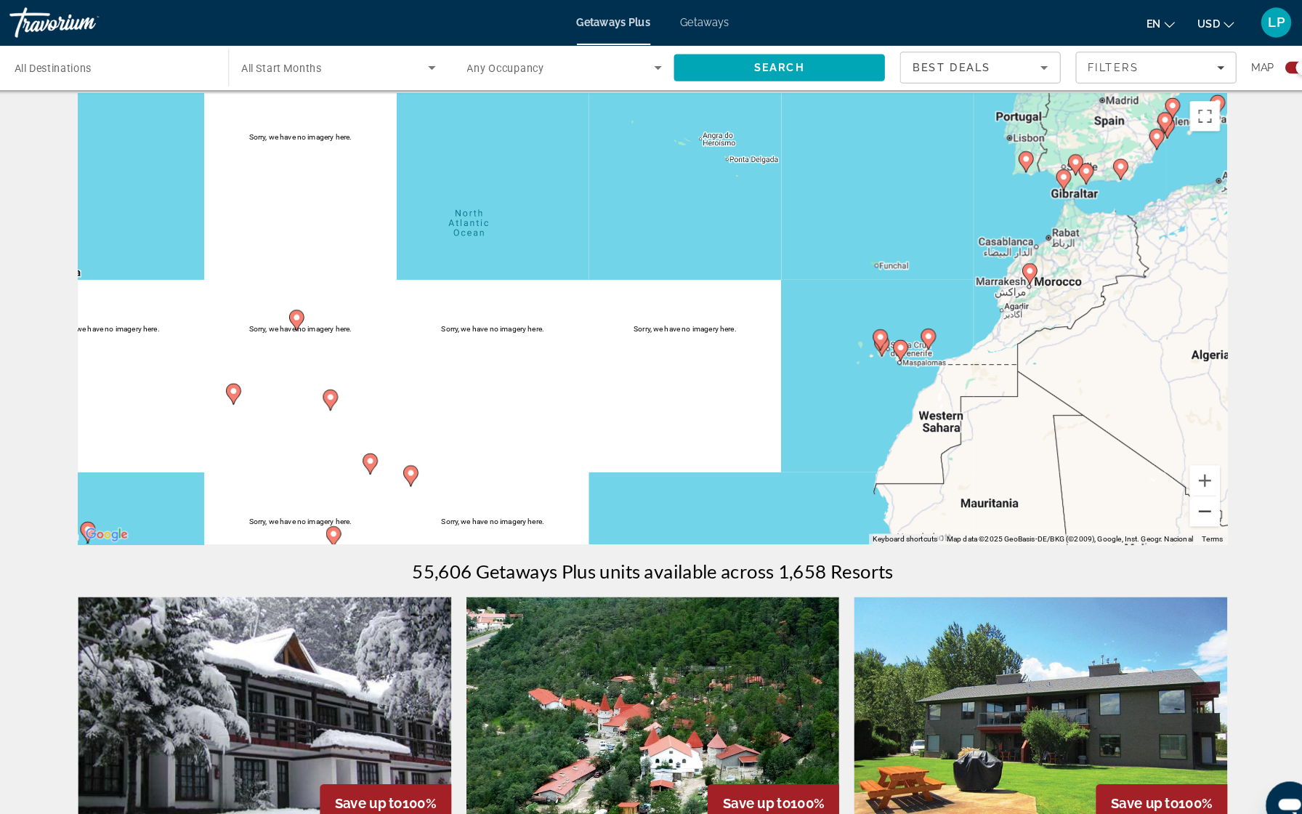
click at [1171, 491] on button "Zoom out" at bounding box center [1185, 494] width 29 height 29
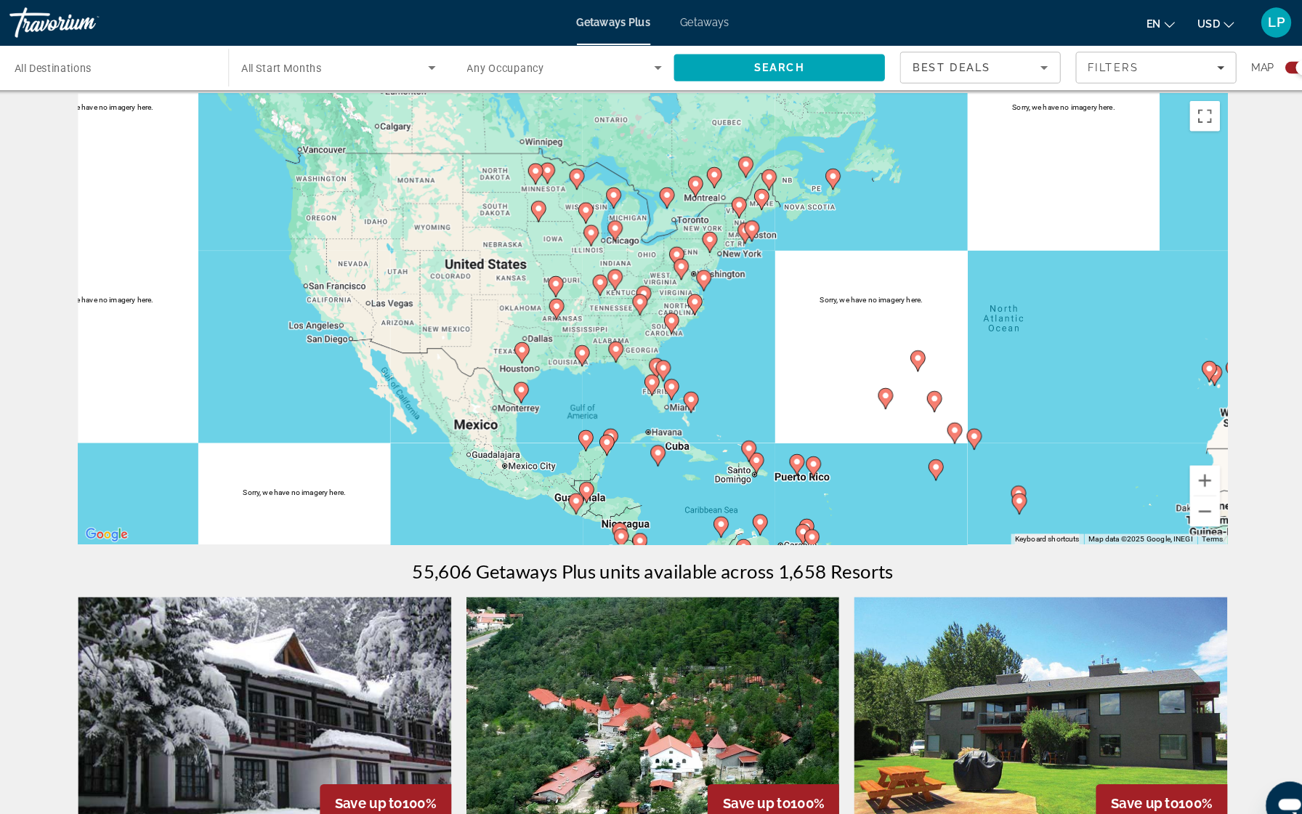
drag, startPoint x: 300, startPoint y: 342, endPoint x: 732, endPoint y: 388, distance: 434.1
click at [732, 388] on div "To activate drag with keyboard, press Alt + Enter. Once in keyboard drag state,…" at bounding box center [651, 309] width 1112 height 436
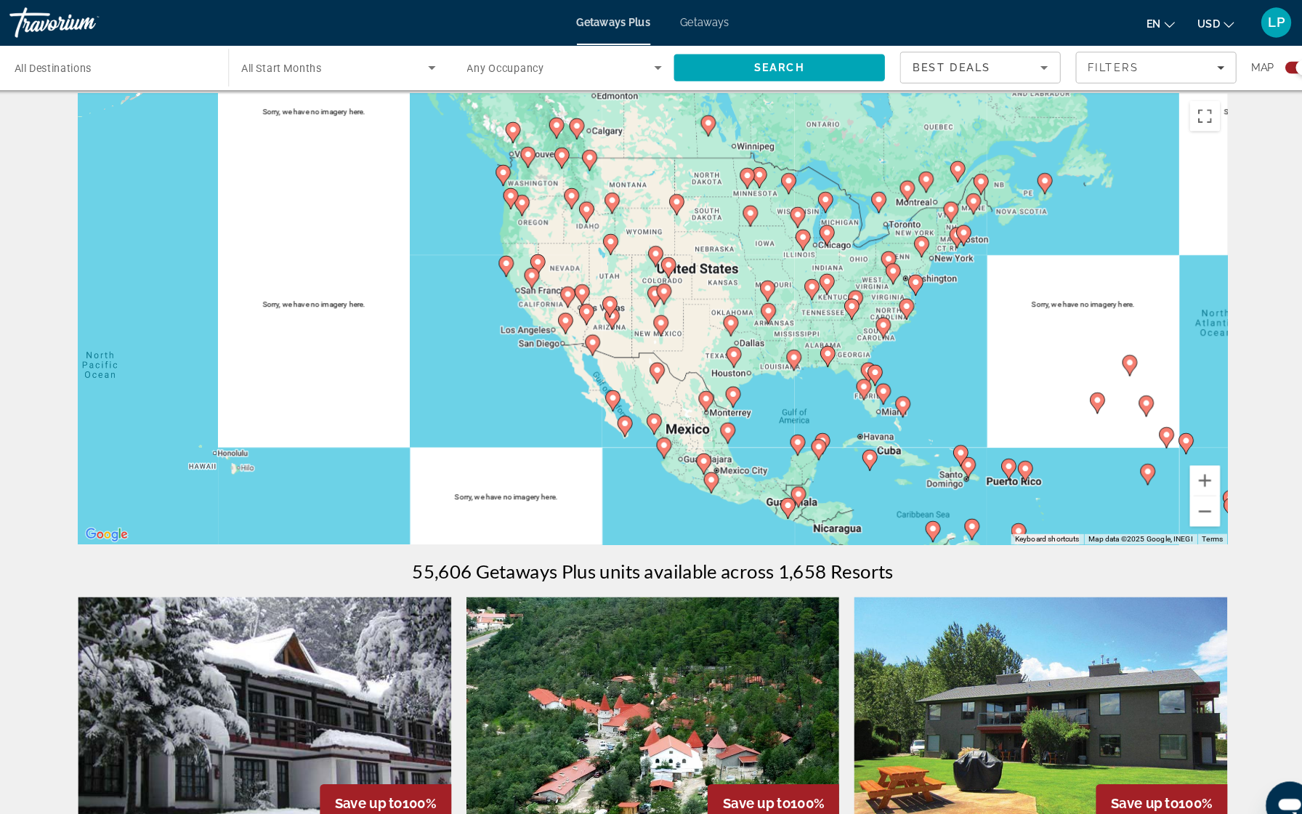
drag, startPoint x: 573, startPoint y: 366, endPoint x: 800, endPoint y: 370, distance: 226.8
click at [800, 370] on div "To activate drag with keyboard, press Alt + Enter. Once in keyboard drag state,…" at bounding box center [651, 309] width 1112 height 436
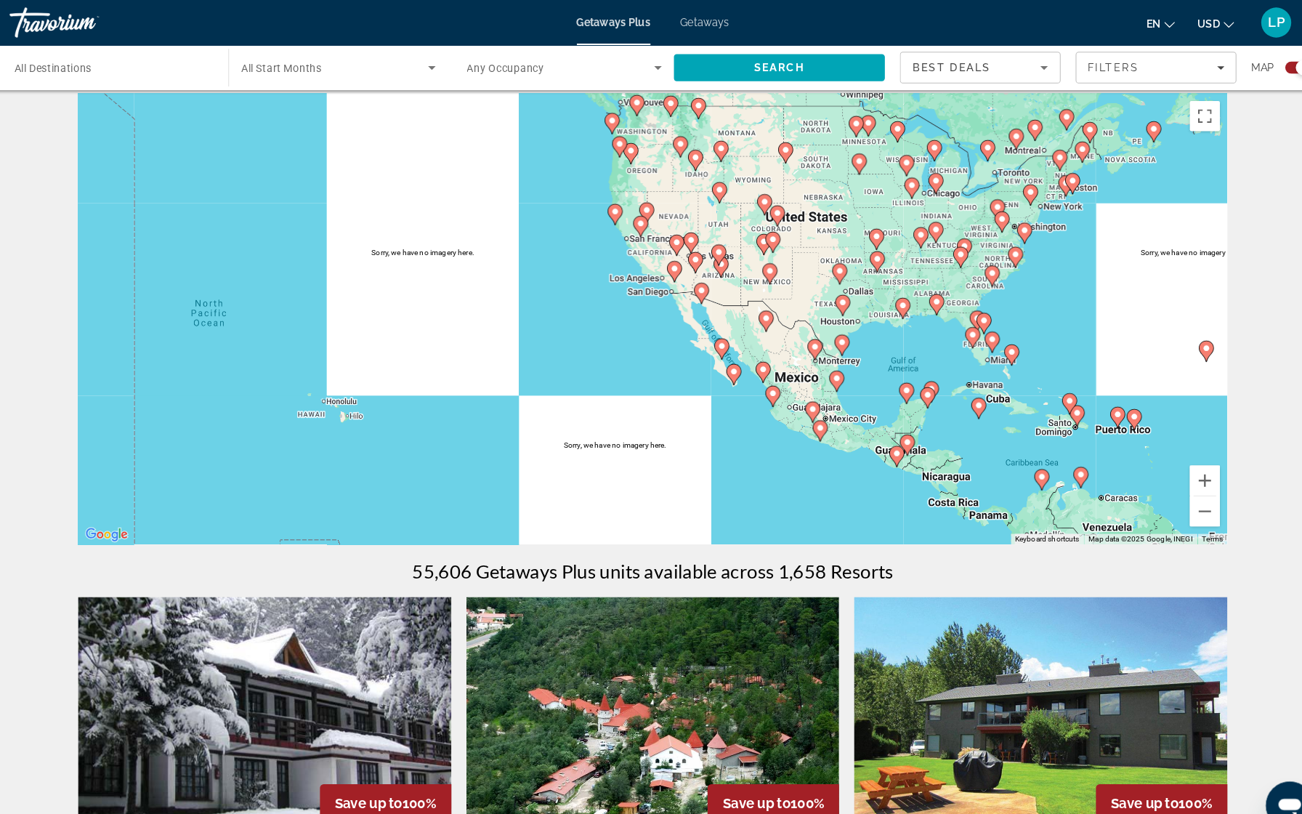
drag, startPoint x: 568, startPoint y: 339, endPoint x: 642, endPoint y: 280, distance: 94.6
click at [642, 280] on div "To activate drag with keyboard, press Alt + Enter. Once in keyboard drag state,…" at bounding box center [651, 309] width 1112 height 436
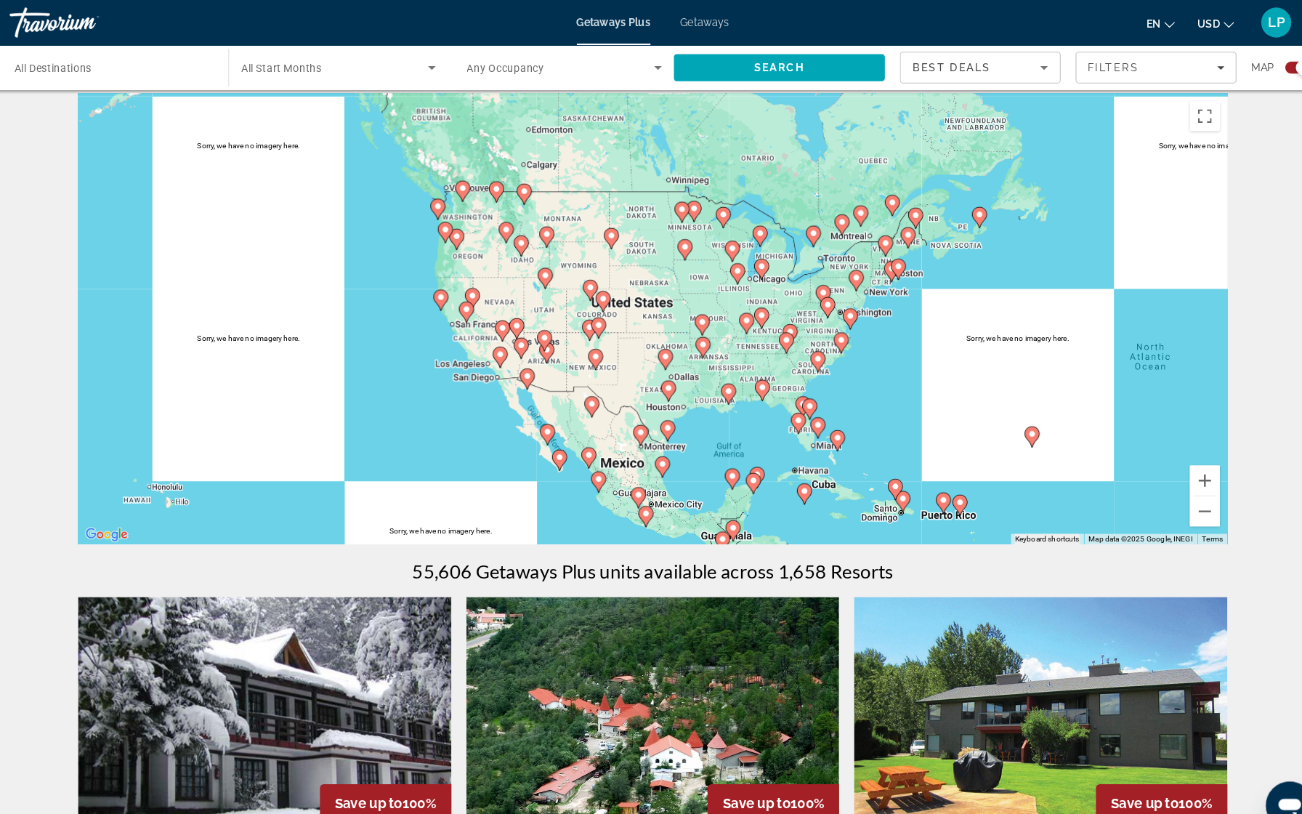
drag, startPoint x: 767, startPoint y: 276, endPoint x: 598, endPoint y: 368, distance: 192.8
click at [598, 368] on div "To activate drag with keyboard, press Alt + Enter. Once in keyboard drag state,…" at bounding box center [651, 309] width 1112 height 436
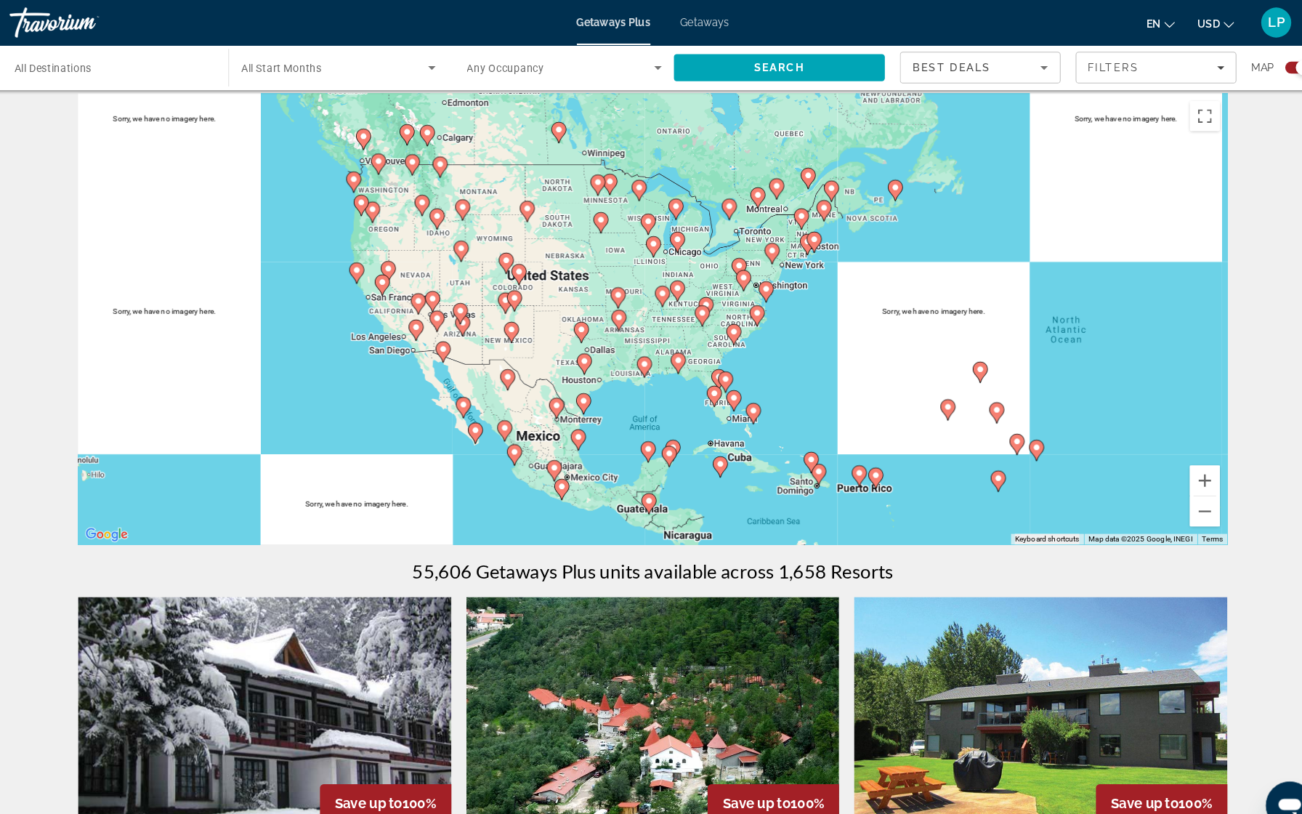
drag, startPoint x: 732, startPoint y: 392, endPoint x: 649, endPoint y: 366, distance: 86.9
click at [649, 366] on div "To activate drag with keyboard, press Alt + Enter. Once in keyboard drag state,…" at bounding box center [651, 309] width 1112 height 436
click at [712, 448] on image "Main content" at bounding box center [716, 449] width 9 height 9
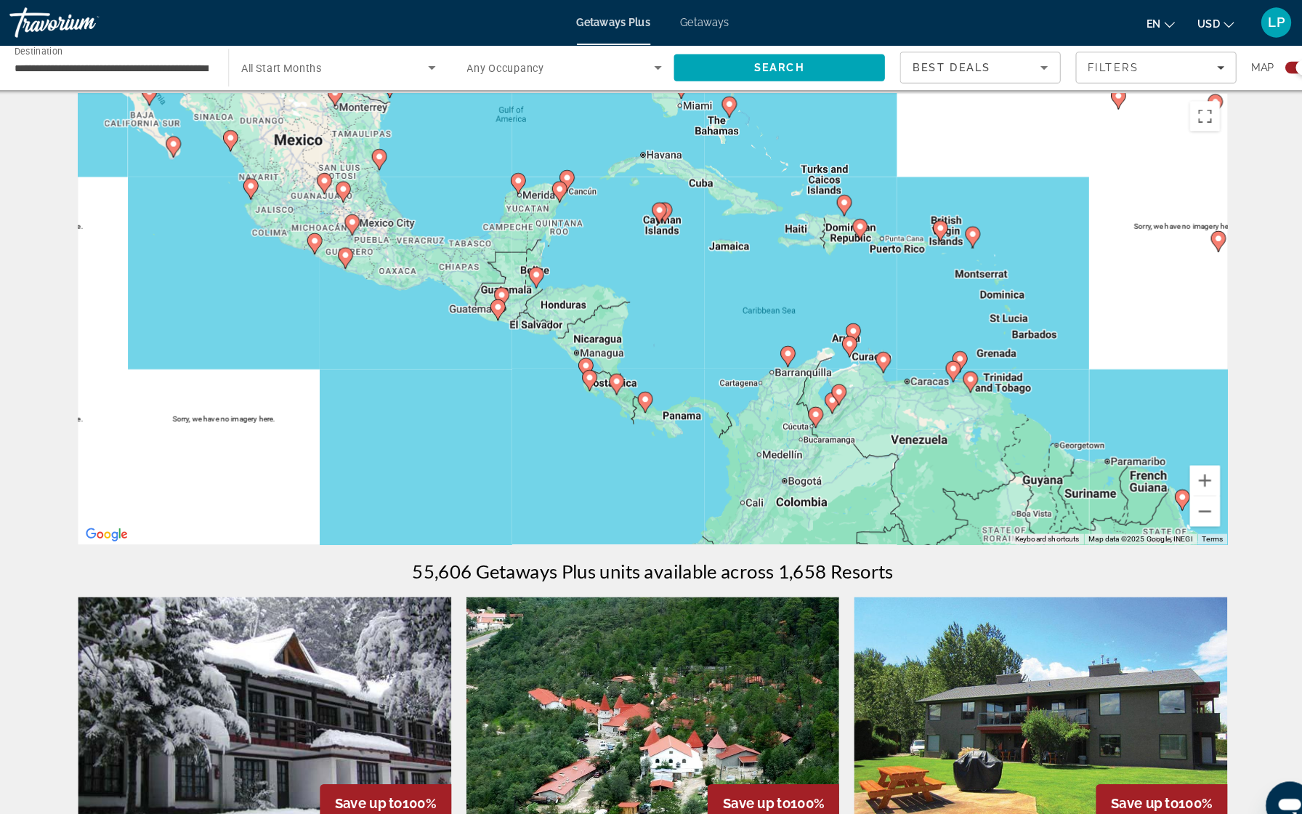
drag, startPoint x: 475, startPoint y: 416, endPoint x: 487, endPoint y: 310, distance: 106.1
click at [487, 310] on div "To activate drag with keyboard, press Alt + Enter. Once in keyboard drag state,…" at bounding box center [651, 309] width 1112 height 436
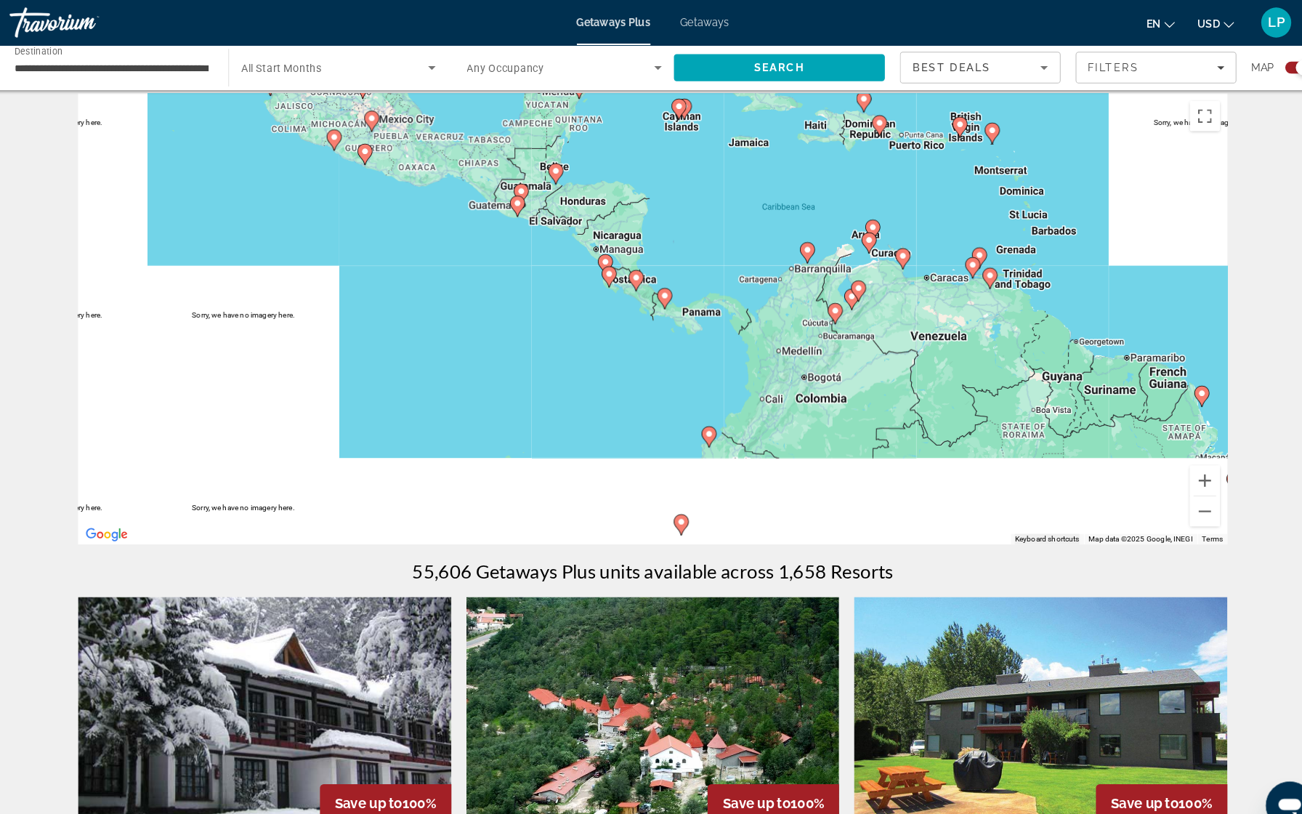
drag, startPoint x: 533, startPoint y: 321, endPoint x: 550, endPoint y: 235, distance: 88.2
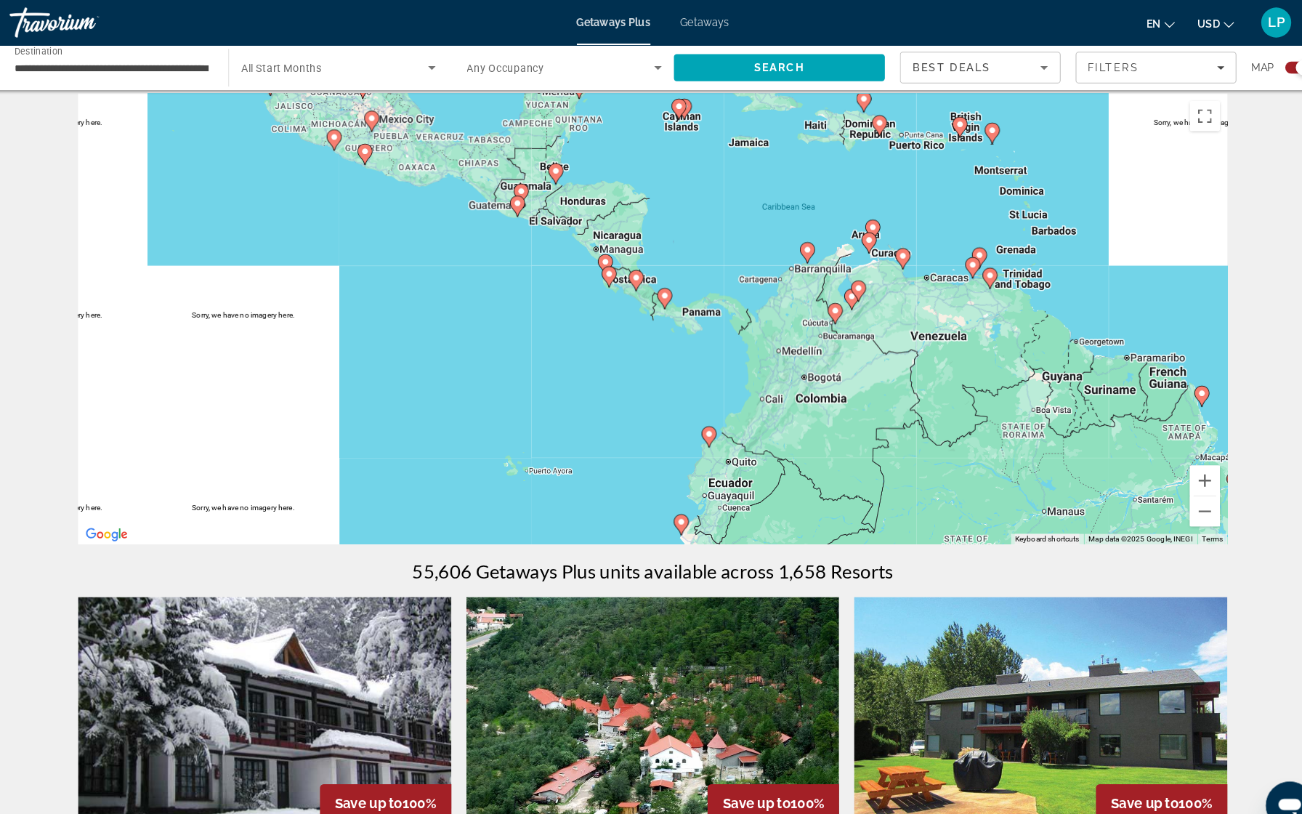
click at [550, 235] on div "To activate drag with keyboard, press Alt + Enter. Once in keyboard drag state,…" at bounding box center [651, 309] width 1112 height 436
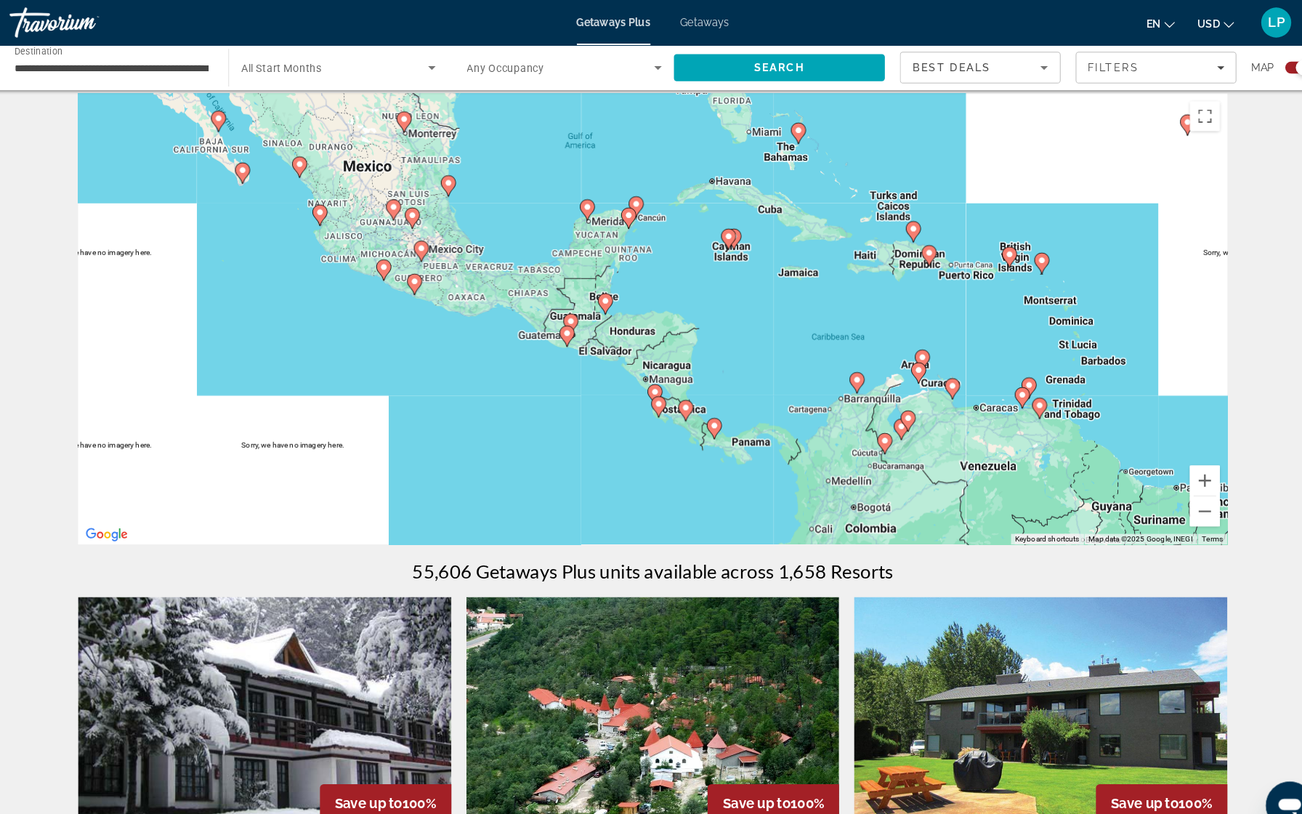
drag, startPoint x: 550, startPoint y: 235, endPoint x: 598, endPoint y: 362, distance: 135.9
click at [598, 362] on div "To activate drag with keyboard, press Alt + Enter. Once in keyboard drag state,…" at bounding box center [651, 309] width 1112 height 436
click at [649, 376] on image "Main content" at bounding box center [653, 379] width 9 height 9
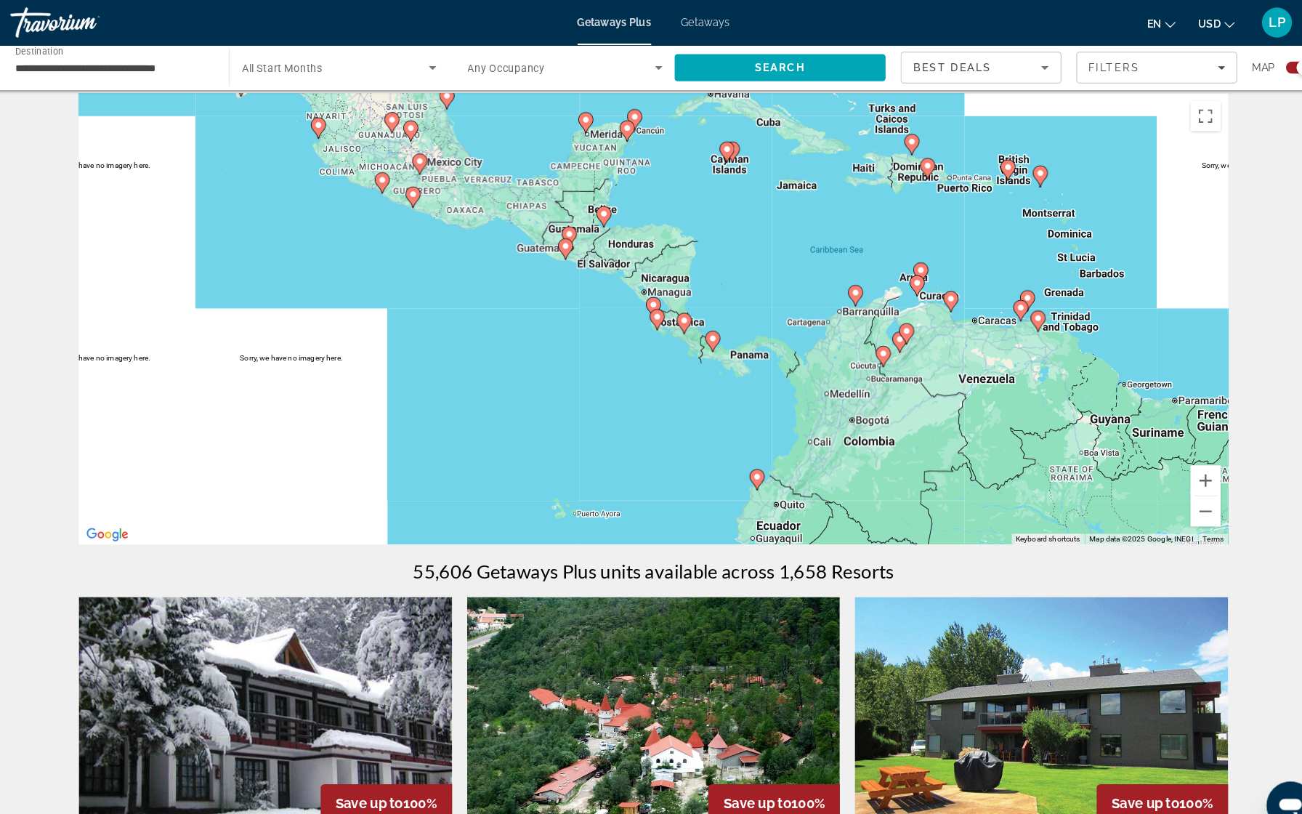
scroll to position [7, 0]
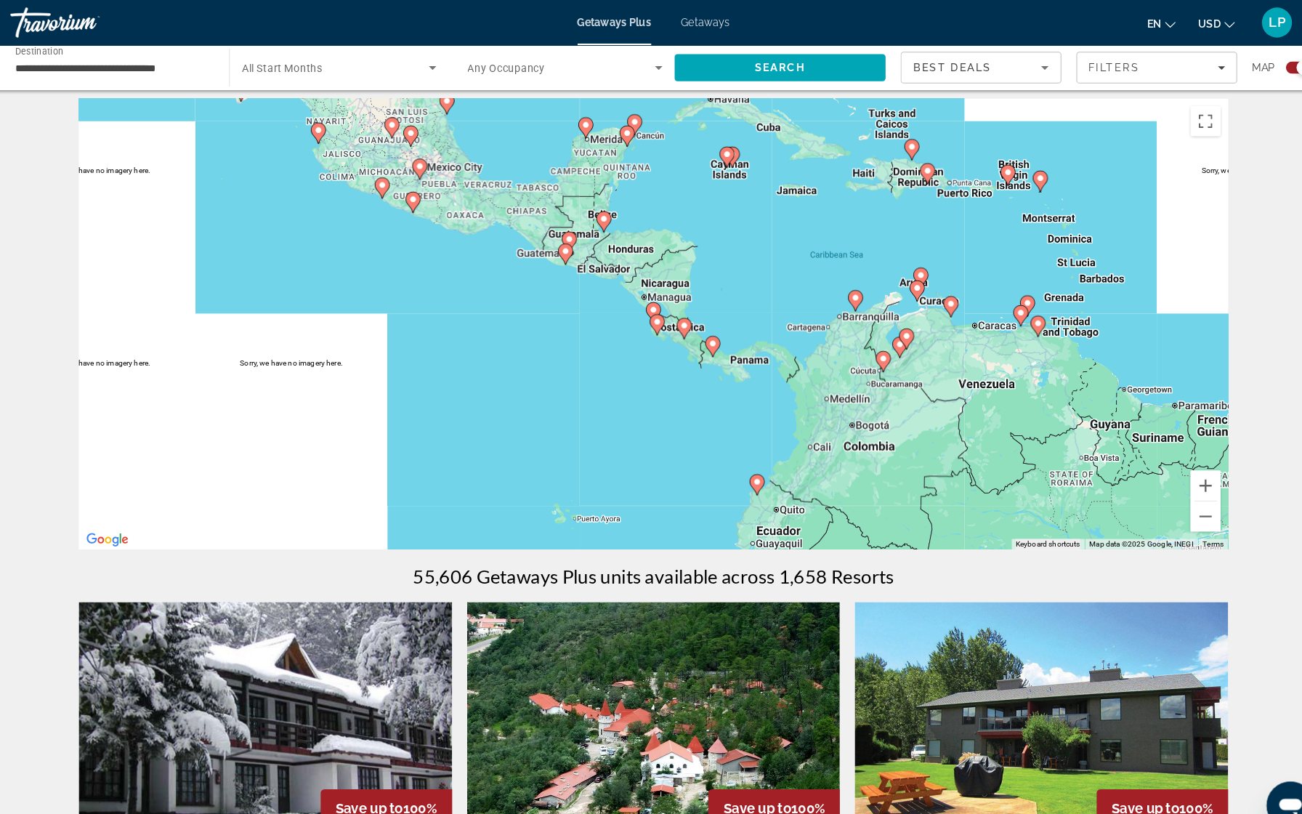
click at [648, 312] on icon "Main content" at bounding box center [654, 313] width 13 height 19
type input "**********"
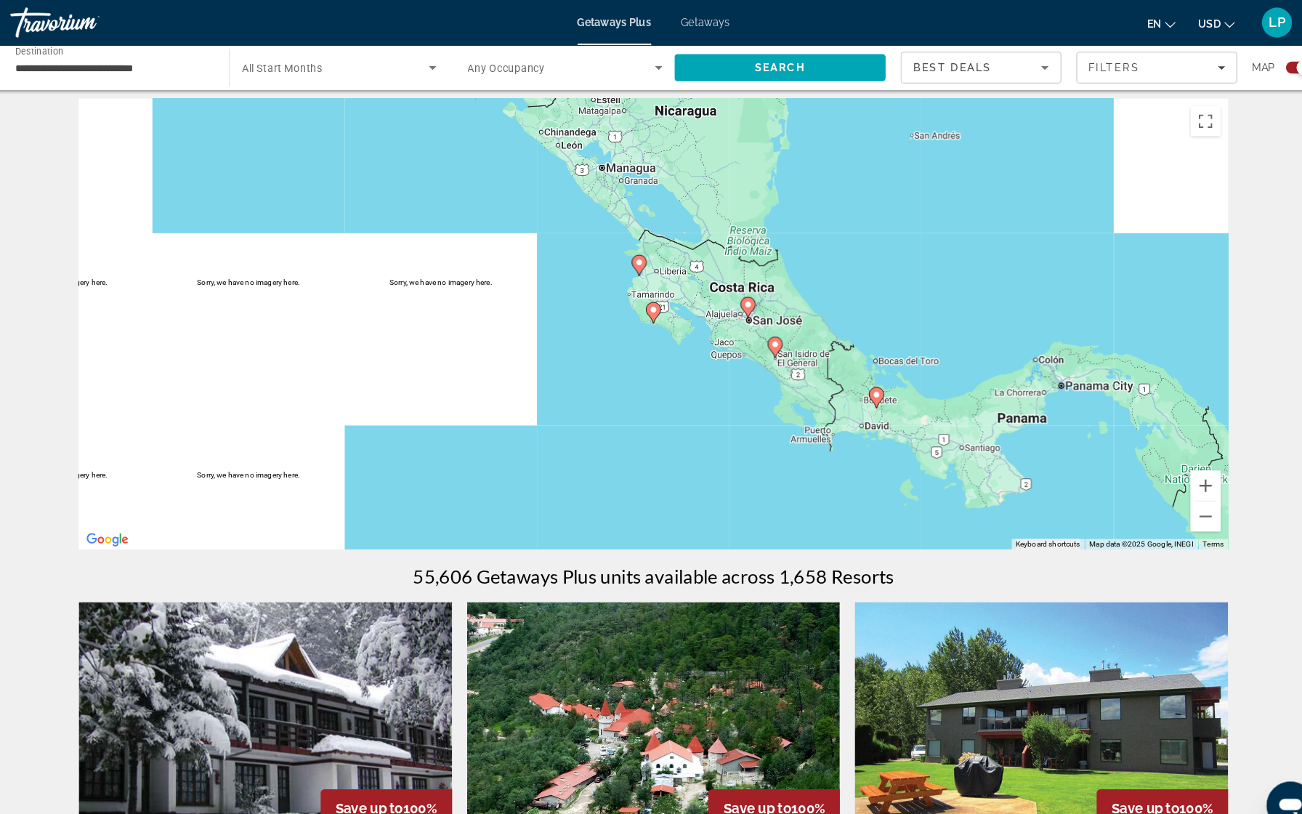
click at [738, 294] on image "Main content" at bounding box center [742, 294] width 9 height 9
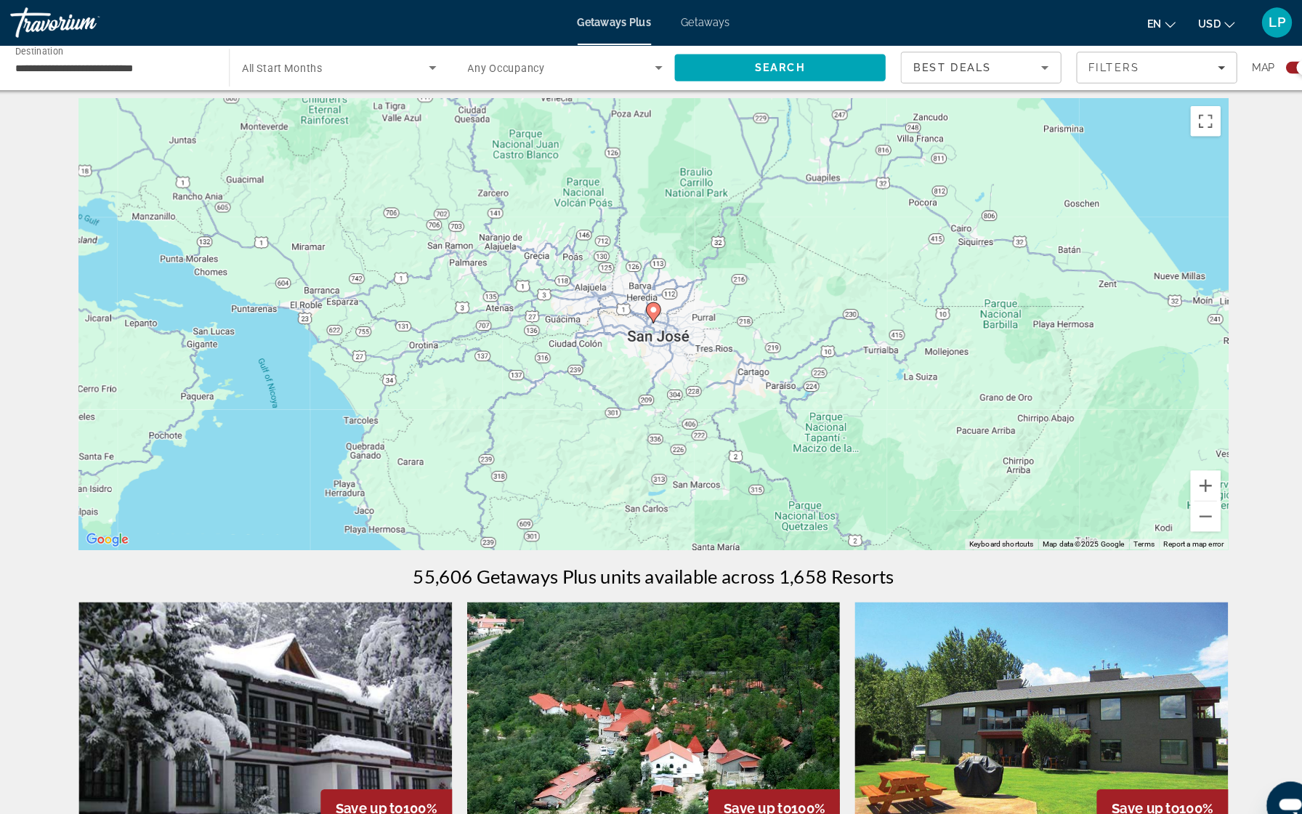
click at [645, 303] on icon "Main content" at bounding box center [651, 302] width 13 height 19
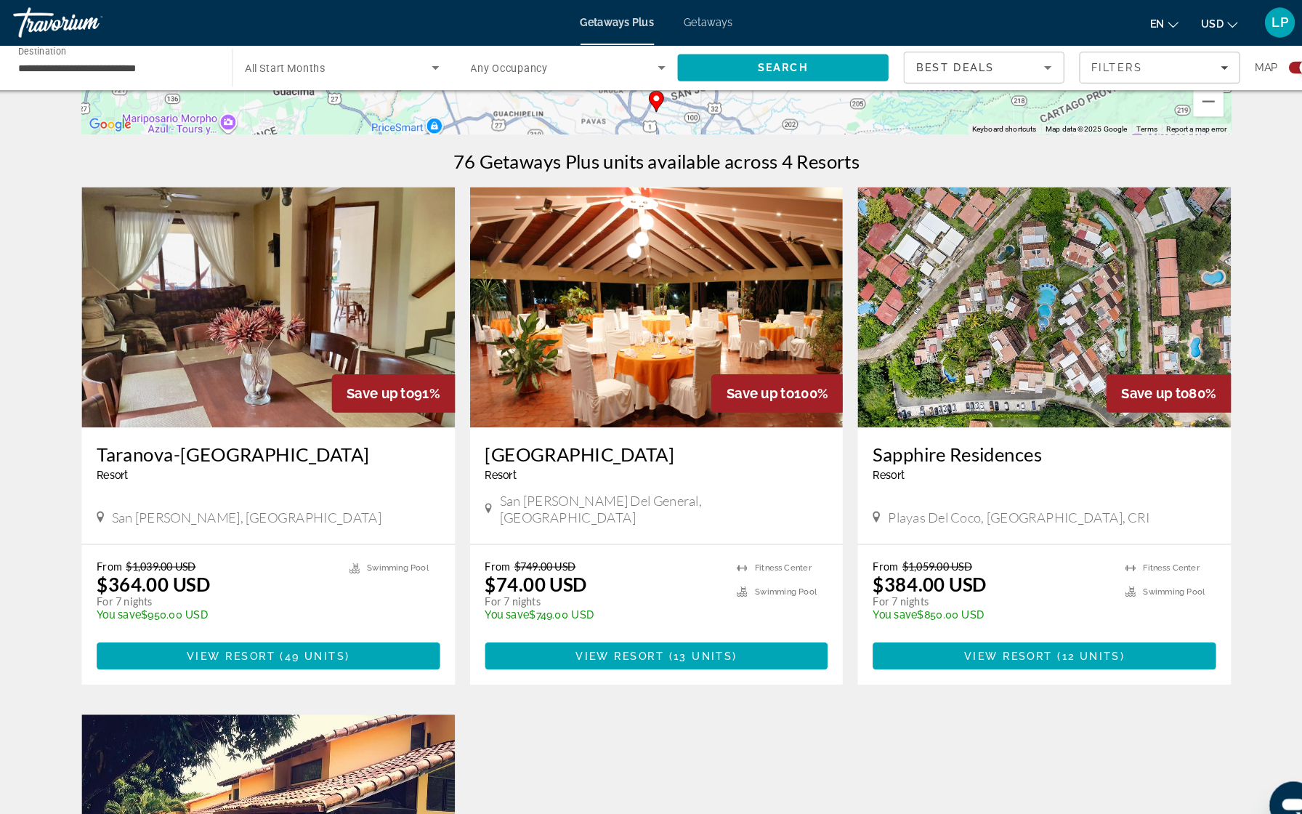
scroll to position [407, 0]
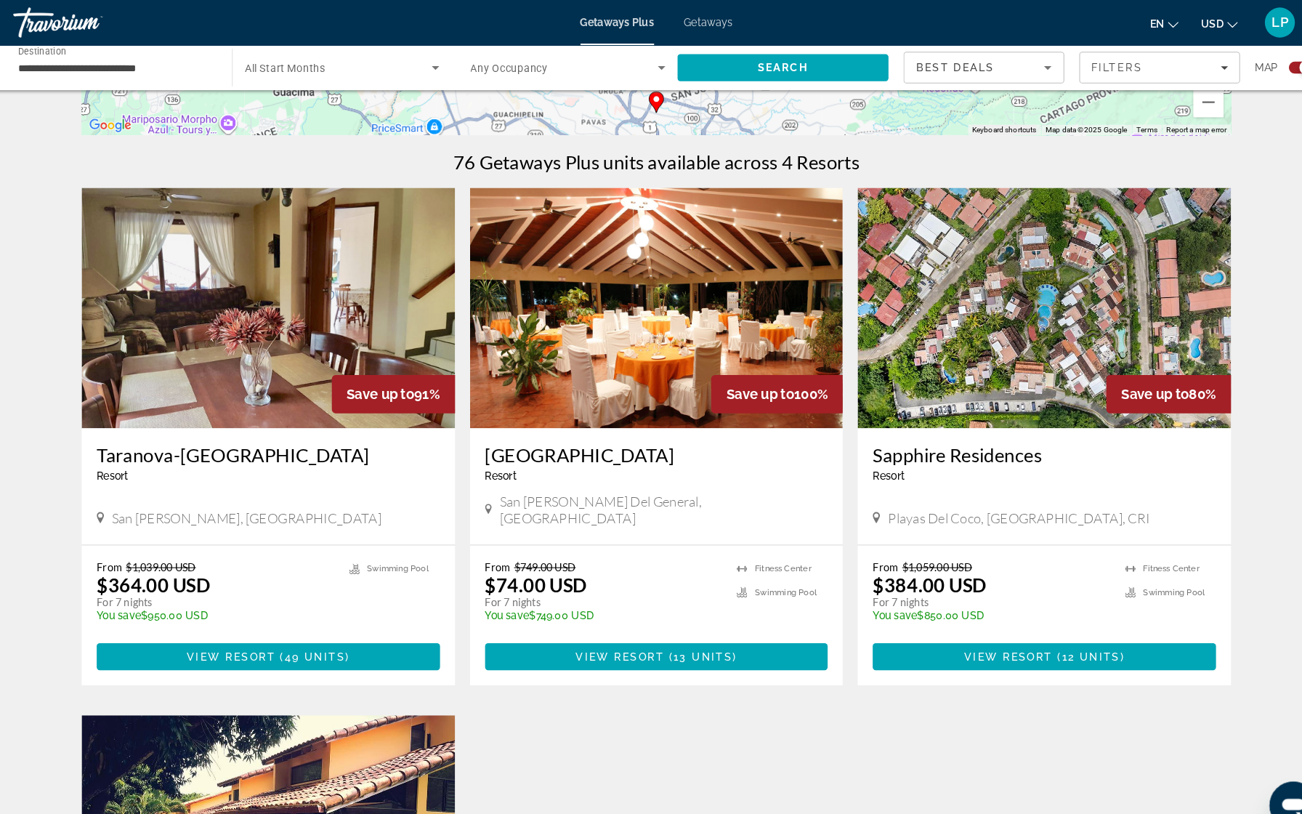
click at [635, 285] on img "Main content" at bounding box center [651, 298] width 361 height 233
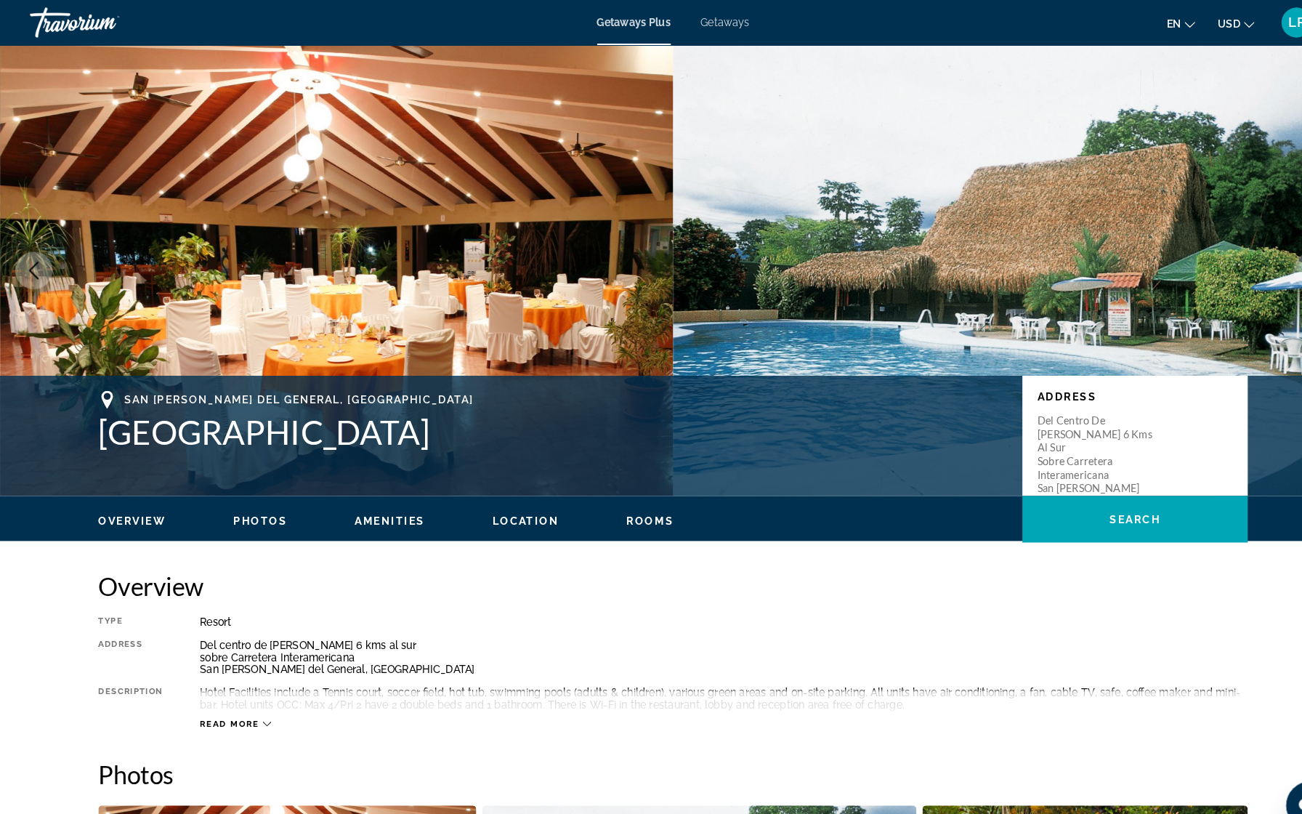
click at [443, 246] on img "Main content" at bounding box center [325, 262] width 651 height 436
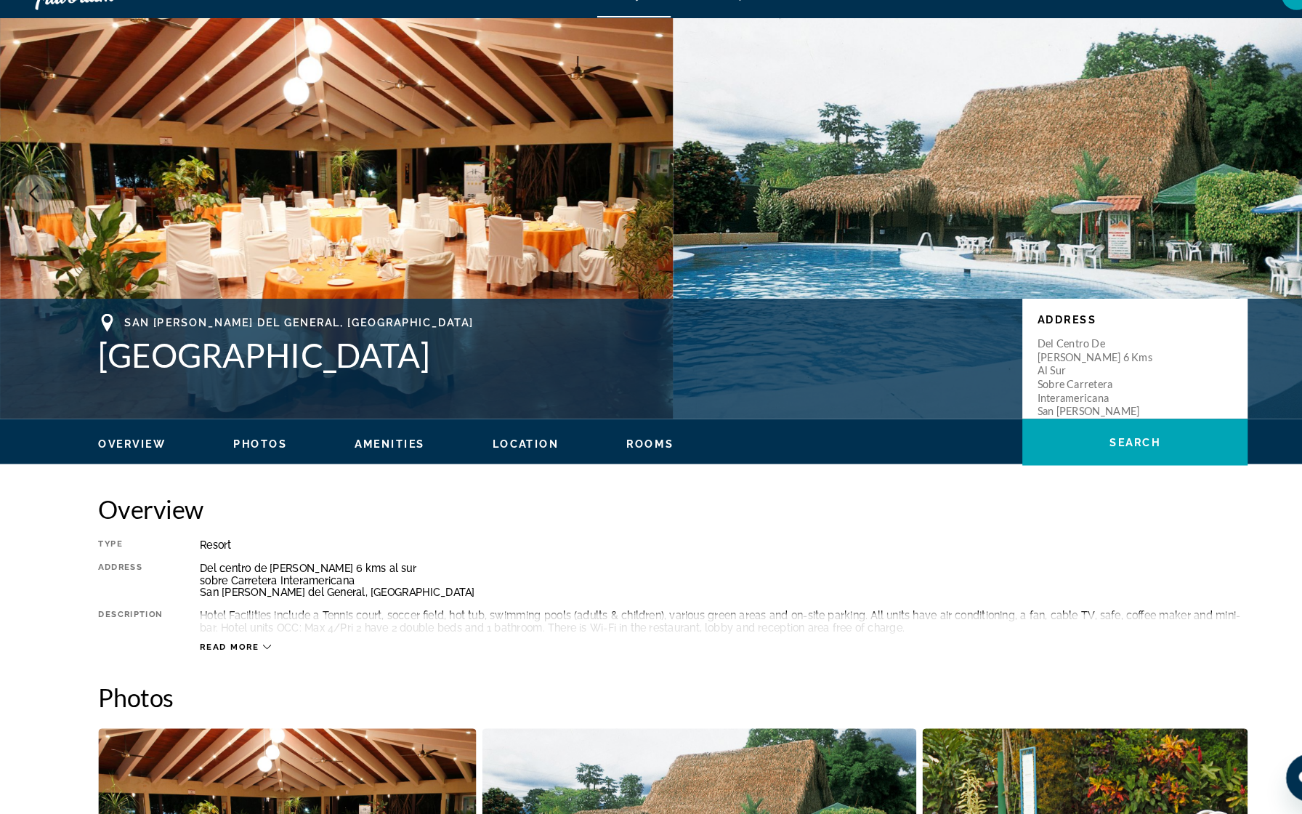
scroll to position [73, 0]
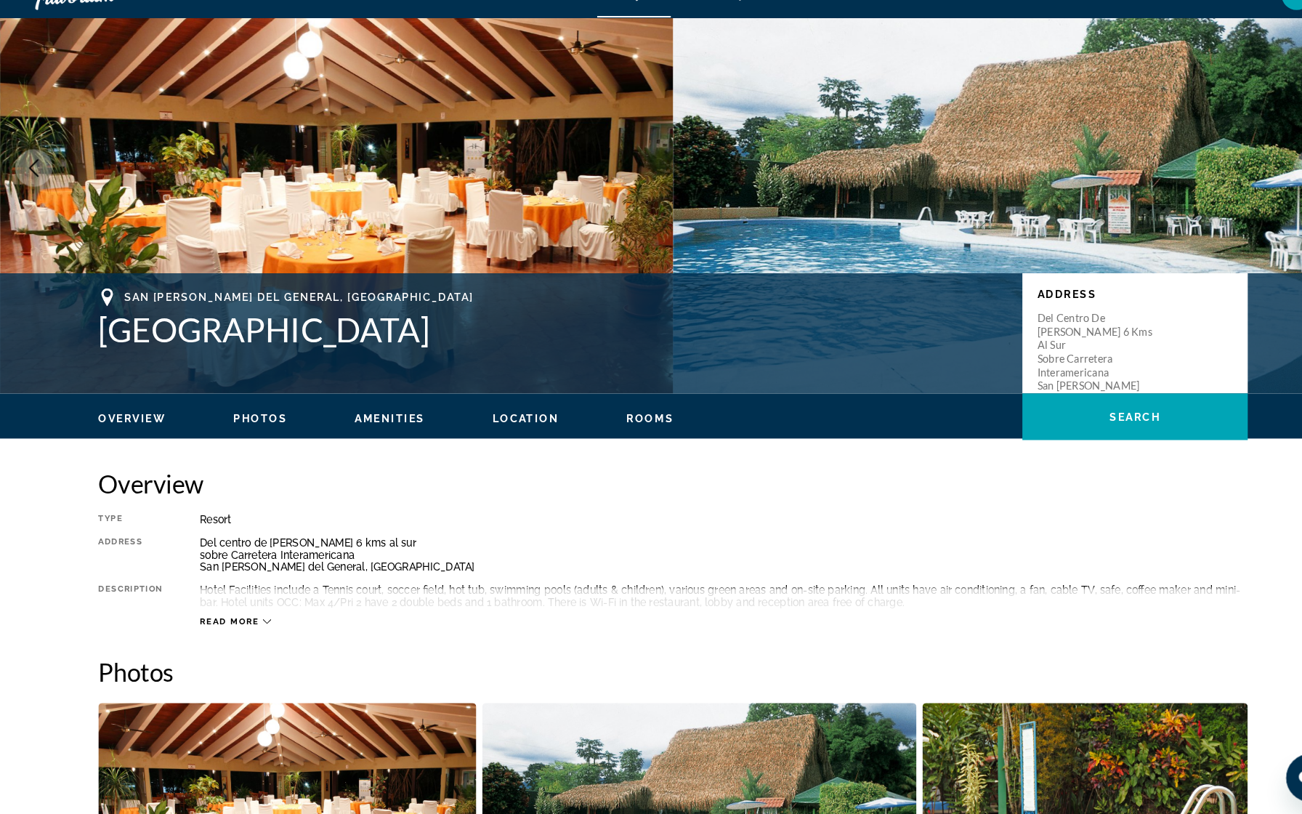
click at [262, 425] on span "Photos" at bounding box center [252, 431] width 52 height 12
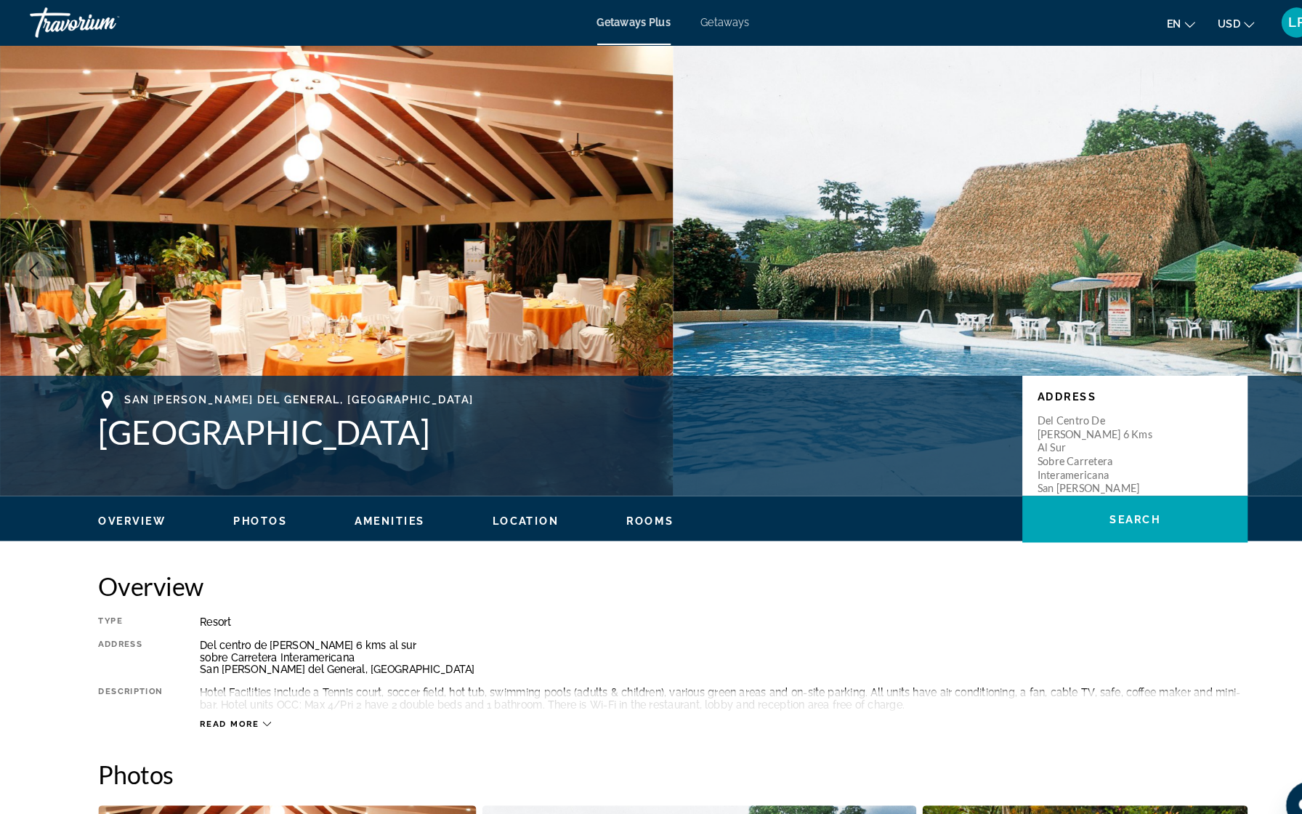
scroll to position [0, 0]
